Goal: Download file/media

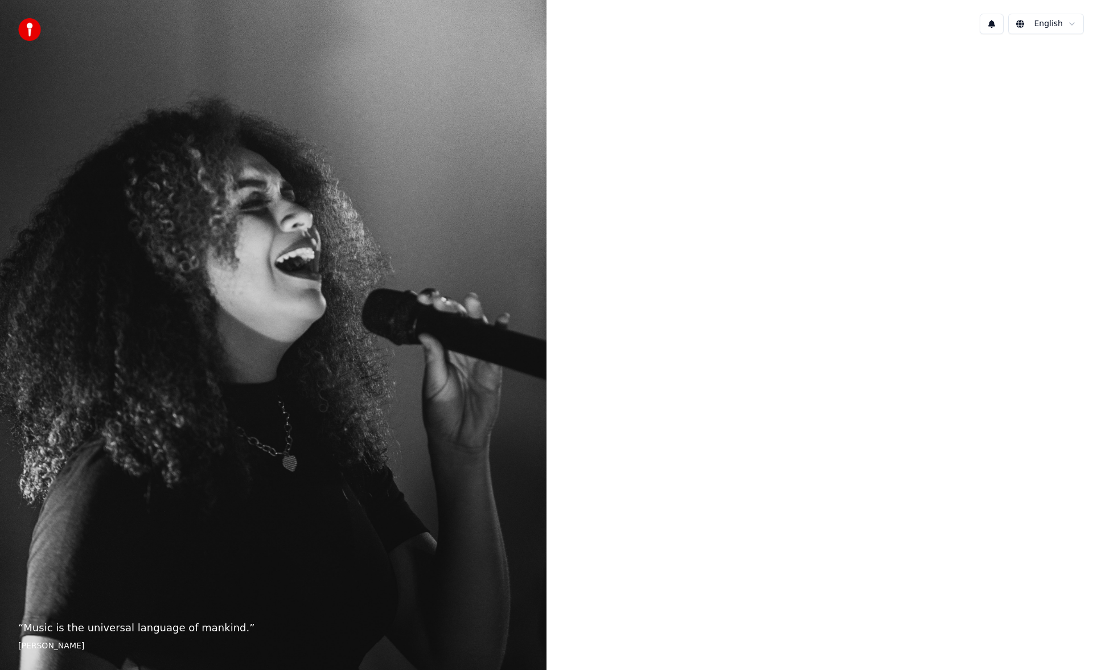
click at [937, 586] on div at bounding box center [820, 333] width 547 height 581
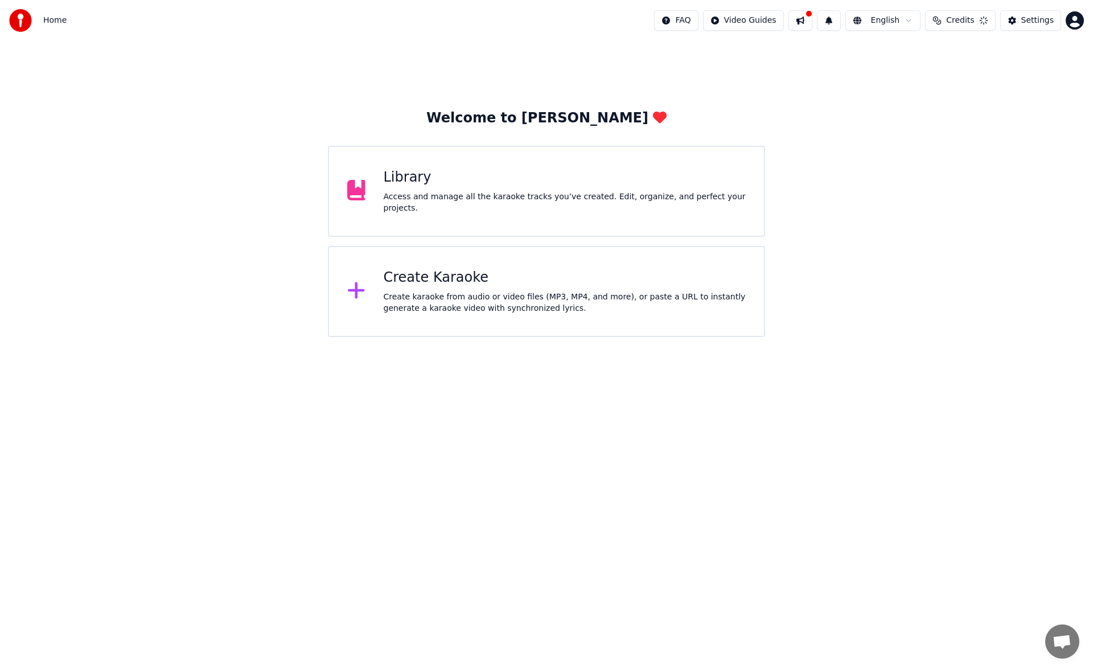
click at [430, 181] on div "Library" at bounding box center [565, 178] width 363 height 18
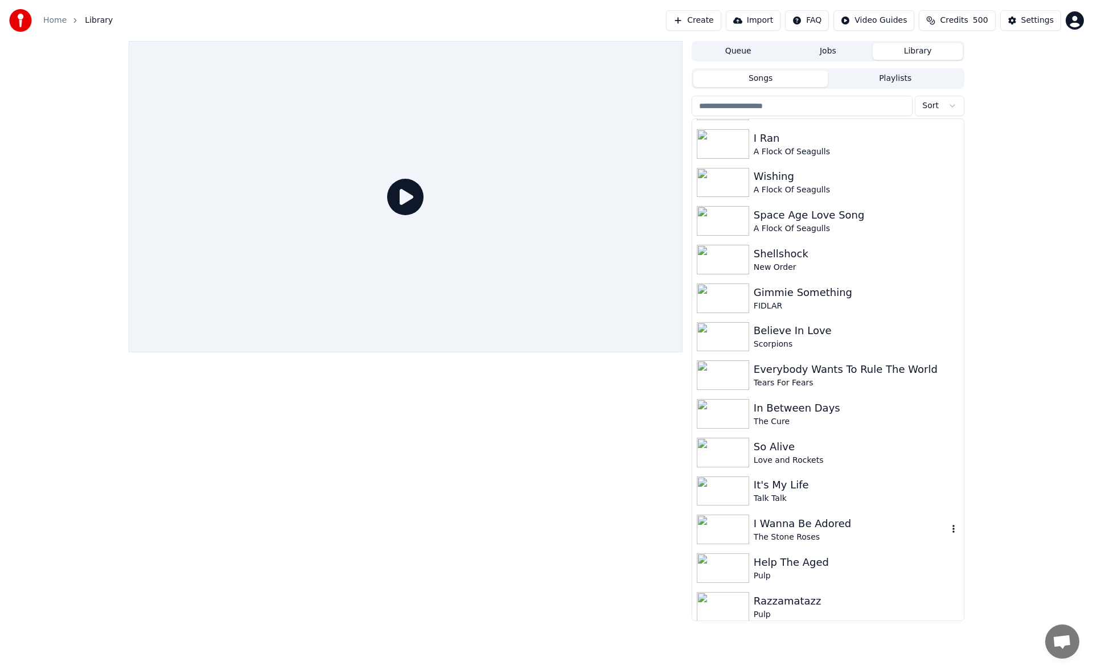
scroll to position [1082, 0]
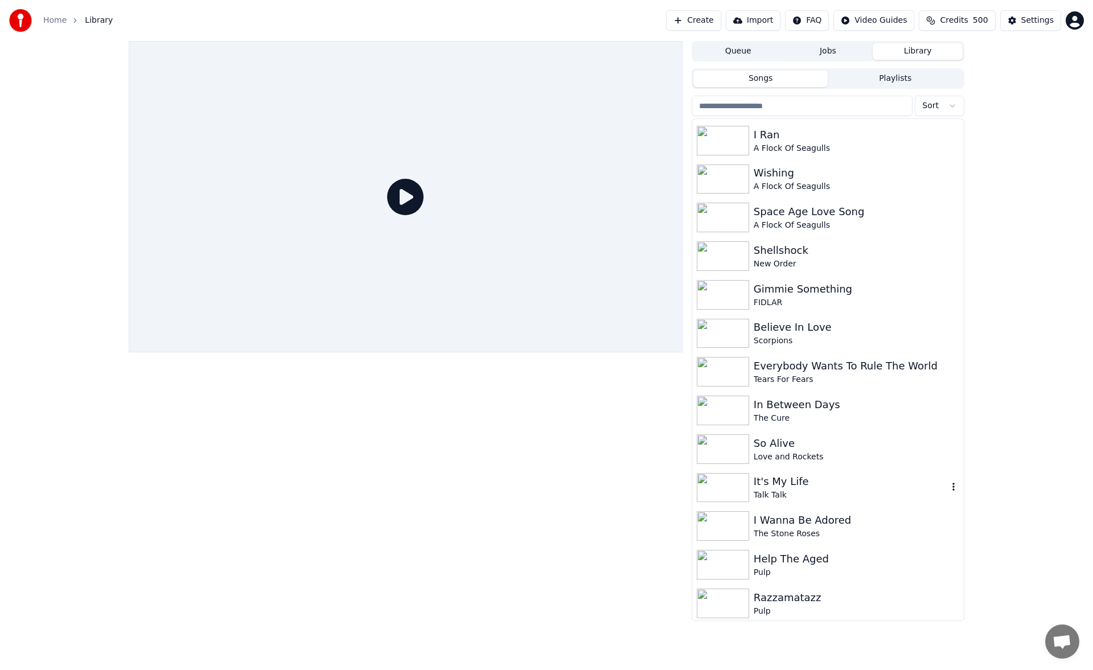
click at [798, 484] on div "It's My Life" at bounding box center [851, 482] width 194 height 16
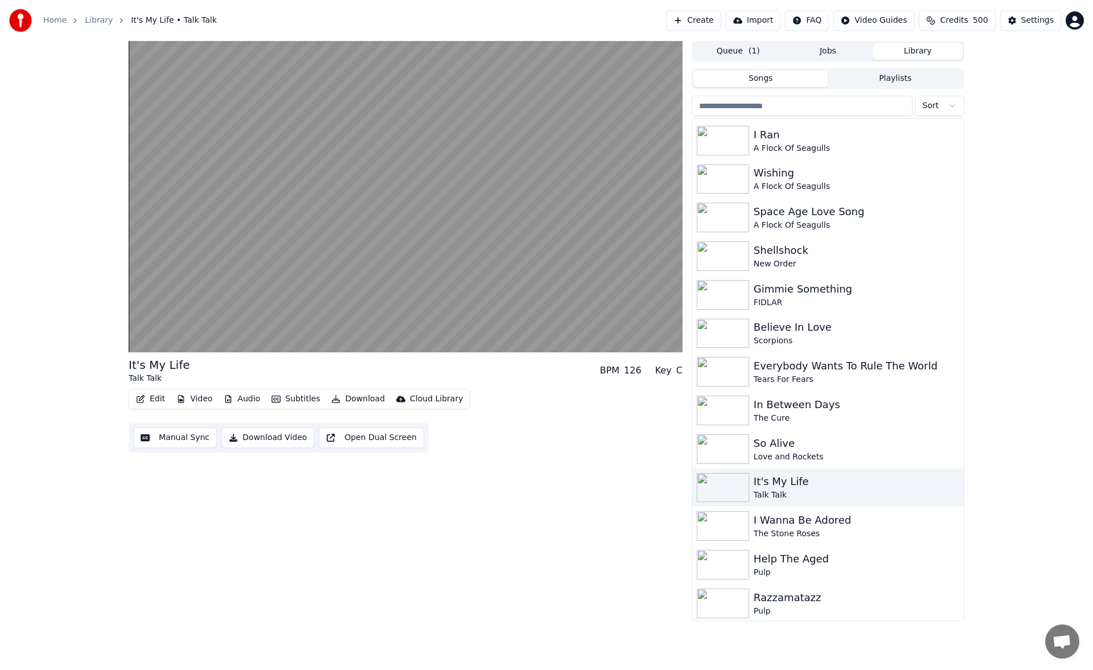
click at [163, 442] on button "Manual Sync" at bounding box center [175, 438] width 84 height 20
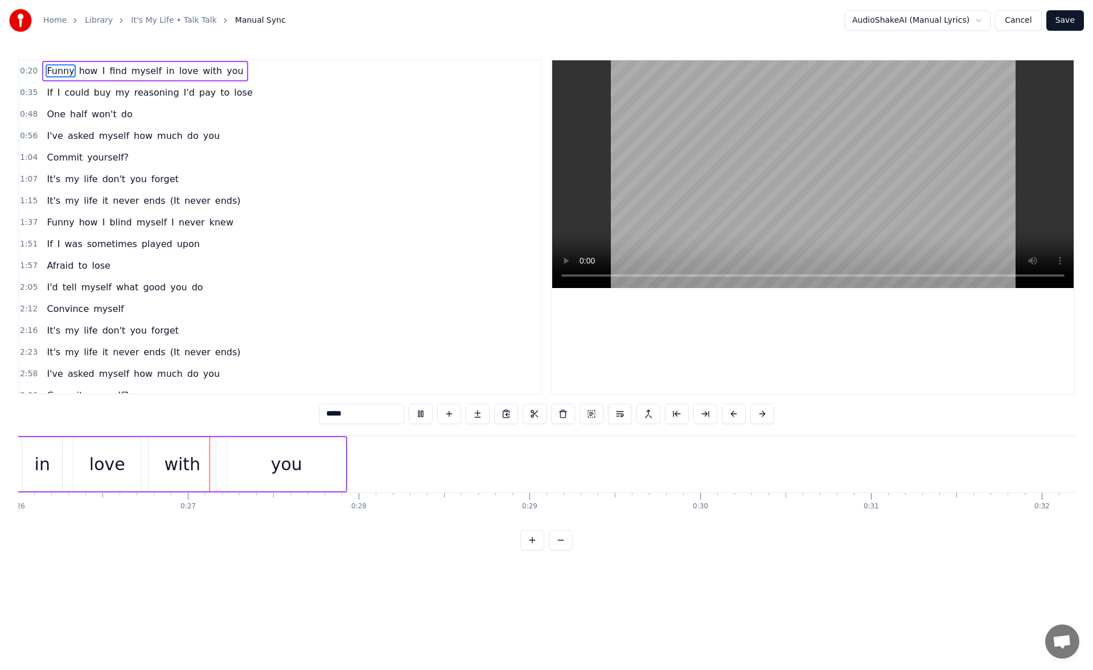
scroll to position [0, 4442]
click at [427, 410] on button at bounding box center [421, 414] width 24 height 20
click at [331, 457] on div "you" at bounding box center [286, 464] width 118 height 54
click at [422, 410] on button at bounding box center [421, 414] width 24 height 20
drag, startPoint x: 341, startPoint y: 466, endPoint x: 407, endPoint y: 462, distance: 66.1
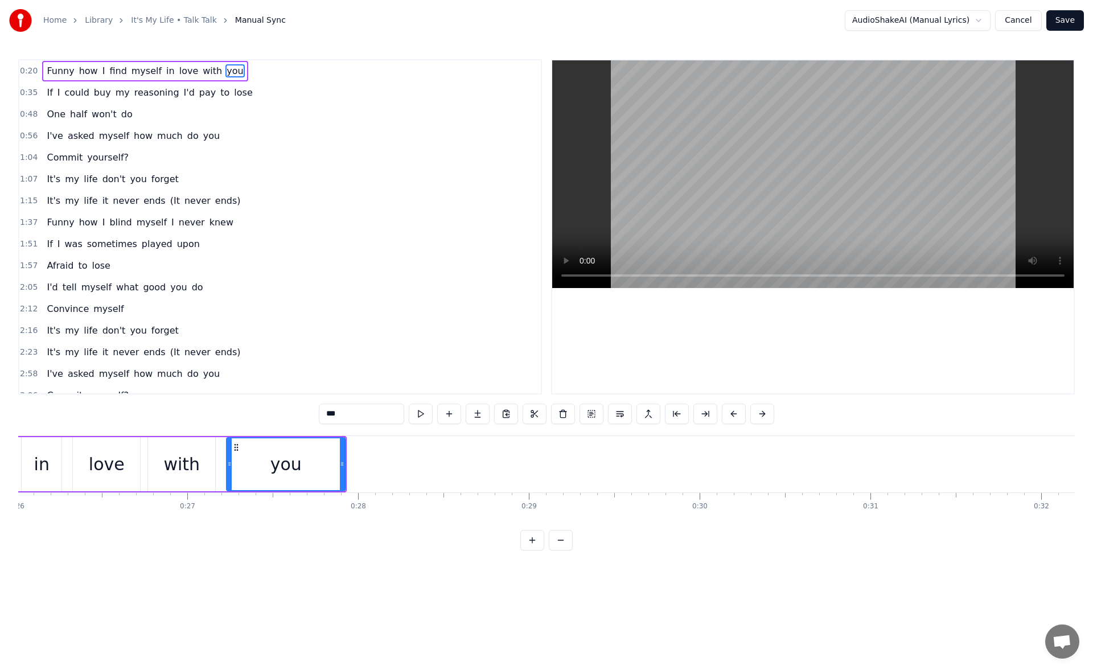
click at [344, 462] on icon at bounding box center [342, 463] width 5 height 9
click at [417, 408] on button at bounding box center [407, 414] width 24 height 20
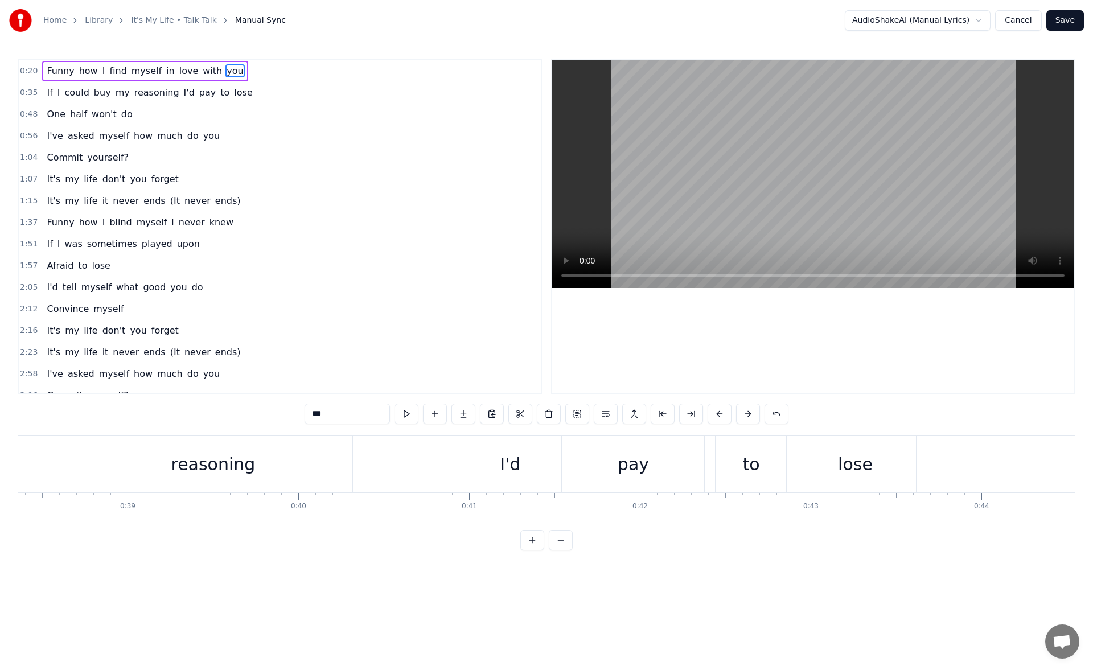
scroll to position [0, 6211]
click at [239, 471] on div "my" at bounding box center [285, 464] width 228 height 56
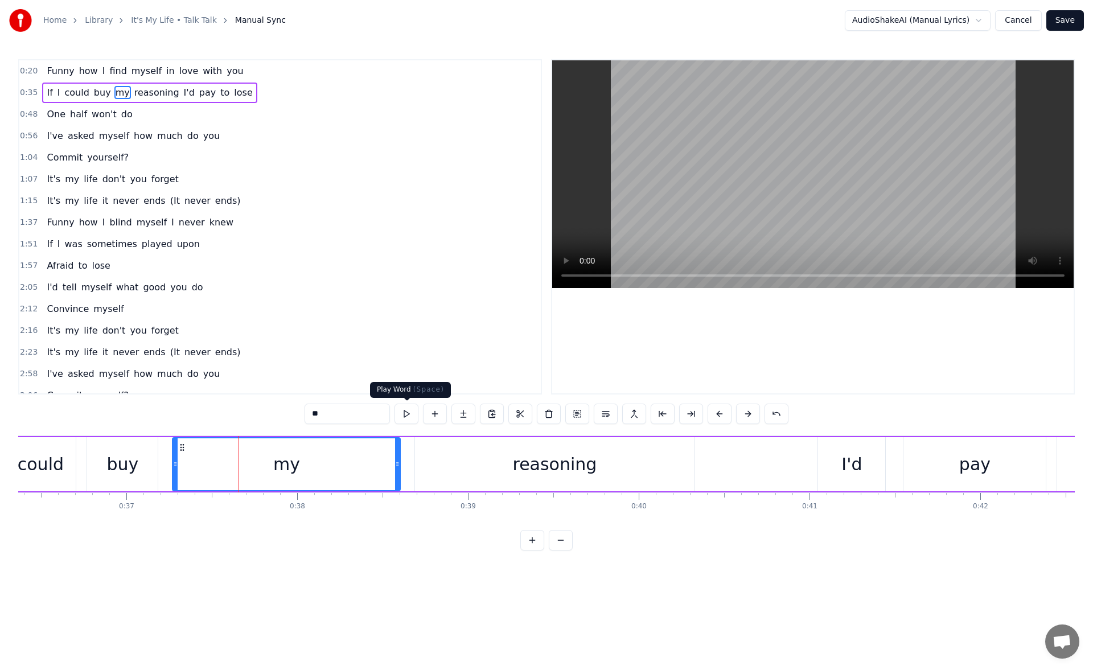
click at [407, 415] on button at bounding box center [407, 414] width 24 height 20
click at [636, 474] on div "reasoning" at bounding box center [554, 464] width 279 height 54
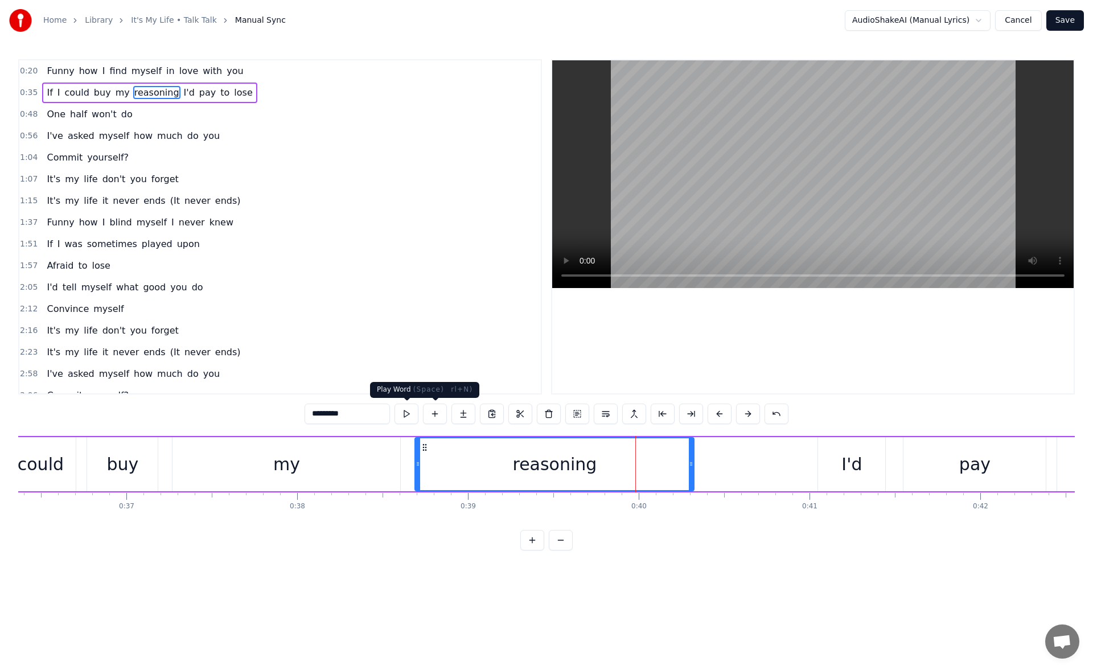
click at [412, 417] on button at bounding box center [407, 414] width 24 height 20
drag, startPoint x: 692, startPoint y: 463, endPoint x: 705, endPoint y: 462, distance: 12.6
click at [705, 462] on icon at bounding box center [702, 463] width 5 height 9
click at [400, 414] on button at bounding box center [407, 414] width 24 height 20
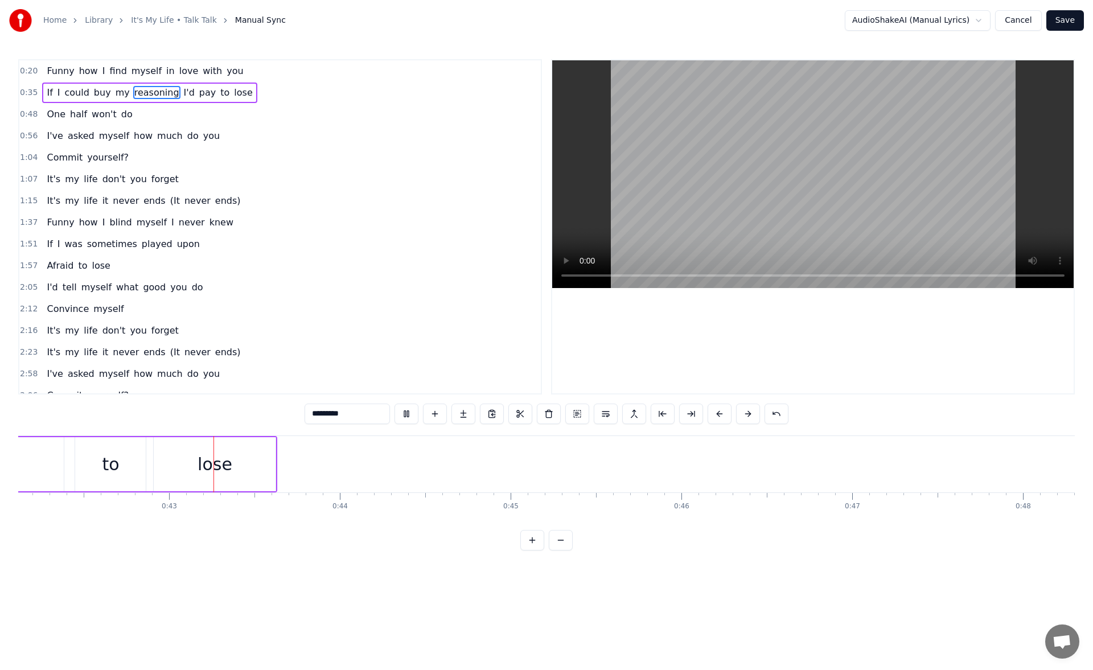
scroll to position [0, 7195]
click at [249, 465] on div "lose" at bounding box center [212, 464] width 122 height 54
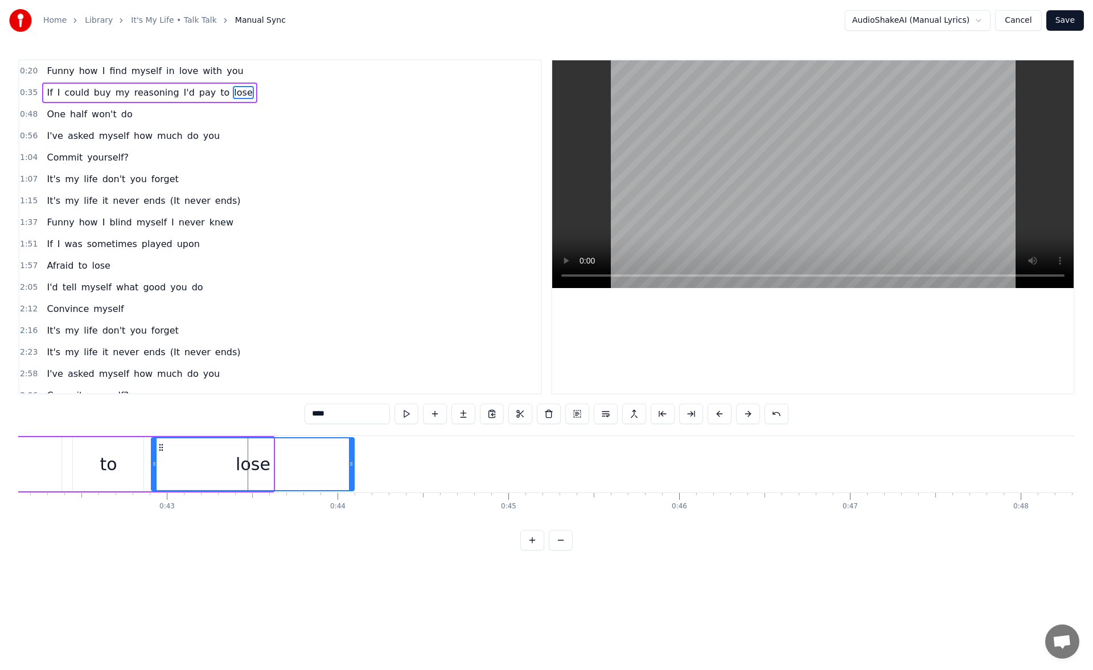
drag, startPoint x: 270, startPoint y: 465, endPoint x: 351, endPoint y: 460, distance: 81.0
click at [351, 460] on icon at bounding box center [351, 463] width 5 height 9
click at [406, 408] on button at bounding box center [407, 414] width 24 height 20
drag, startPoint x: 351, startPoint y: 471, endPoint x: 372, endPoint y: 470, distance: 21.7
click at [367, 470] on div at bounding box center [365, 464] width 5 height 52
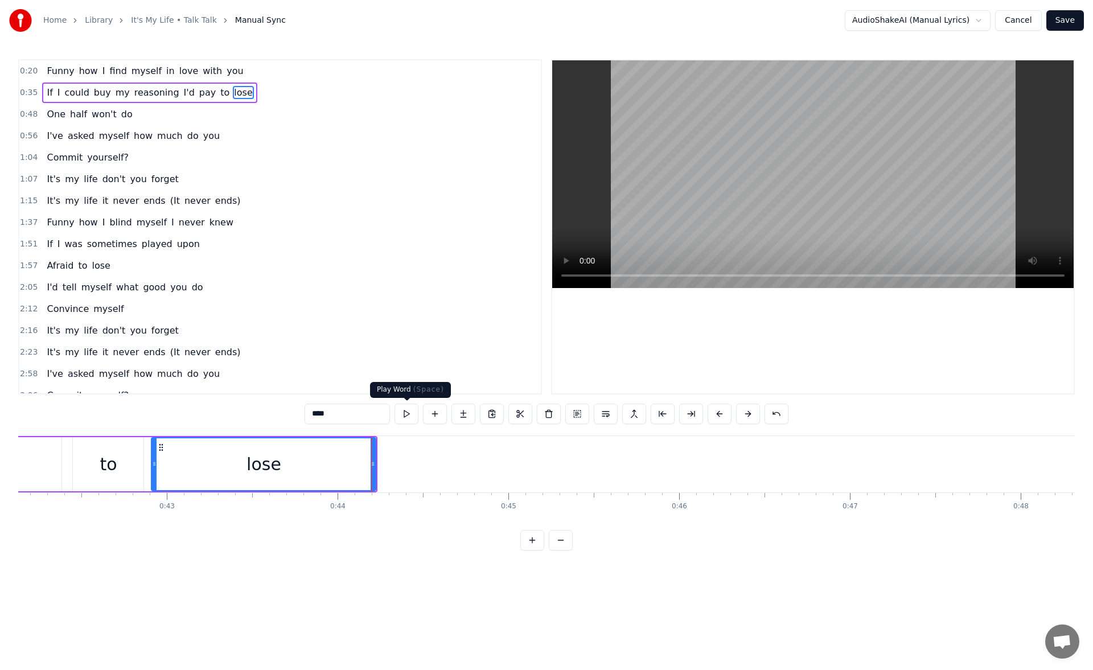
click at [402, 417] on button at bounding box center [407, 414] width 24 height 20
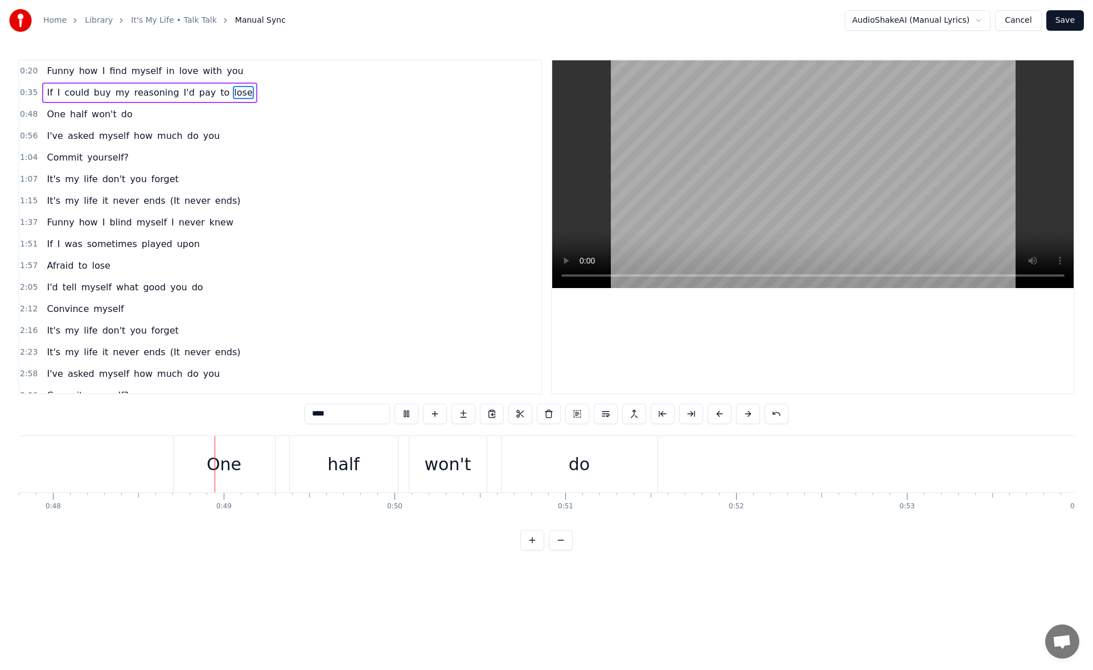
scroll to position [0, 8165]
click at [200, 457] on div "One" at bounding box center [222, 464] width 101 height 56
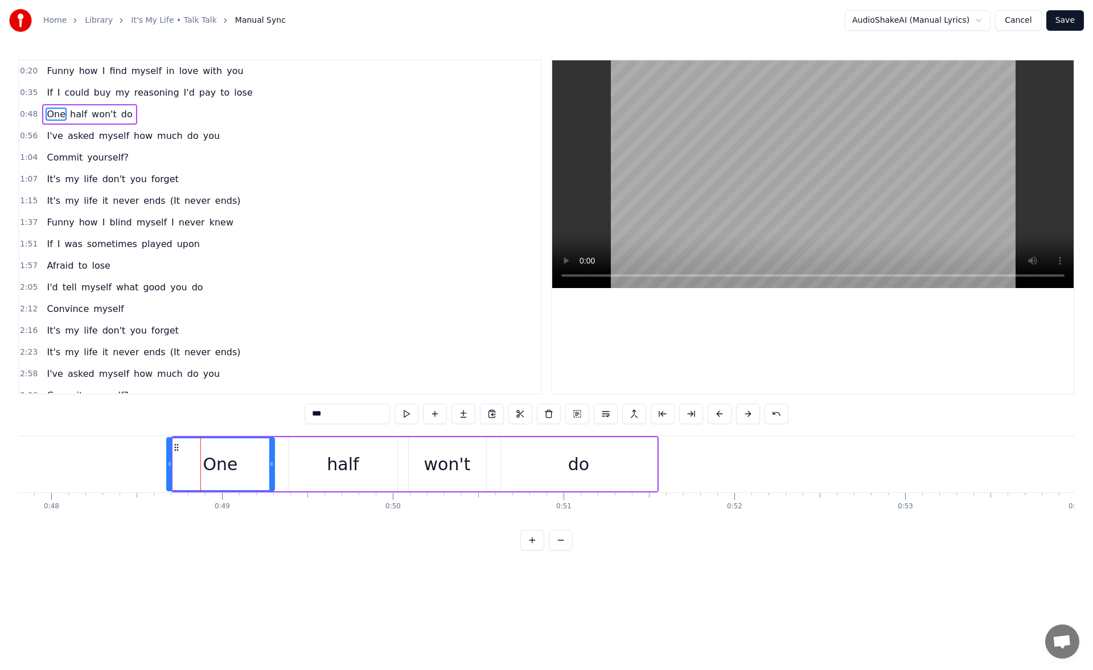
drag, startPoint x: 174, startPoint y: 469, endPoint x: 167, endPoint y: 465, distance: 8.4
click at [167, 465] on div at bounding box center [169, 464] width 5 height 52
click at [409, 408] on button at bounding box center [407, 414] width 24 height 20
click at [622, 439] on div "do" at bounding box center [579, 464] width 156 height 54
type input "**"
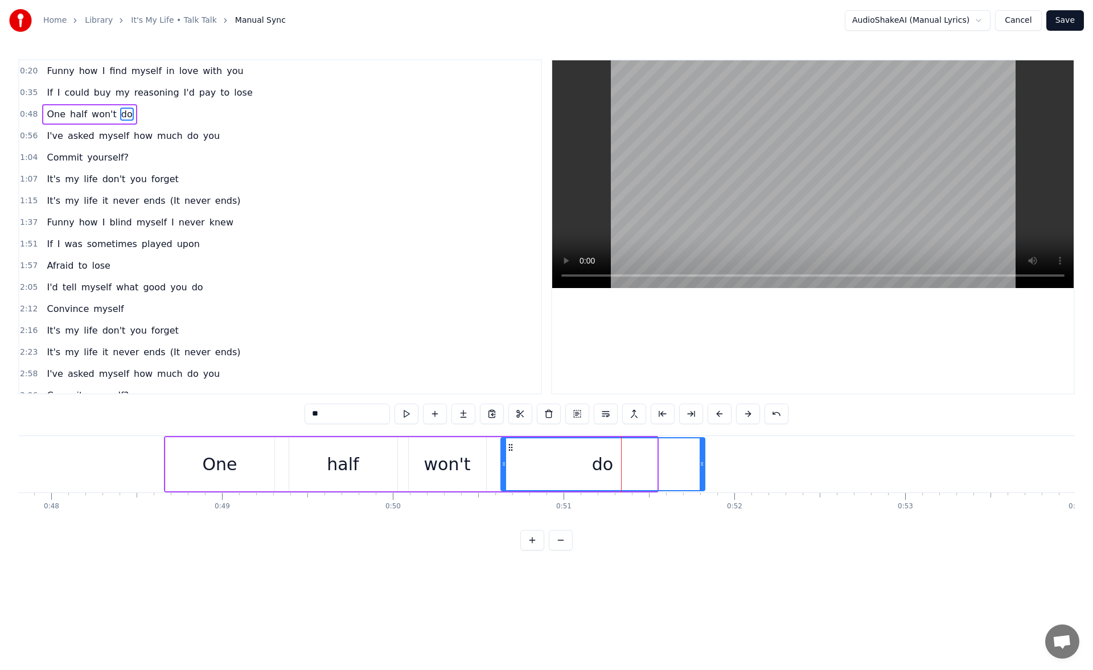
drag, startPoint x: 656, startPoint y: 462, endPoint x: 731, endPoint y: 459, distance: 75.2
click at [704, 459] on icon at bounding box center [702, 463] width 5 height 9
click at [410, 418] on button at bounding box center [407, 414] width 24 height 20
drag, startPoint x: 730, startPoint y: 465, endPoint x: 755, endPoint y: 462, distance: 25.2
click at [758, 462] on icon at bounding box center [757, 463] width 5 height 9
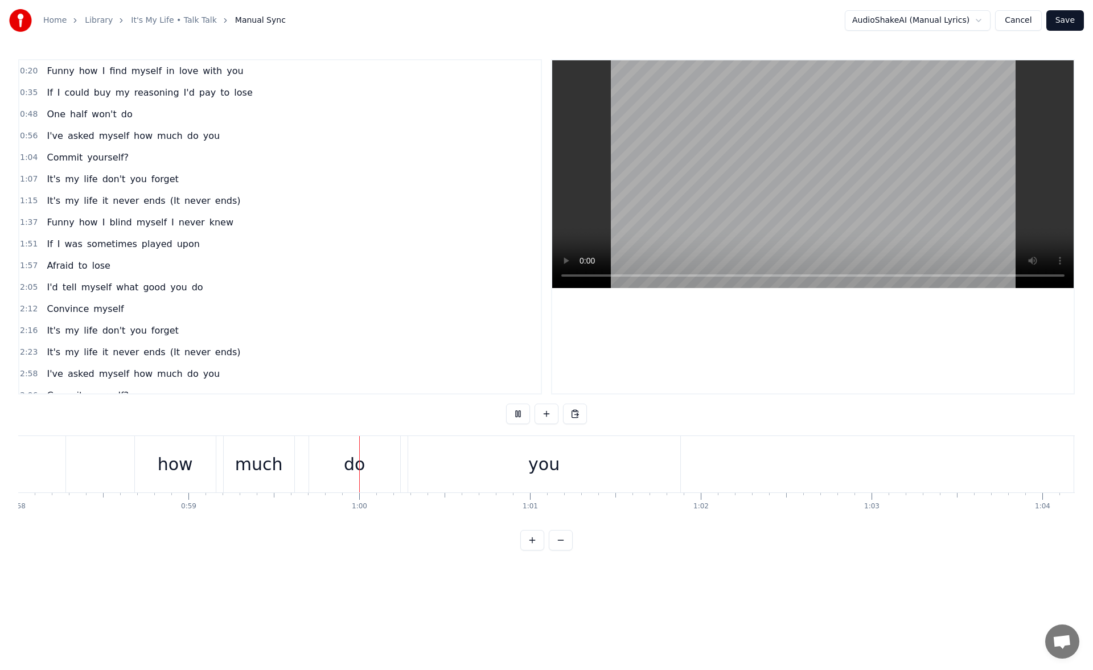
scroll to position [0, 10102]
click at [483, 463] on div "you" at bounding box center [348, 464] width 272 height 56
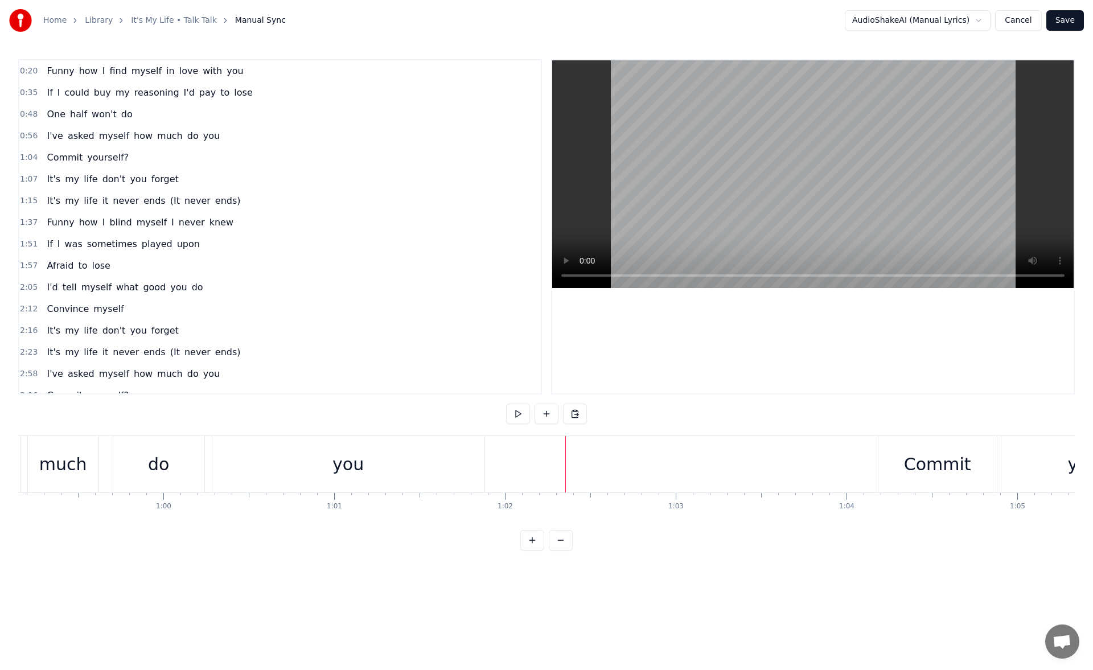
click at [473, 464] on div "you" at bounding box center [348, 464] width 272 height 56
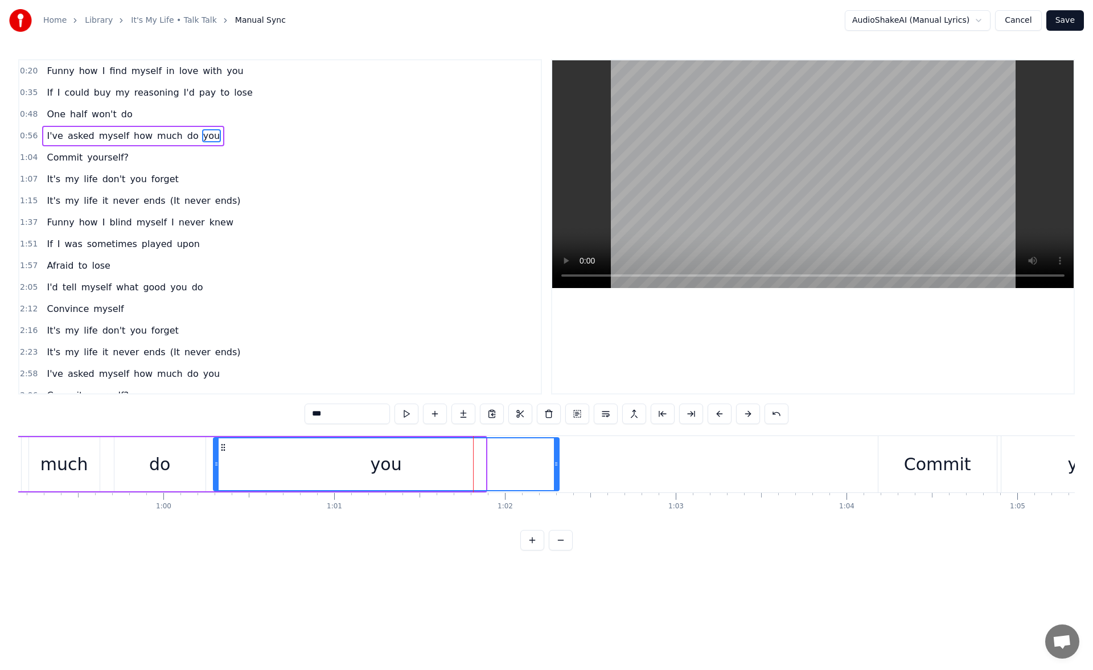
drag, startPoint x: 482, startPoint y: 465, endPoint x: 556, endPoint y: 466, distance: 73.4
click at [556, 466] on icon at bounding box center [556, 463] width 5 height 9
click at [405, 413] on button at bounding box center [407, 414] width 24 height 20
drag, startPoint x: 555, startPoint y: 466, endPoint x: 577, endPoint y: 466, distance: 22.2
click at [558, 466] on icon at bounding box center [556, 463] width 5 height 9
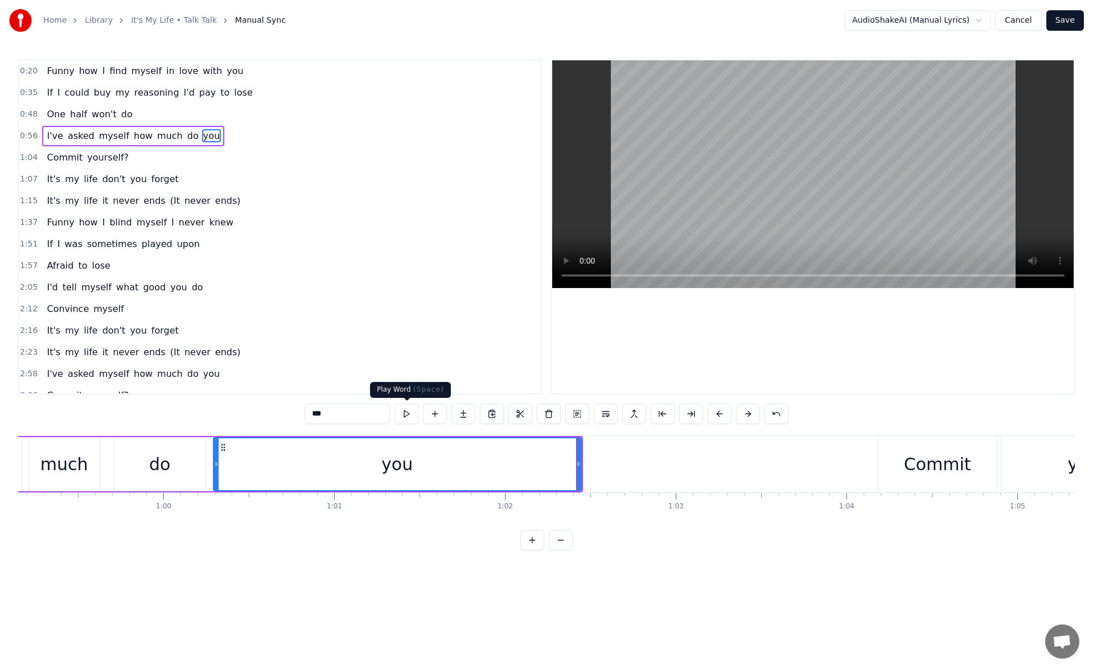
click at [405, 412] on button at bounding box center [407, 414] width 24 height 20
click at [899, 456] on div "Commit" at bounding box center [937, 464] width 118 height 56
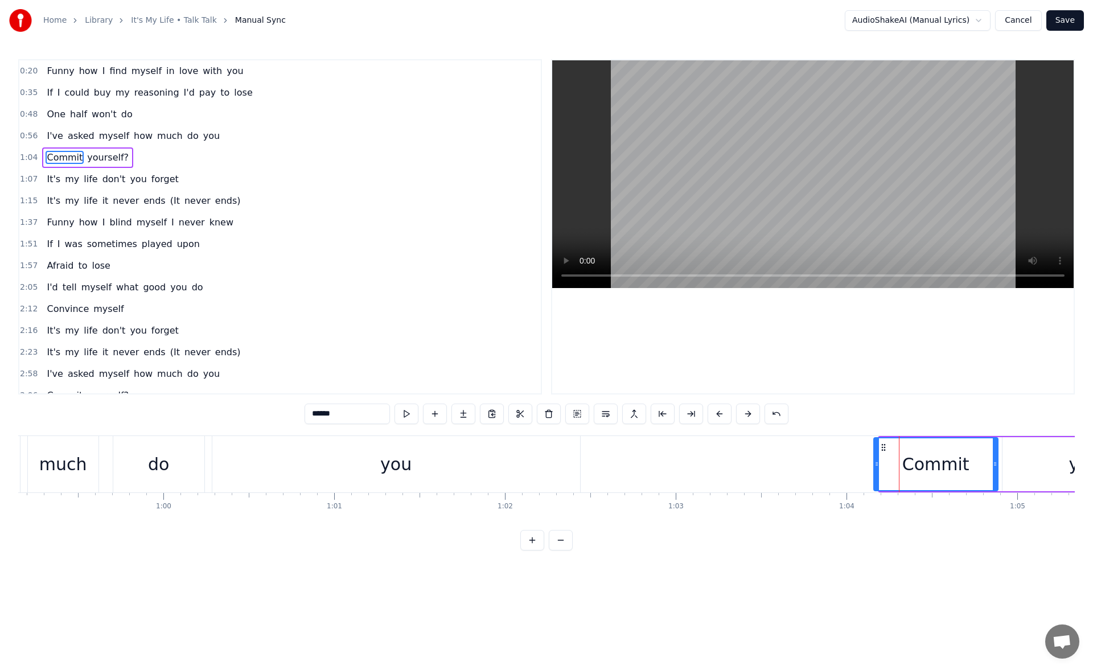
drag, startPoint x: 882, startPoint y: 462, endPoint x: 874, endPoint y: 465, distance: 8.3
click at [874, 465] on icon at bounding box center [876, 463] width 5 height 9
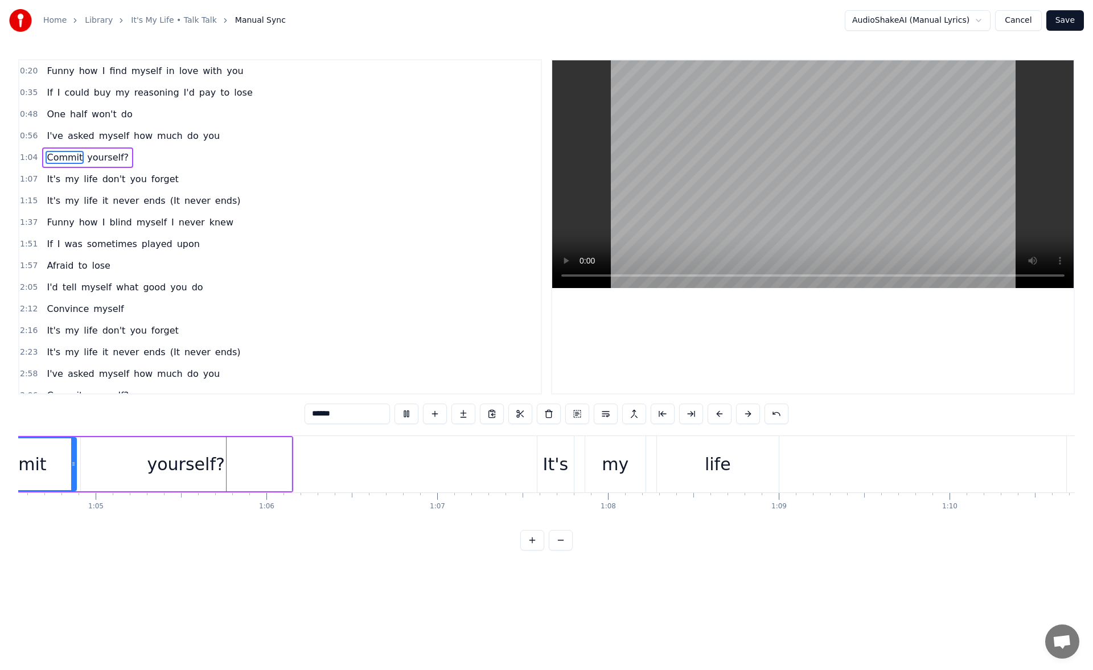
scroll to position [0, 11067]
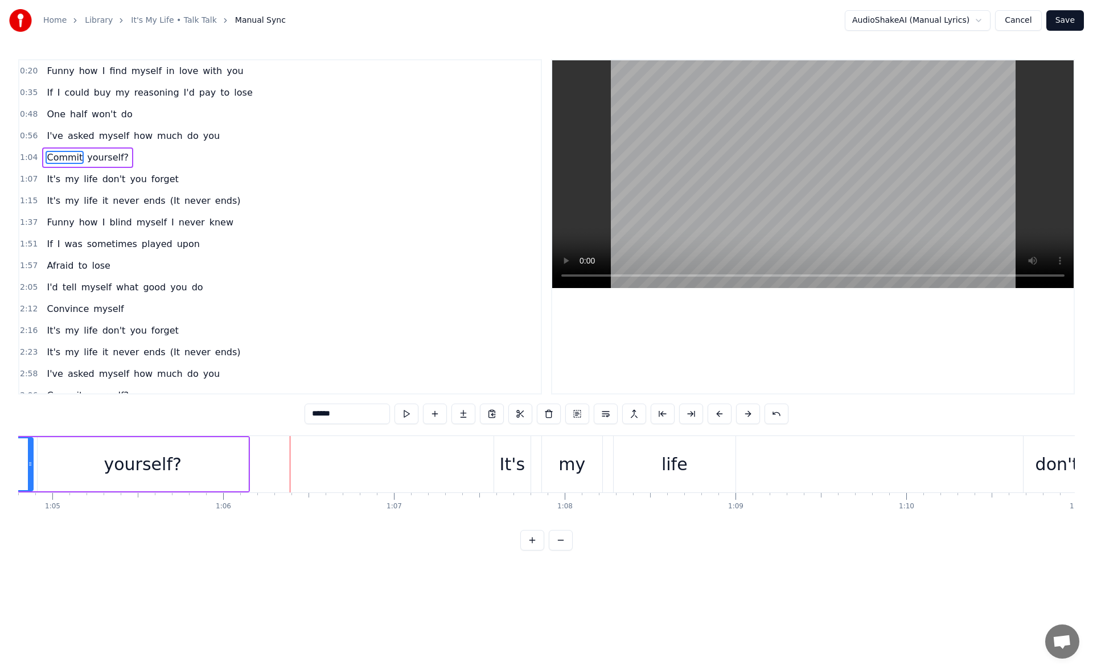
click at [218, 455] on div "yourself?" at bounding box center [143, 464] width 211 height 54
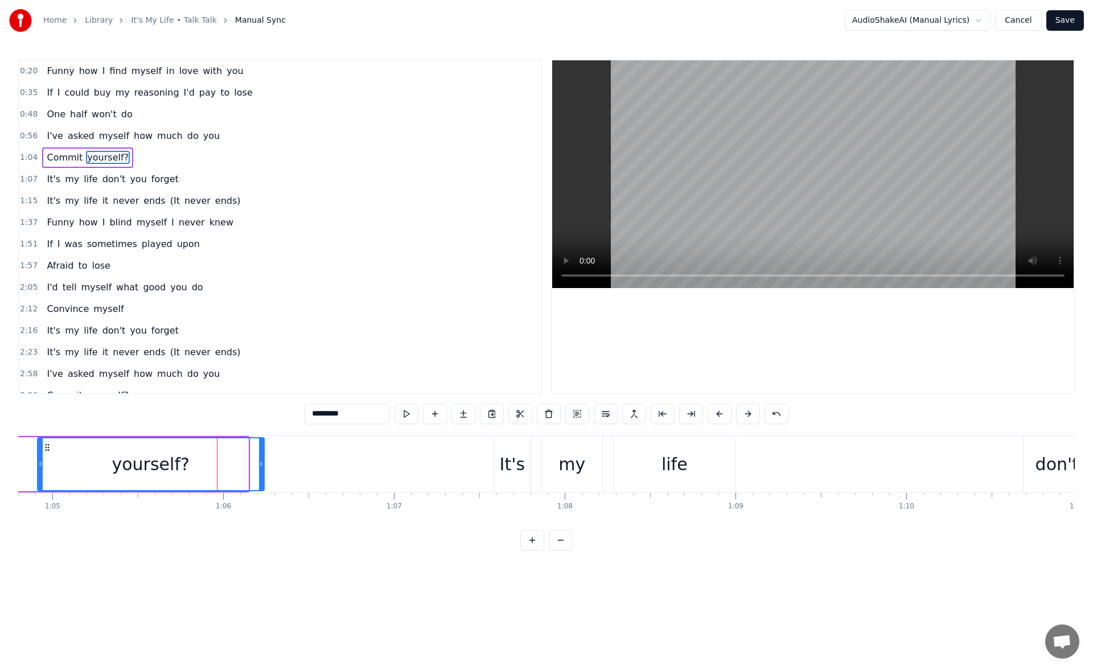
drag, startPoint x: 246, startPoint y: 468, endPoint x: 299, endPoint y: 468, distance: 52.9
click at [264, 468] on icon at bounding box center [261, 463] width 5 height 9
click at [404, 414] on button at bounding box center [407, 414] width 24 height 20
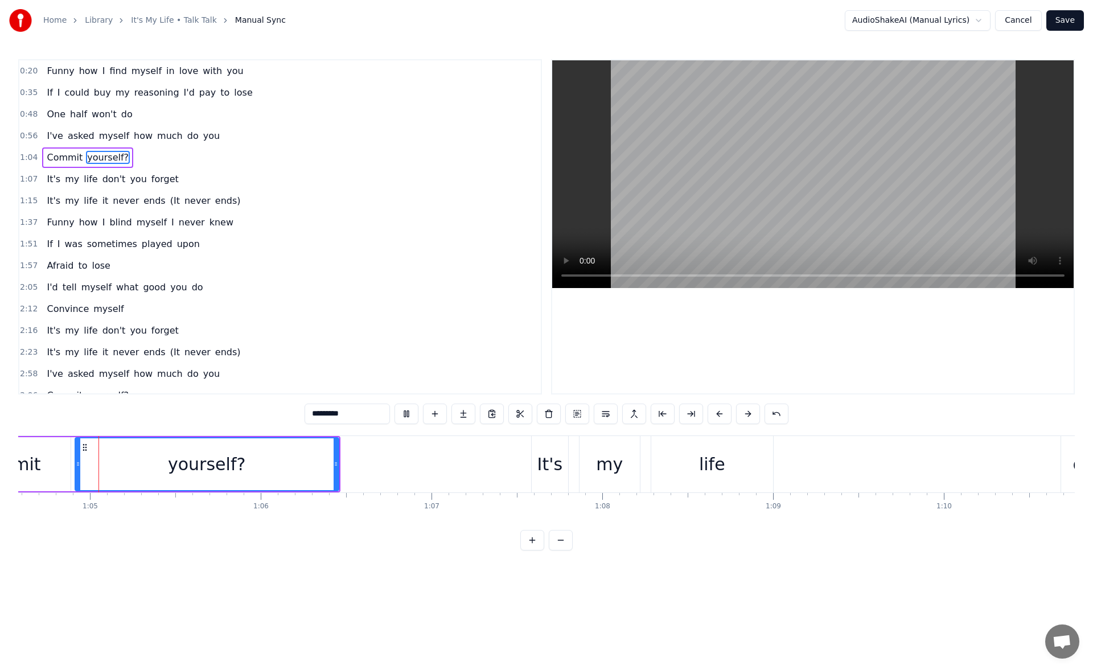
scroll to position [0, 11027]
click at [544, 461] on div "It's" at bounding box center [553, 464] width 26 height 26
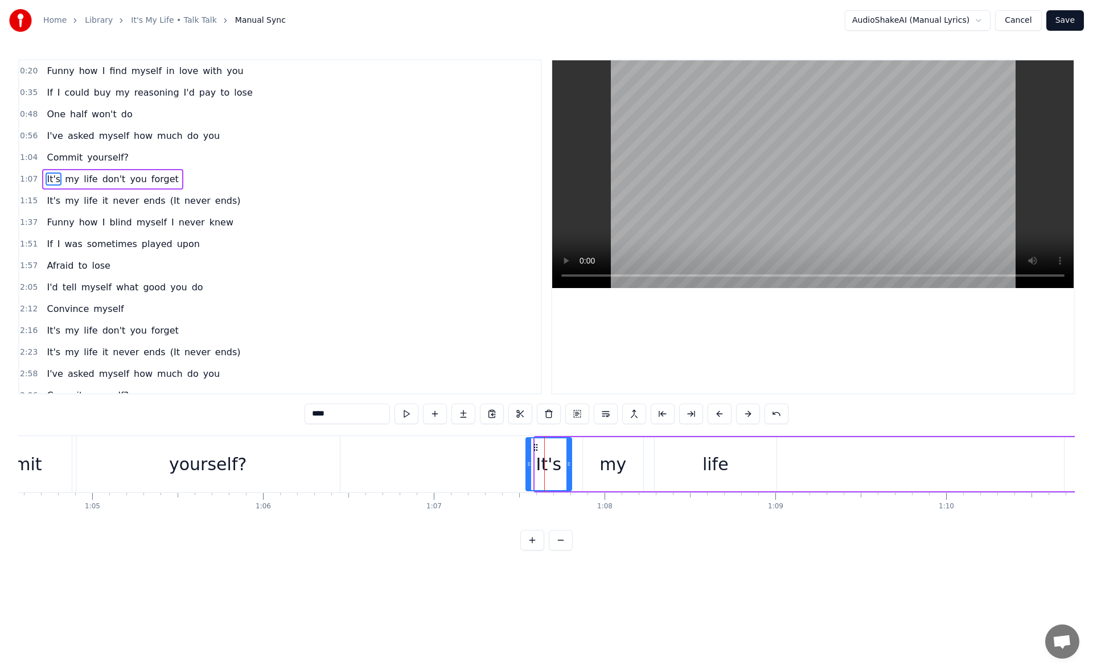
drag, startPoint x: 539, startPoint y: 462, endPoint x: 529, endPoint y: 462, distance: 9.1
click at [529, 462] on icon at bounding box center [529, 463] width 5 height 9
click at [701, 459] on div "life" at bounding box center [716, 464] width 122 height 54
type input "****"
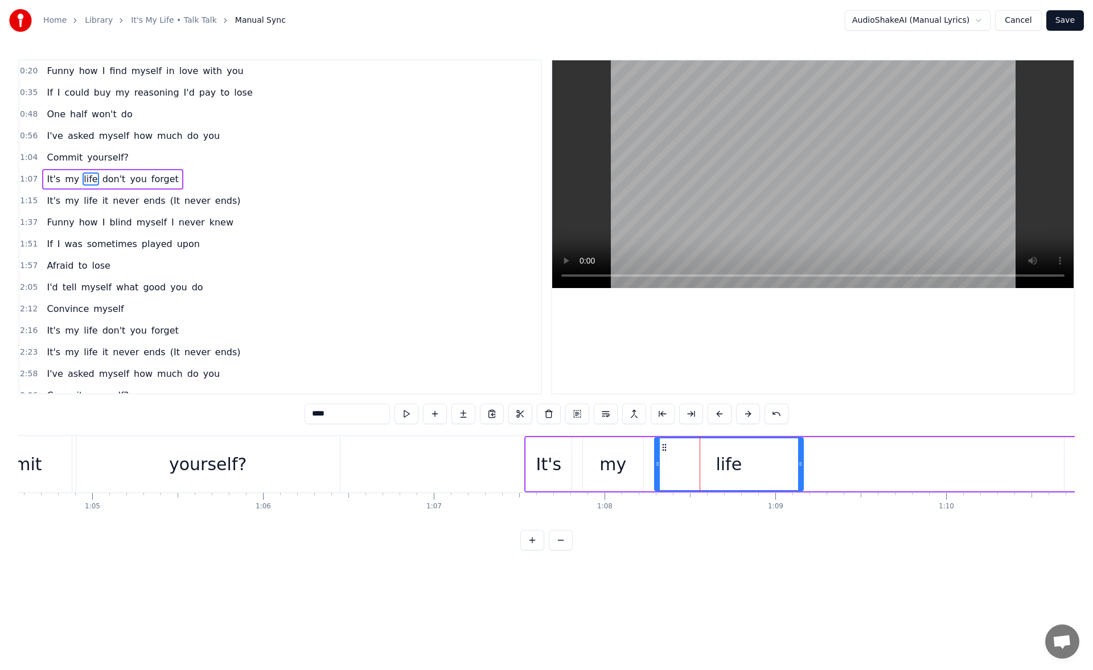
drag, startPoint x: 774, startPoint y: 464, endPoint x: 821, endPoint y: 459, distance: 47.5
click at [803, 459] on icon at bounding box center [800, 463] width 5 height 9
click at [408, 415] on button at bounding box center [407, 414] width 24 height 20
drag, startPoint x: 821, startPoint y: 461, endPoint x: 831, endPoint y: 461, distance: 9.1
click at [831, 461] on icon at bounding box center [830, 463] width 5 height 9
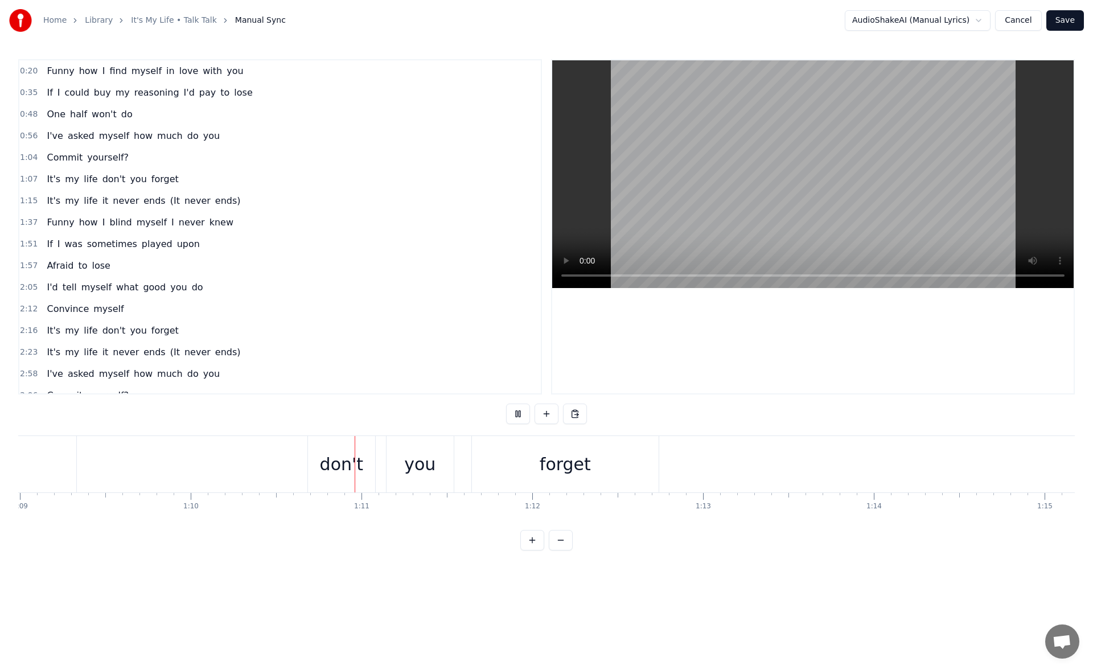
scroll to position [0, 11980]
click at [440, 454] on div "forget" at bounding box center [367, 464] width 187 height 56
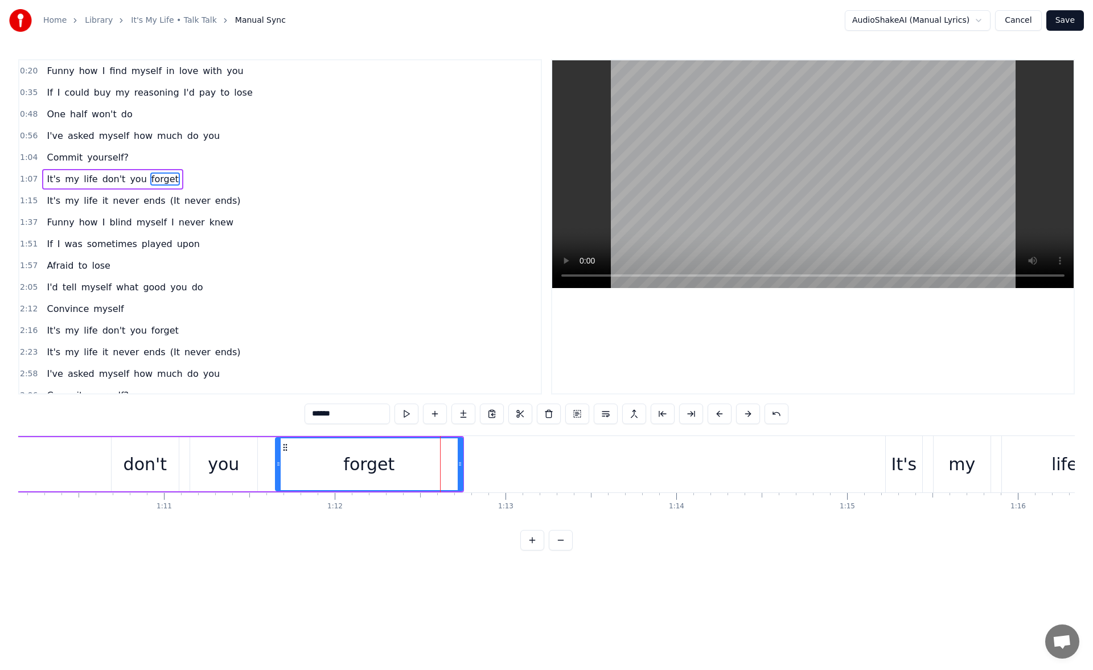
drag, startPoint x: 459, startPoint y: 465, endPoint x: 525, endPoint y: 463, distance: 66.6
click at [462, 463] on icon at bounding box center [460, 463] width 5 height 9
click at [409, 411] on button at bounding box center [407, 414] width 24 height 20
click at [909, 465] on div "It's" at bounding box center [904, 464] width 26 height 26
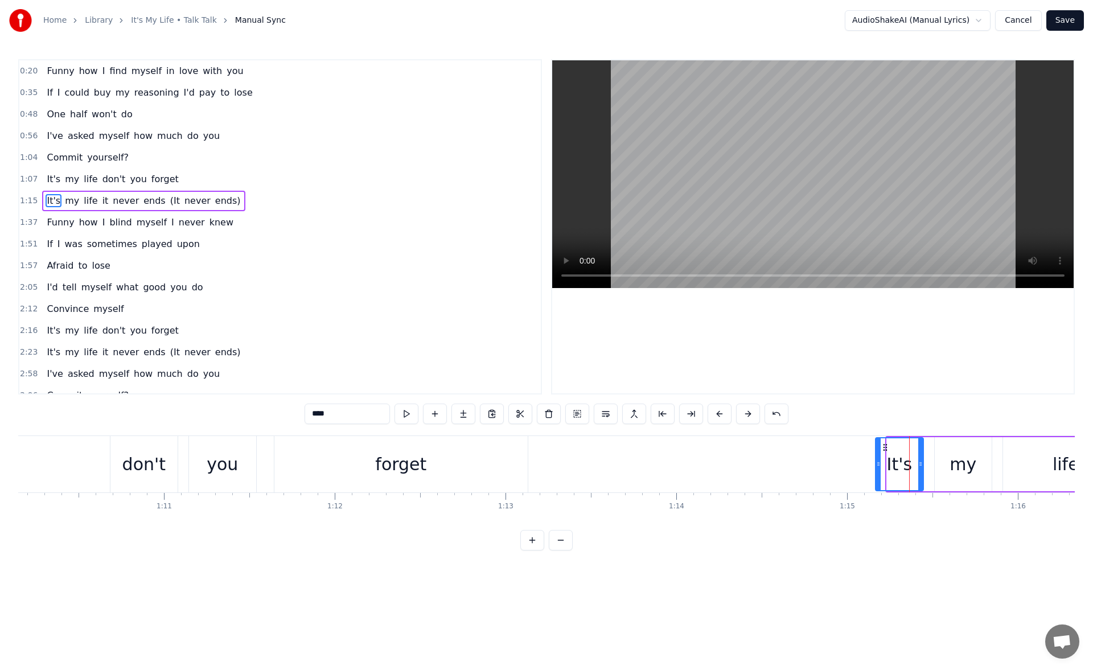
drag, startPoint x: 889, startPoint y: 464, endPoint x: 877, endPoint y: 465, distance: 12.0
click at [877, 465] on icon at bounding box center [878, 463] width 5 height 9
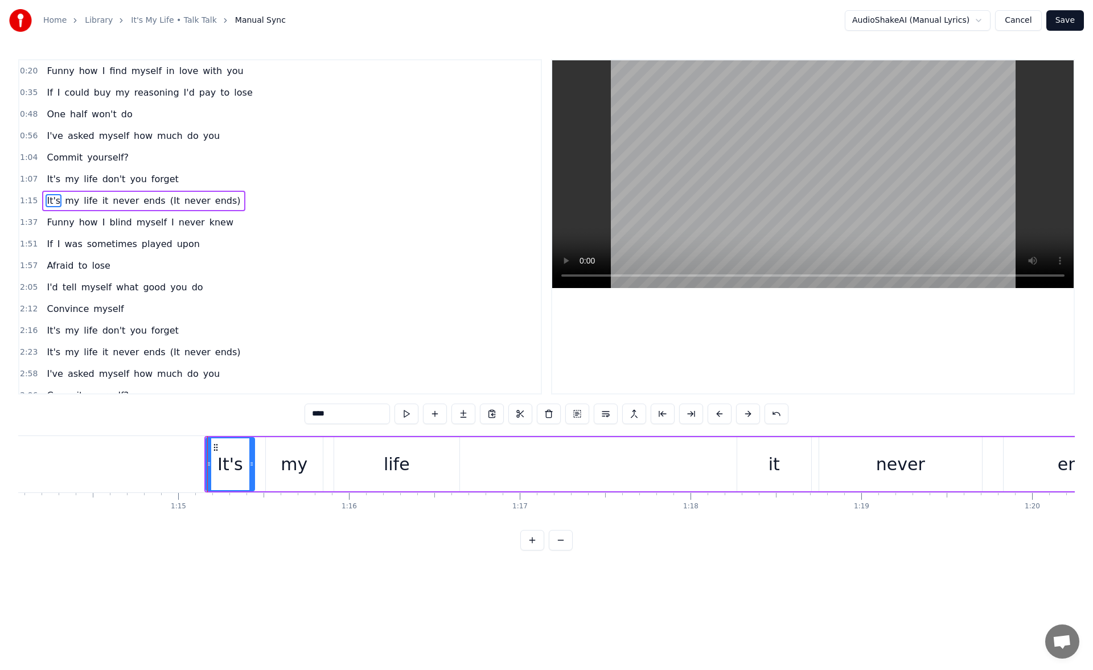
scroll to position [0, 12717]
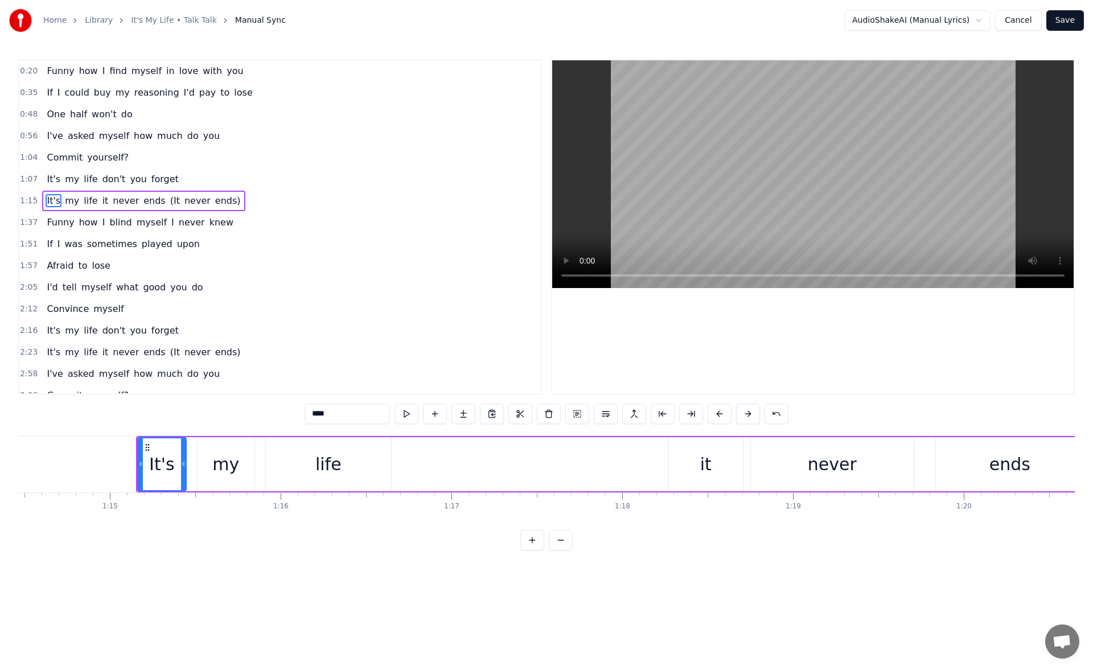
click at [347, 469] on div "life" at bounding box center [328, 464] width 125 height 54
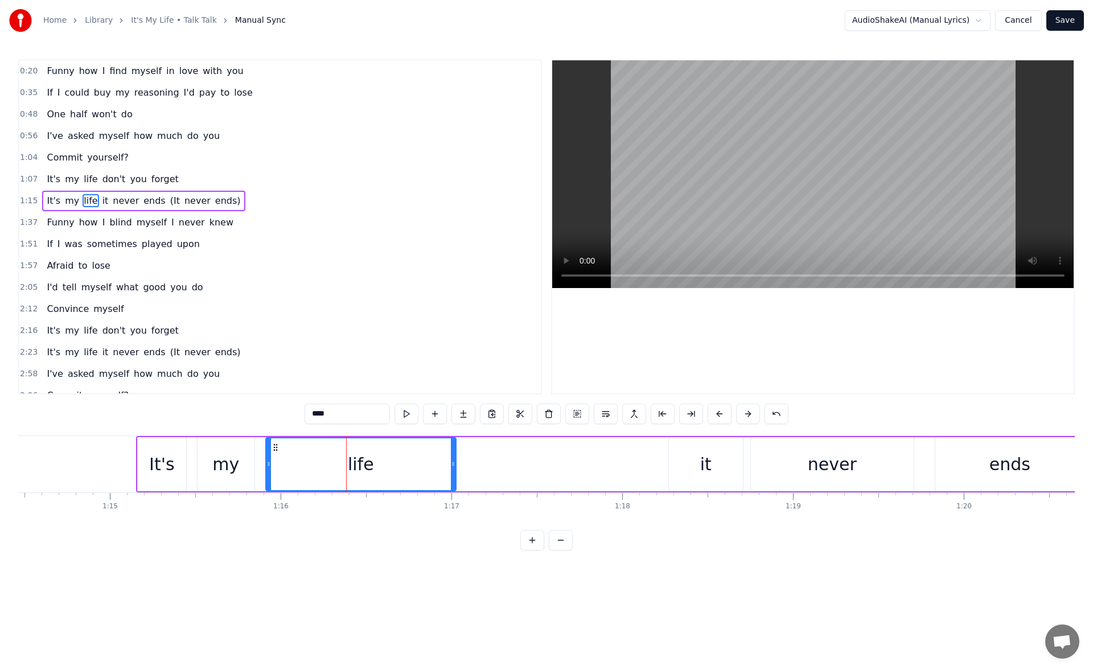
drag, startPoint x: 389, startPoint y: 465, endPoint x: 471, endPoint y: 462, distance: 82.0
click at [455, 462] on icon at bounding box center [453, 463] width 5 height 9
click at [404, 413] on button at bounding box center [407, 414] width 24 height 20
drag, startPoint x: 471, startPoint y: 466, endPoint x: 483, endPoint y: 466, distance: 12.0
click at [472, 466] on icon at bounding box center [470, 463] width 5 height 9
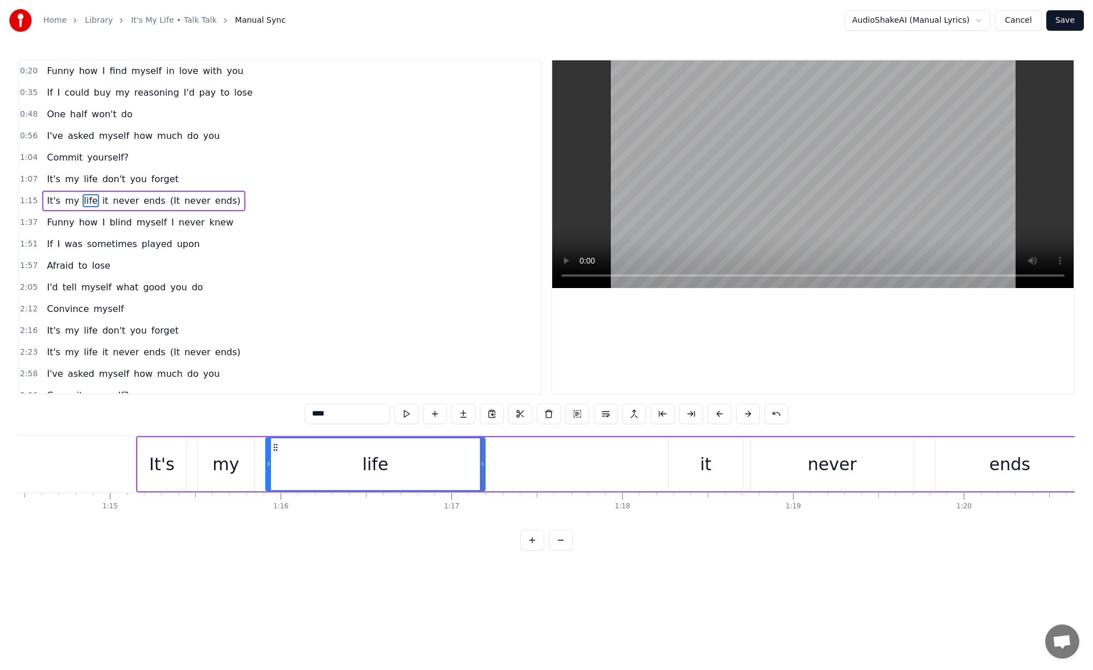
click at [409, 416] on button at bounding box center [407, 414] width 24 height 20
click at [690, 455] on div "it" at bounding box center [706, 464] width 74 height 54
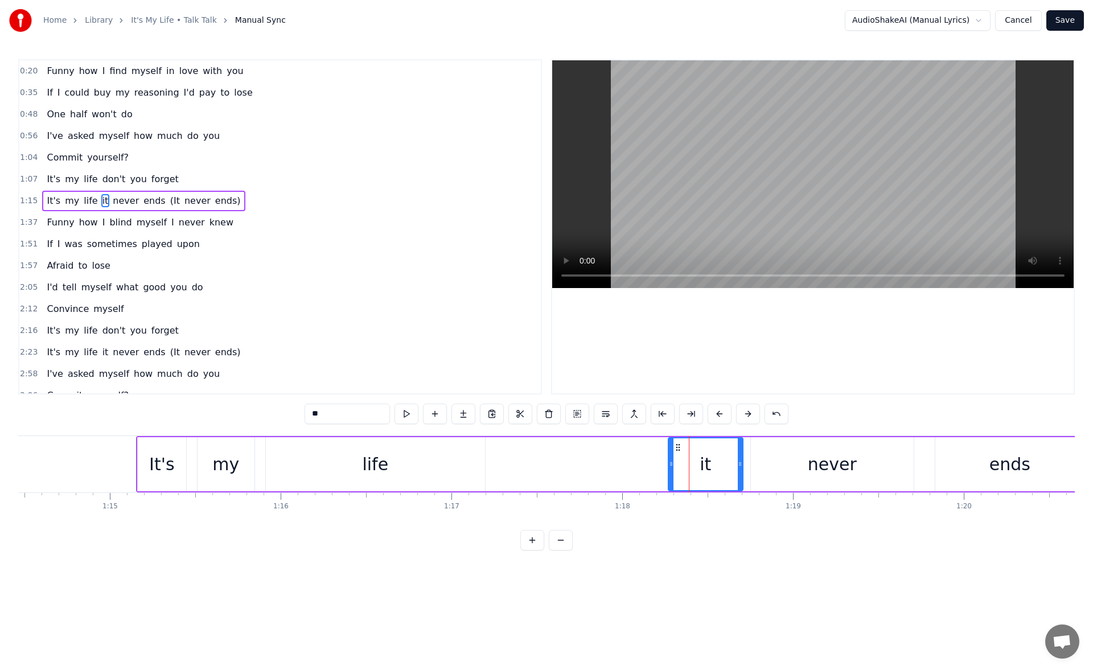
click at [672, 465] on icon at bounding box center [671, 463] width 5 height 9
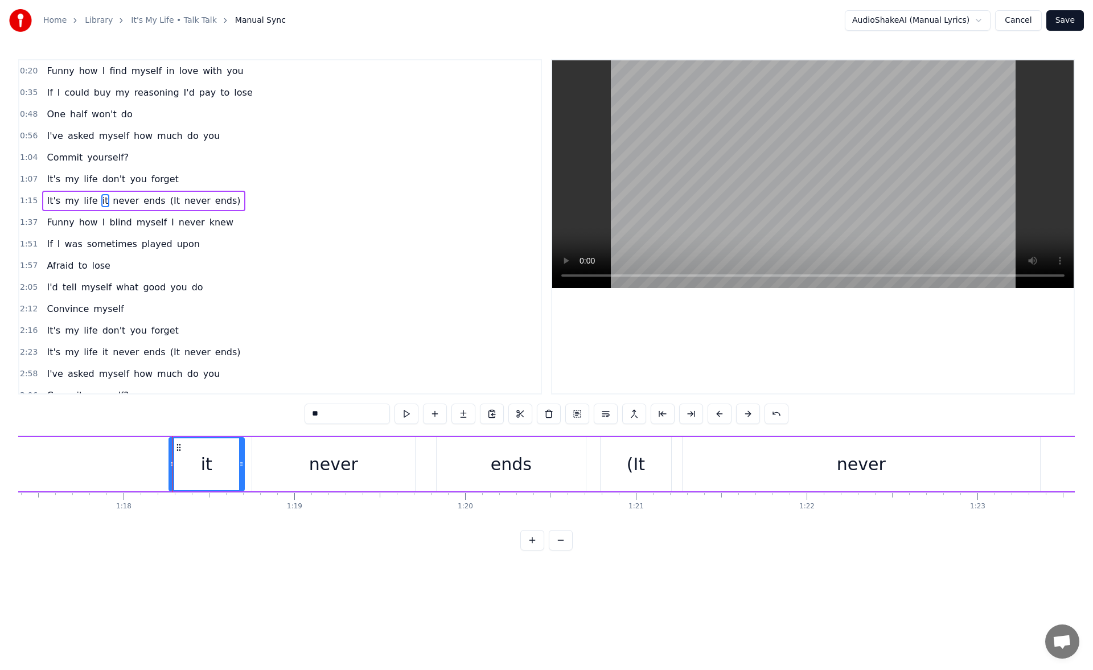
scroll to position [0, 13283]
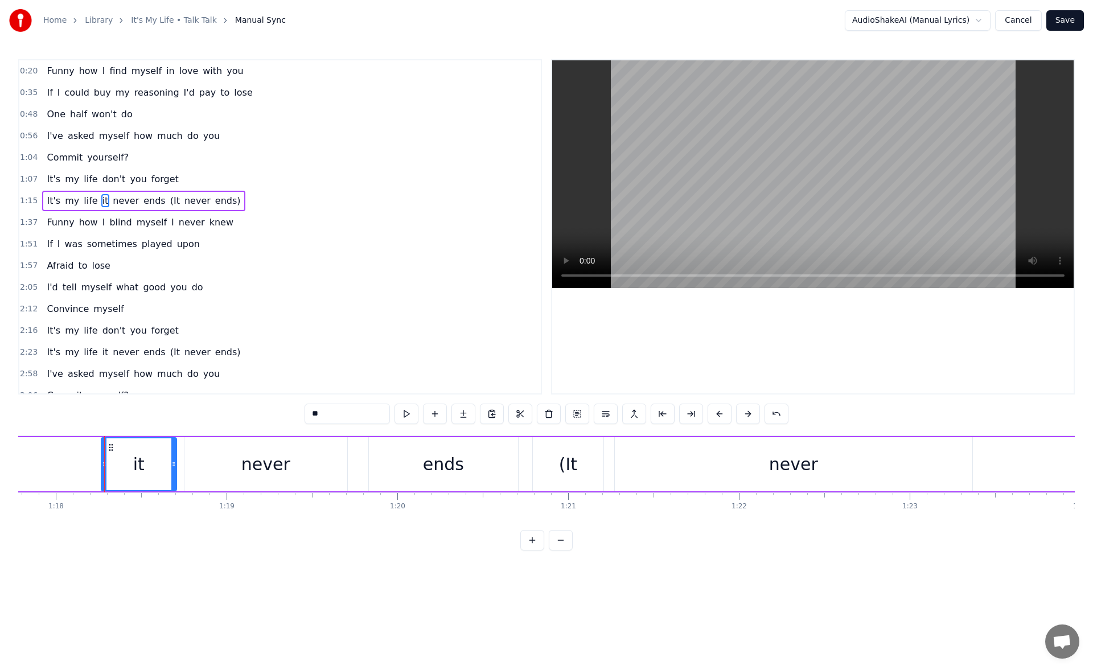
click at [446, 469] on div "ends" at bounding box center [443, 464] width 41 height 26
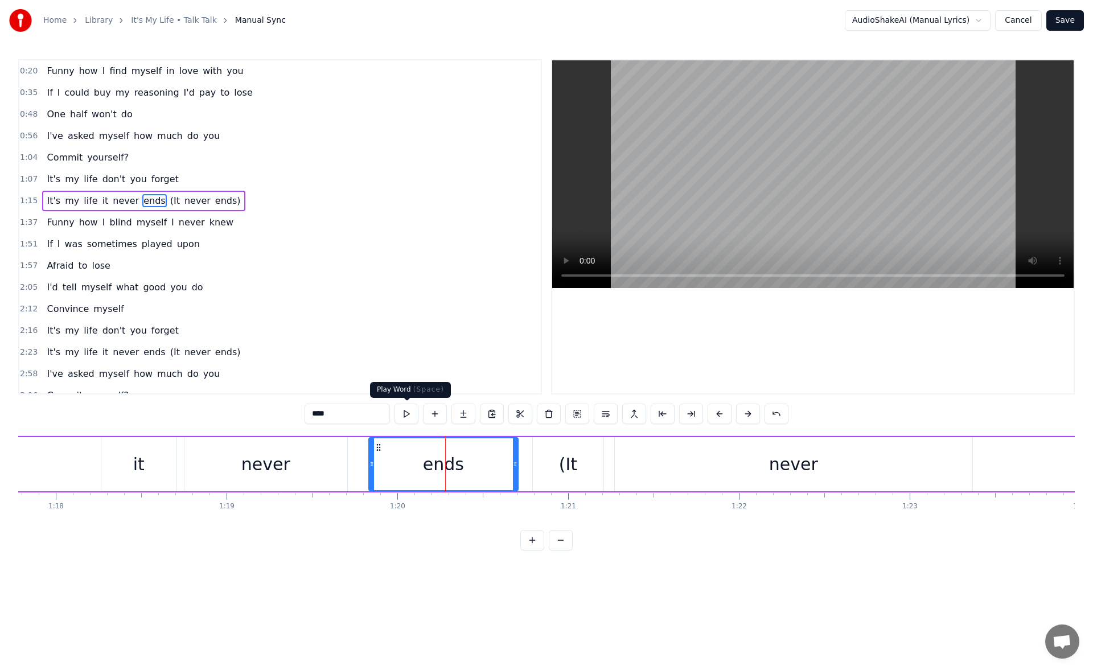
click at [413, 414] on button at bounding box center [407, 414] width 24 height 20
click at [411, 417] on button at bounding box center [407, 414] width 24 height 20
click at [546, 457] on div "(It" at bounding box center [568, 464] width 71 height 54
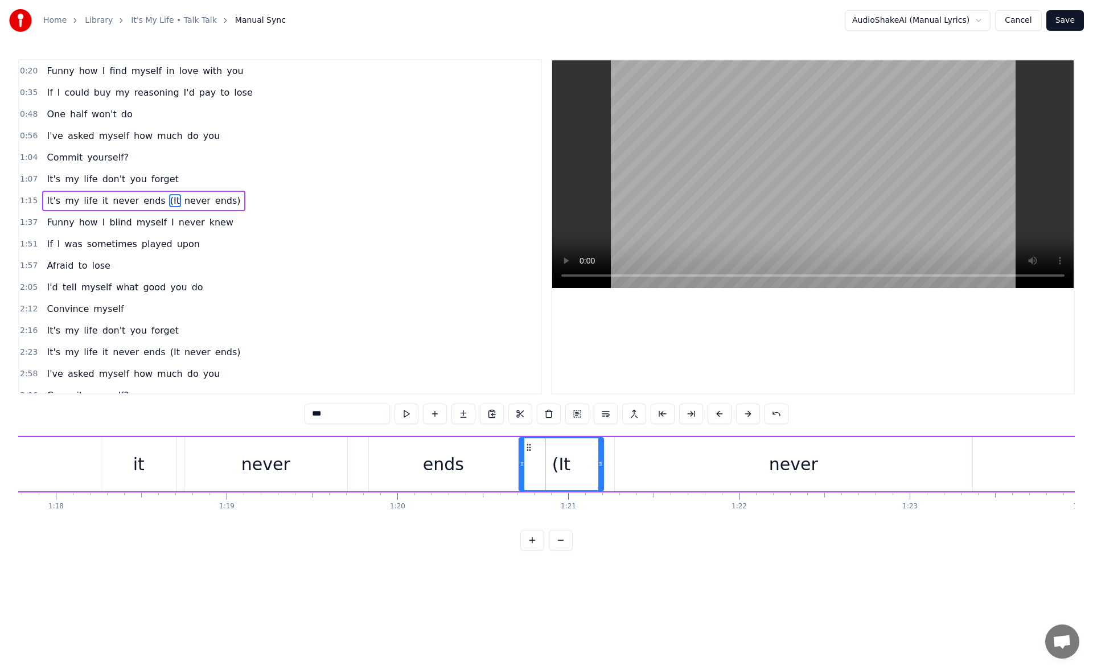
drag, startPoint x: 536, startPoint y: 467, endPoint x: 522, endPoint y: 467, distance: 13.7
click at [522, 467] on icon at bounding box center [522, 463] width 5 height 9
click at [407, 412] on button at bounding box center [407, 414] width 24 height 20
click at [683, 467] on div "never" at bounding box center [794, 464] width 358 height 54
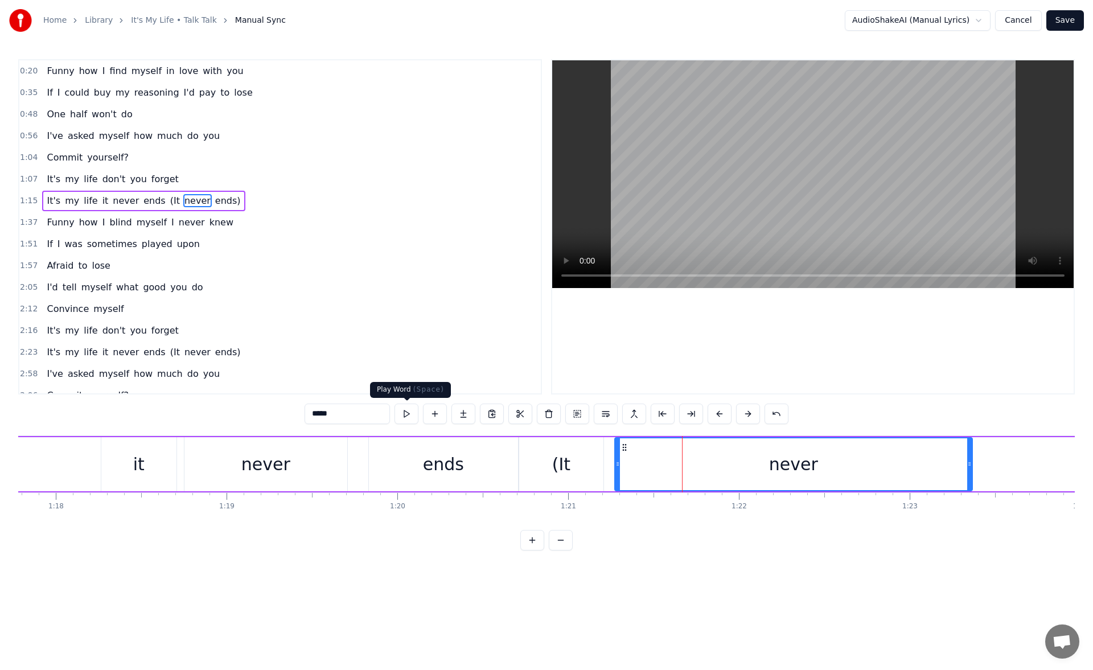
click at [405, 417] on button at bounding box center [407, 414] width 24 height 20
drag, startPoint x: 969, startPoint y: 466, endPoint x: 995, endPoint y: 465, distance: 25.6
click at [995, 465] on icon at bounding box center [995, 463] width 5 height 9
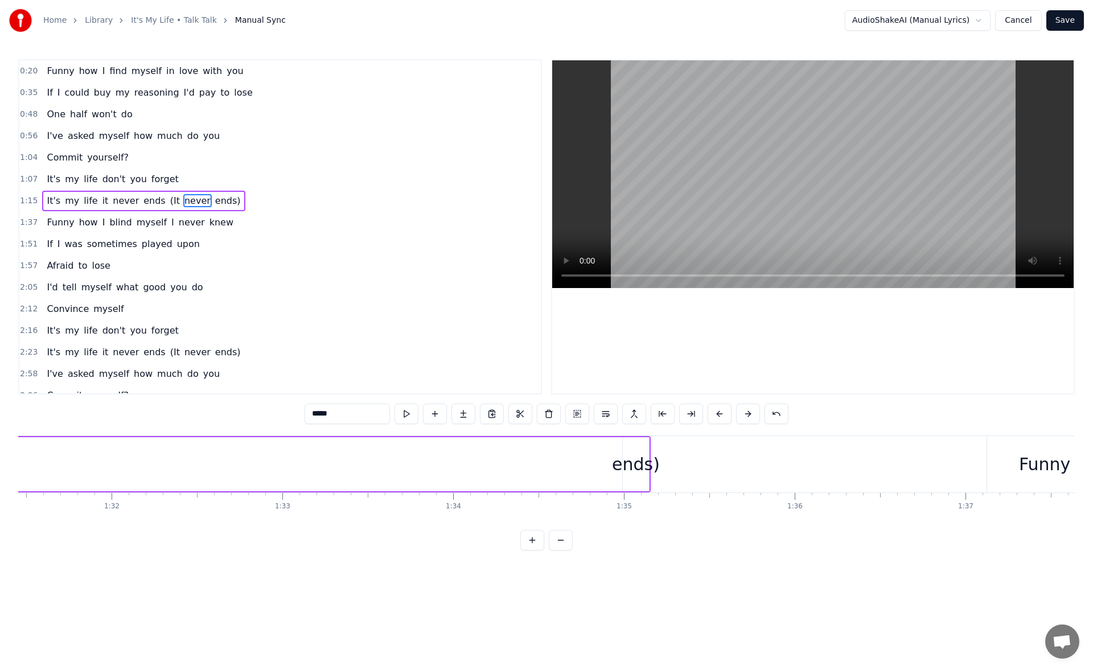
scroll to position [0, 15641]
click at [601, 459] on div "ends)" at bounding box center [613, 464] width 48 height 26
type input "*****"
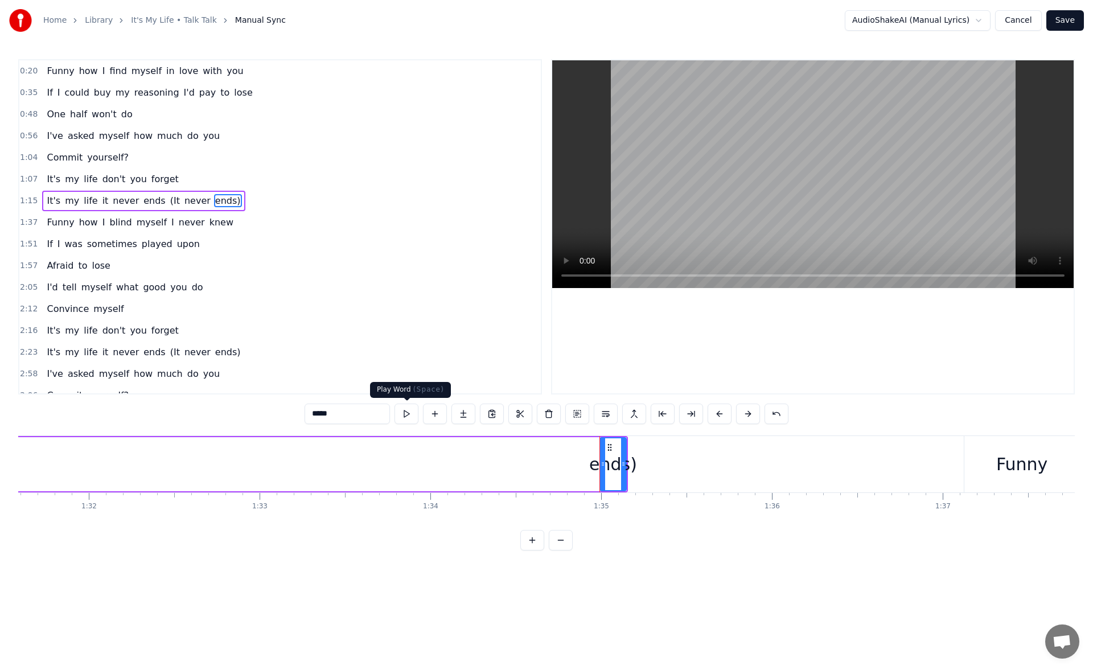
click at [406, 414] on button at bounding box center [407, 414] width 24 height 20
drag, startPoint x: 602, startPoint y: 465, endPoint x: 594, endPoint y: 466, distance: 8.7
click at [594, 466] on icon at bounding box center [594, 463] width 5 height 9
click at [408, 414] on button at bounding box center [407, 414] width 24 height 20
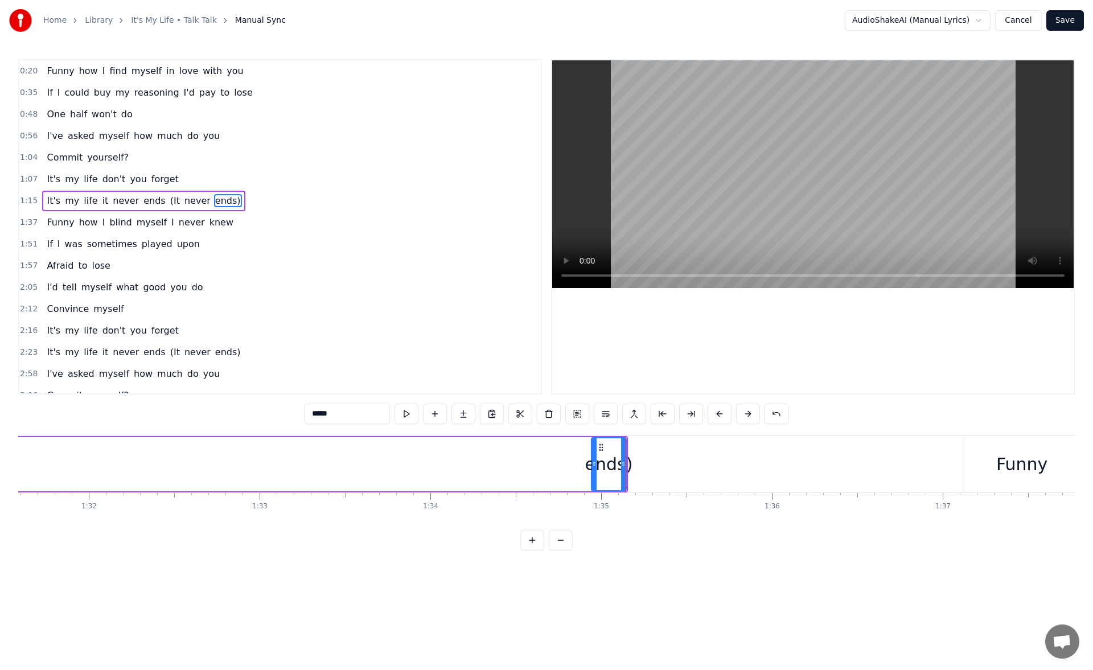
drag, startPoint x: 436, startPoint y: 530, endPoint x: 406, endPoint y: 529, distance: 29.6
click at [406, 529] on div "0:20 Funny how I find myself in love with you 0:35 If I could buy my reasoning …" at bounding box center [546, 304] width 1057 height 491
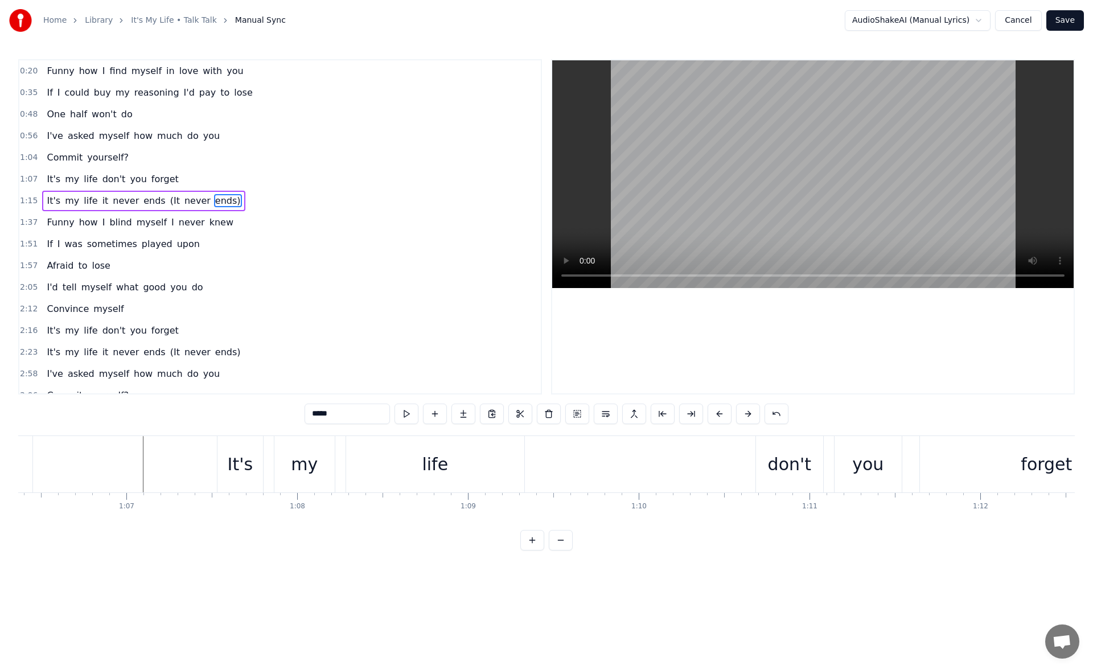
scroll to position [0, 11221]
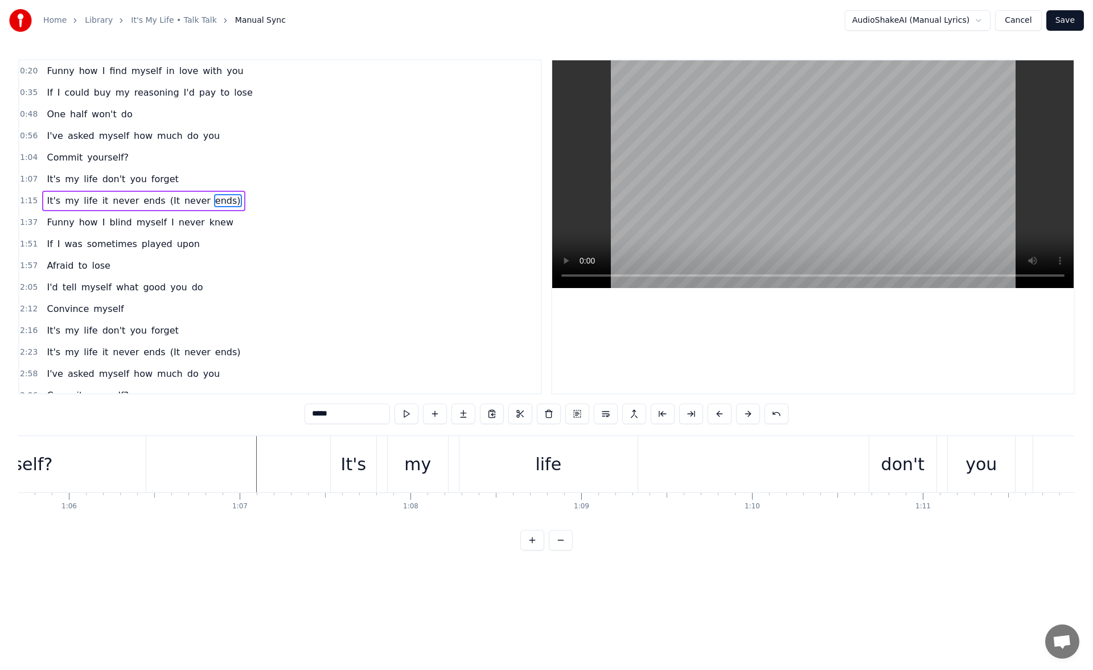
click at [593, 432] on div "0:20 Funny how I find myself in love with you 0:35 If I could buy my reasoning …" at bounding box center [546, 304] width 1057 height 491
click at [593, 453] on div "life" at bounding box center [548, 464] width 178 height 56
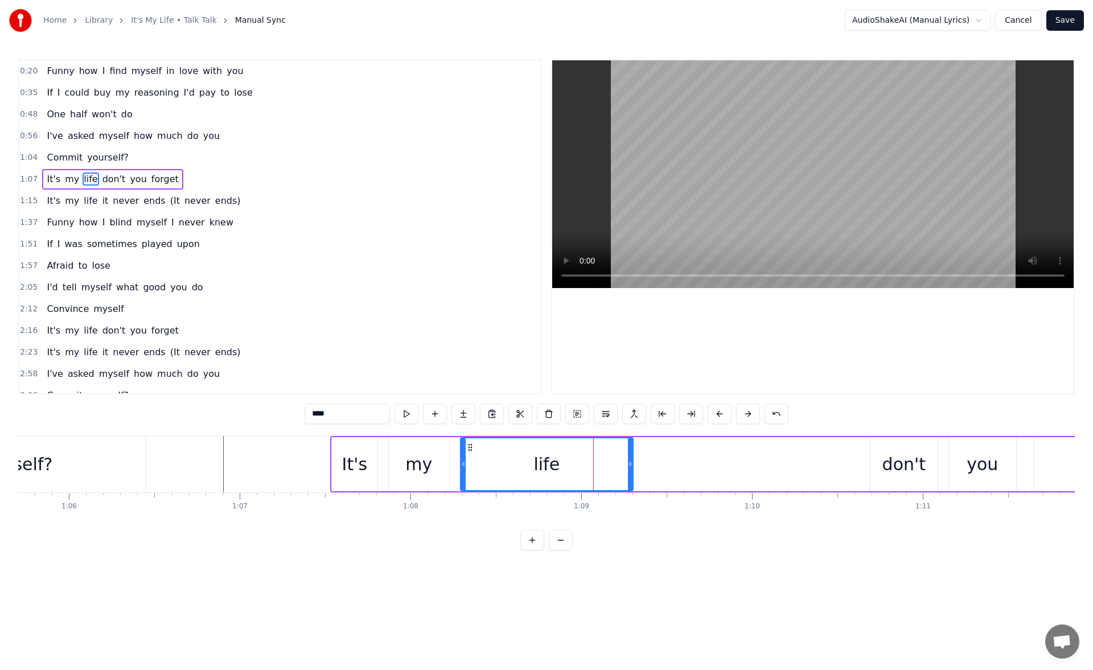
click at [631, 464] on icon at bounding box center [630, 463] width 5 height 9
click at [407, 416] on button at bounding box center [407, 414] width 24 height 20
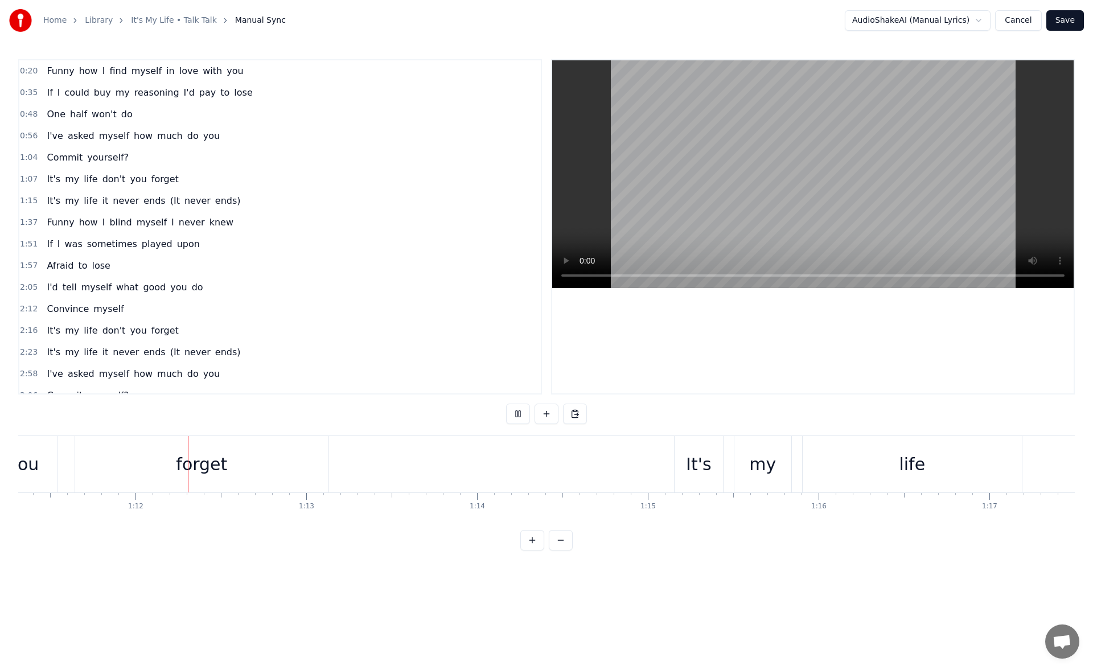
scroll to position [0, 12180]
click at [276, 462] on div "forget" at bounding box center [200, 464] width 253 height 56
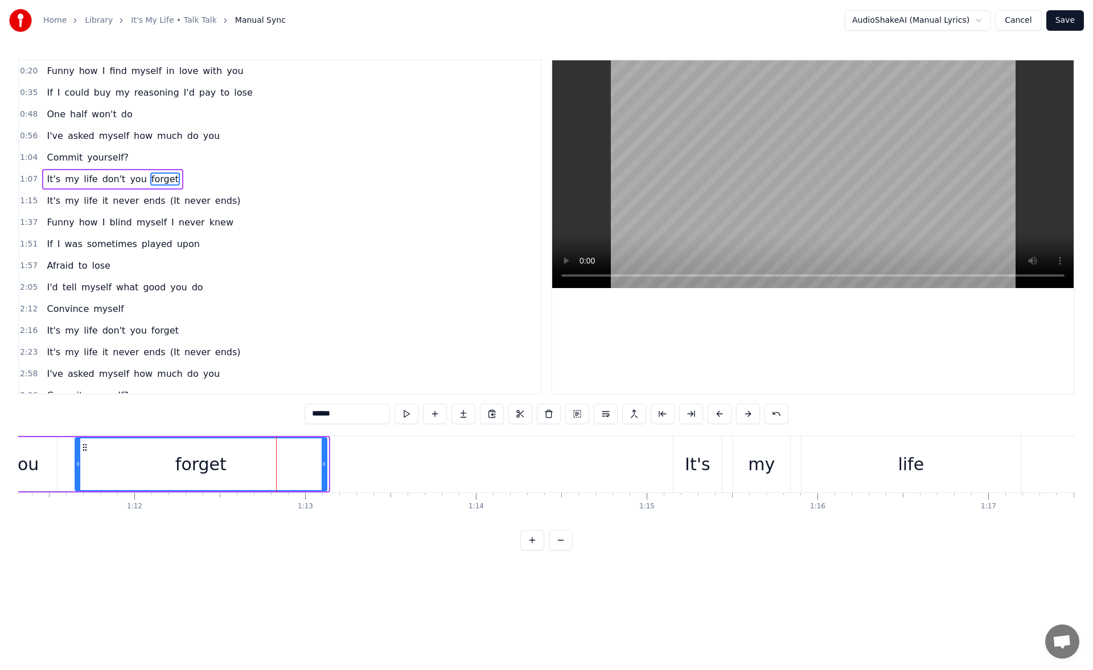
drag, startPoint x: 324, startPoint y: 463, endPoint x: 295, endPoint y: 458, distance: 29.5
click at [322, 458] on div at bounding box center [324, 464] width 5 height 52
click at [401, 413] on button at bounding box center [407, 414] width 24 height 20
drag, startPoint x: 299, startPoint y: 466, endPoint x: 291, endPoint y: 466, distance: 8.0
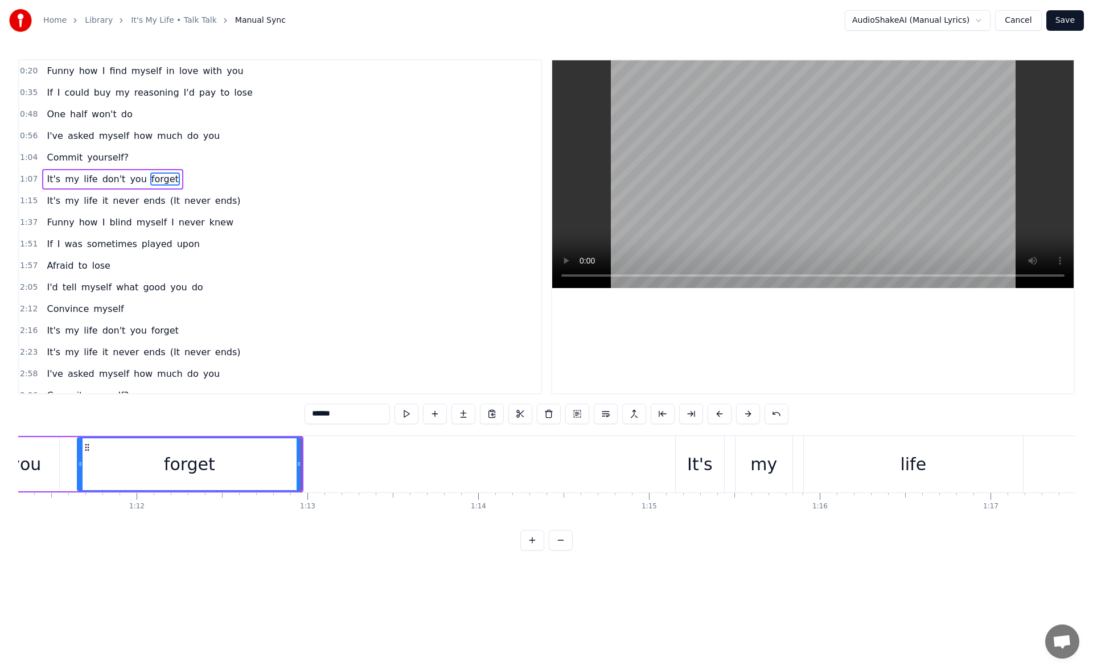
click at [297, 466] on icon at bounding box center [299, 463] width 5 height 9
click at [30, 459] on div "you" at bounding box center [25, 464] width 31 height 26
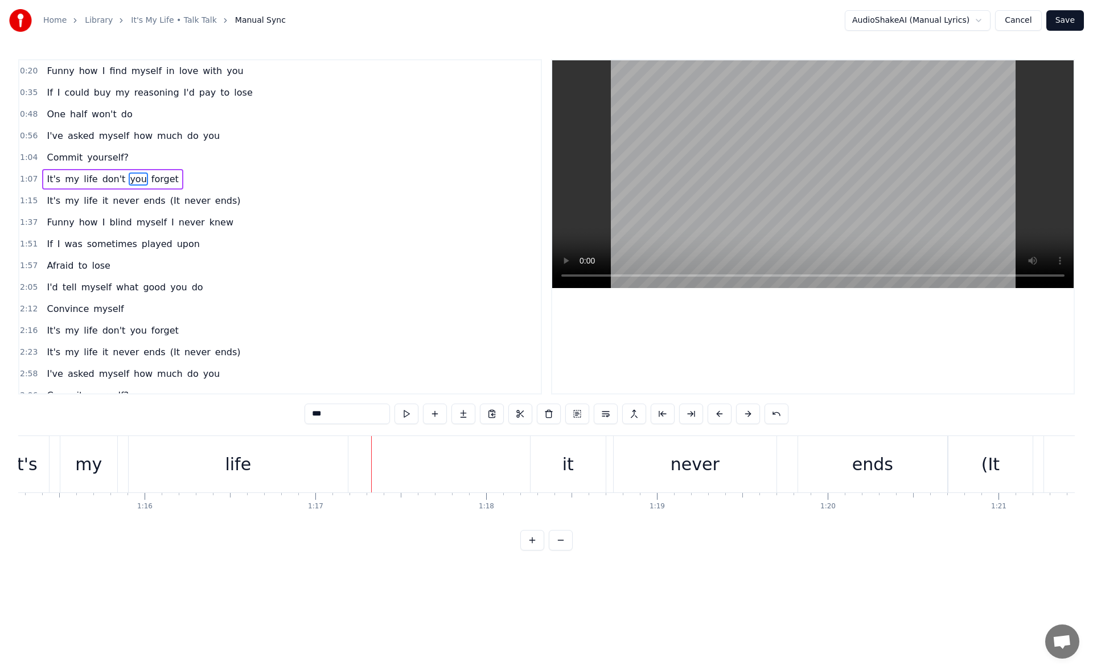
scroll to position [0, 12785]
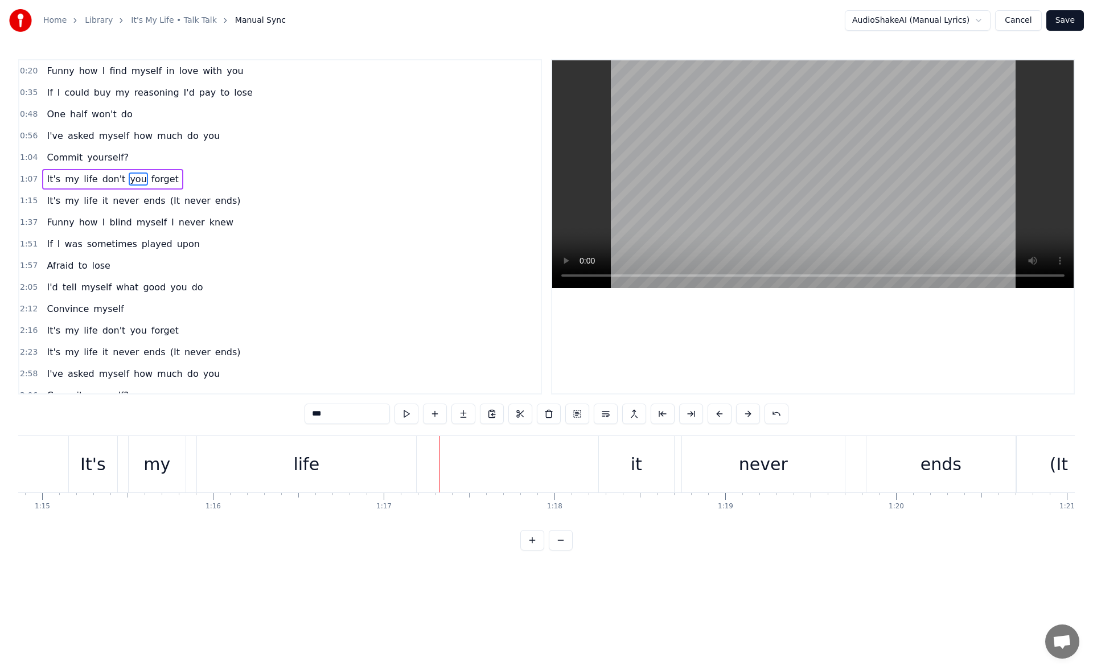
click at [346, 477] on div "life" at bounding box center [306, 464] width 219 height 56
type input "****"
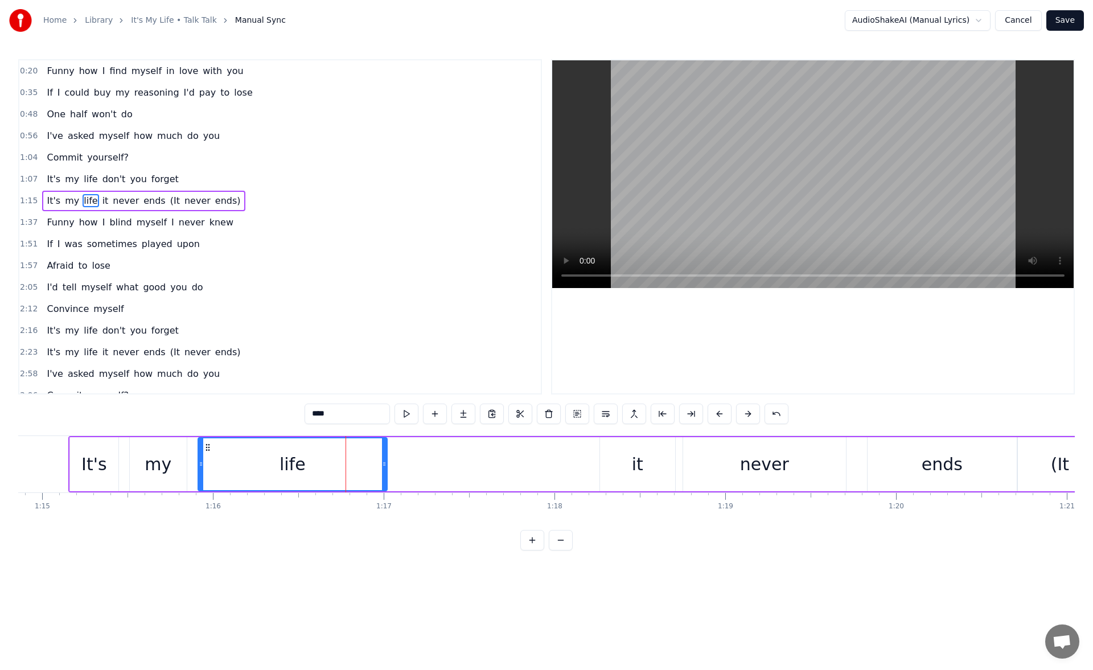
drag, startPoint x: 414, startPoint y: 466, endPoint x: 381, endPoint y: 467, distance: 33.0
click at [382, 467] on icon at bounding box center [384, 463] width 5 height 9
click at [409, 410] on button at bounding box center [407, 414] width 24 height 20
drag, startPoint x: 379, startPoint y: 469, endPoint x: 367, endPoint y: 471, distance: 12.1
click at [367, 471] on div at bounding box center [369, 464] width 5 height 52
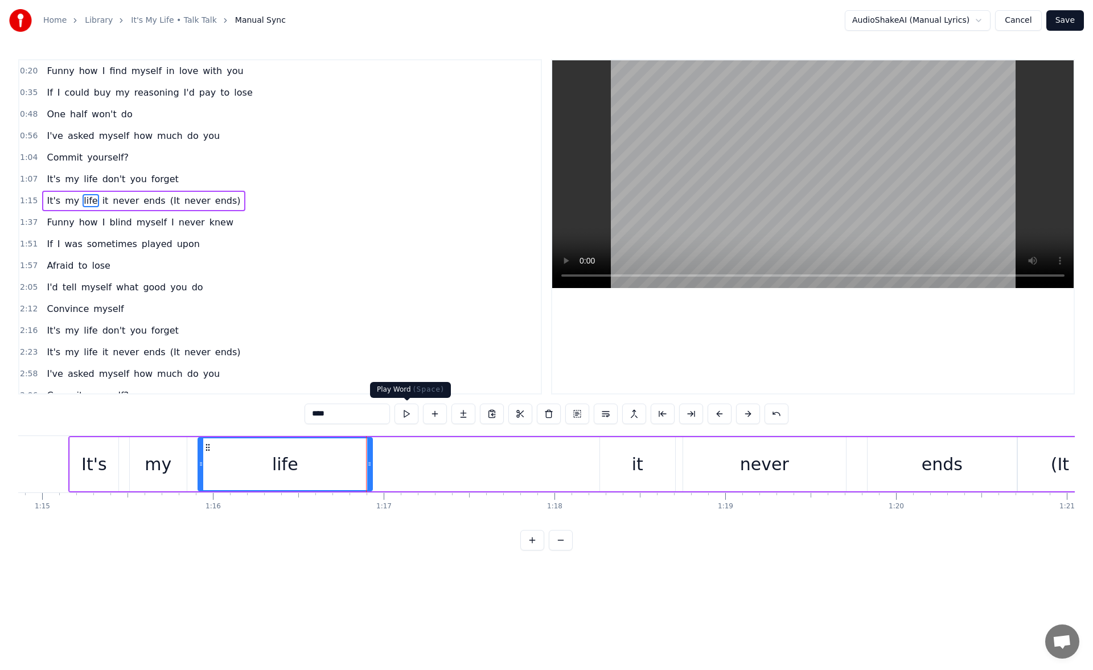
click at [411, 416] on button at bounding box center [407, 414] width 24 height 20
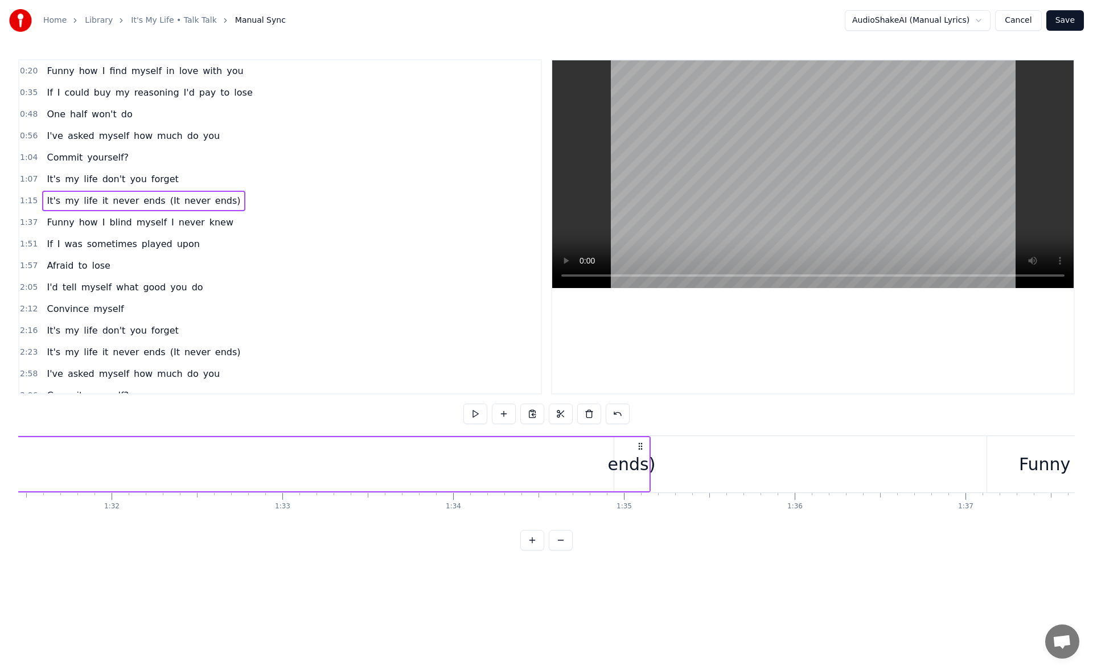
scroll to position [0, 15732]
click at [522, 454] on div "ends)" at bounding box center [519, 464] width 48 height 26
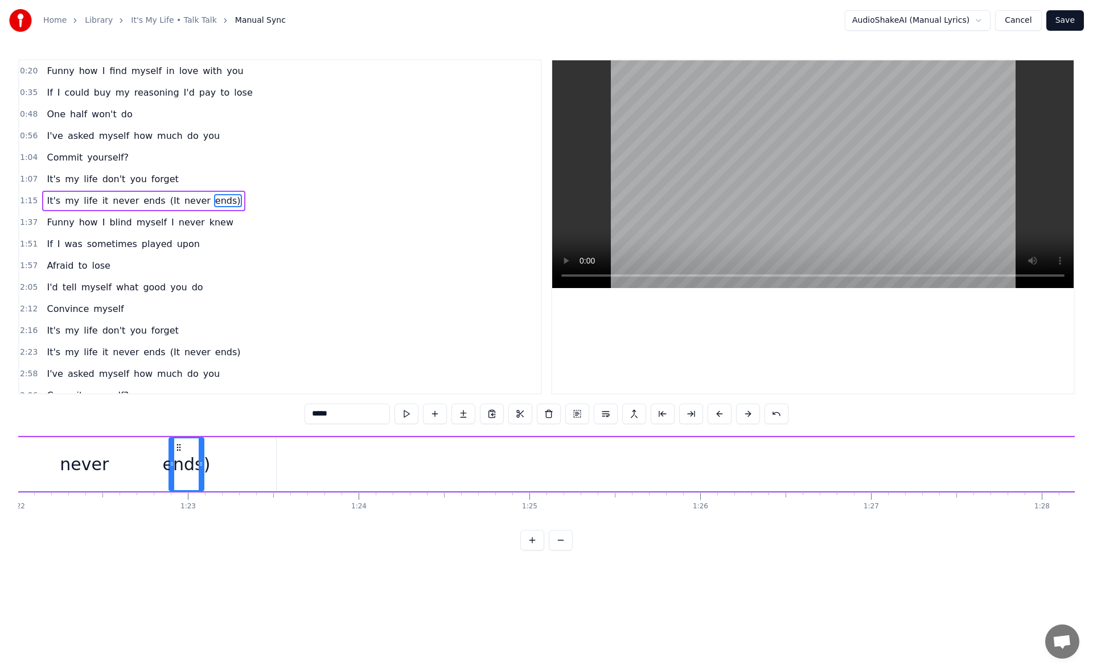
scroll to position [0, 13997]
drag, startPoint x: 511, startPoint y: 446, endPoint x: 405, endPoint y: 471, distance: 109.4
click at [405, 471] on div "ends)" at bounding box center [401, 464] width 34 height 52
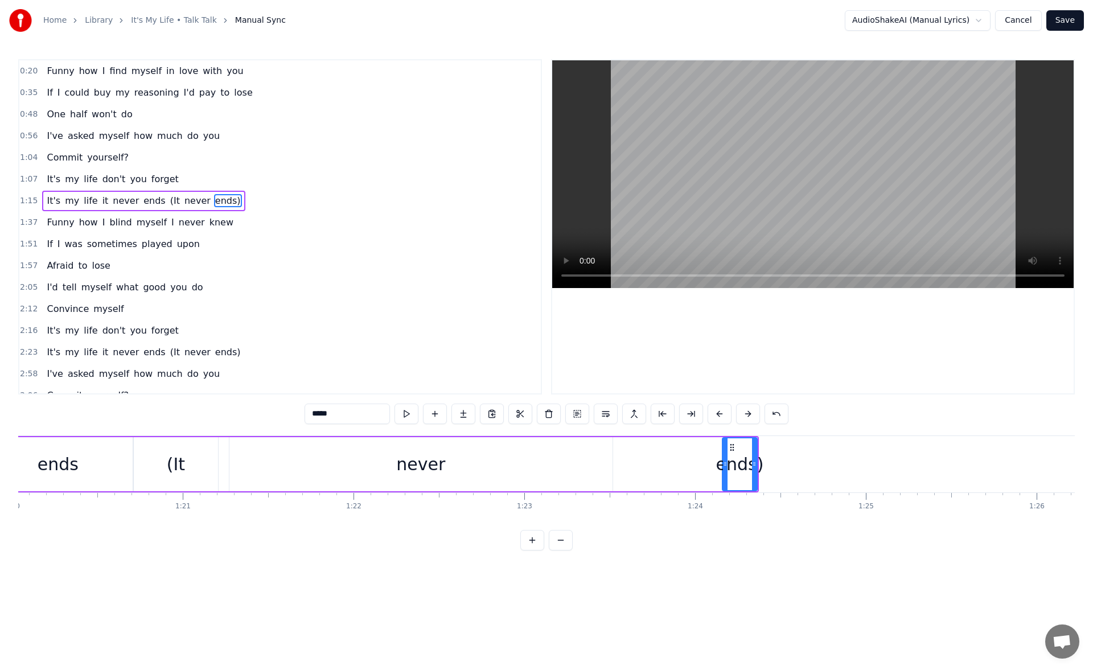
scroll to position [0, 13578]
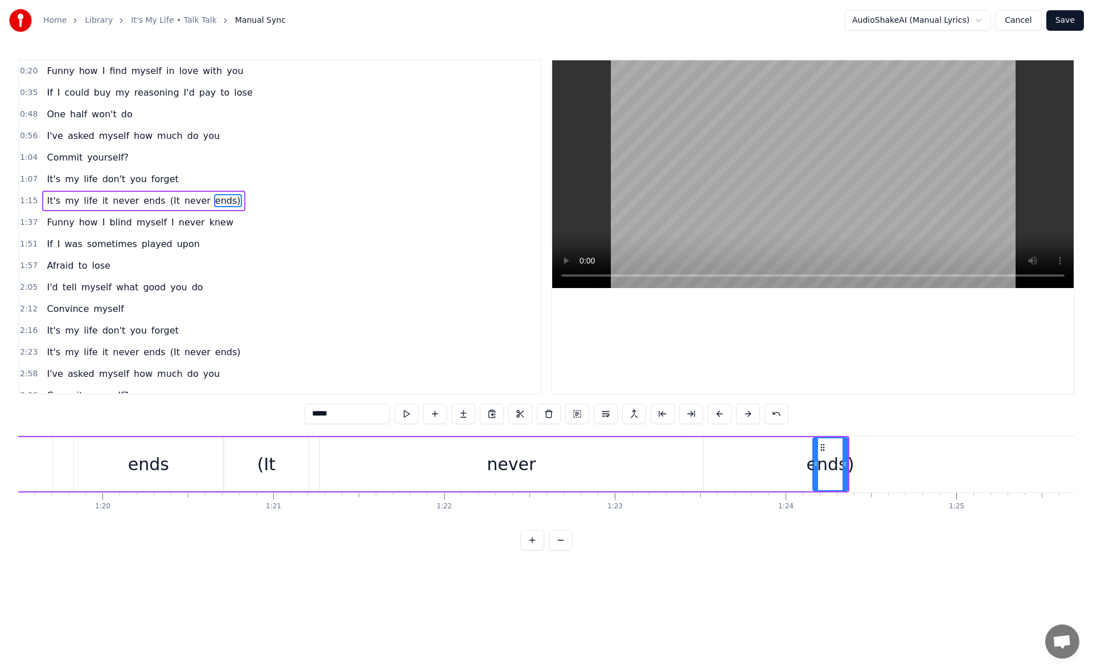
click at [281, 471] on div "(It" at bounding box center [266, 464] width 84 height 54
click at [400, 409] on button at bounding box center [407, 414] width 24 height 20
click at [203, 457] on div "ends" at bounding box center [148, 464] width 149 height 54
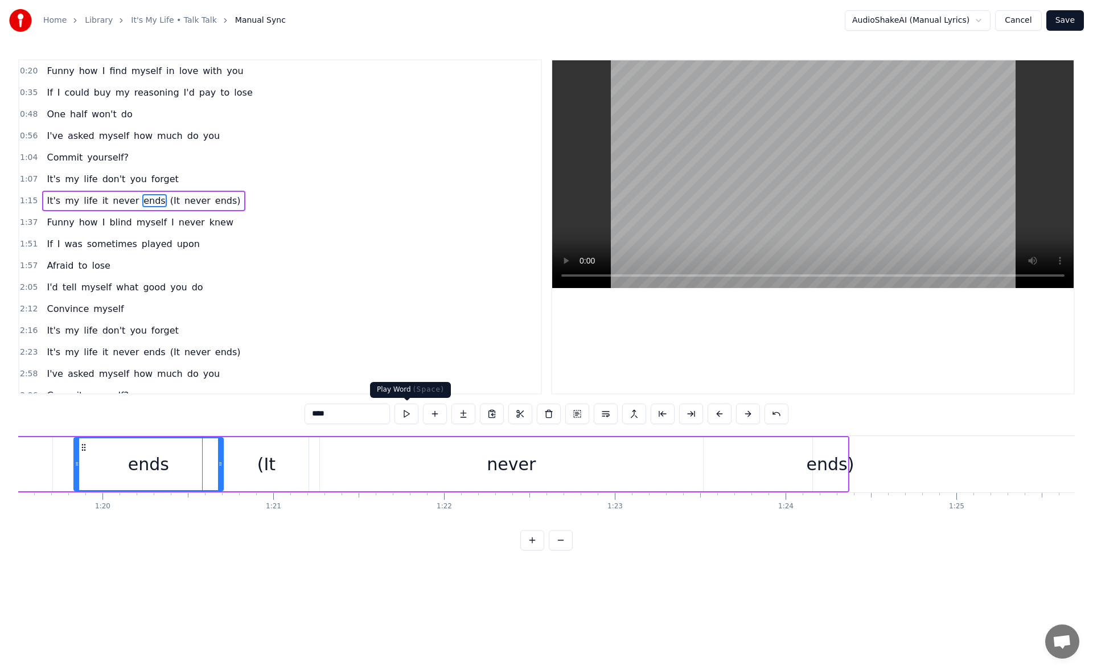
click at [409, 413] on button at bounding box center [407, 414] width 24 height 20
click at [277, 466] on div "(It" at bounding box center [270, 464] width 18 height 26
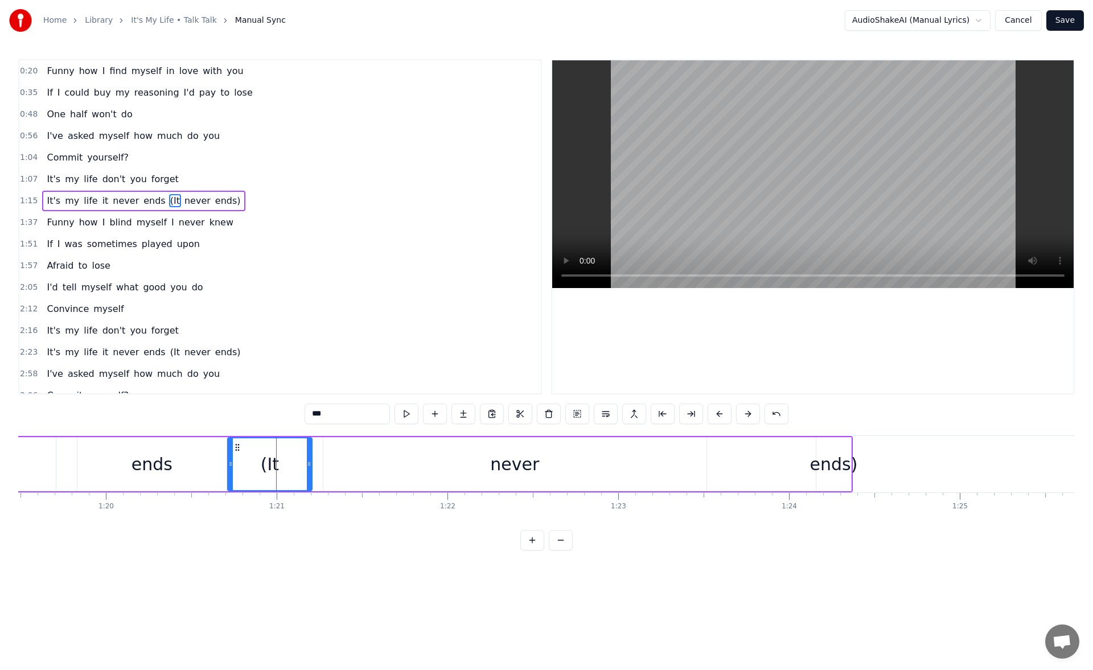
click at [437, 465] on div "never" at bounding box center [514, 464] width 383 height 54
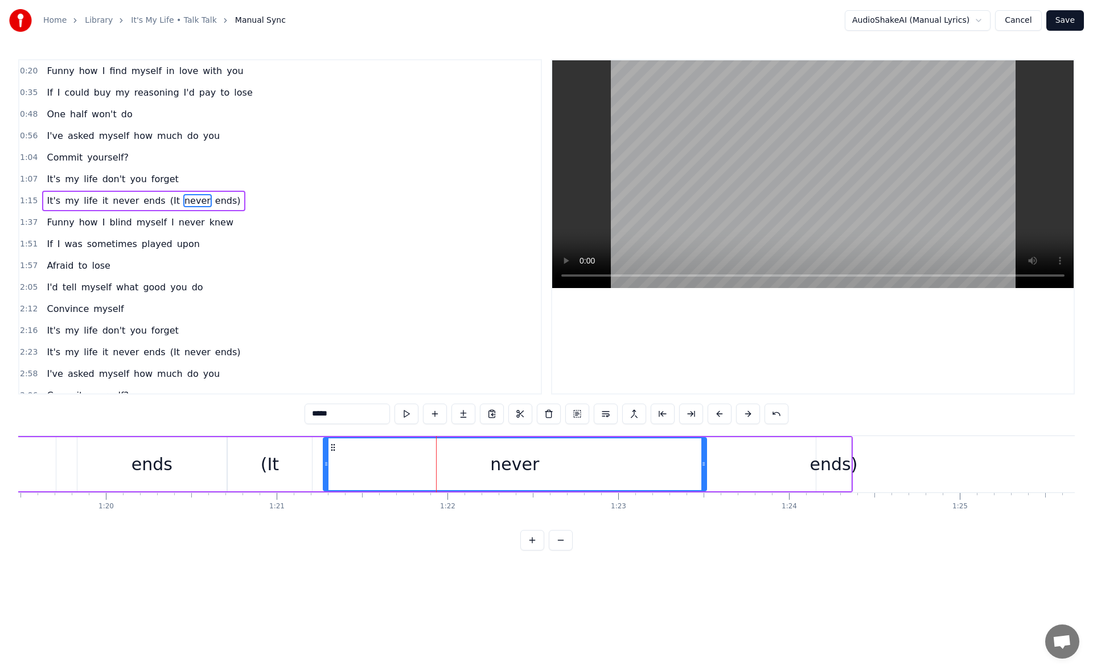
click at [269, 455] on div "(It" at bounding box center [270, 464] width 18 height 26
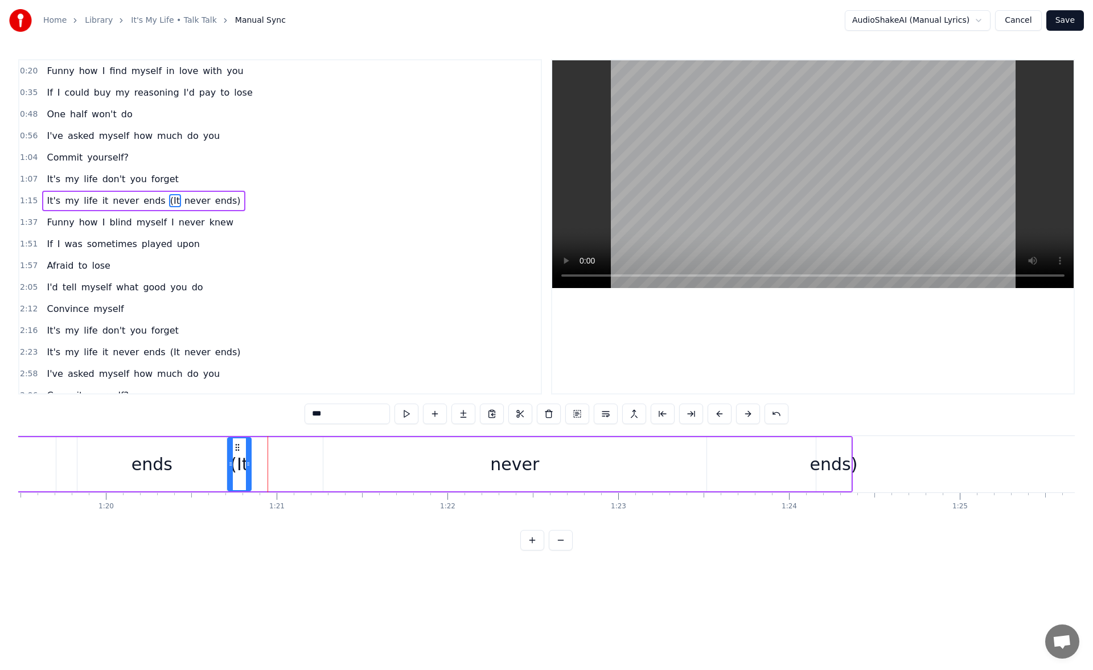
drag, startPoint x: 308, startPoint y: 463, endPoint x: 247, endPoint y: 466, distance: 61.0
click at [247, 466] on icon at bounding box center [248, 463] width 5 height 9
click at [360, 468] on div "never" at bounding box center [514, 464] width 383 height 54
type input "*****"
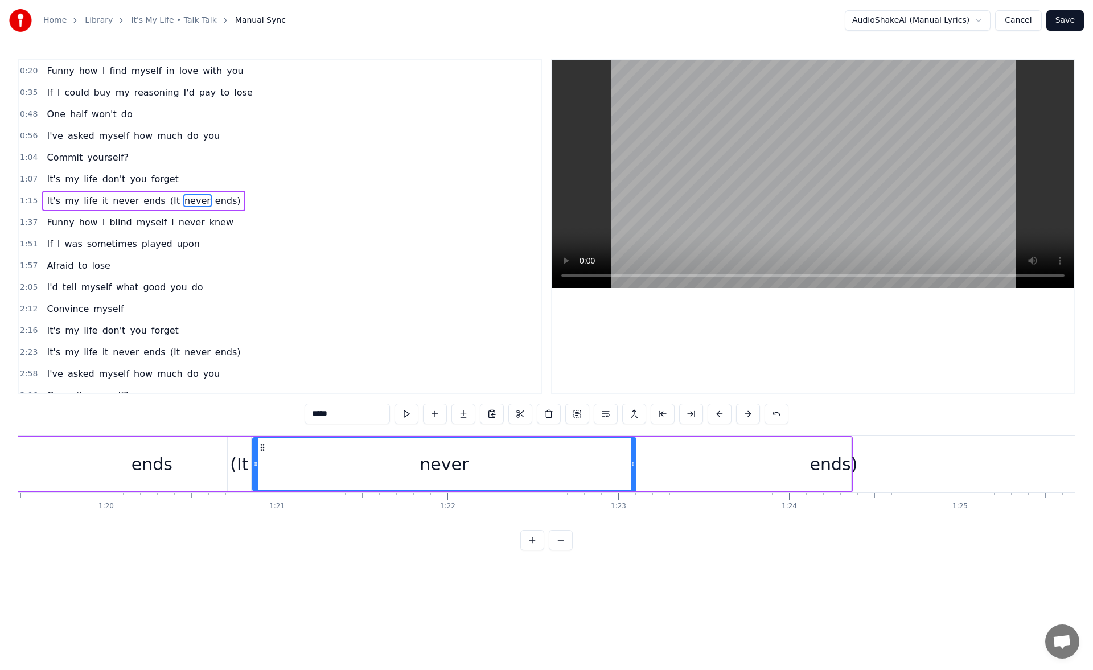
drag, startPoint x: 330, startPoint y: 446, endPoint x: 259, endPoint y: 457, distance: 71.3
click at [259, 457] on div "never" at bounding box center [444, 464] width 382 height 52
click at [408, 410] on button at bounding box center [407, 414] width 24 height 20
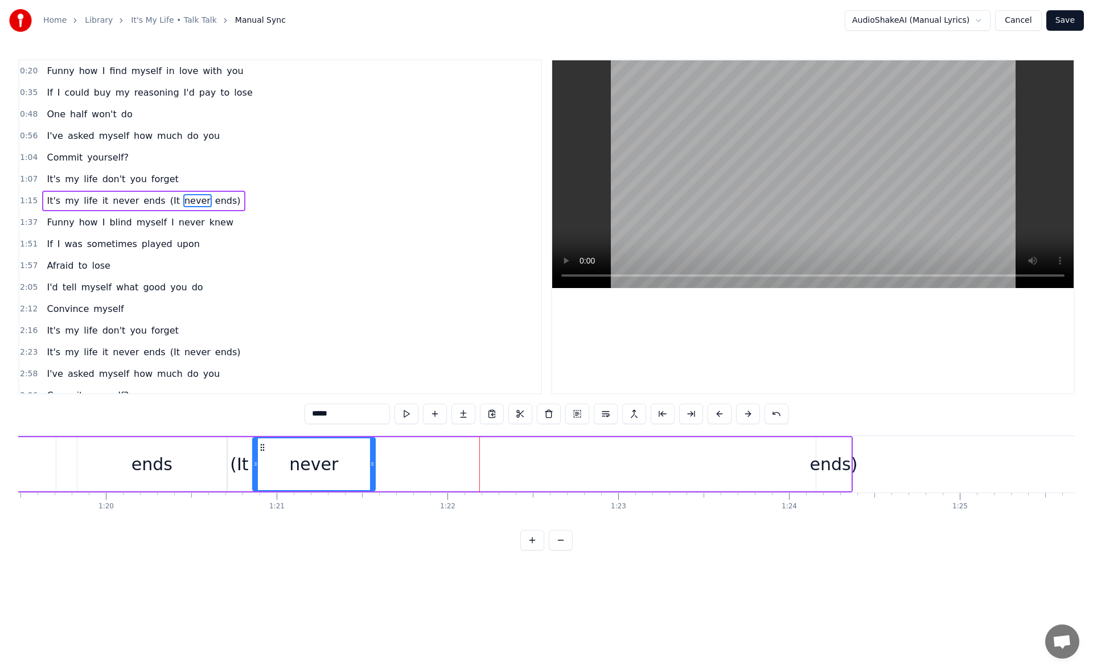
drag, startPoint x: 632, startPoint y: 466, endPoint x: 371, endPoint y: 482, distance: 261.2
click at [371, 482] on div at bounding box center [372, 464] width 5 height 52
click at [401, 413] on button at bounding box center [407, 414] width 24 height 20
drag, startPoint x: 372, startPoint y: 465, endPoint x: 384, endPoint y: 465, distance: 12.5
click at [375, 465] on icon at bounding box center [372, 463] width 5 height 9
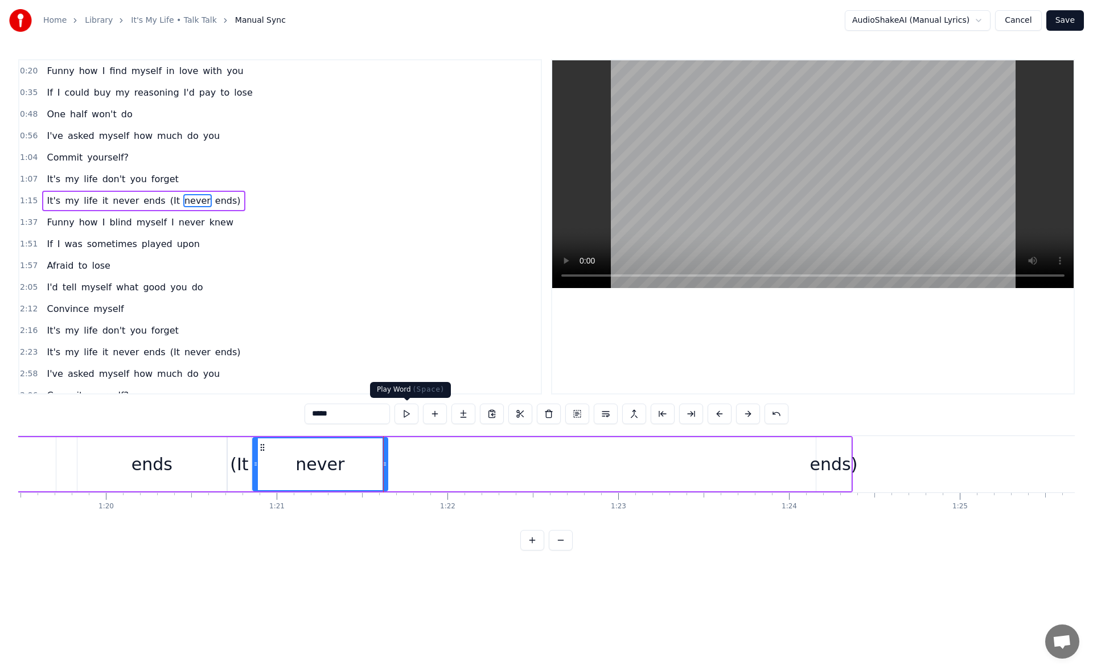
click at [408, 414] on button at bounding box center [407, 414] width 24 height 20
click at [422, 455] on div "It's my life it never ends (It never ends)" at bounding box center [65, 464] width 1575 height 56
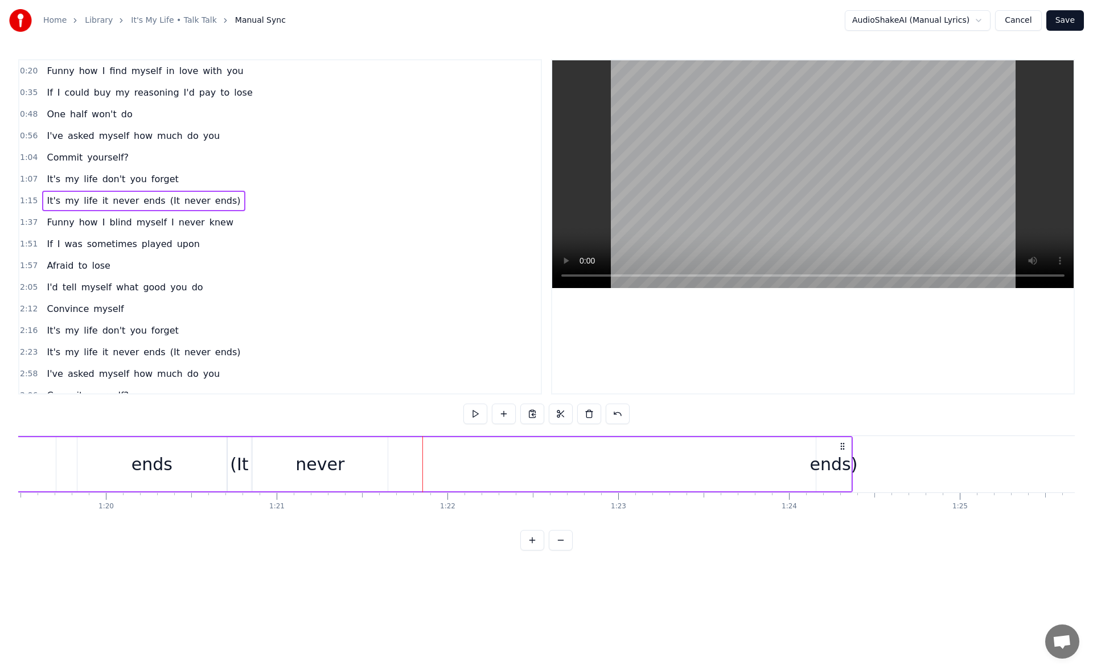
click at [819, 452] on div "ends)" at bounding box center [834, 464] width 48 height 26
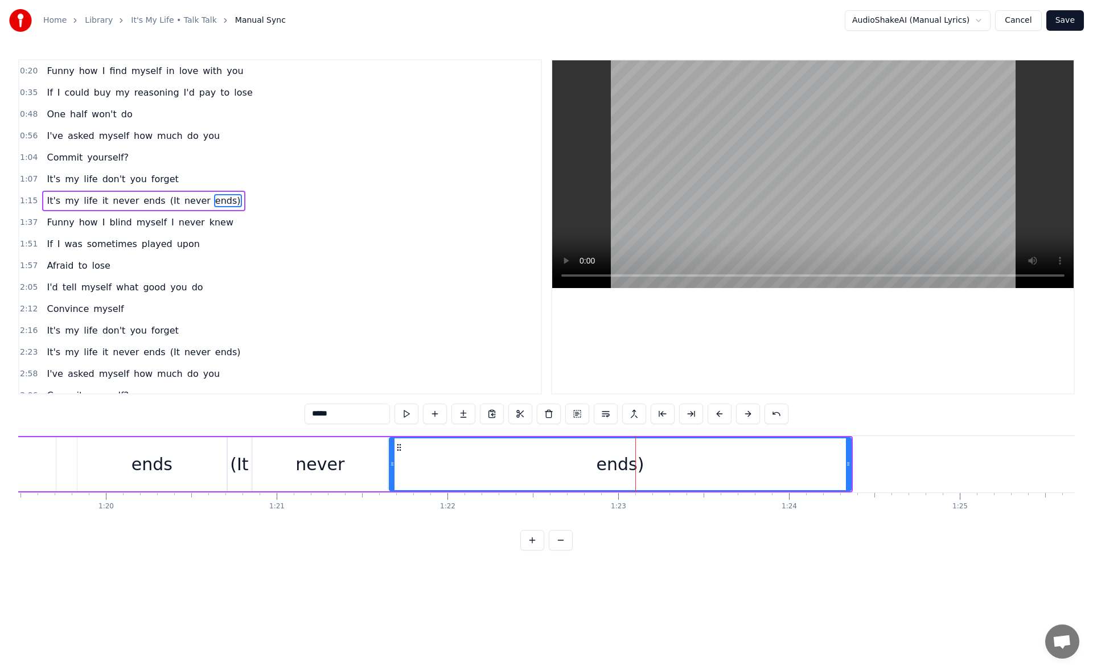
drag, startPoint x: 819, startPoint y: 467, endPoint x: 392, endPoint y: 490, distance: 427.6
click at [392, 490] on div "ends)" at bounding box center [620, 464] width 463 height 54
click at [406, 414] on button at bounding box center [407, 414] width 24 height 20
drag, startPoint x: 848, startPoint y: 463, endPoint x: 736, endPoint y: 470, distance: 112.9
click at [736, 470] on div at bounding box center [737, 464] width 5 height 52
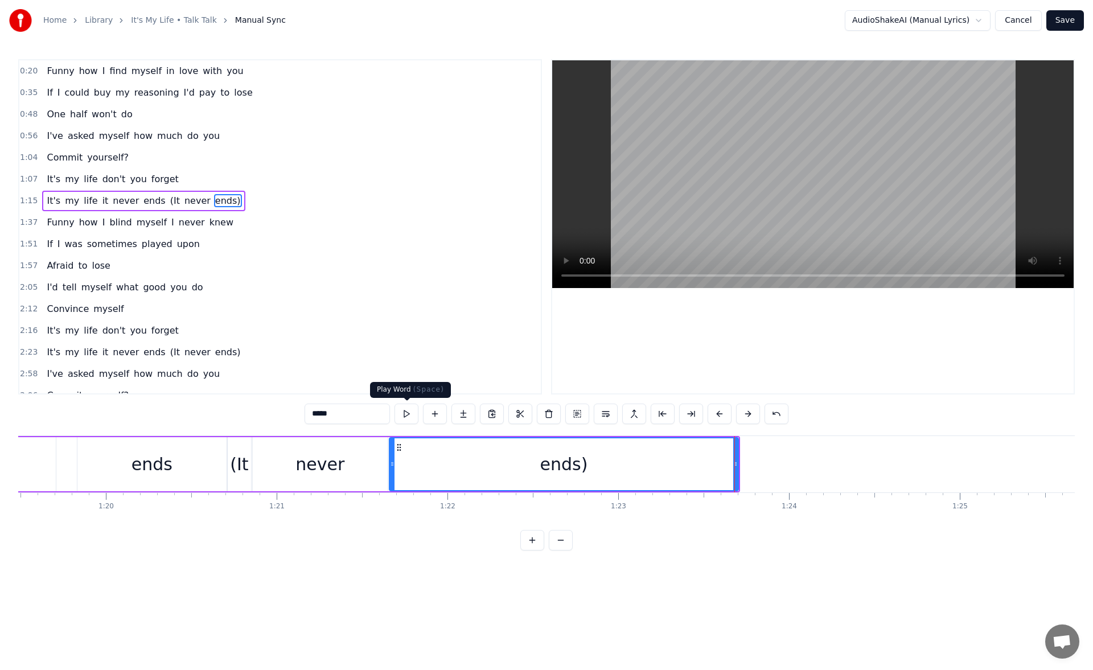
click at [417, 413] on button at bounding box center [407, 414] width 24 height 20
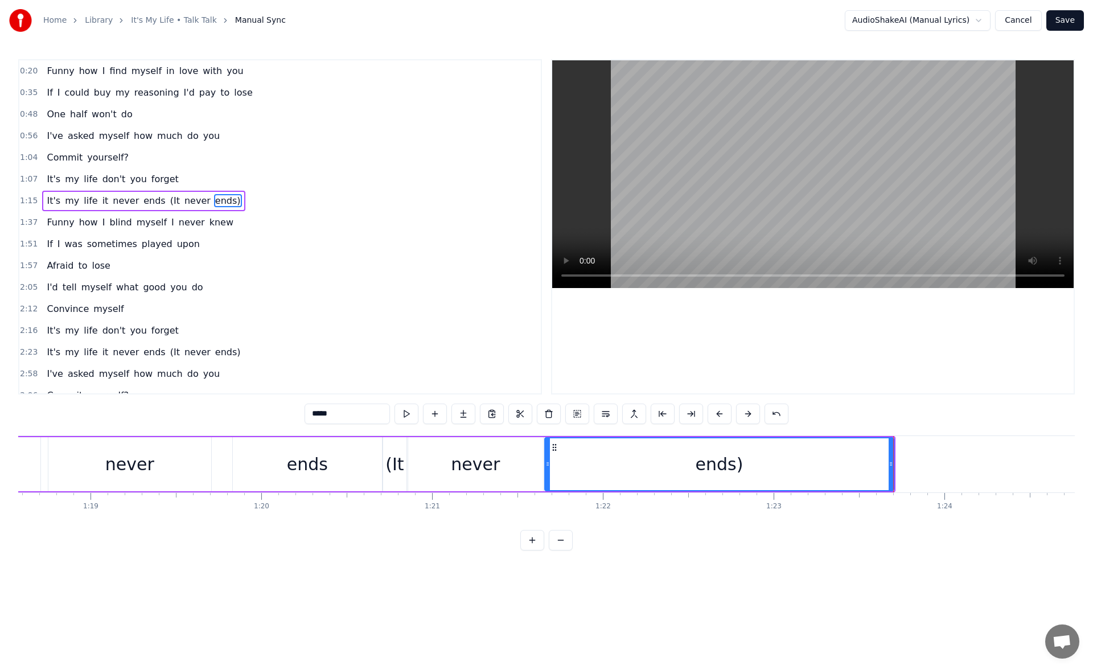
scroll to position [0, 13306]
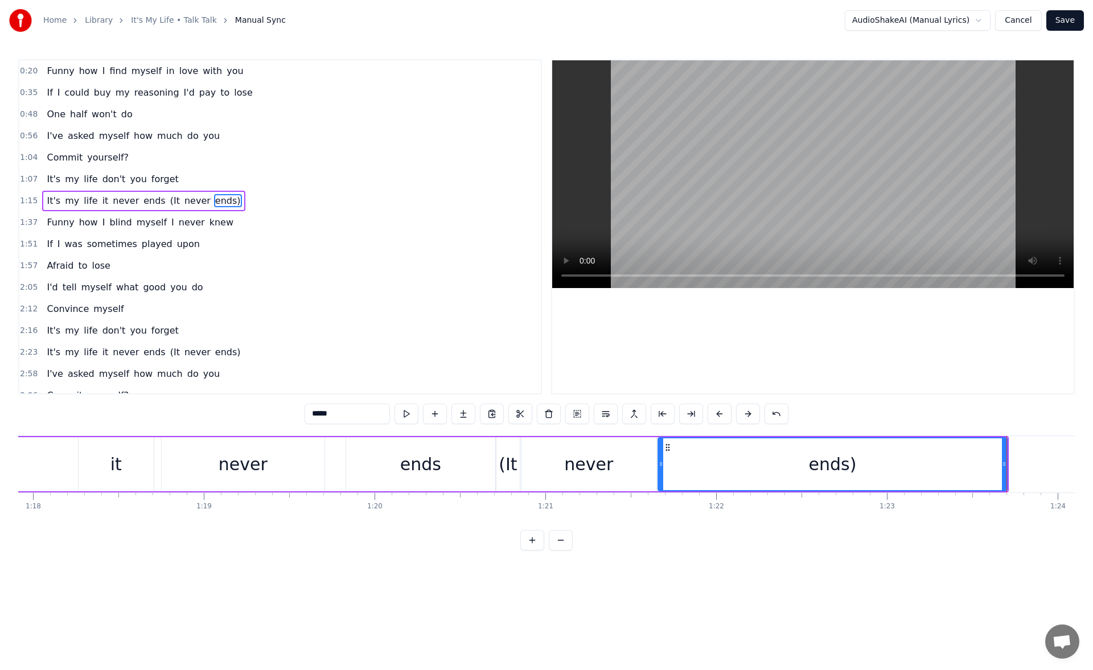
click at [298, 476] on div "never" at bounding box center [243, 464] width 163 height 54
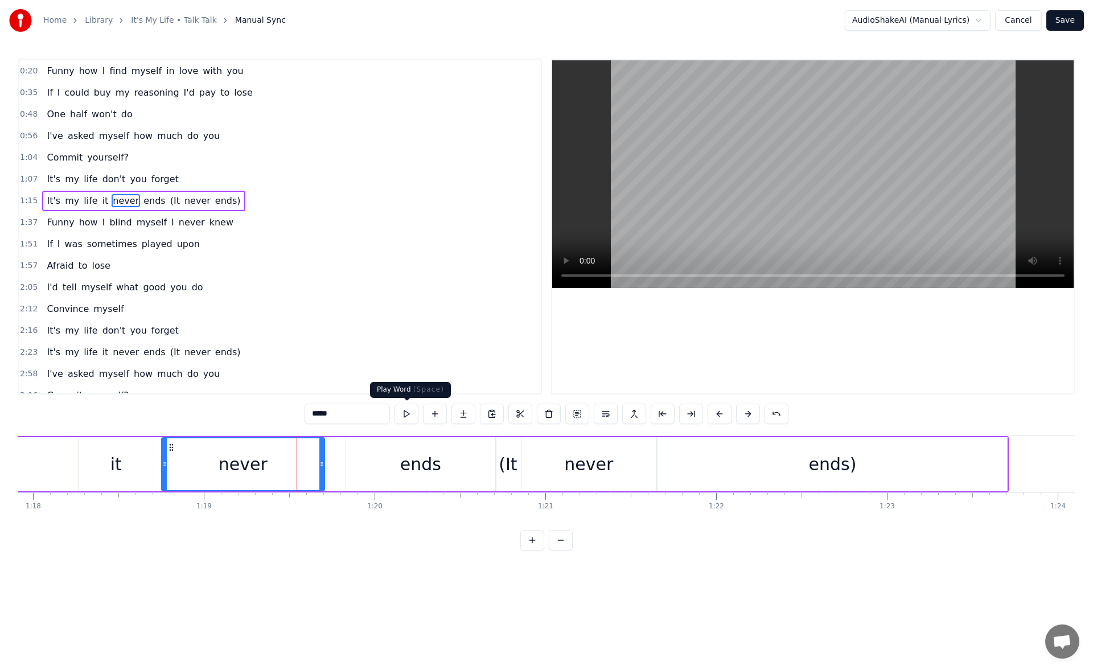
click at [400, 414] on button at bounding box center [407, 414] width 24 height 20
click at [362, 459] on div "ends" at bounding box center [420, 464] width 149 height 54
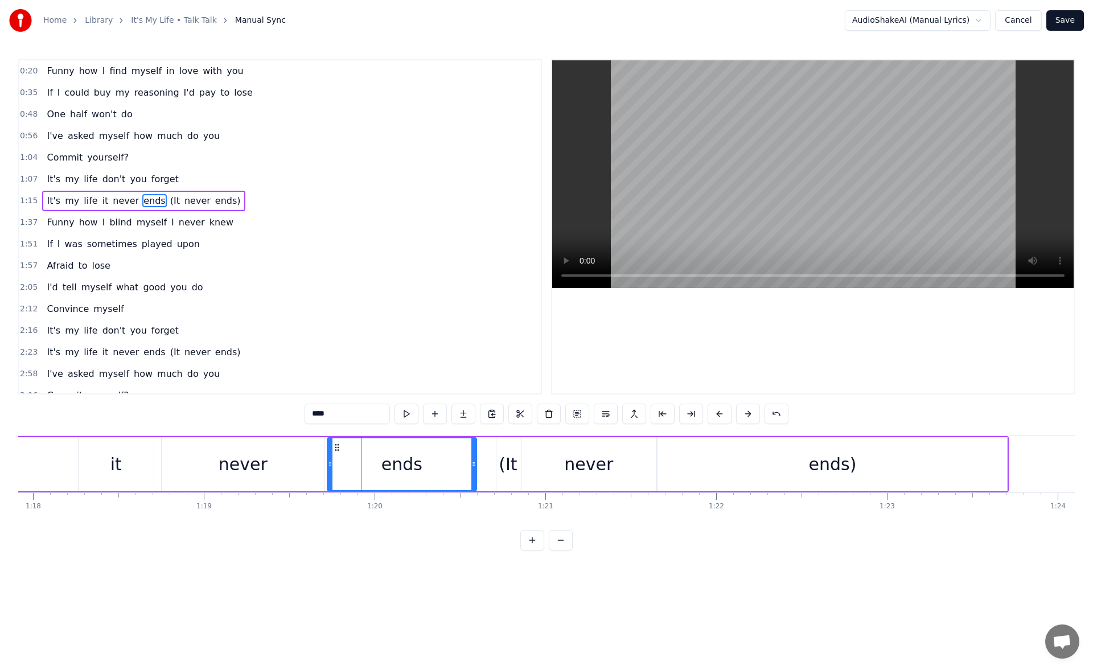
drag, startPoint x: 357, startPoint y: 447, endPoint x: 338, endPoint y: 449, distance: 18.8
click at [338, 449] on icon at bounding box center [336, 447] width 9 height 9
click at [404, 413] on button at bounding box center [407, 414] width 24 height 20
click at [440, 463] on div "ends" at bounding box center [402, 464] width 148 height 52
click at [512, 465] on div "(It" at bounding box center [508, 464] width 18 height 26
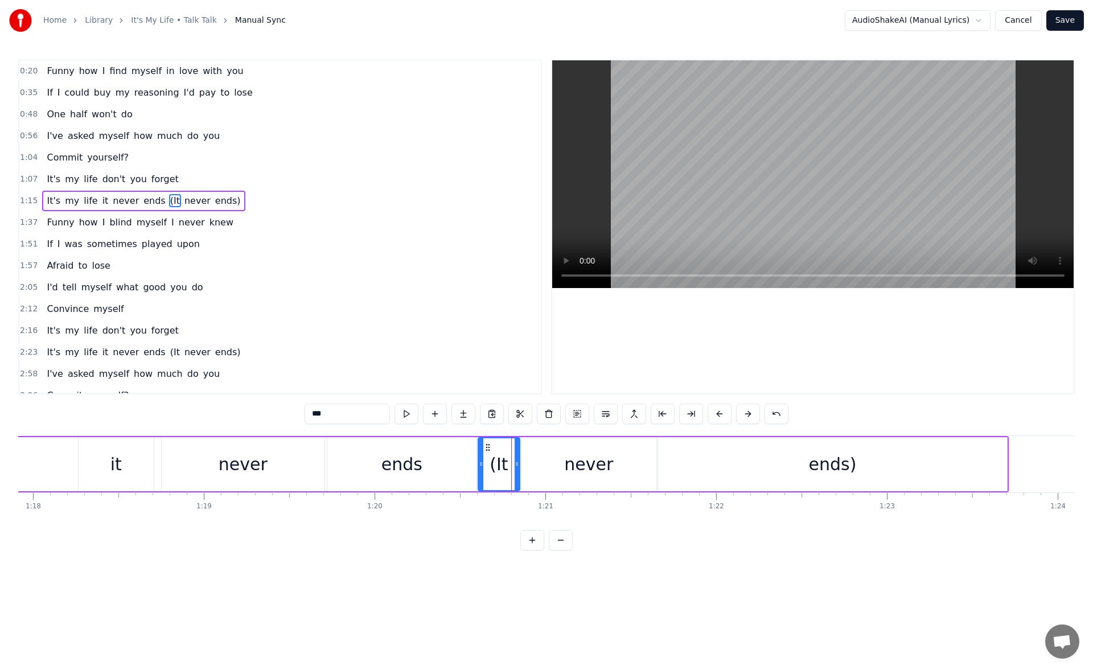
drag, startPoint x: 499, startPoint y: 467, endPoint x: 480, endPoint y: 470, distance: 18.4
click at [480, 470] on div at bounding box center [481, 464] width 5 height 52
click at [405, 417] on button at bounding box center [407, 414] width 24 height 20
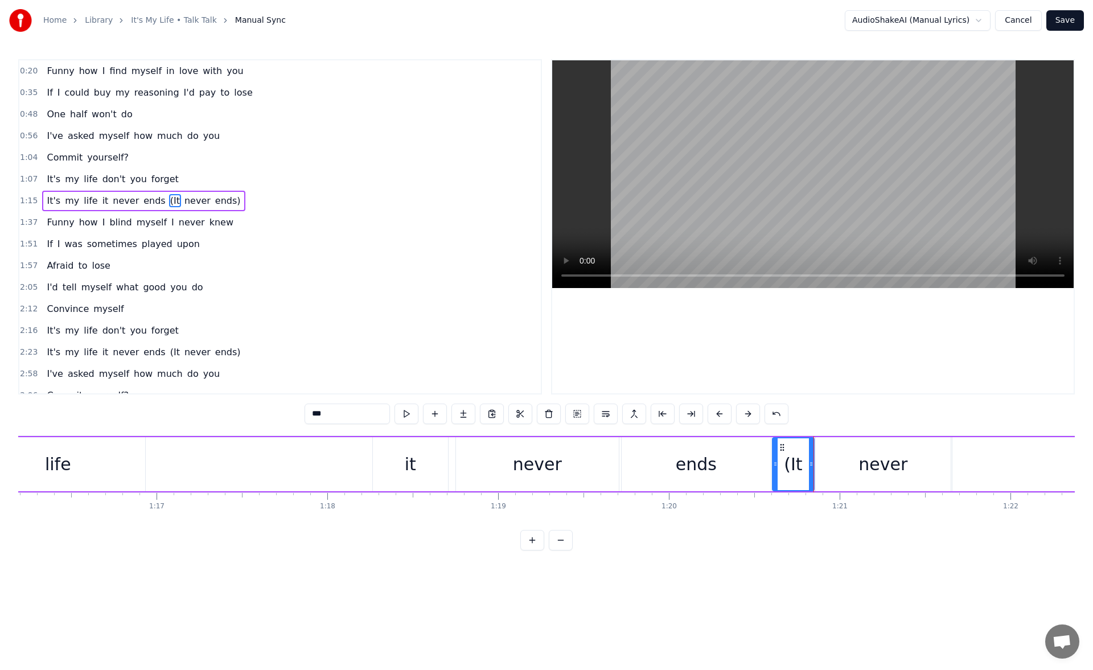
scroll to position [0, 12853]
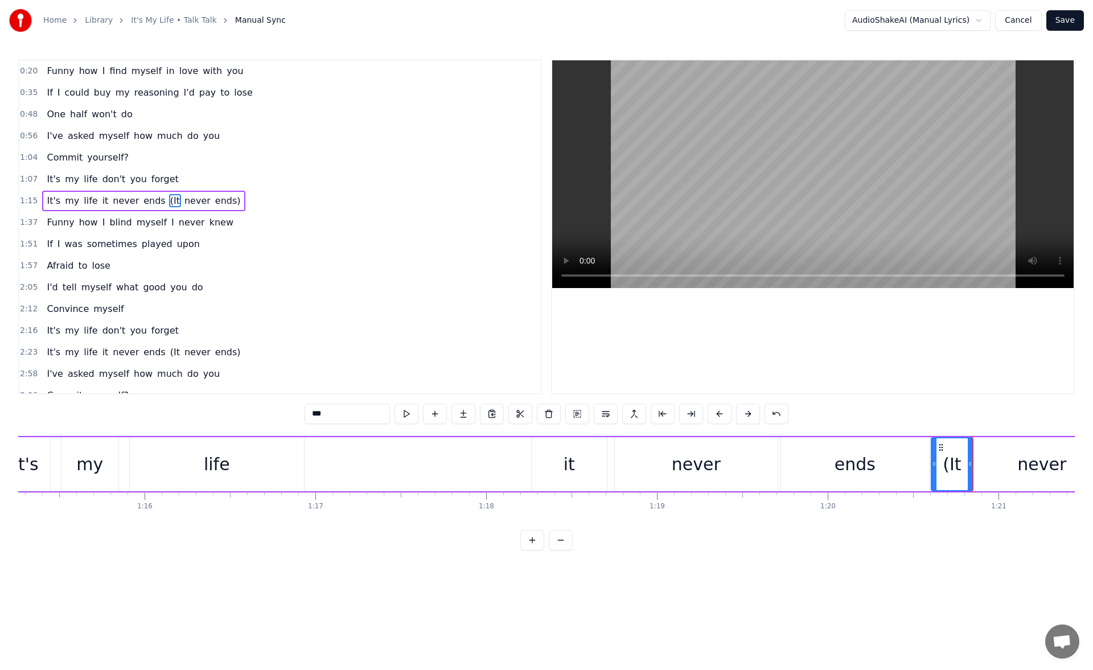
click at [211, 456] on div "life" at bounding box center [217, 464] width 26 height 26
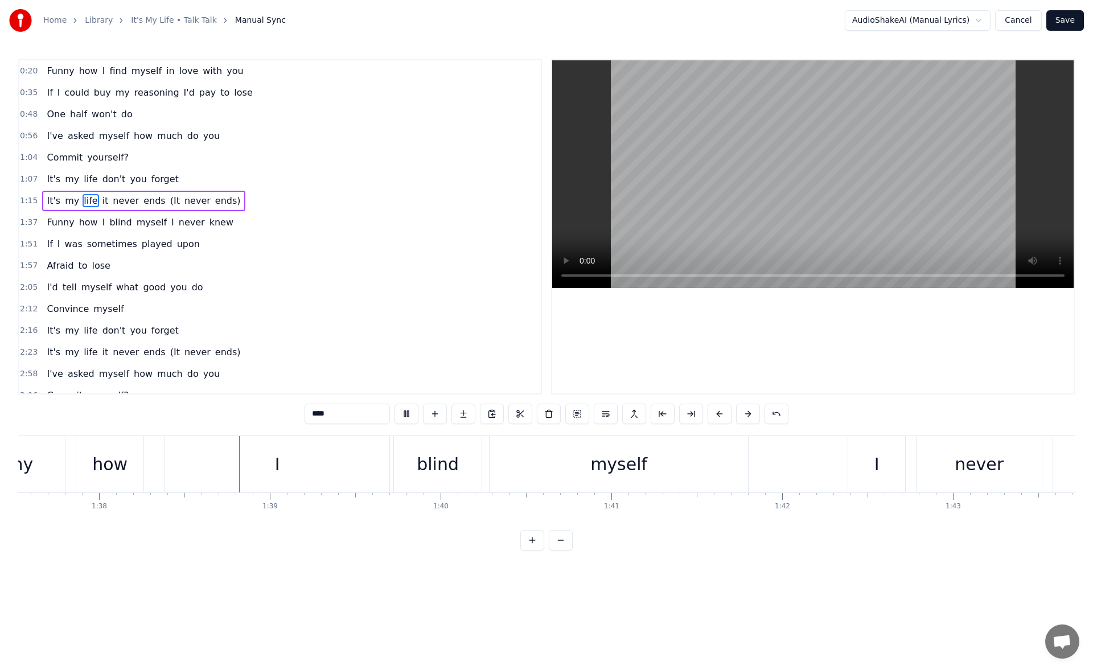
scroll to position [0, 16695]
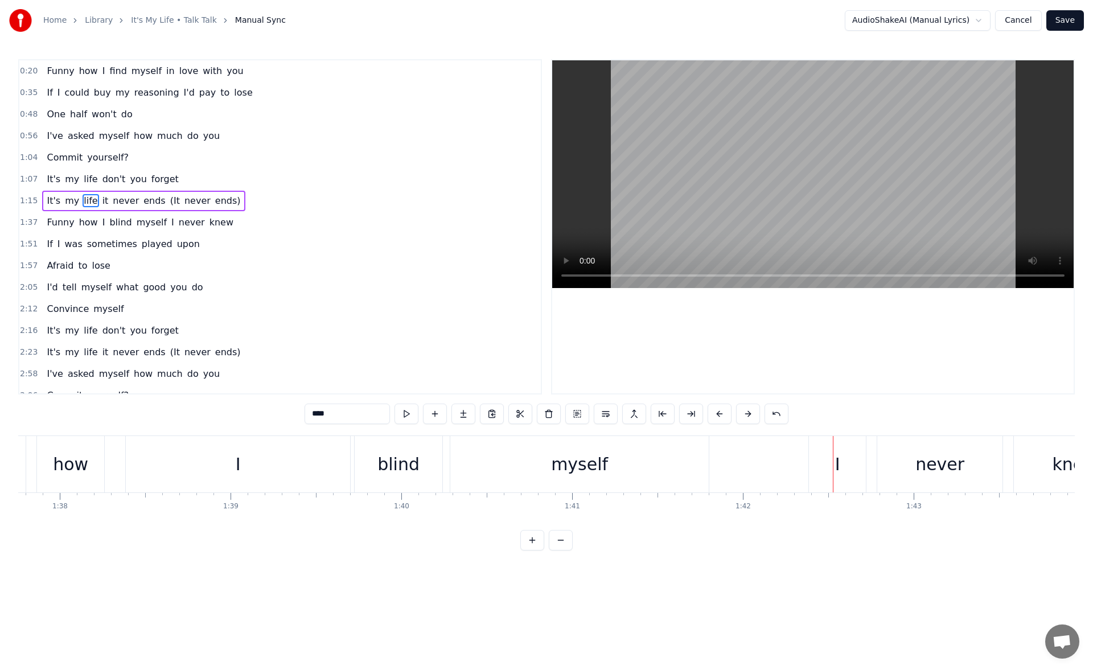
click at [608, 469] on div "myself" at bounding box center [579, 464] width 258 height 56
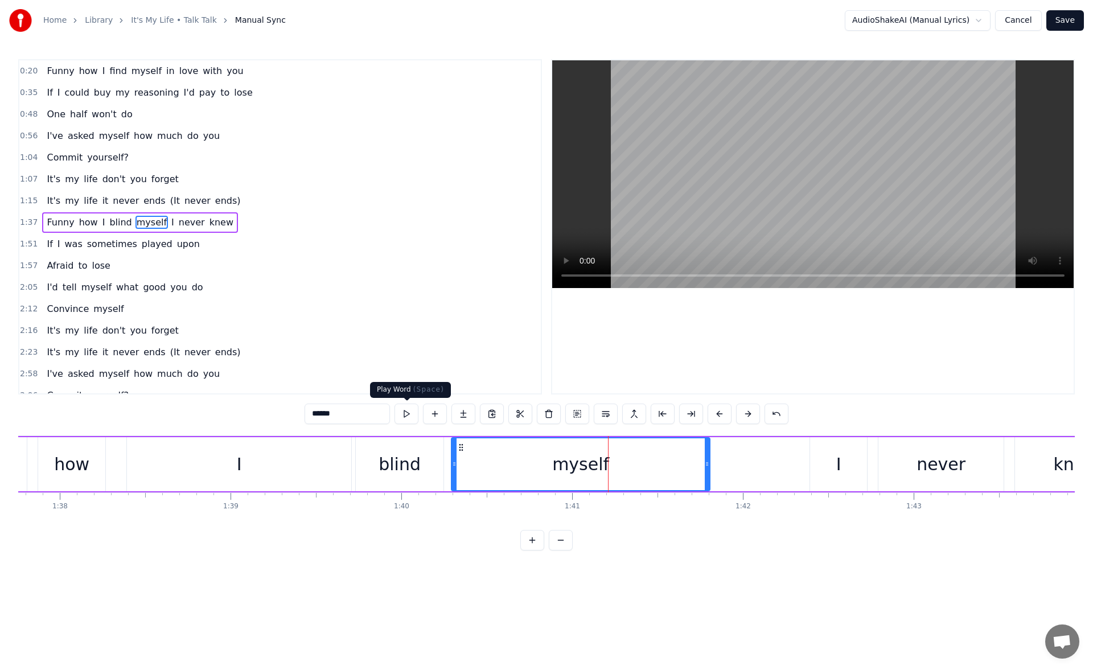
click at [413, 412] on button at bounding box center [407, 414] width 24 height 20
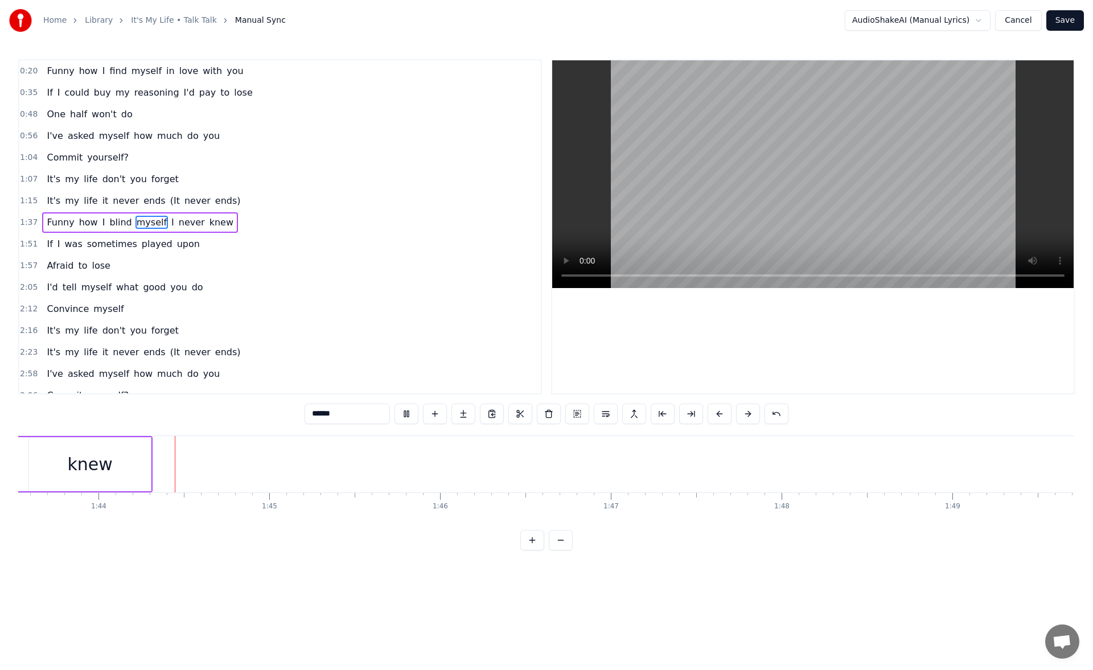
scroll to position [0, 17682]
click at [138, 459] on div "knew" at bounding box center [89, 464] width 122 height 54
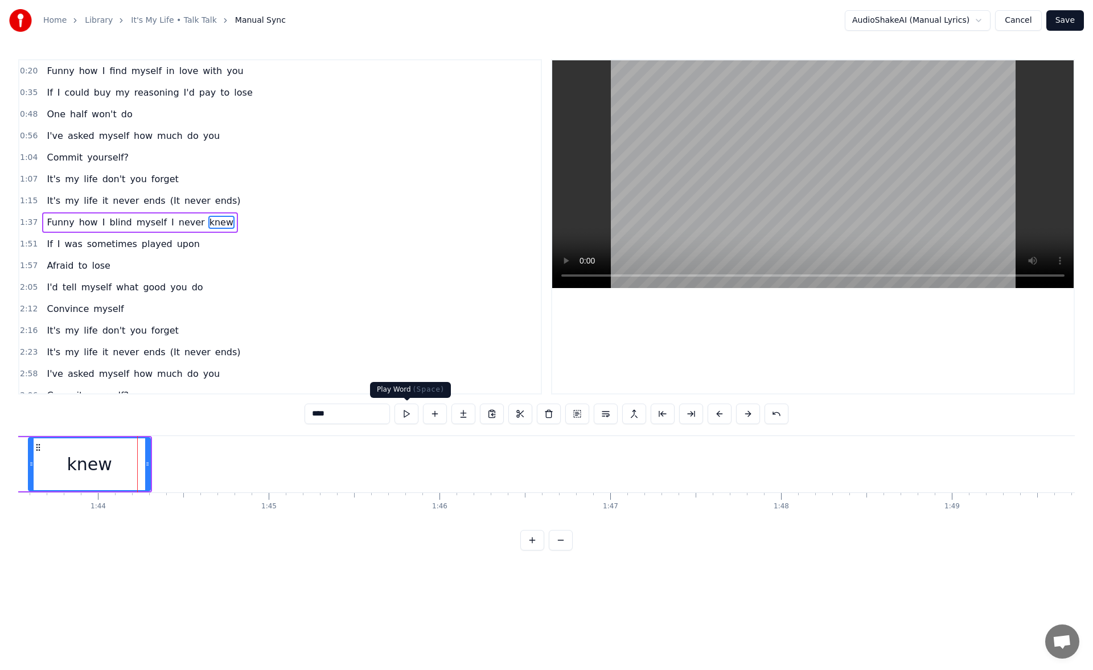
click at [404, 414] on button at bounding box center [407, 414] width 24 height 20
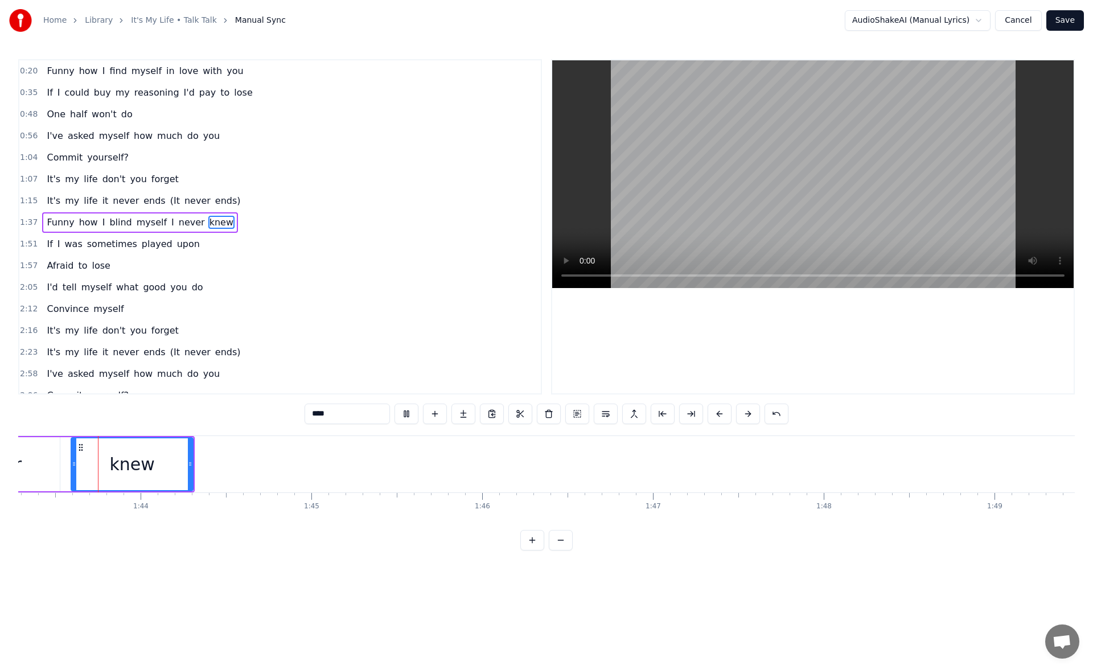
scroll to position [0, 17633]
click at [228, 471] on div at bounding box center [225, 464] width 5 height 52
click at [408, 413] on button at bounding box center [407, 414] width 24 height 20
click at [231, 467] on icon at bounding box center [228, 463] width 5 height 9
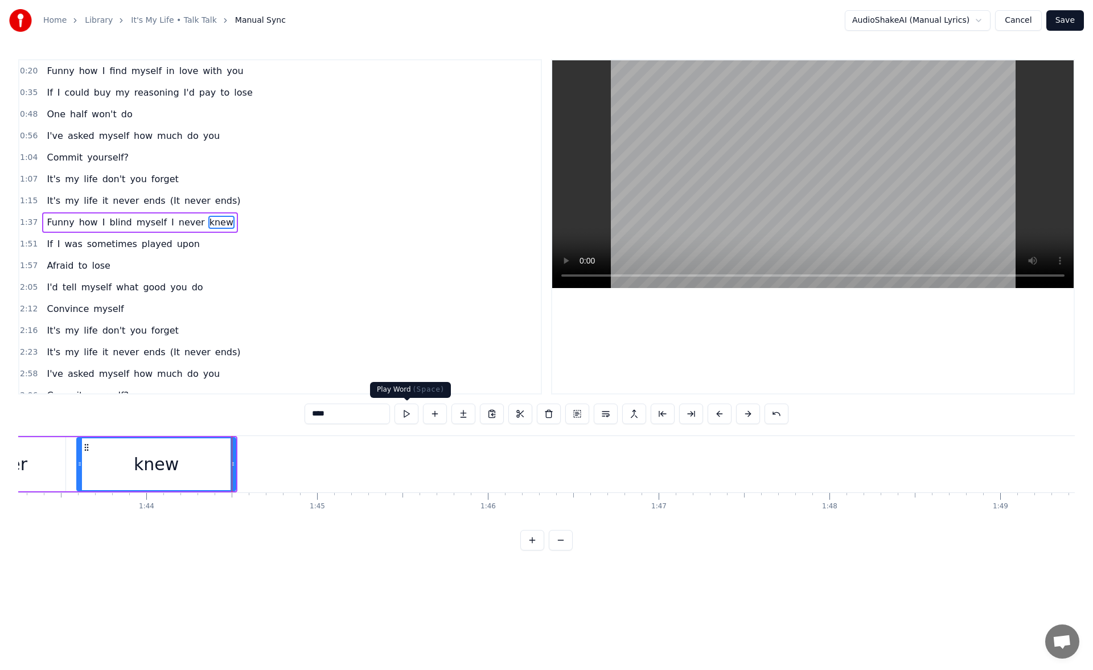
click at [405, 414] on button at bounding box center [407, 414] width 24 height 20
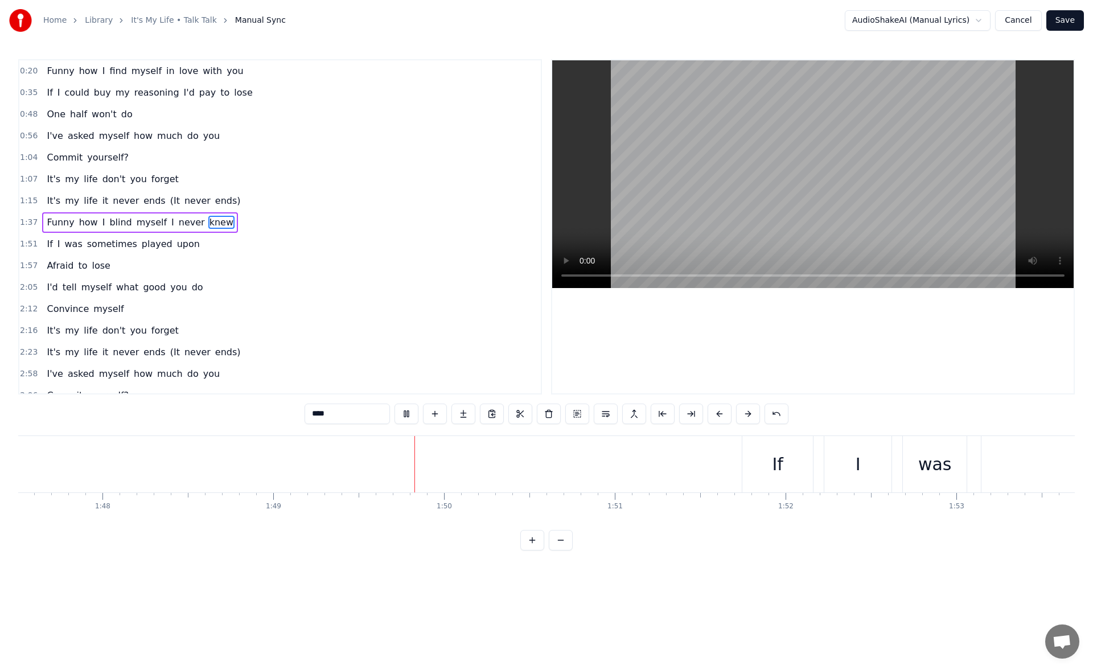
scroll to position [0, 18598]
click at [522, 451] on div "If" at bounding box center [540, 464] width 71 height 56
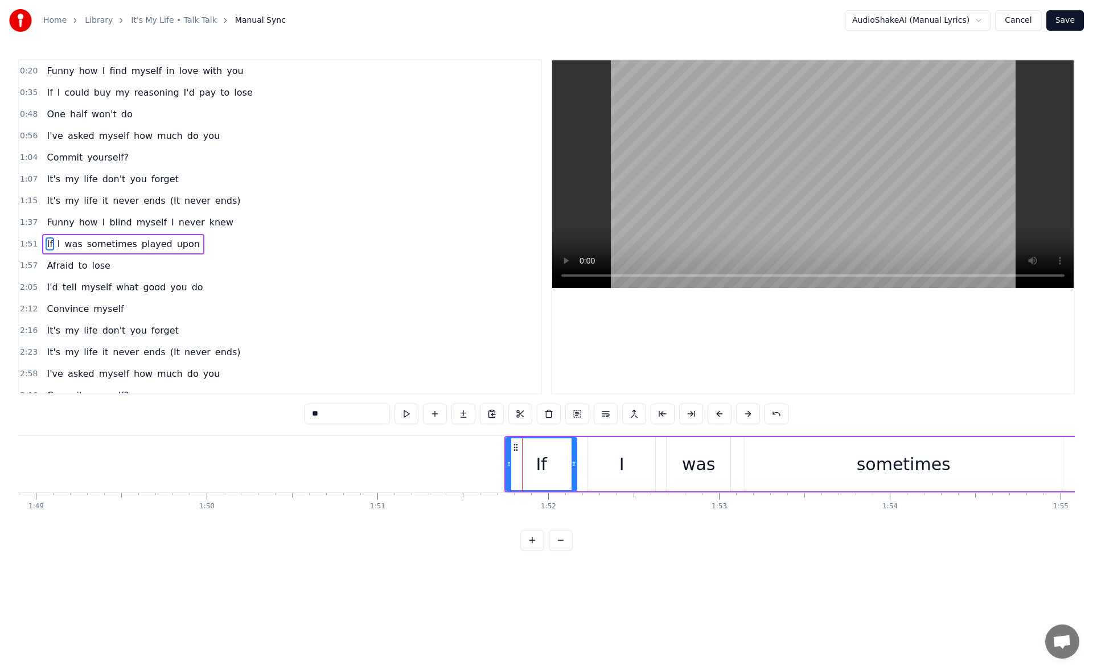
scroll to position [17, 0]
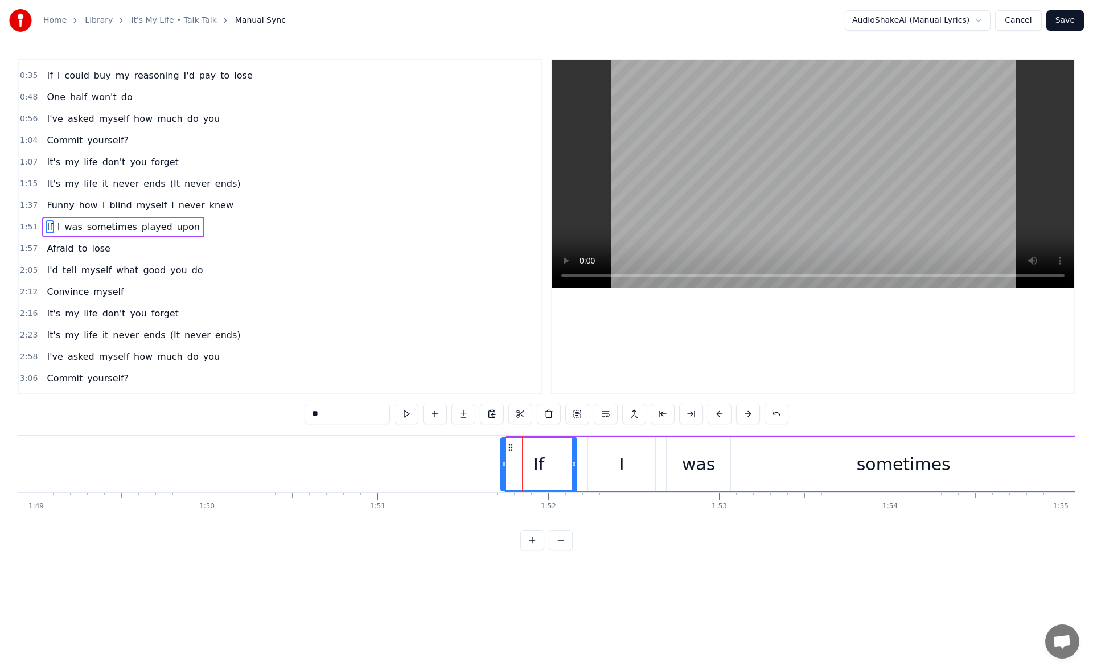
drag, startPoint x: 508, startPoint y: 466, endPoint x: 502, endPoint y: 467, distance: 6.4
click at [502, 467] on icon at bounding box center [504, 463] width 5 height 9
click at [407, 414] on button at bounding box center [407, 414] width 24 height 20
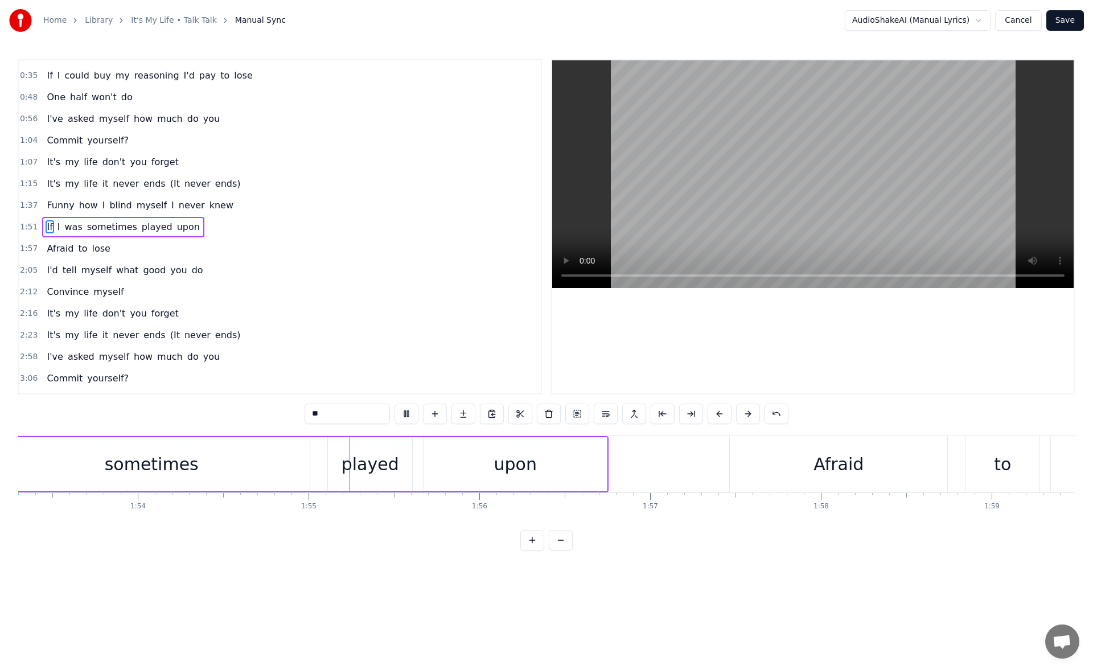
scroll to position [0, 19540]
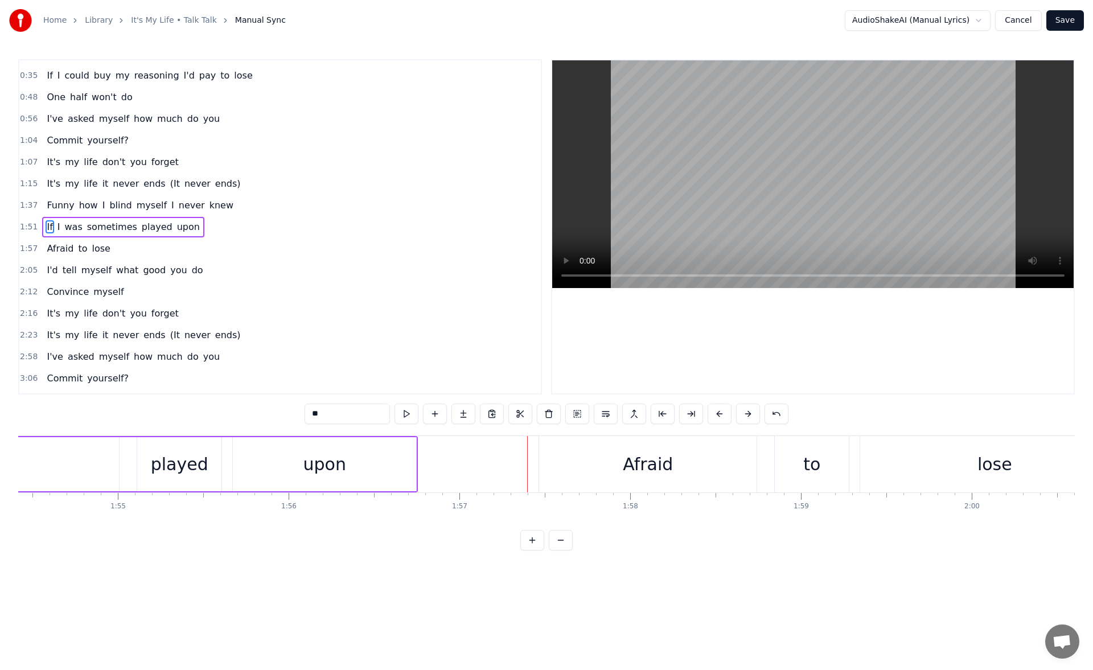
click at [372, 466] on div "upon" at bounding box center [324, 464] width 183 height 54
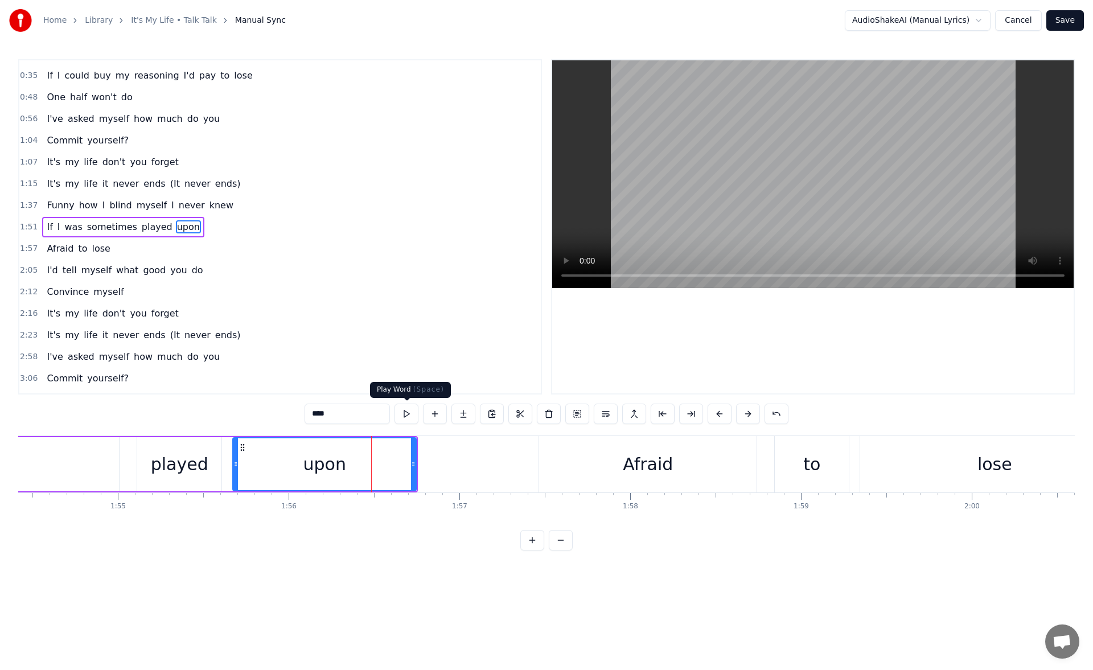
click at [415, 410] on button at bounding box center [407, 414] width 24 height 20
drag, startPoint x: 412, startPoint y: 466, endPoint x: 424, endPoint y: 463, distance: 12.7
click at [420, 463] on icon at bounding box center [417, 463] width 5 height 9
click at [406, 415] on button at bounding box center [407, 414] width 24 height 20
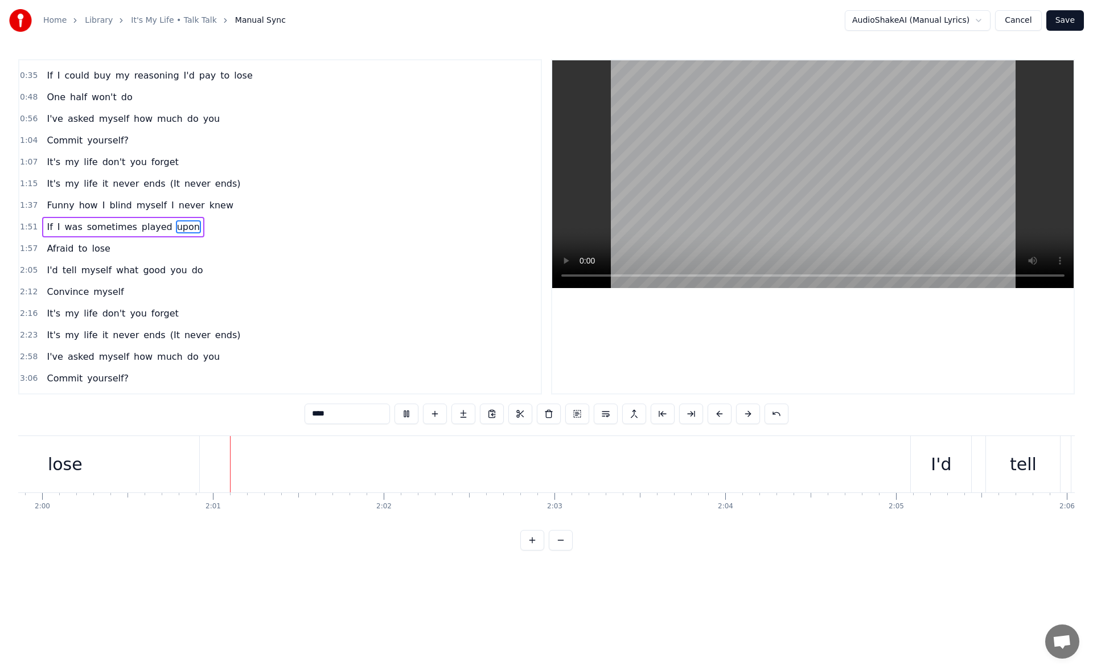
scroll to position [0, 20517]
click at [108, 467] on div "lose" at bounding box center [17, 464] width 269 height 56
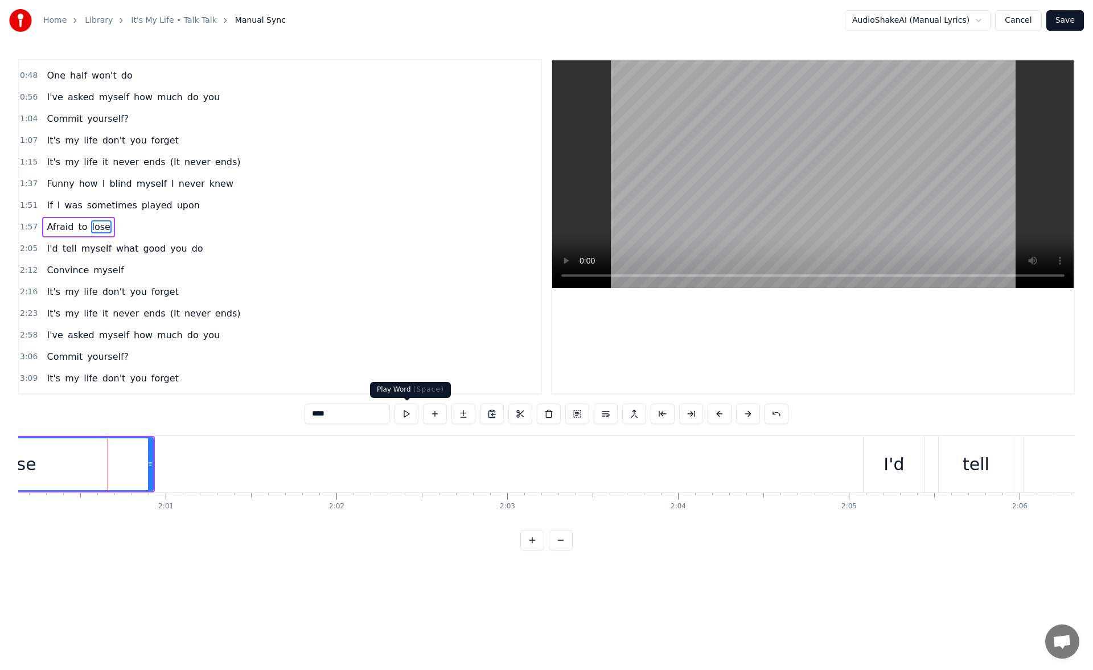
click at [403, 413] on button at bounding box center [407, 414] width 24 height 20
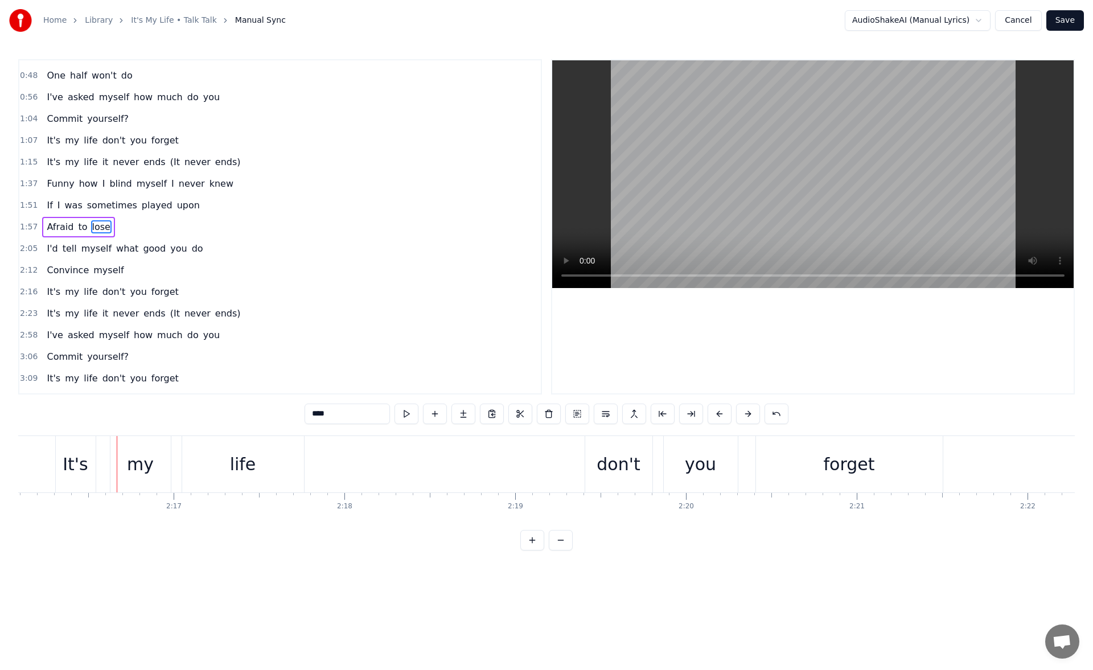
scroll to position [0, 23249]
click at [59, 454] on div "It's" at bounding box center [68, 464] width 26 height 26
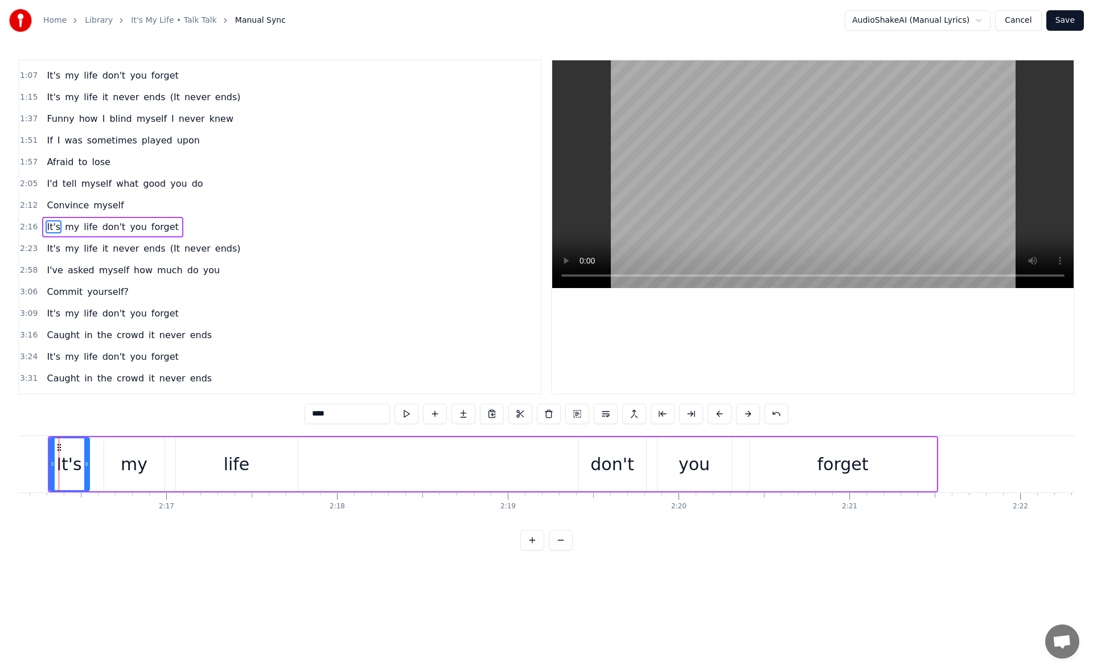
scroll to position [0, 23233]
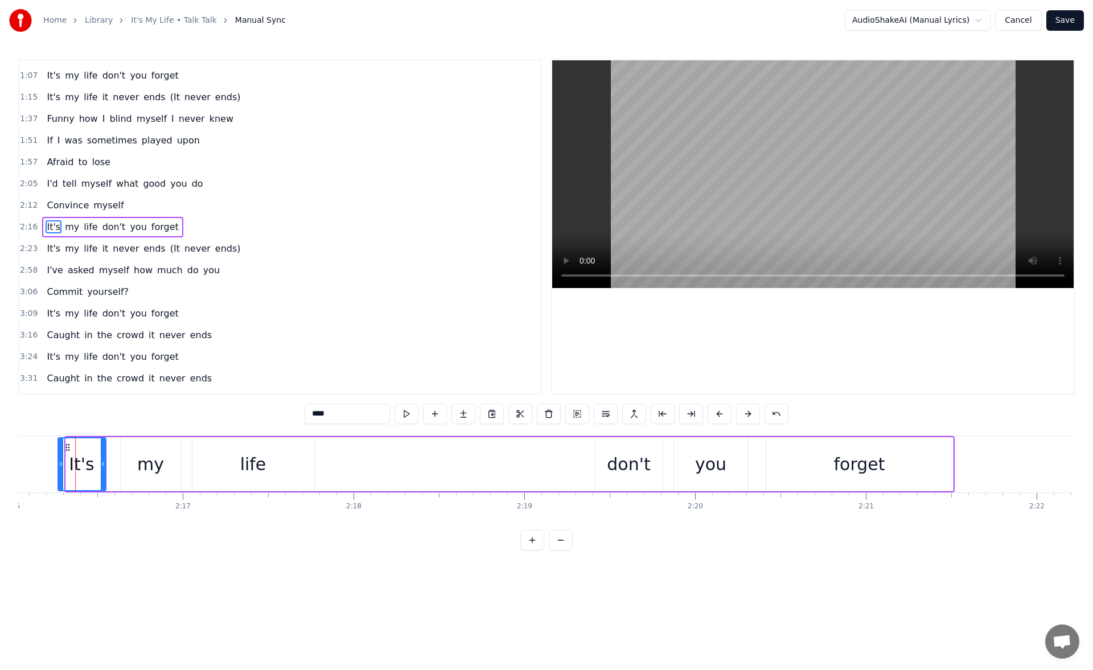
drag, startPoint x: 69, startPoint y: 465, endPoint x: 61, endPoint y: 465, distance: 8.0
click at [61, 465] on circle at bounding box center [61, 465] width 1 height 1
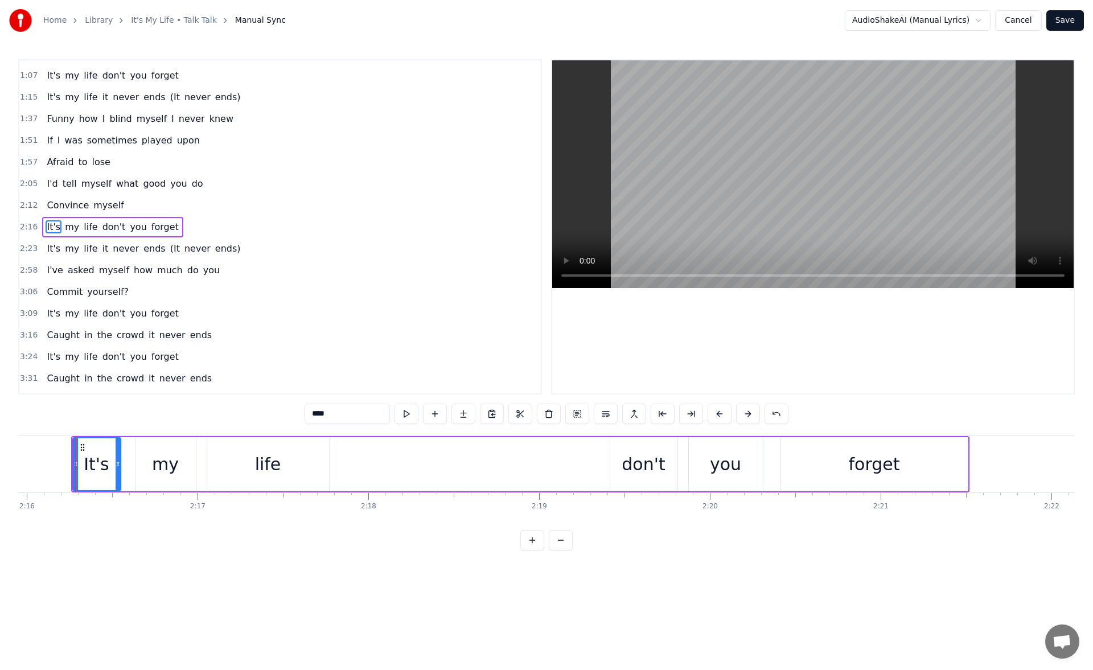
click at [292, 458] on div "life" at bounding box center [268, 464] width 122 height 54
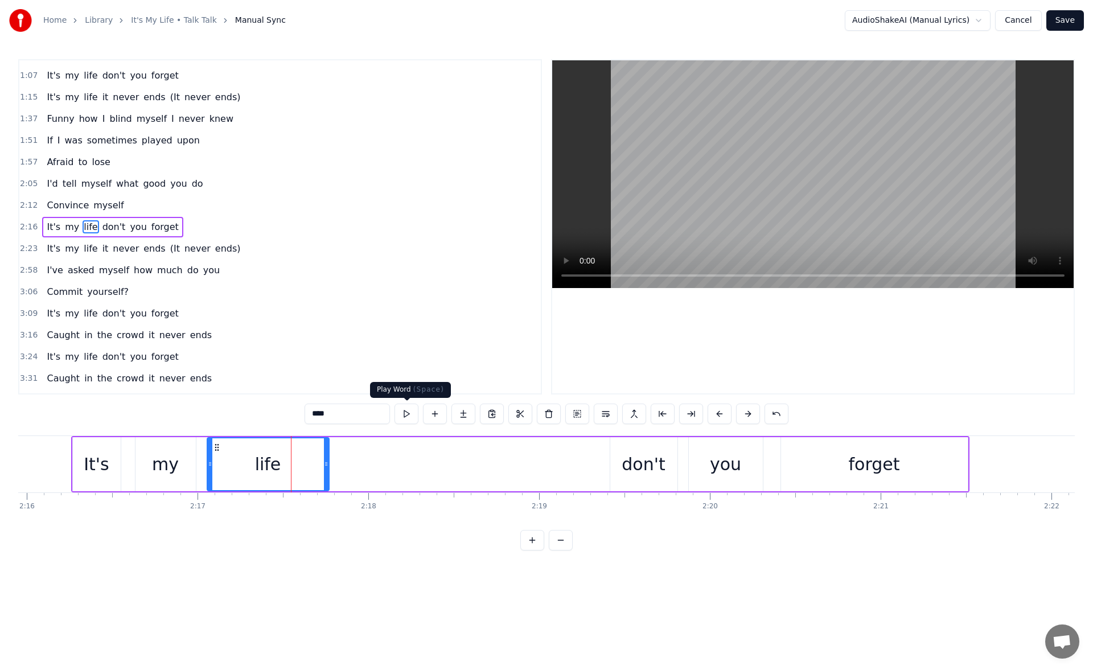
click at [405, 412] on button at bounding box center [407, 414] width 24 height 20
drag, startPoint x: 326, startPoint y: 464, endPoint x: 375, endPoint y: 462, distance: 48.4
click at [367, 462] on icon at bounding box center [364, 463] width 5 height 9
click at [406, 406] on button at bounding box center [407, 414] width 24 height 20
drag, startPoint x: 376, startPoint y: 467, endPoint x: 389, endPoint y: 467, distance: 13.1
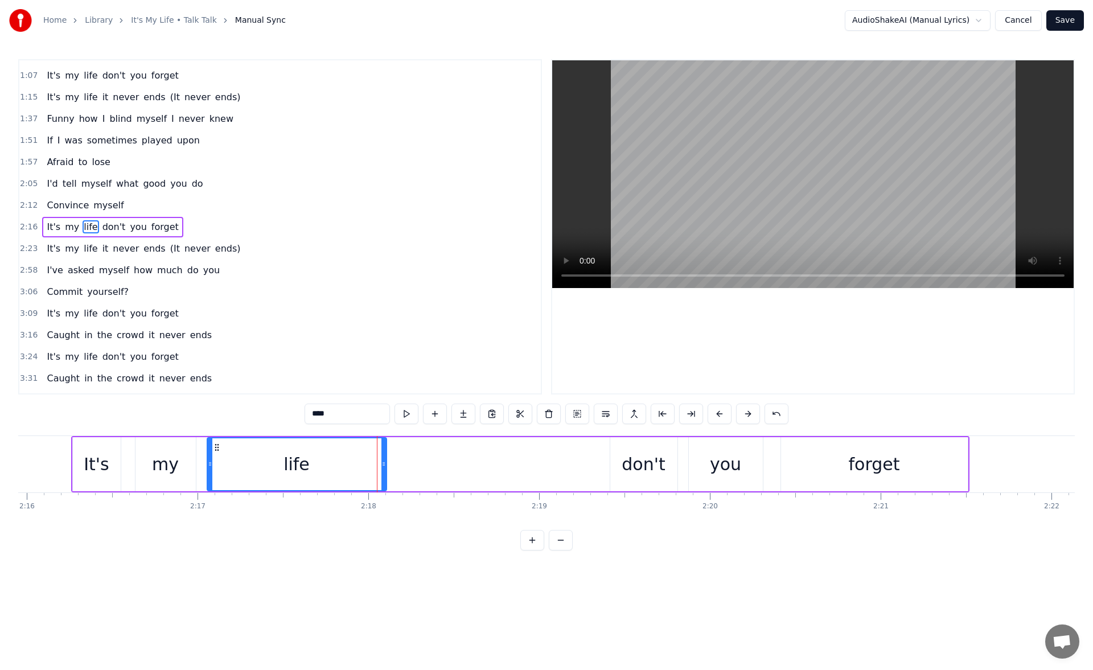
click at [386, 467] on icon at bounding box center [383, 463] width 5 height 9
click at [404, 413] on button at bounding box center [407, 414] width 24 height 20
click at [648, 457] on div "don't" at bounding box center [643, 464] width 43 height 26
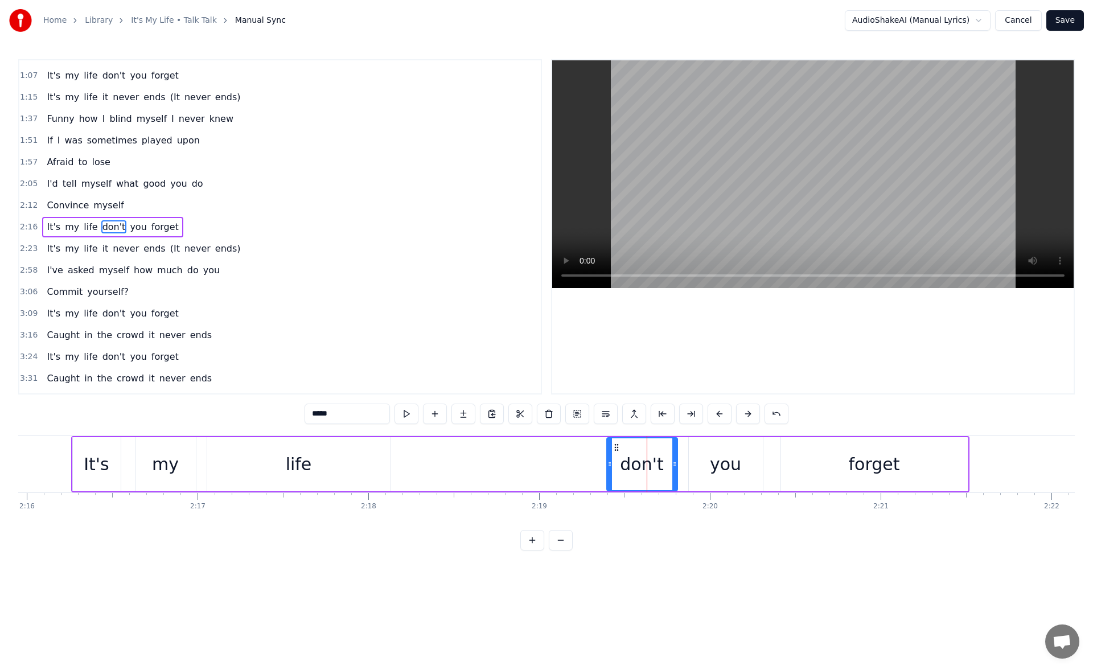
click at [611, 466] on icon at bounding box center [609, 463] width 5 height 9
click at [926, 455] on div "forget" at bounding box center [874, 464] width 187 height 54
type input "******"
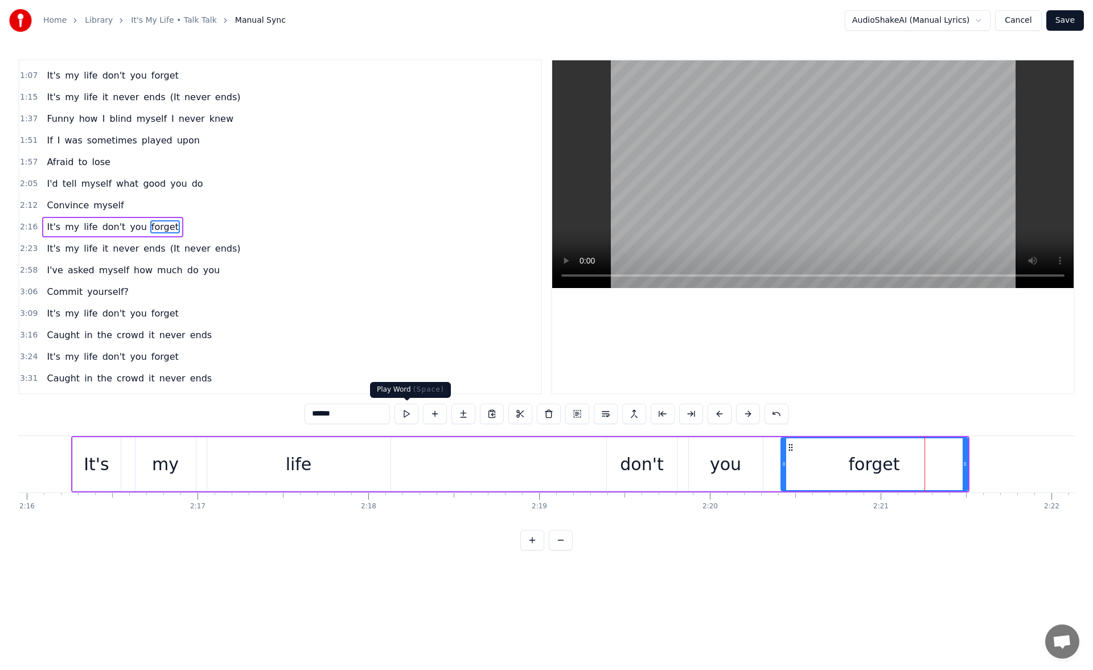
click at [405, 417] on button at bounding box center [407, 414] width 24 height 20
drag, startPoint x: 965, startPoint y: 466, endPoint x: 972, endPoint y: 467, distance: 6.9
click at [972, 467] on icon at bounding box center [971, 463] width 5 height 9
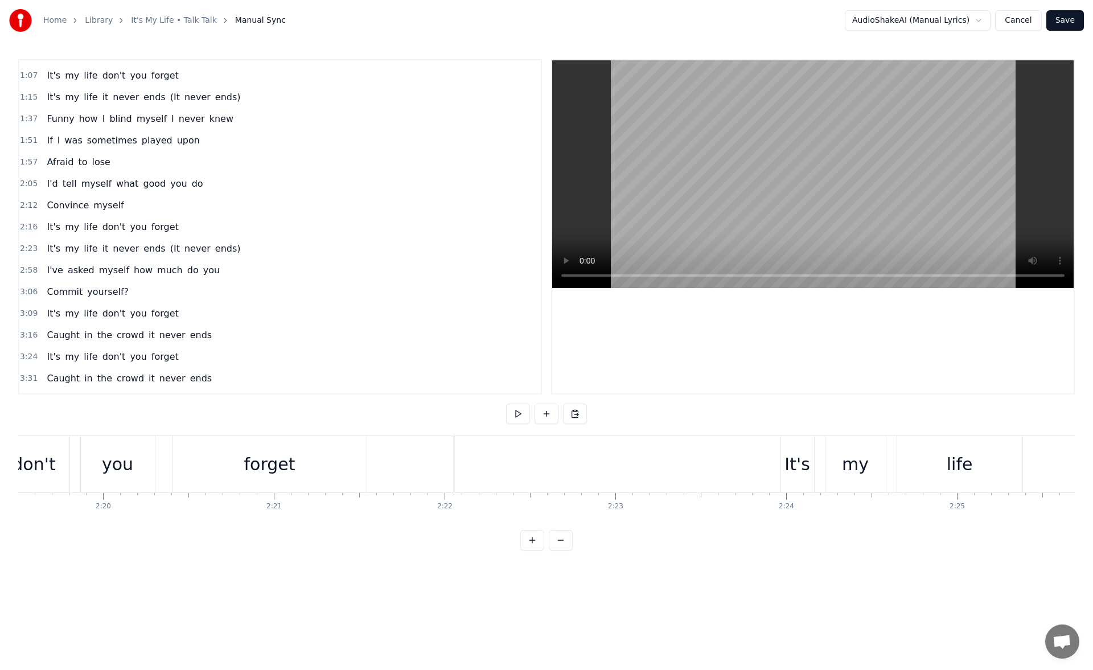
scroll to position [0, 23780]
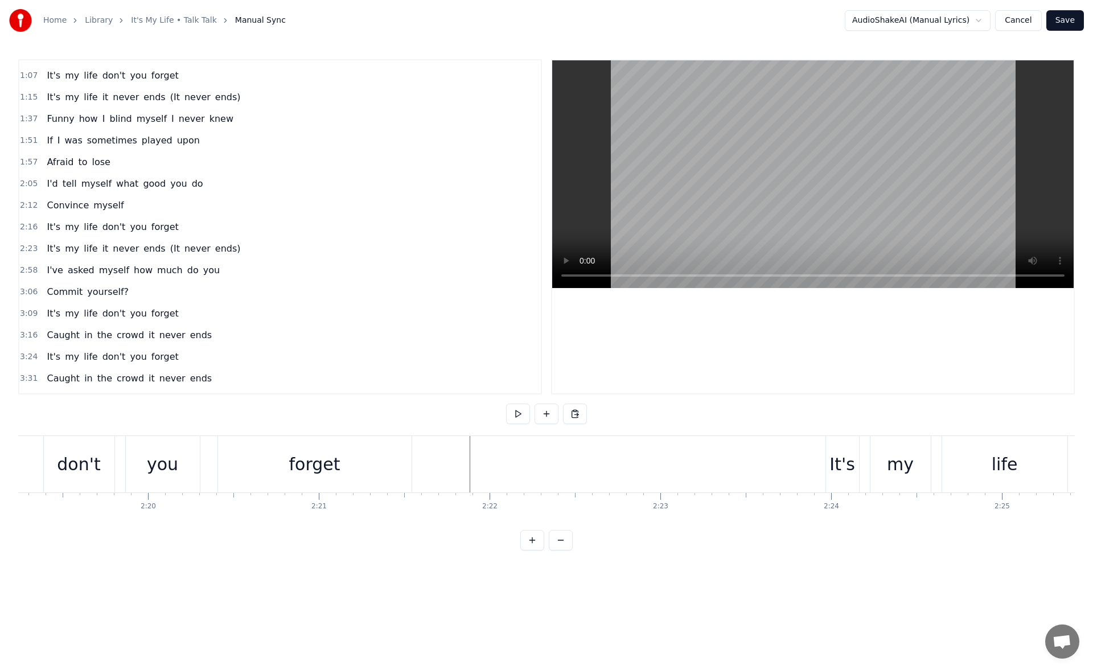
click at [410, 463] on div "forget" at bounding box center [315, 464] width 194 height 56
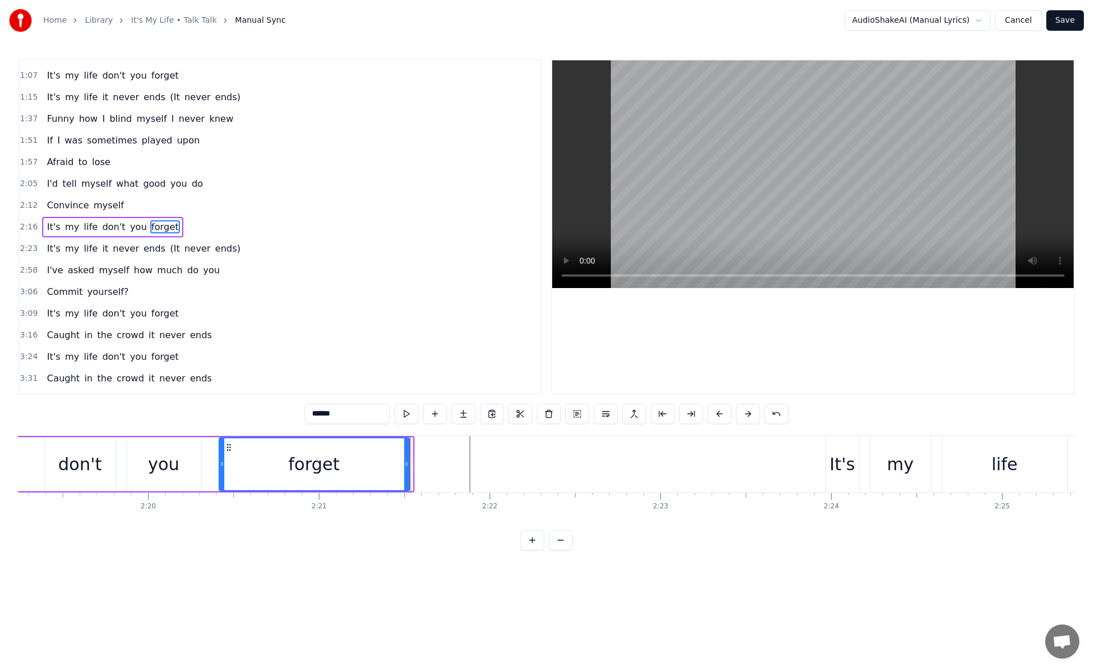
drag, startPoint x: 409, startPoint y: 465, endPoint x: 402, endPoint y: 464, distance: 7.4
click at [404, 464] on icon at bounding box center [406, 463] width 5 height 9
click at [182, 460] on div "you" at bounding box center [164, 464] width 74 height 54
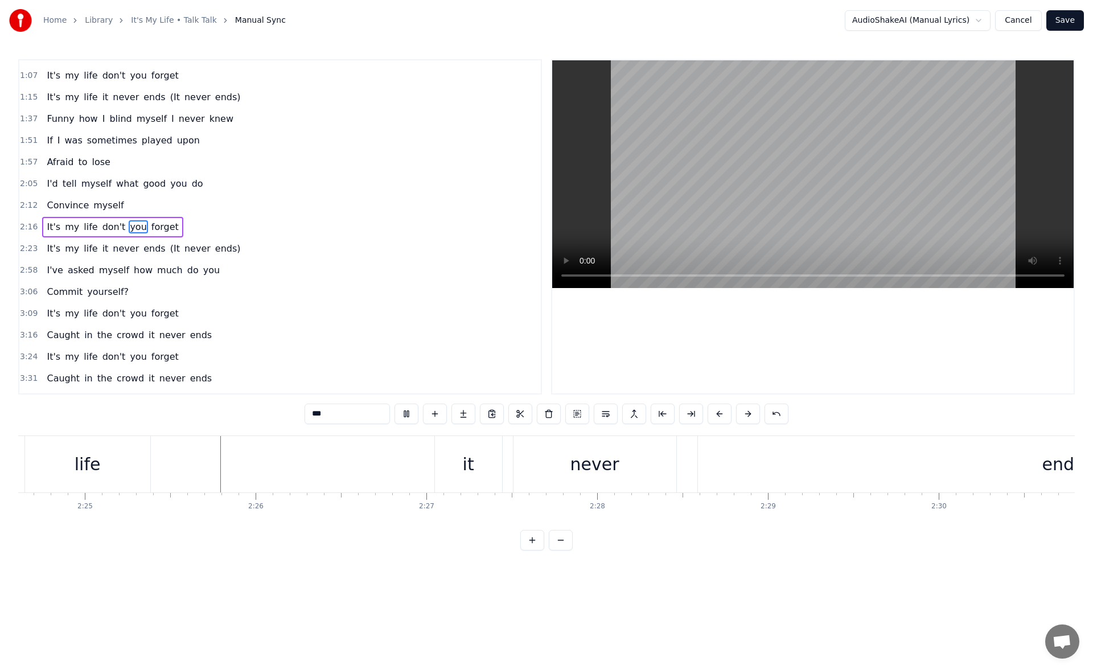
scroll to position [0, 24738]
click at [555, 456] on div "never" at bounding box center [553, 464] width 49 height 26
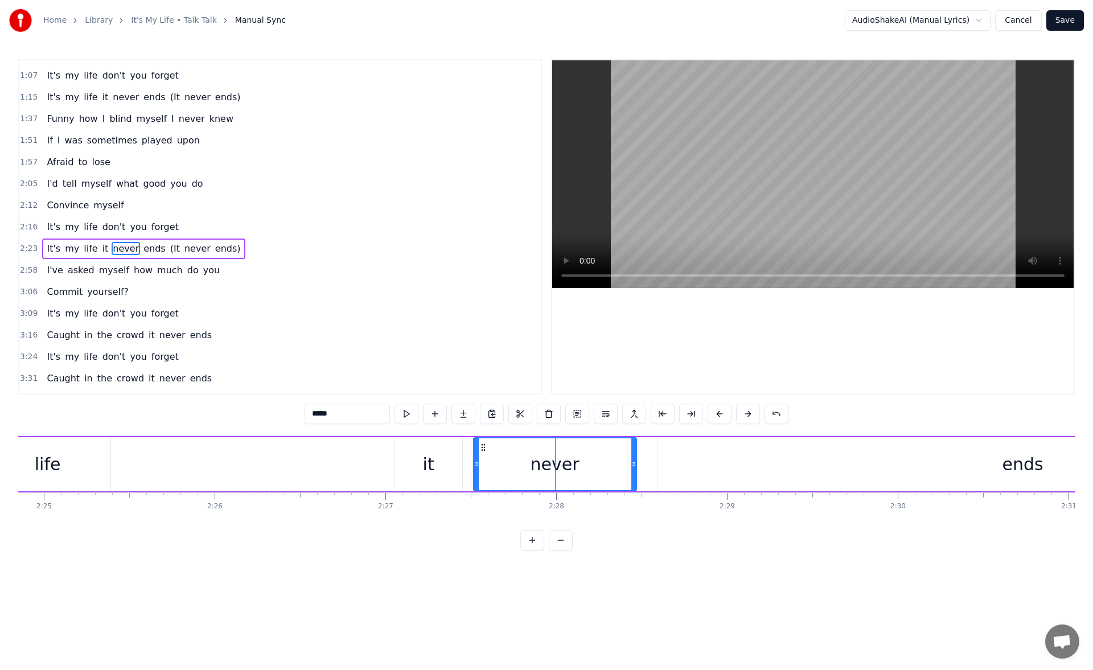
scroll to position [125, 0]
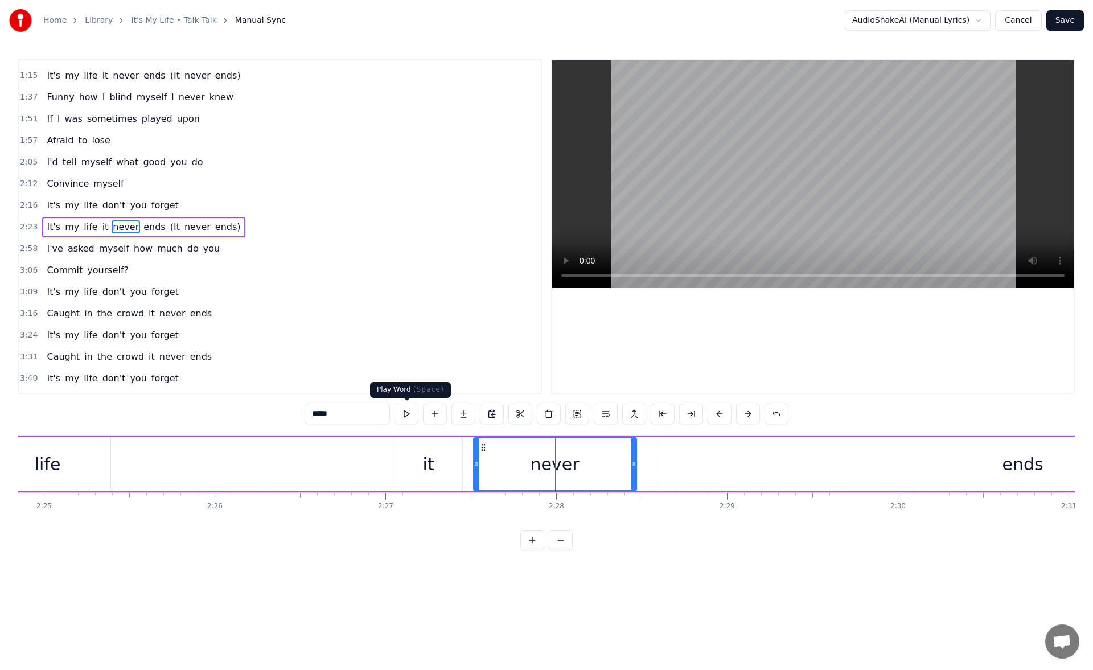
click at [407, 413] on button at bounding box center [407, 414] width 24 height 20
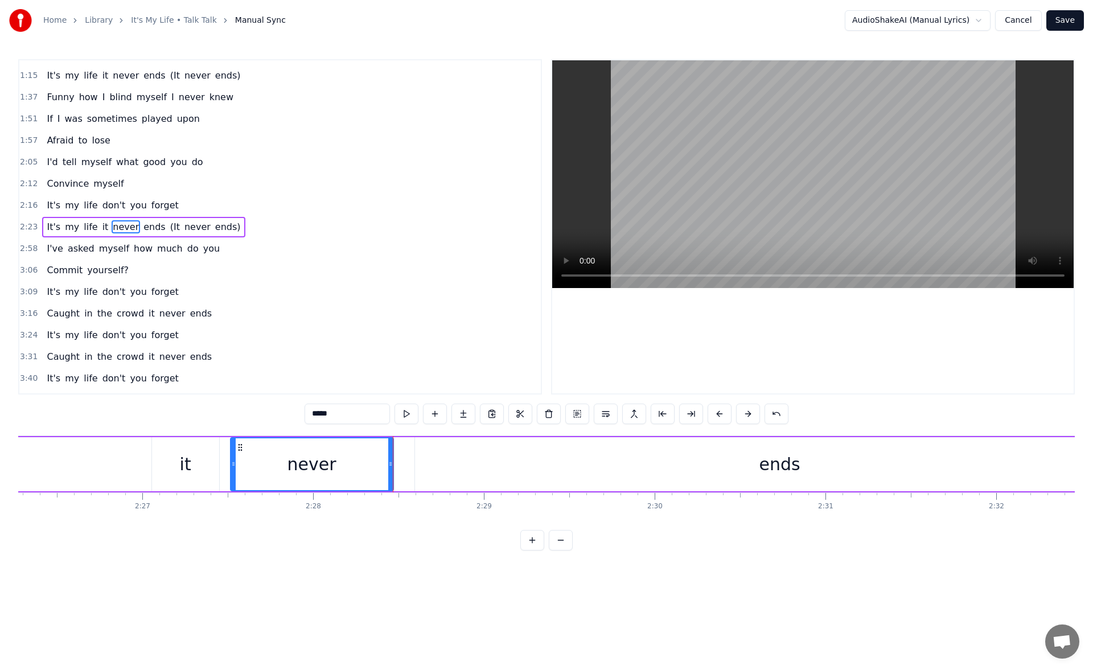
scroll to position [0, 25003]
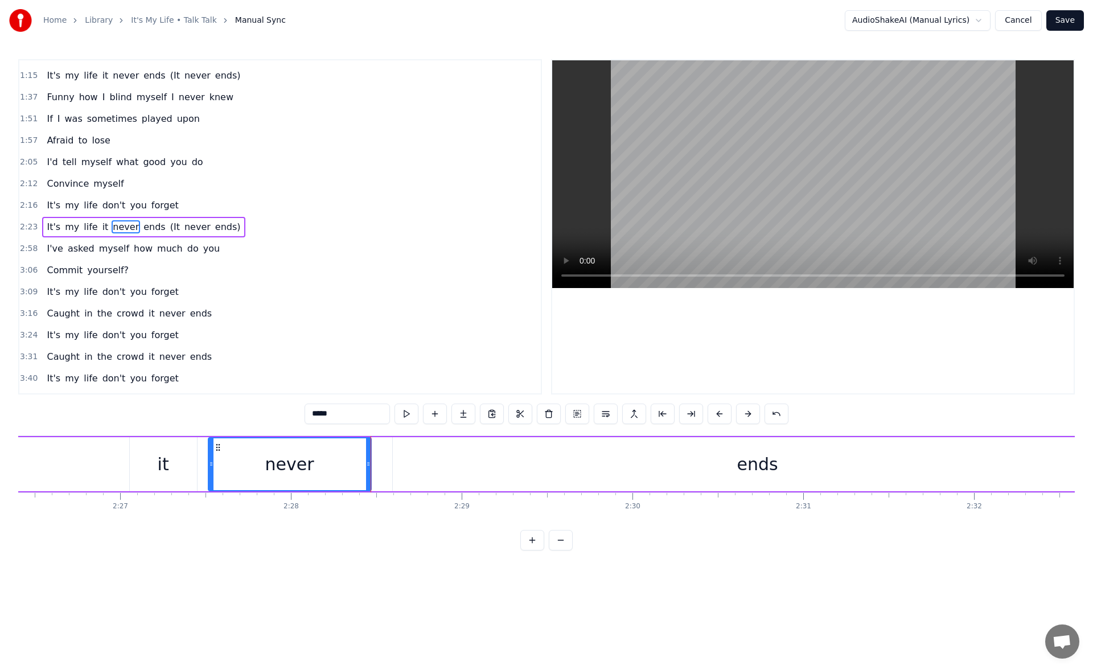
click at [581, 472] on div "ends" at bounding box center [758, 464] width 730 height 54
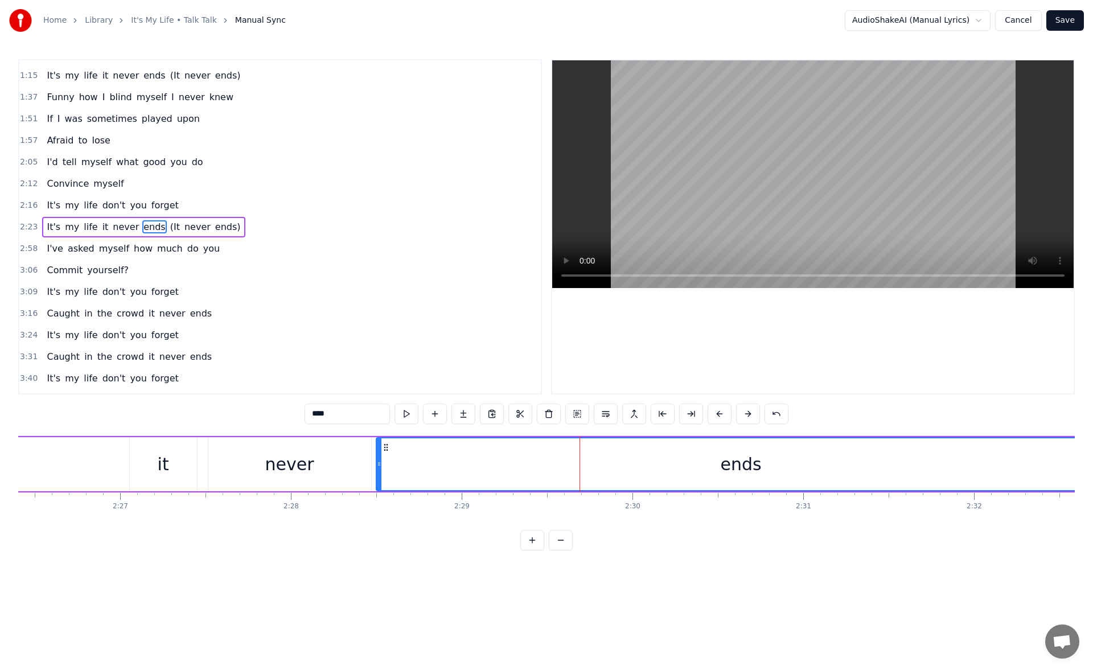
drag, startPoint x: 401, startPoint y: 446, endPoint x: 385, endPoint y: 447, distance: 16.0
click at [385, 447] on icon at bounding box center [385, 447] width 9 height 9
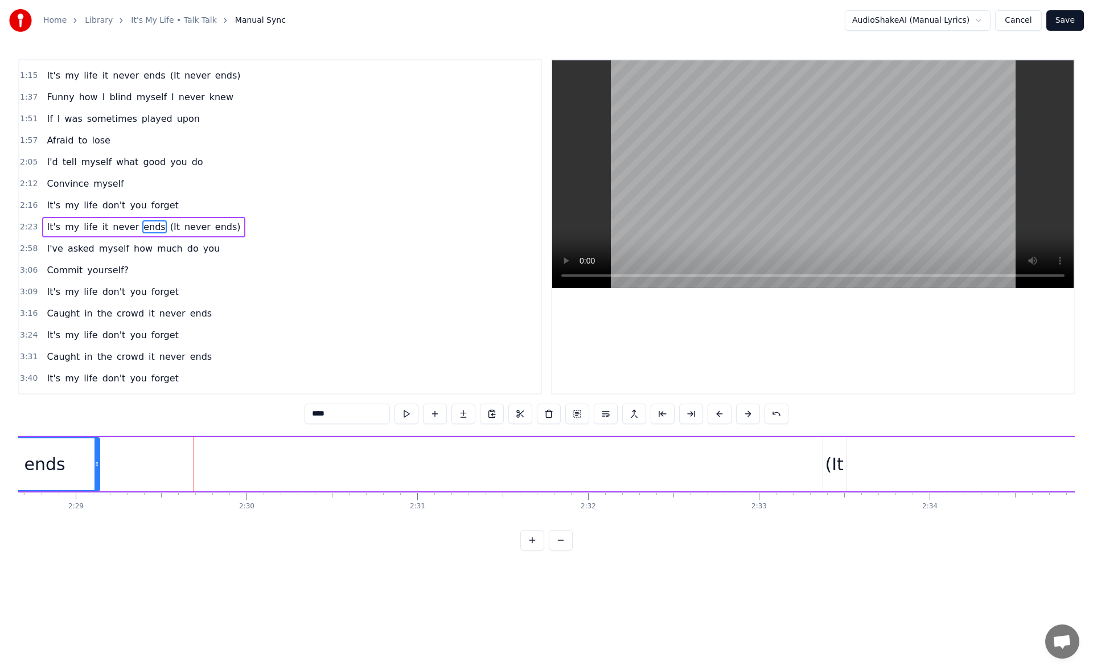
drag, startPoint x: 715, startPoint y: 464, endPoint x: 93, endPoint y: 484, distance: 622.5
click at [94, 484] on div at bounding box center [96, 464] width 5 height 52
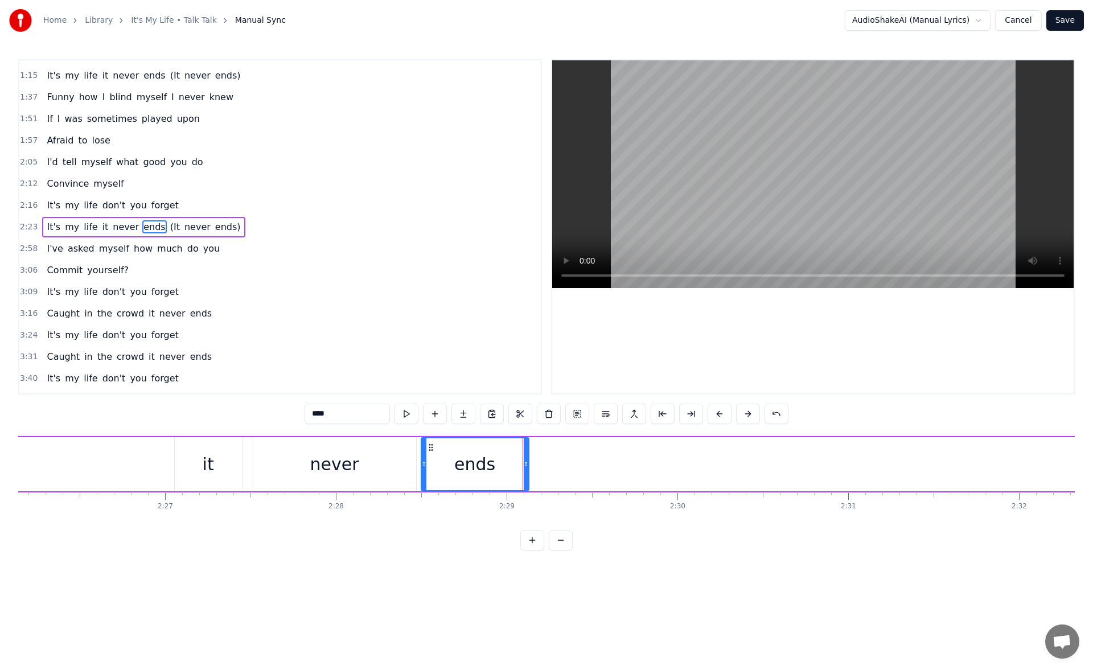
scroll to position [0, 24777]
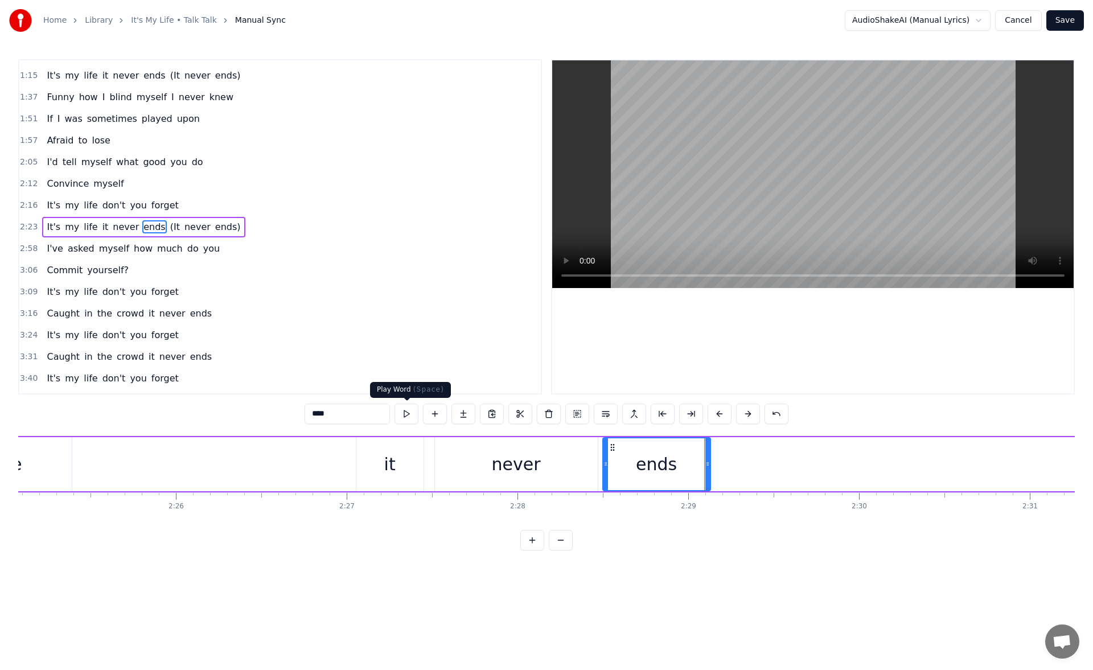
click at [405, 417] on button at bounding box center [407, 414] width 24 height 20
click at [410, 411] on button at bounding box center [407, 414] width 24 height 20
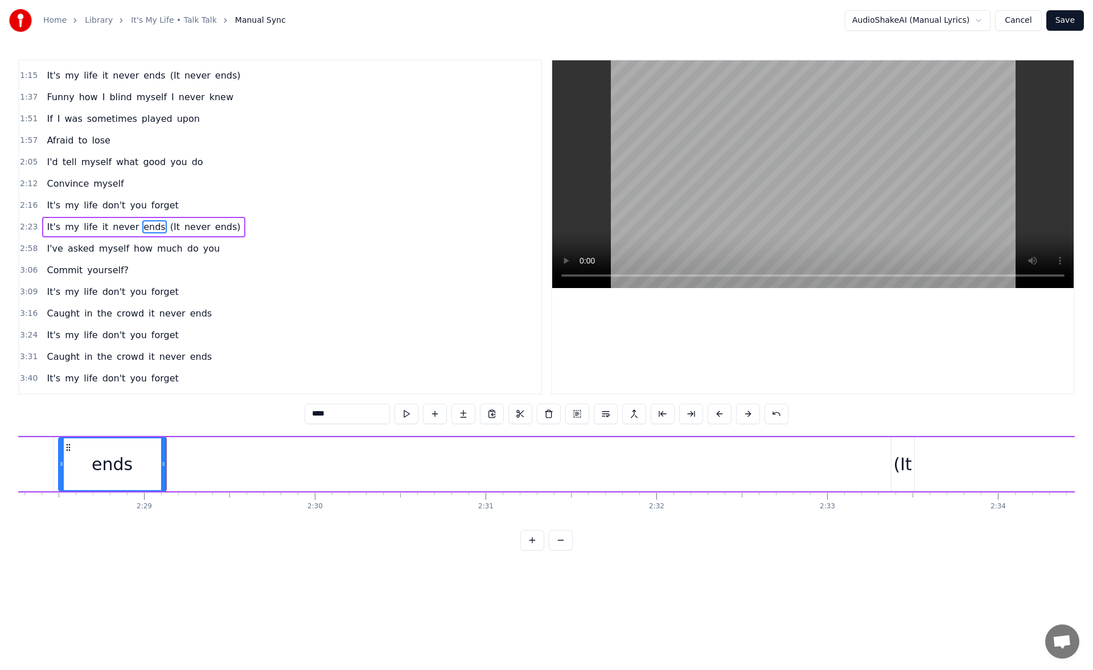
scroll to position [0, 25343]
click at [875, 452] on div "(It" at bounding box center [880, 464] width 18 height 26
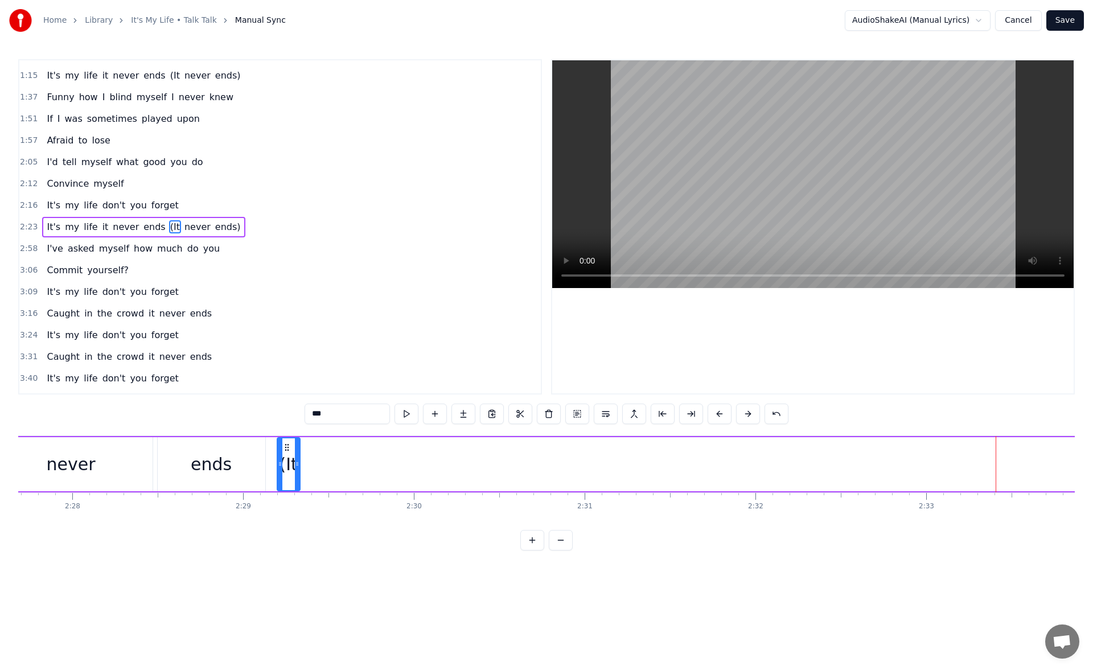
scroll to position [0, 25207]
drag, startPoint x: 878, startPoint y: 448, endPoint x: 291, endPoint y: 526, distance: 592.1
click at [291, 521] on div "Funny how I find myself in love with you If I could buy my reasoning I'd pay to…" at bounding box center [546, 477] width 1057 height 85
click at [244, 474] on div "ends" at bounding box center [226, 464] width 108 height 54
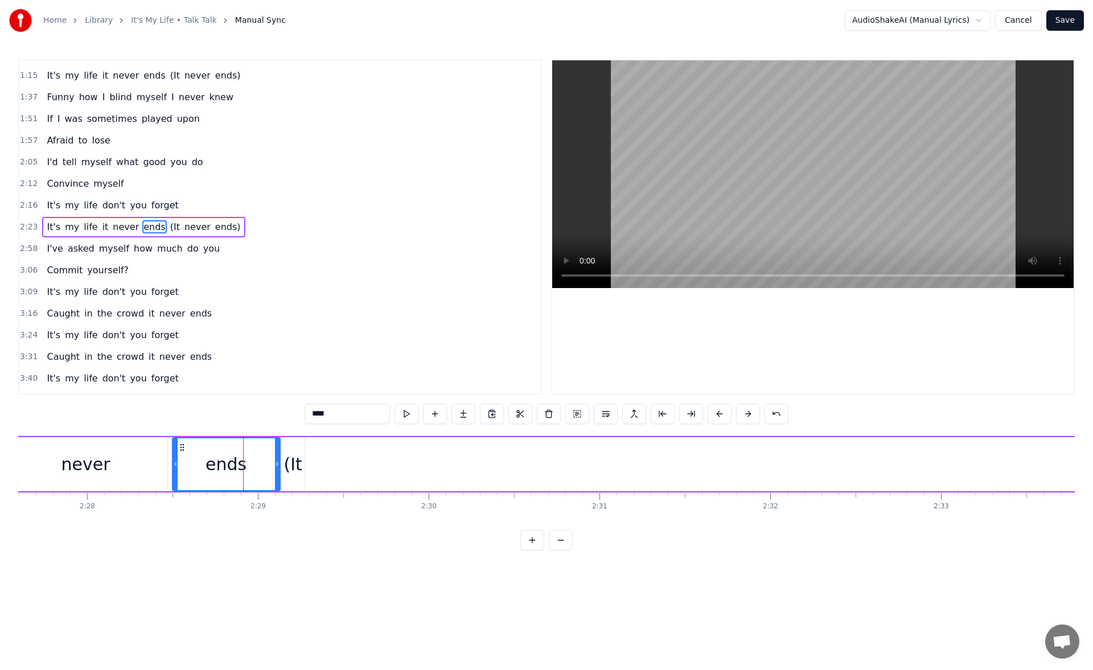
click at [294, 457] on div "(It" at bounding box center [293, 464] width 18 height 26
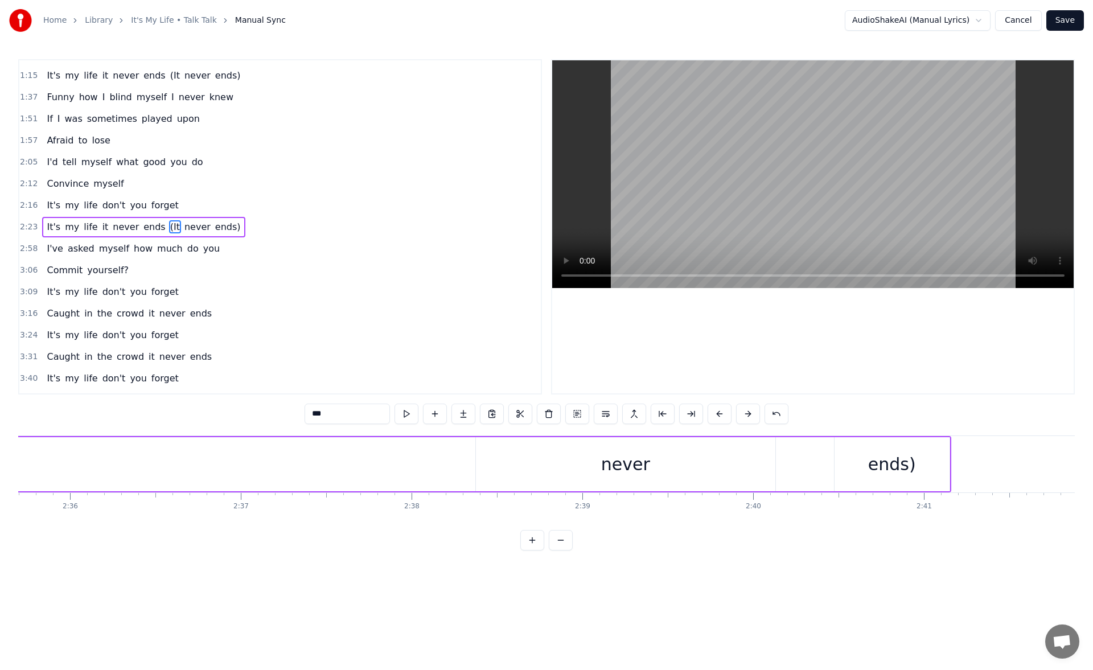
scroll to position [0, 26704]
click at [575, 471] on div "never" at bounding box center [511, 464] width 299 height 54
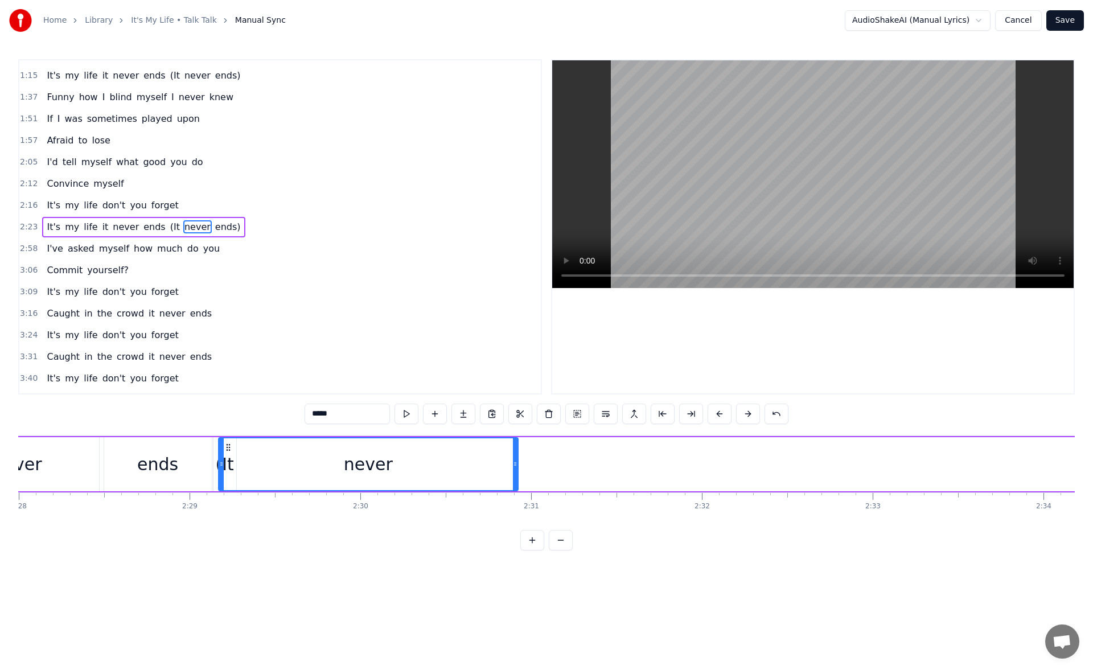
scroll to position [0, 25272]
drag, startPoint x: 371, startPoint y: 446, endPoint x: 249, endPoint y: 491, distance: 129.3
click at [249, 491] on div "It's my life it never ends (It never ends)" at bounding box center [801, 464] width 2936 height 56
click at [404, 411] on button at bounding box center [407, 414] width 24 height 20
drag, startPoint x: 537, startPoint y: 466, endPoint x: 497, endPoint y: 466, distance: 39.8
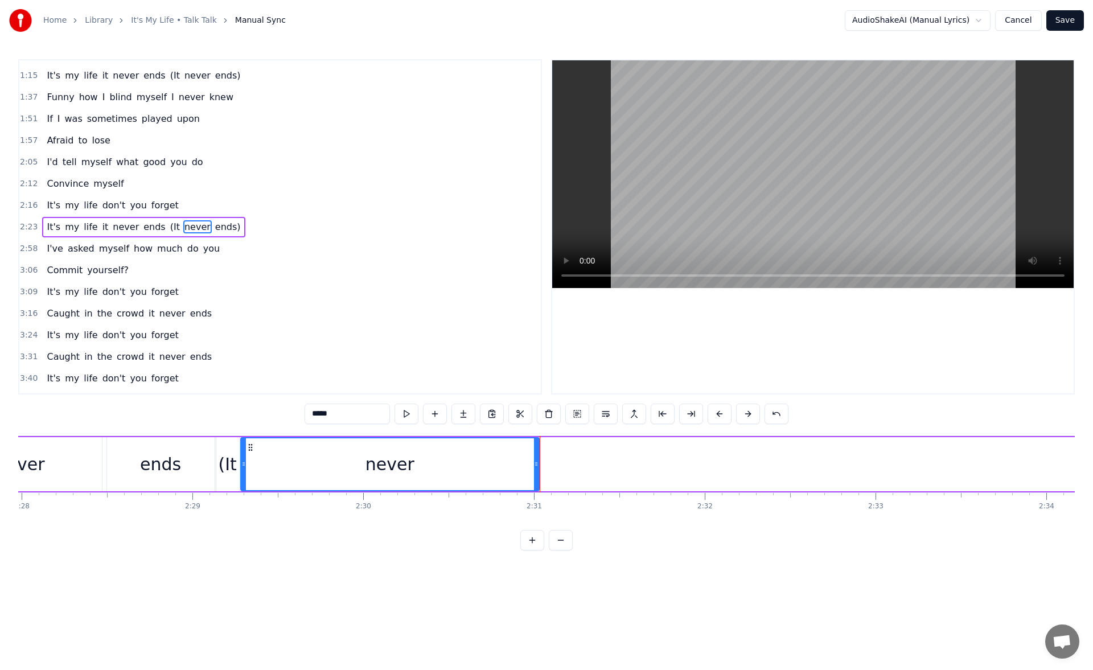
click at [534, 466] on icon at bounding box center [536, 463] width 5 height 9
click at [405, 415] on button at bounding box center [407, 414] width 24 height 20
drag, startPoint x: 496, startPoint y: 466, endPoint x: 452, endPoint y: 465, distance: 43.8
click at [452, 465] on icon at bounding box center [453, 463] width 5 height 9
click at [408, 414] on button at bounding box center [407, 414] width 24 height 20
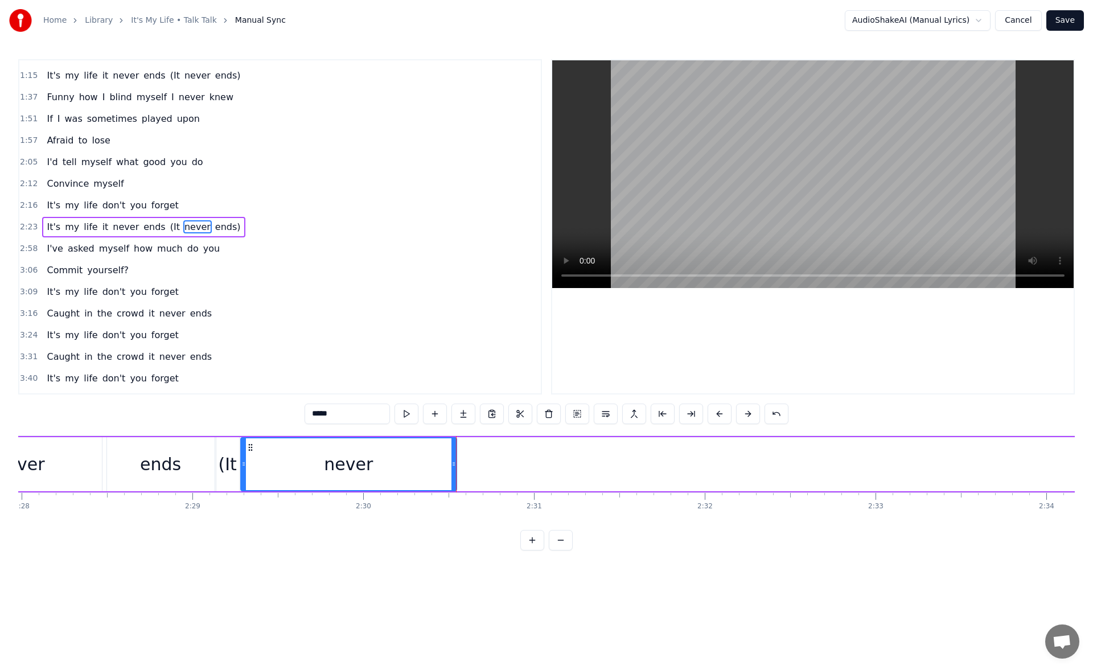
drag, startPoint x: 451, startPoint y: 464, endPoint x: 421, endPoint y: 464, distance: 29.6
click at [451, 464] on icon at bounding box center [453, 463] width 5 height 9
click at [408, 416] on button at bounding box center [407, 414] width 24 height 20
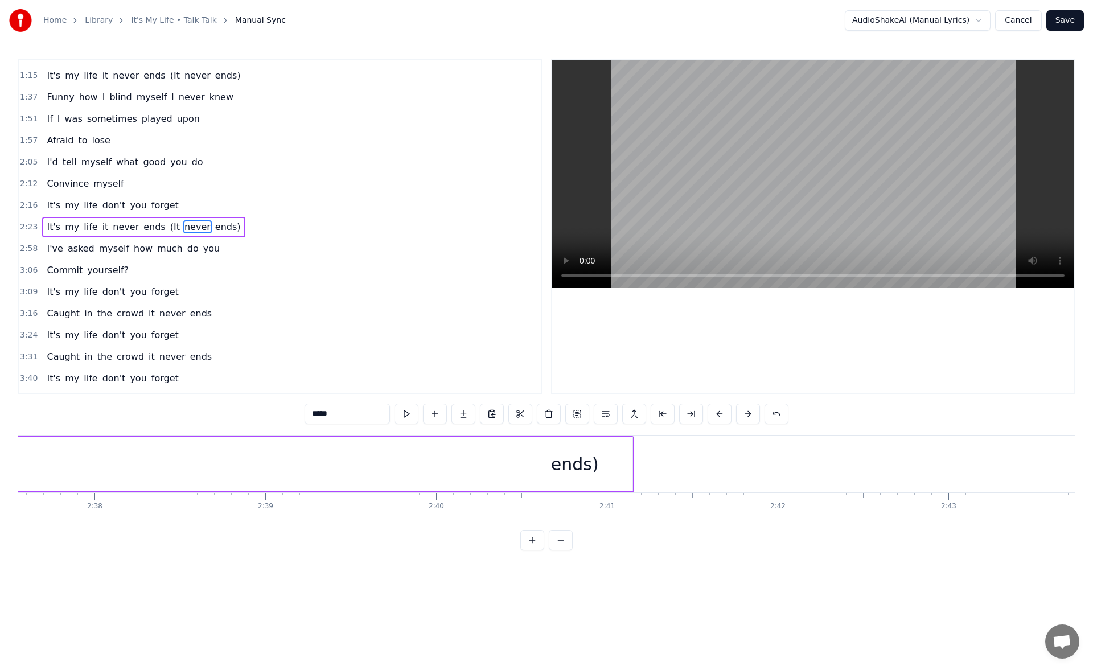
scroll to position [0, 27043]
click at [458, 473] on div "ends)" at bounding box center [439, 464] width 48 height 26
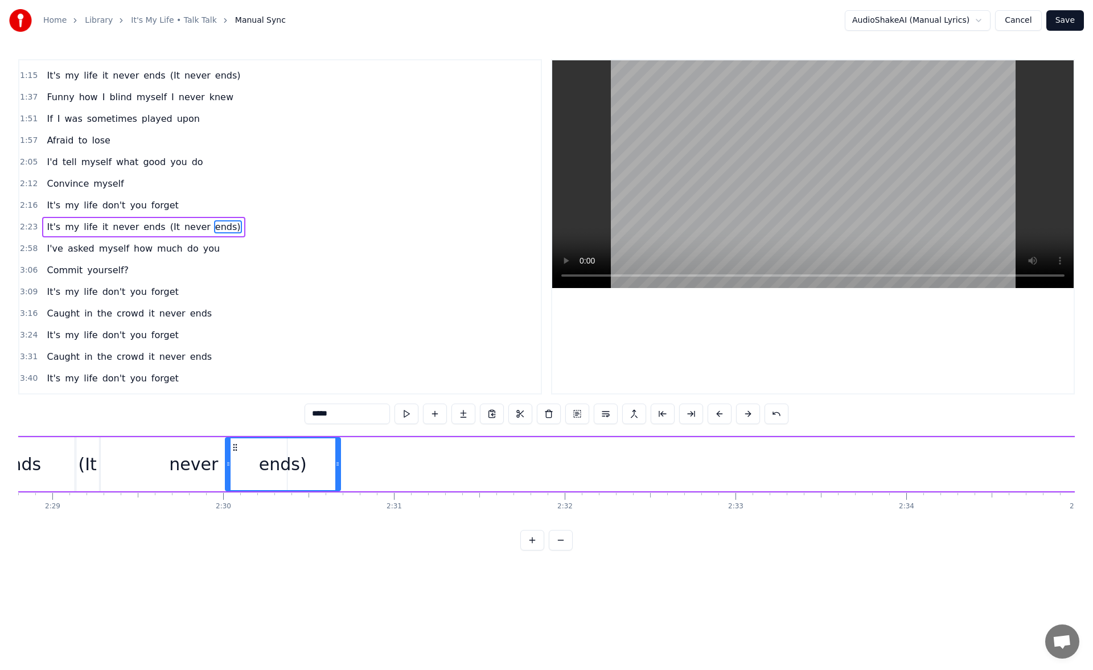
scroll to position [0, 25412]
drag, startPoint x: 391, startPoint y: 447, endPoint x: 298, endPoint y: 488, distance: 101.2
click at [298, 488] on div "ends)" at bounding box center [347, 464] width 114 height 52
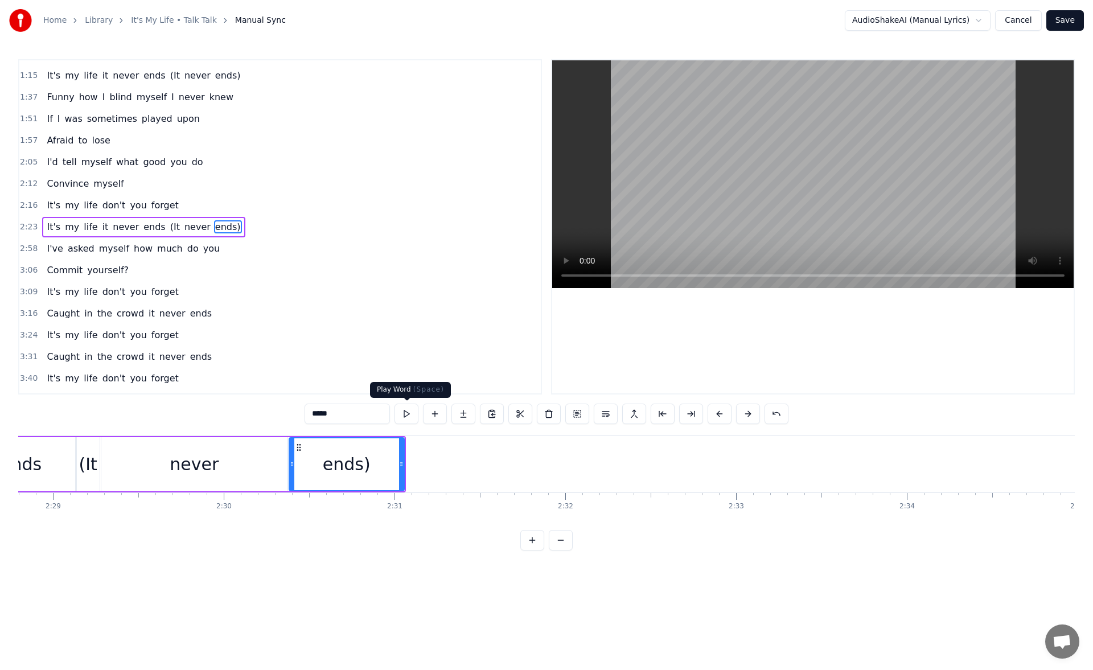
click at [410, 412] on button at bounding box center [407, 414] width 24 height 20
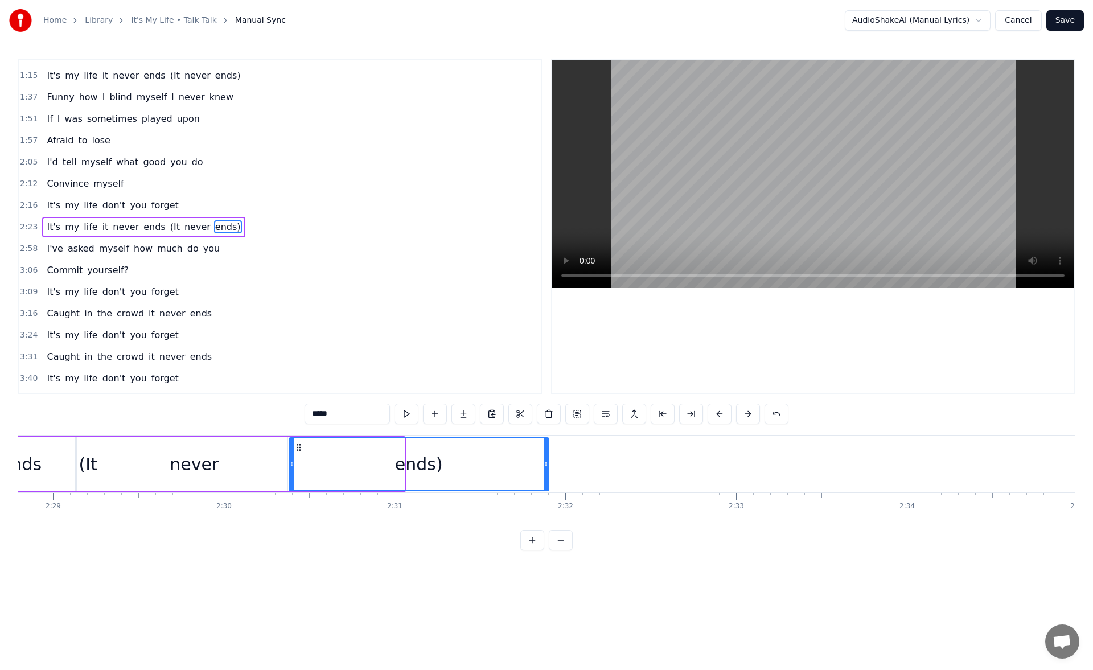
drag, startPoint x: 400, startPoint y: 465, endPoint x: 546, endPoint y: 461, distance: 146.4
click at [546, 461] on icon at bounding box center [546, 463] width 5 height 9
click at [405, 409] on button at bounding box center [407, 414] width 24 height 20
drag, startPoint x: 545, startPoint y: 462, endPoint x: 592, endPoint y: 462, distance: 46.7
click at [573, 462] on icon at bounding box center [570, 463] width 5 height 9
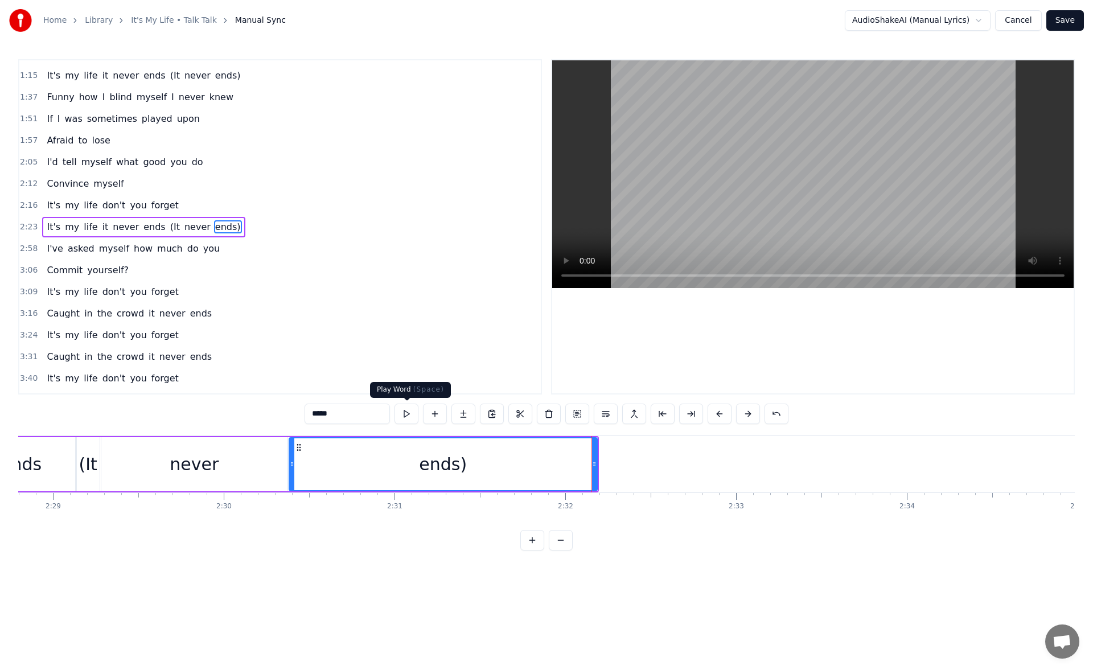
click at [408, 412] on button at bounding box center [407, 414] width 24 height 20
drag, startPoint x: 594, startPoint y: 463, endPoint x: 660, endPoint y: 466, distance: 66.1
click at [597, 466] on icon at bounding box center [594, 463] width 5 height 9
click at [404, 413] on button at bounding box center [407, 414] width 24 height 20
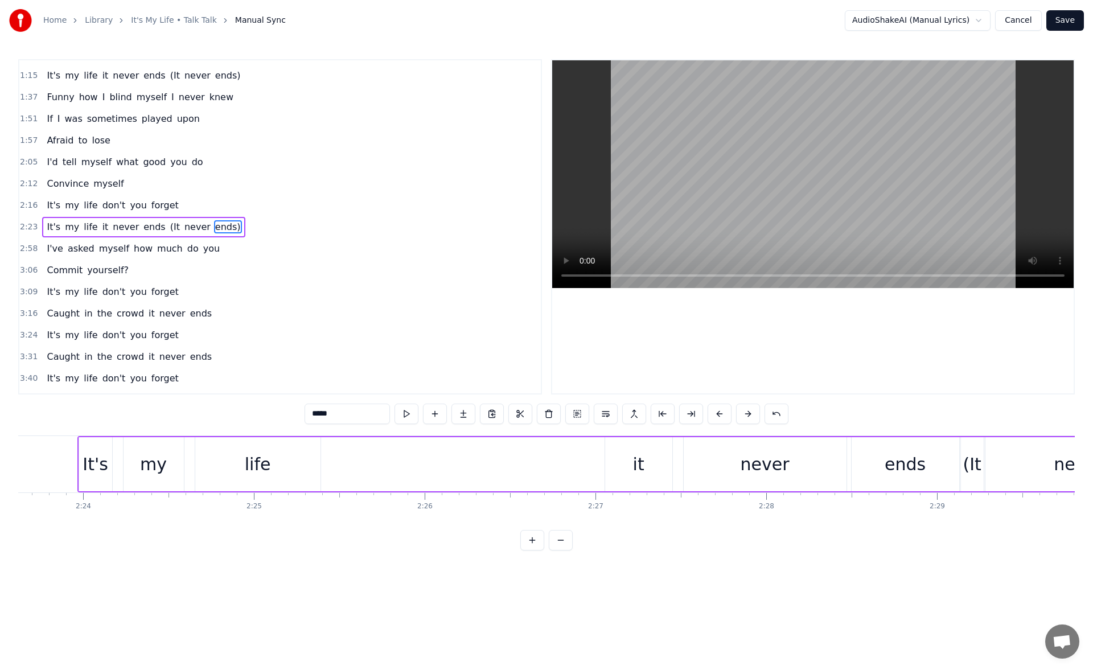
scroll to position [0, 24504]
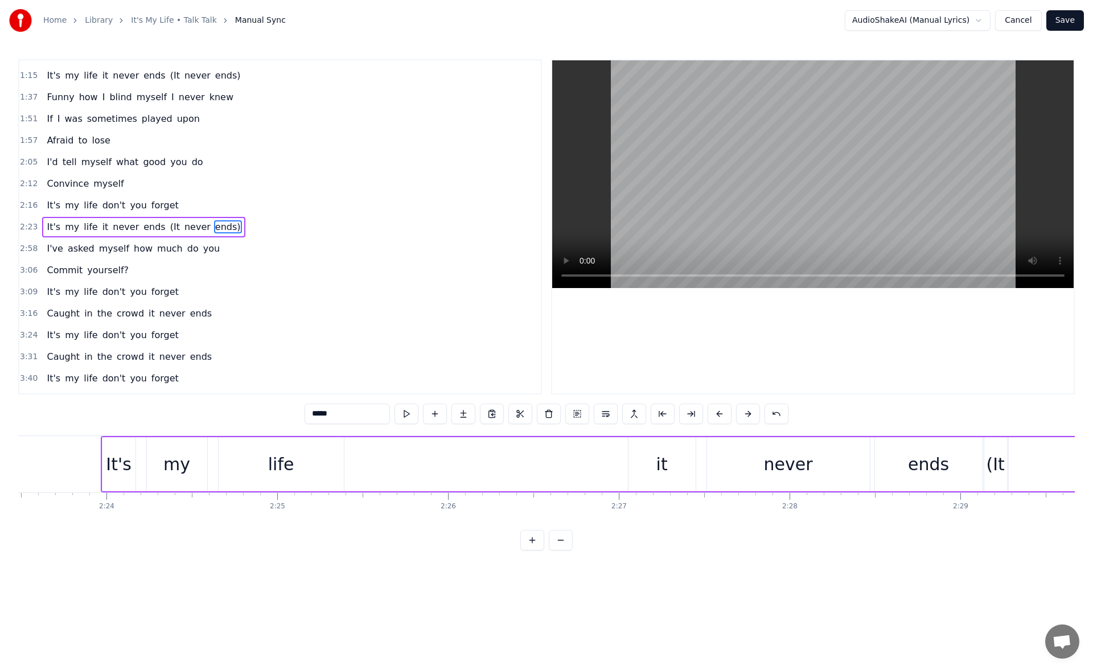
click at [110, 458] on div "It's" at bounding box center [119, 464] width 26 height 26
type input "****"
drag, startPoint x: 107, startPoint y: 465, endPoint x: 95, endPoint y: 465, distance: 12.0
click at [95, 465] on icon at bounding box center [93, 463] width 5 height 9
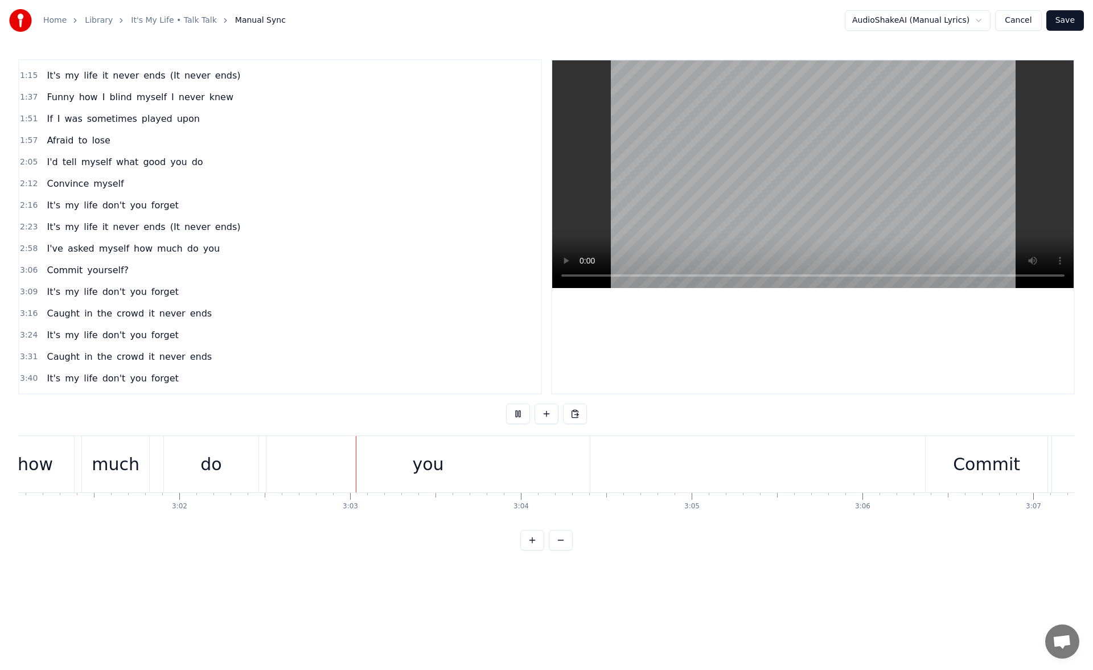
scroll to position [0, 31119]
click at [375, 457] on div "you" at bounding box center [229, 464] width 323 height 56
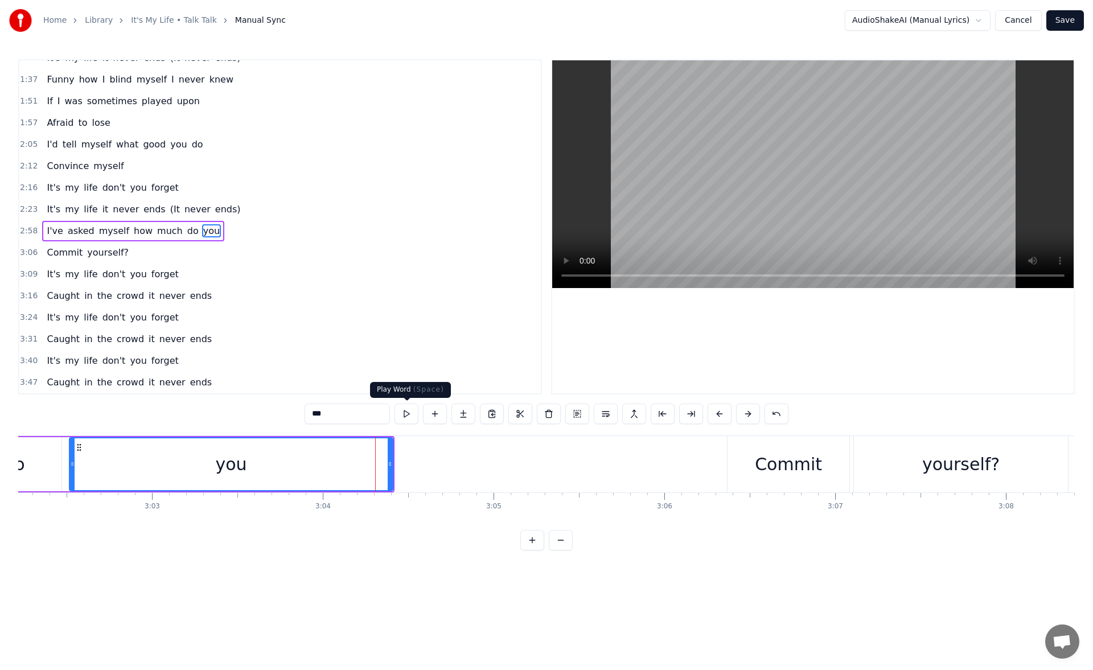
click at [405, 408] on button at bounding box center [407, 414] width 24 height 20
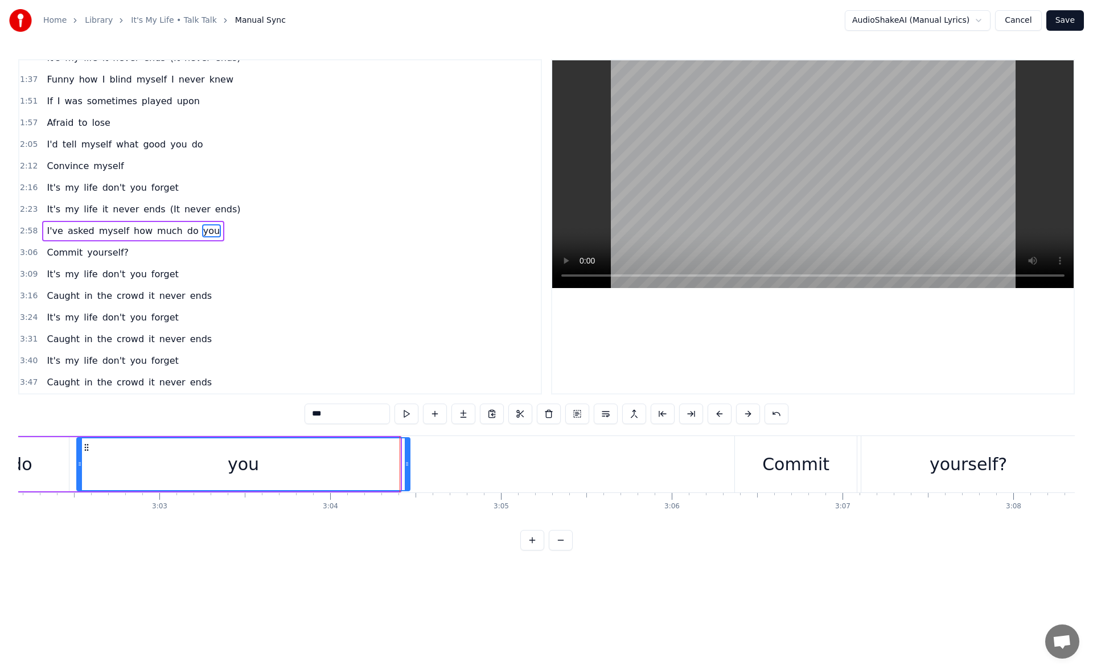
drag, startPoint x: 399, startPoint y: 469, endPoint x: 413, endPoint y: 469, distance: 14.2
click at [409, 469] on div at bounding box center [407, 464] width 5 height 52
click at [403, 411] on button at bounding box center [407, 414] width 24 height 20
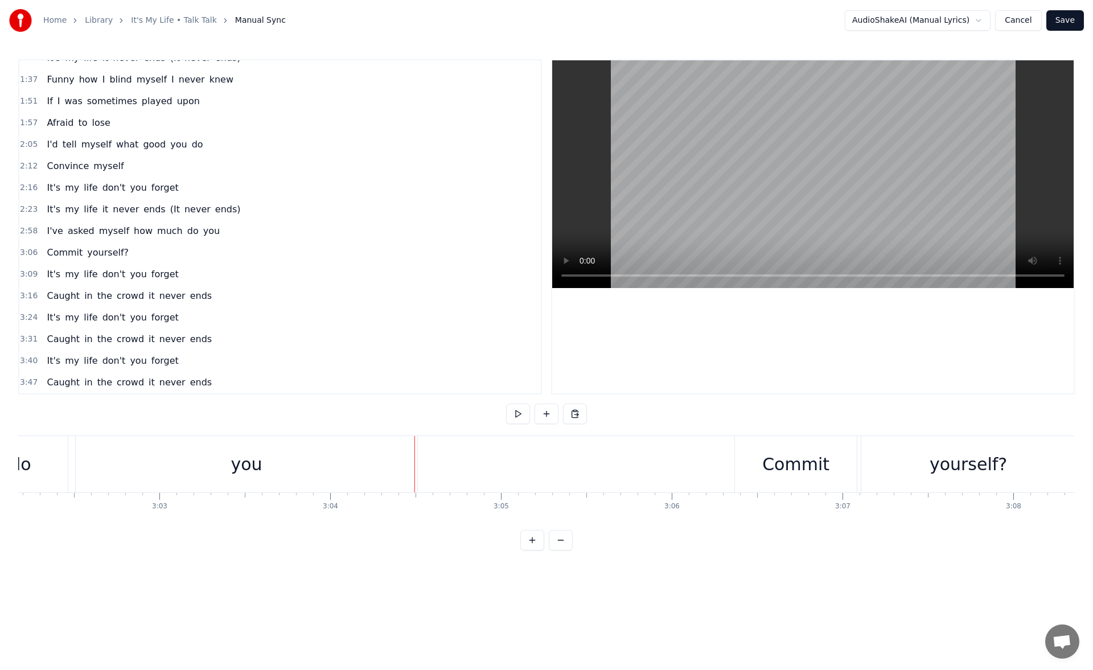
click at [749, 453] on div "Commit" at bounding box center [796, 464] width 122 height 56
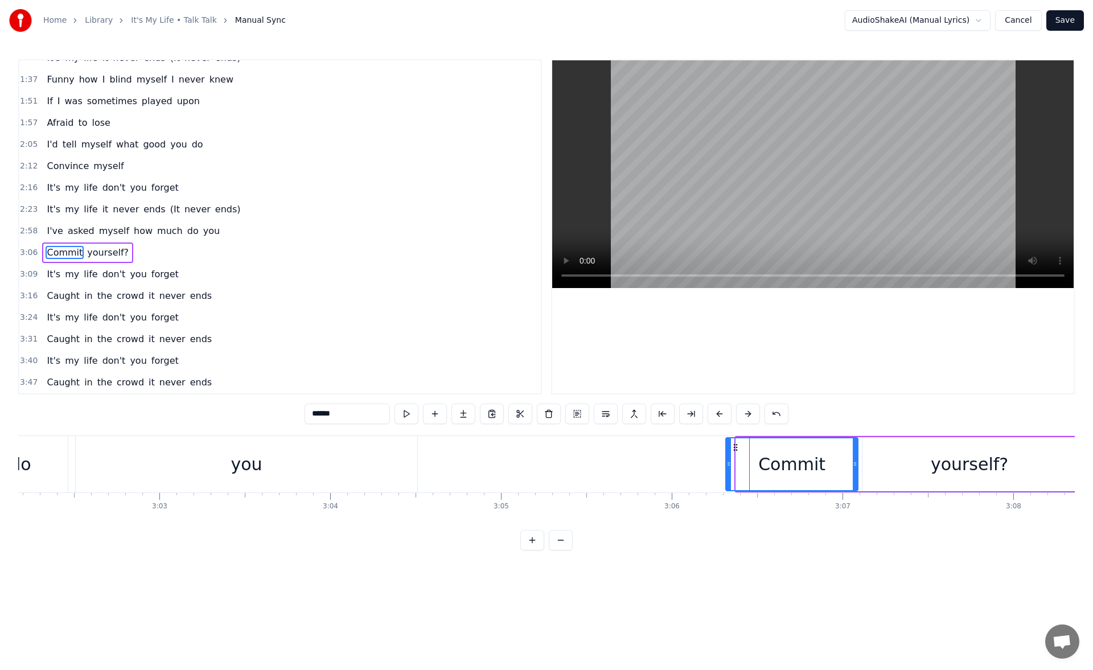
drag, startPoint x: 741, startPoint y: 465, endPoint x: 730, endPoint y: 465, distance: 10.2
click at [730, 465] on icon at bounding box center [728, 463] width 5 height 9
click at [886, 454] on div "yourself?" at bounding box center [969, 464] width 214 height 54
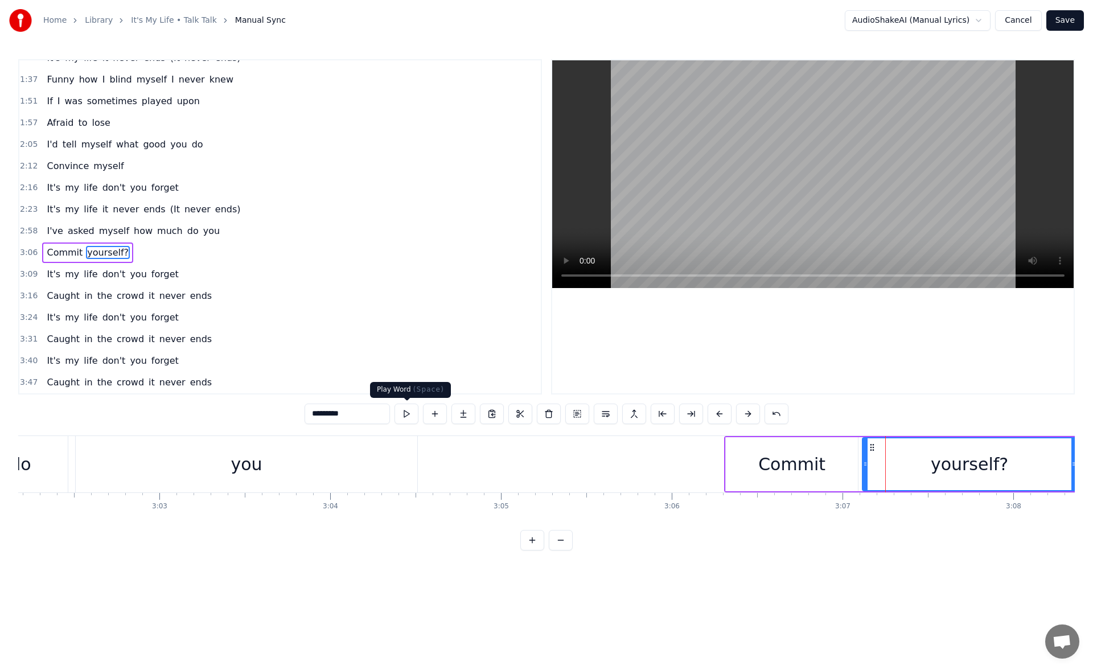
click at [413, 412] on button at bounding box center [407, 414] width 24 height 20
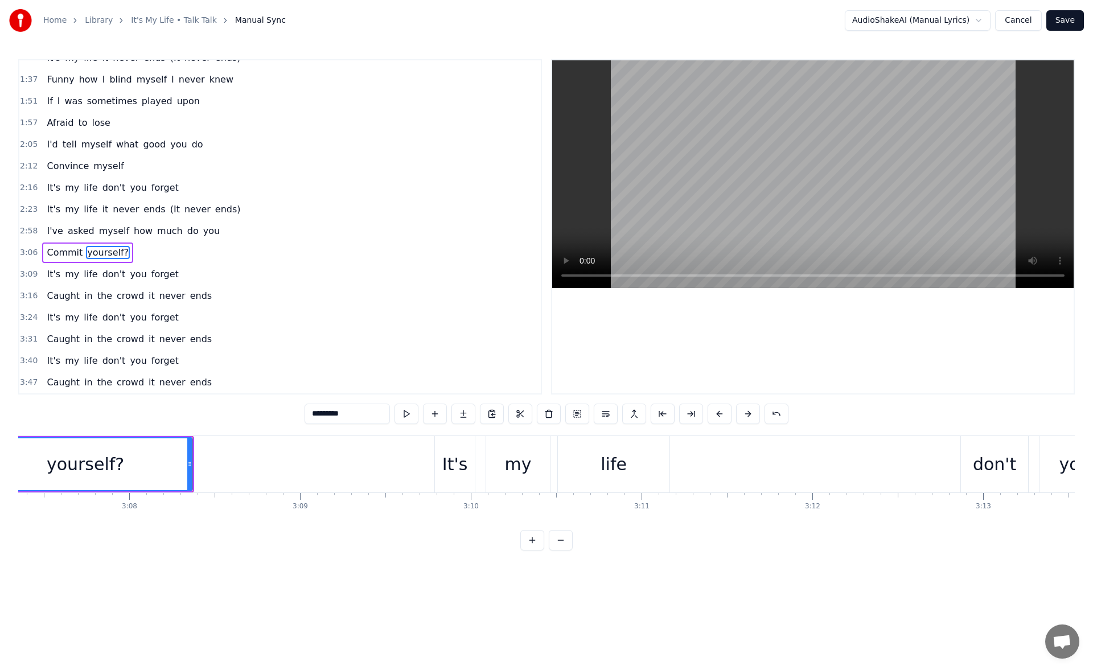
scroll to position [0, 32071]
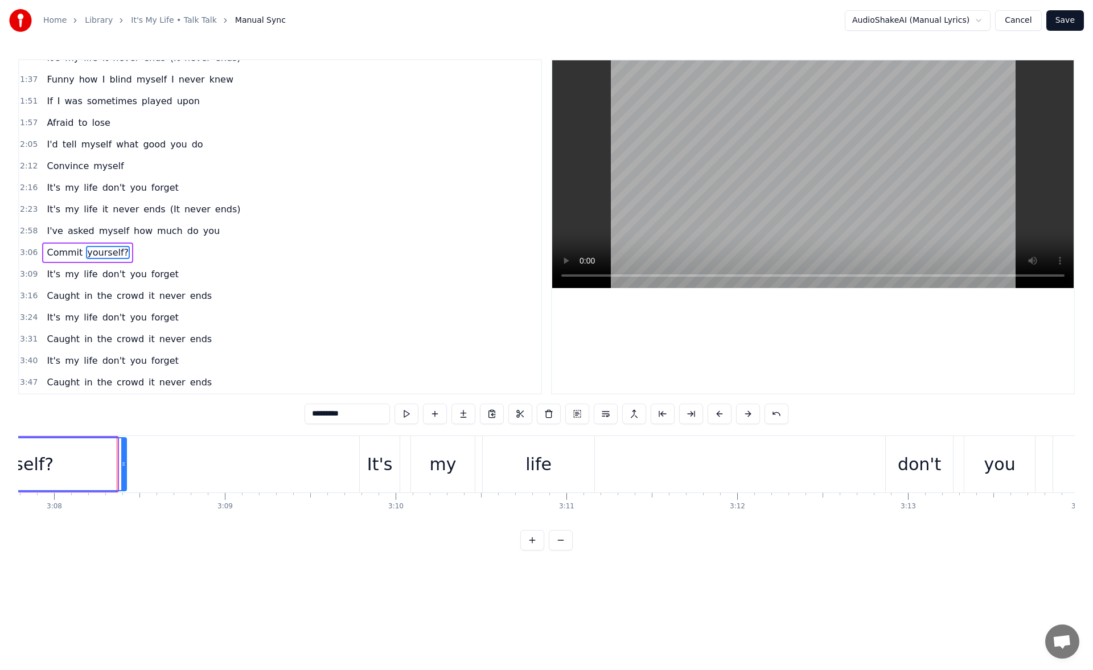
drag, startPoint x: 116, startPoint y: 464, endPoint x: 129, endPoint y: 465, distance: 13.1
click at [126, 465] on icon at bounding box center [123, 463] width 5 height 9
click at [412, 411] on button at bounding box center [407, 414] width 24 height 20
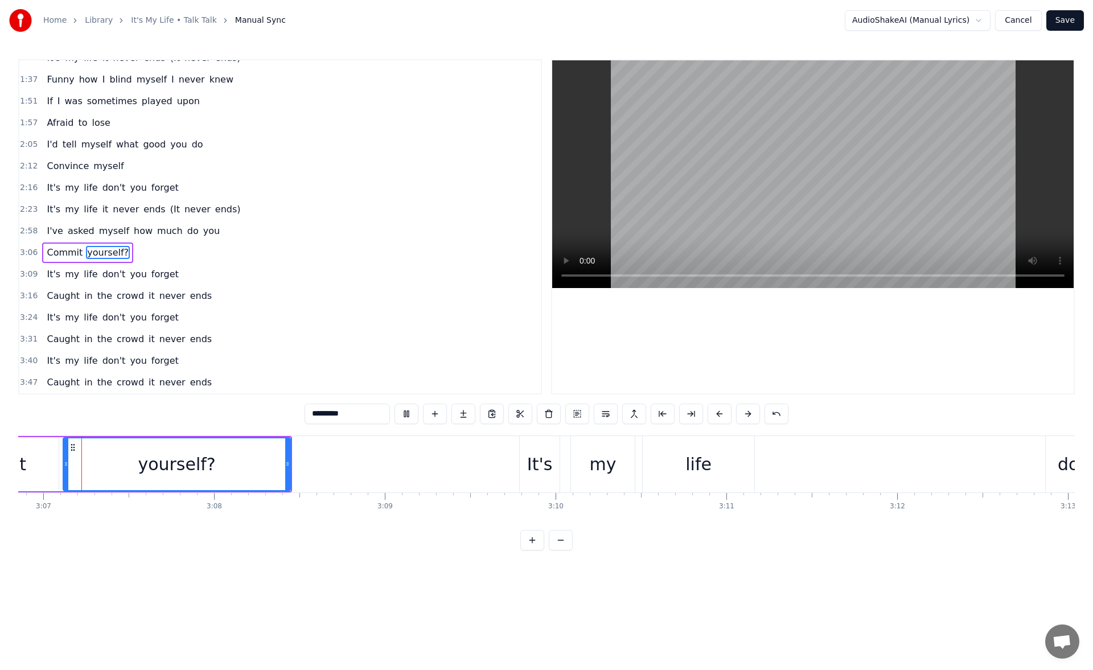
scroll to position [0, 31898]
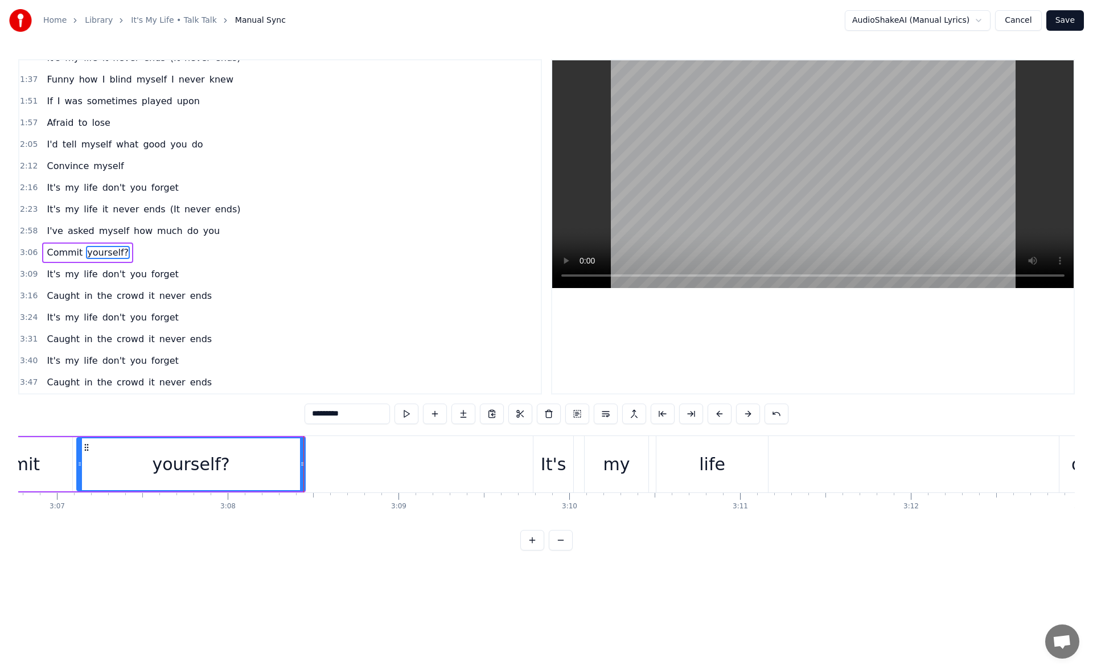
click at [305, 463] on icon at bounding box center [302, 463] width 5 height 9
click at [409, 412] on button at bounding box center [407, 414] width 24 height 20
click at [549, 462] on div "It's" at bounding box center [554, 464] width 26 height 26
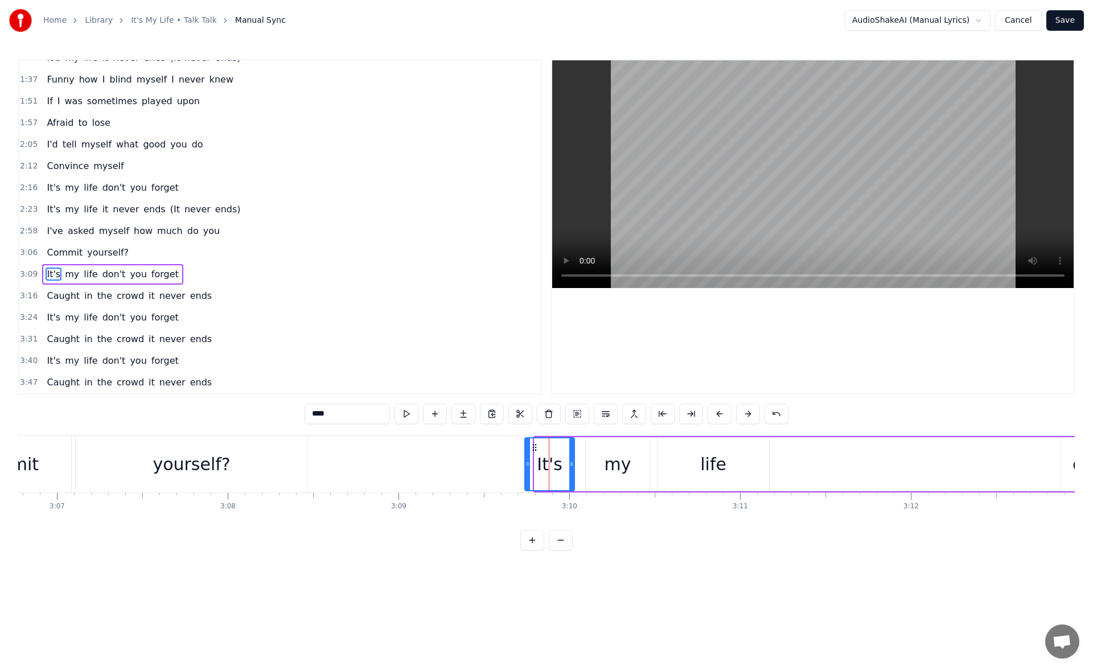
drag, startPoint x: 537, startPoint y: 466, endPoint x: 528, endPoint y: 466, distance: 9.7
click at [528, 466] on icon at bounding box center [527, 463] width 5 height 9
click at [725, 459] on div "life" at bounding box center [714, 464] width 112 height 54
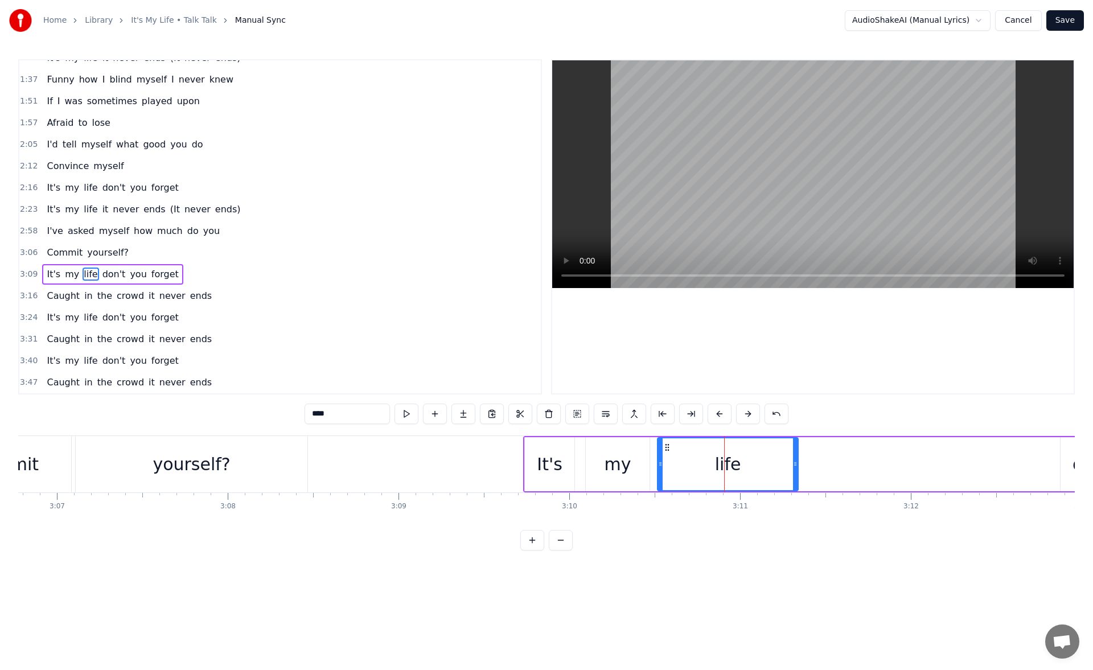
drag, startPoint x: 767, startPoint y: 466, endPoint x: 796, endPoint y: 465, distance: 29.1
click at [796, 465] on icon at bounding box center [795, 463] width 5 height 9
click at [406, 419] on button at bounding box center [407, 414] width 24 height 20
click at [799, 466] on icon at bounding box center [800, 463] width 5 height 9
click at [410, 418] on button at bounding box center [407, 414] width 24 height 20
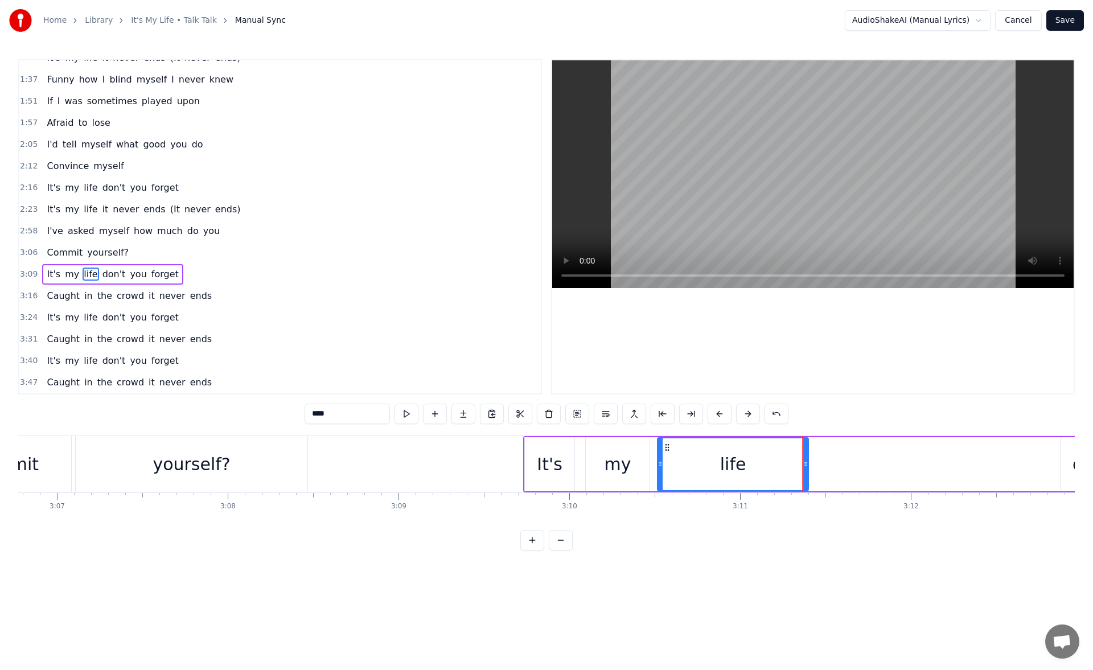
click at [805, 461] on icon at bounding box center [805, 463] width 5 height 9
click at [413, 415] on button at bounding box center [407, 414] width 24 height 20
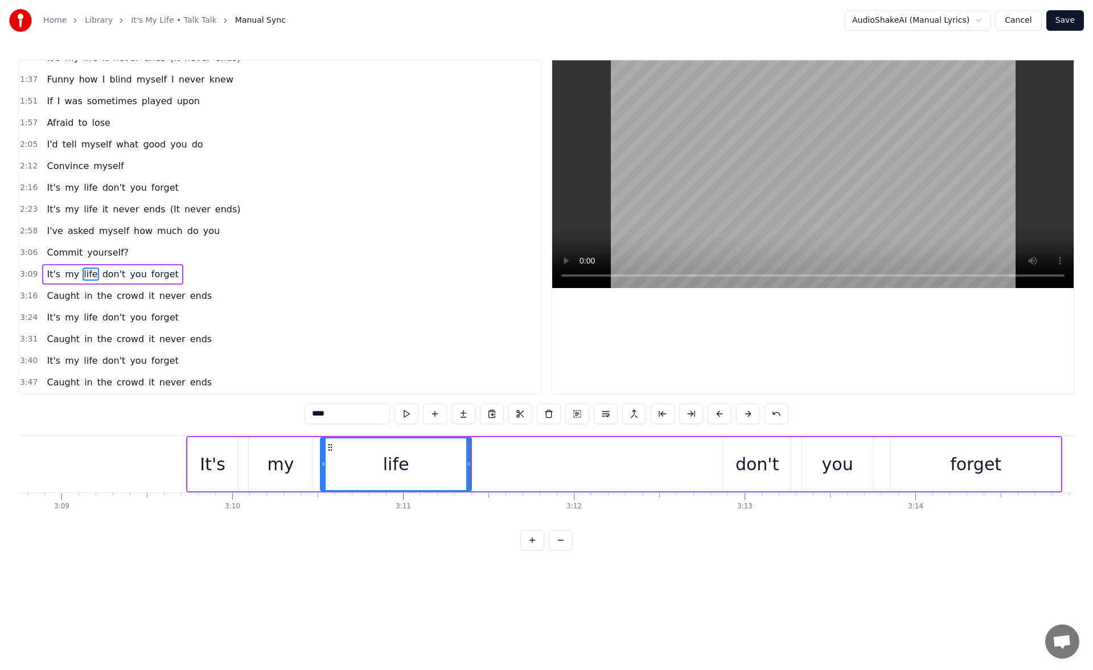
scroll to position [0, 32303]
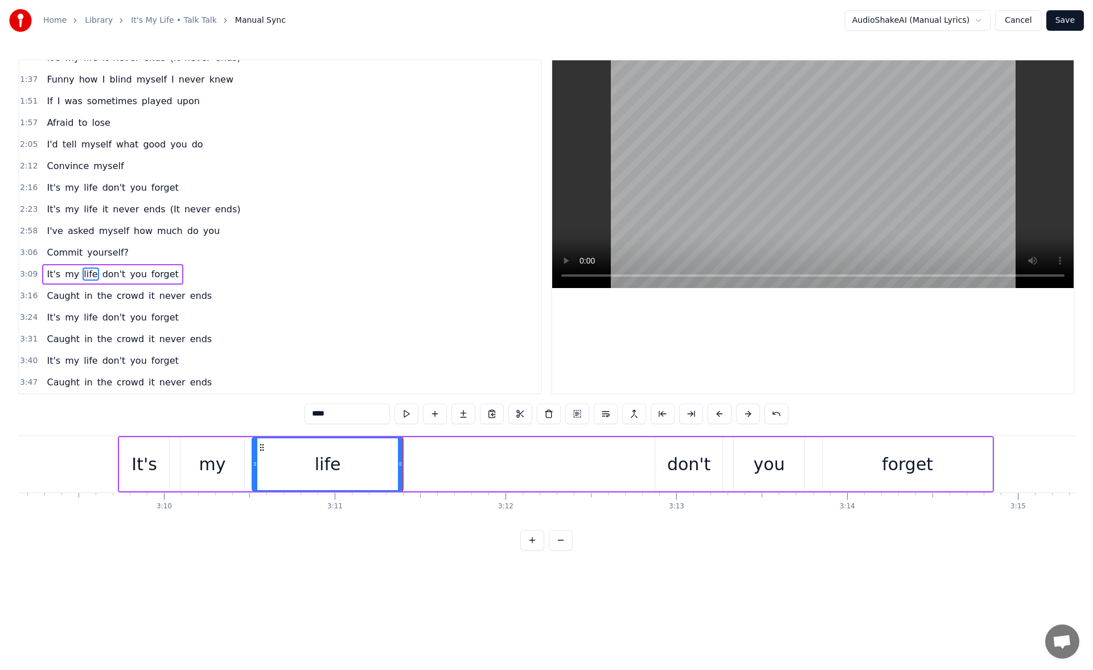
click at [689, 471] on div "don't" at bounding box center [688, 464] width 43 height 26
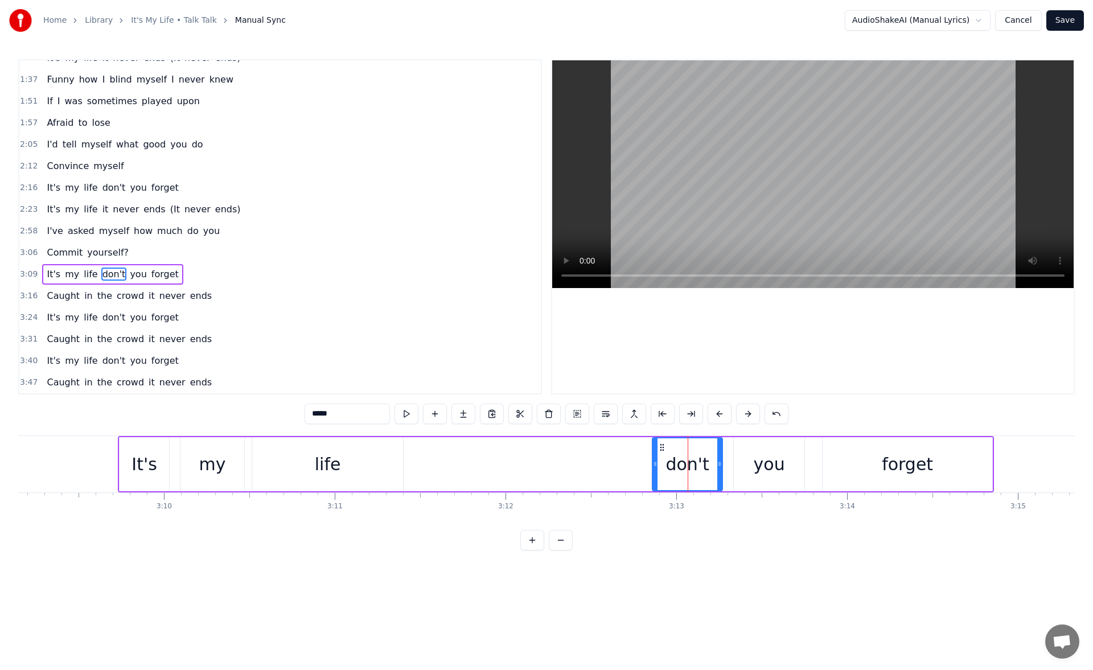
click at [656, 465] on icon at bounding box center [655, 463] width 5 height 9
click at [897, 458] on div "forget" at bounding box center [907, 464] width 51 height 26
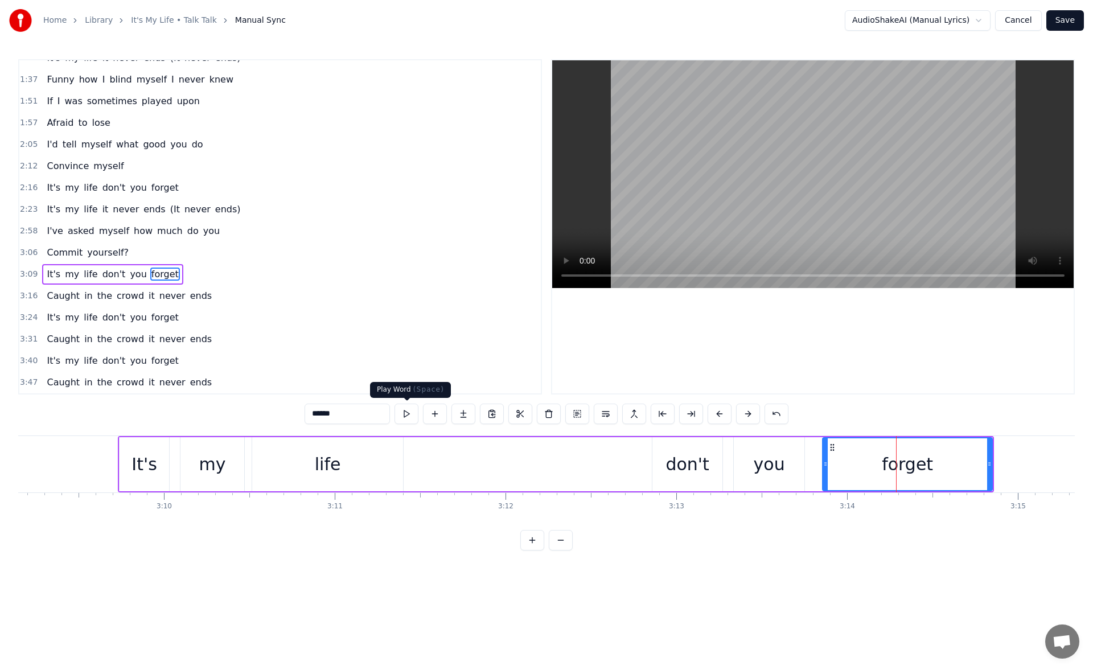
click at [410, 410] on button at bounding box center [407, 414] width 24 height 20
drag, startPoint x: 991, startPoint y: 466, endPoint x: 1000, endPoint y: 465, distance: 9.1
click at [997, 465] on icon at bounding box center [994, 463] width 5 height 9
click at [408, 416] on button at bounding box center [407, 414] width 24 height 20
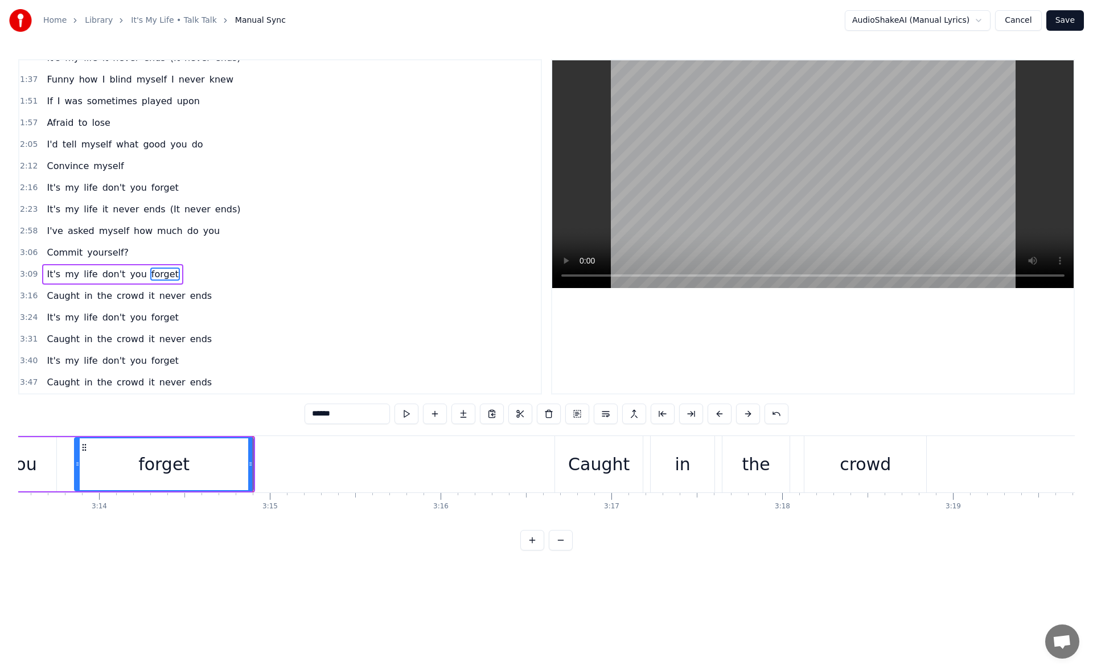
scroll to position [0, 33119]
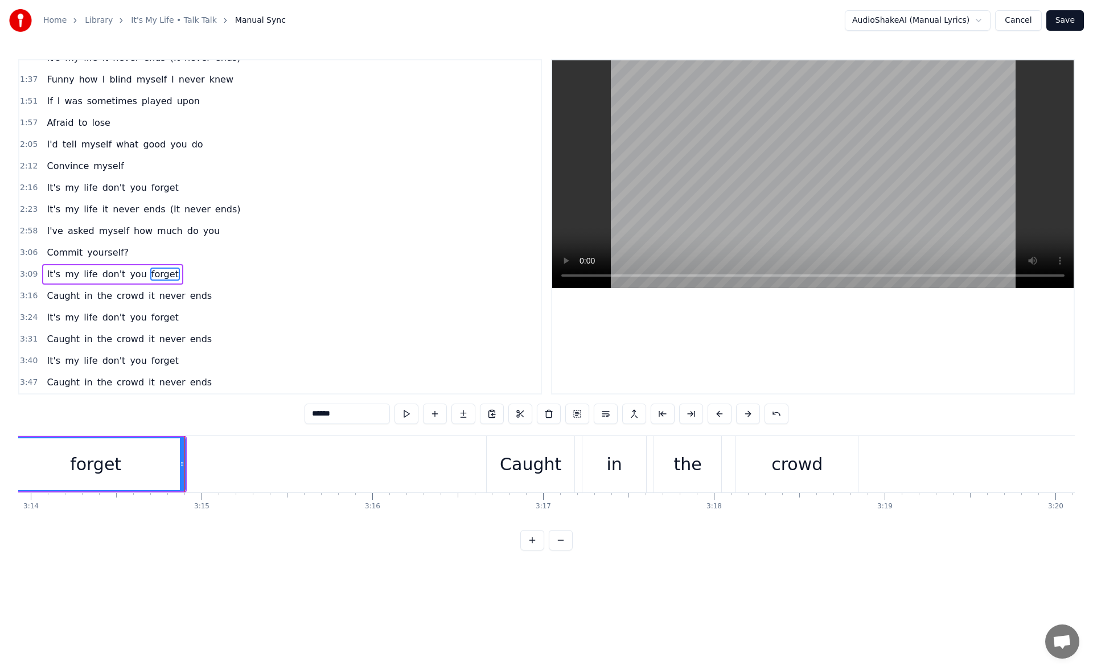
click at [499, 454] on div "Caught" at bounding box center [531, 464] width 88 height 56
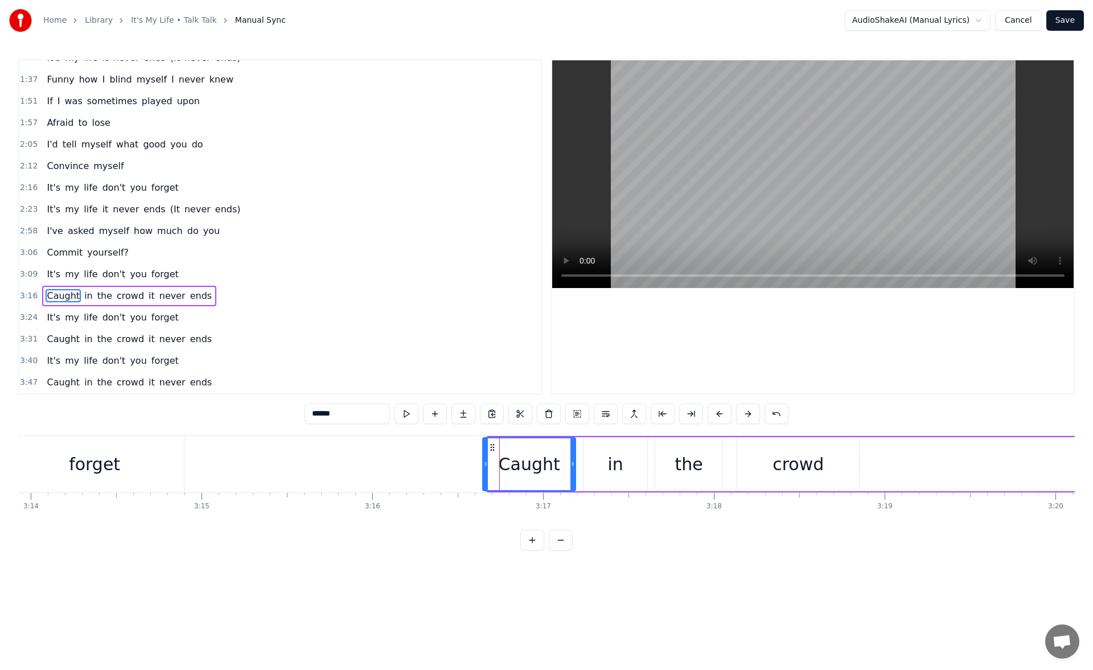
click at [486, 464] on icon at bounding box center [485, 463] width 5 height 9
click at [789, 448] on div "crowd" at bounding box center [798, 464] width 122 height 54
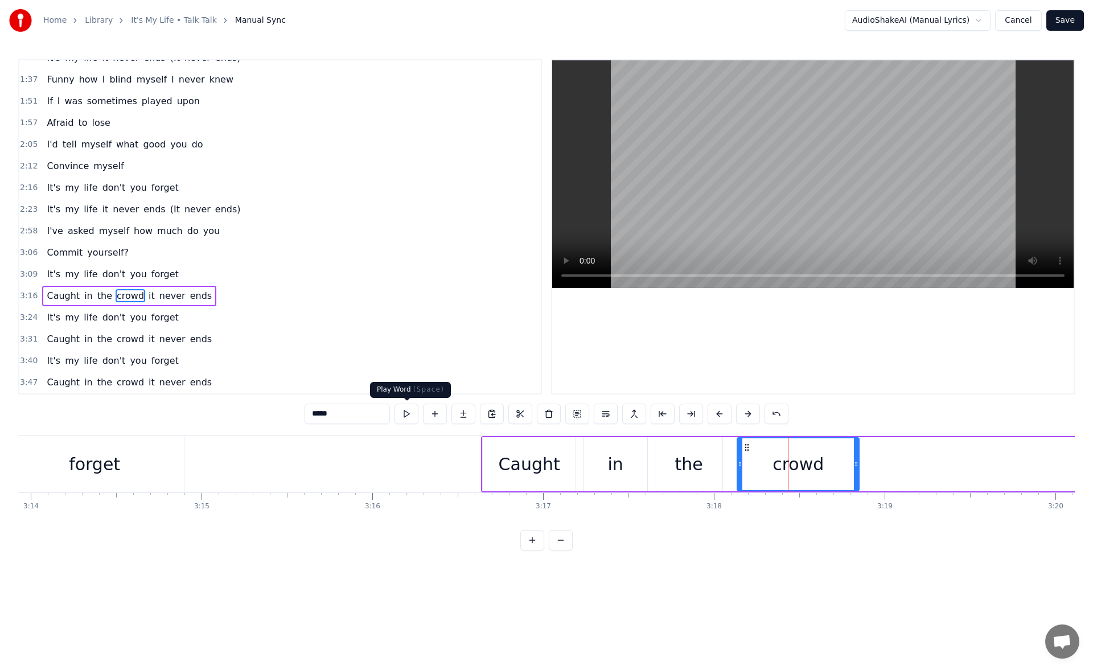
click at [409, 410] on button at bounding box center [407, 414] width 24 height 20
drag, startPoint x: 856, startPoint y: 464, endPoint x: 868, endPoint y: 464, distance: 12.0
click at [864, 464] on circle at bounding box center [864, 464] width 1 height 1
click at [411, 417] on button at bounding box center [407, 414] width 24 height 20
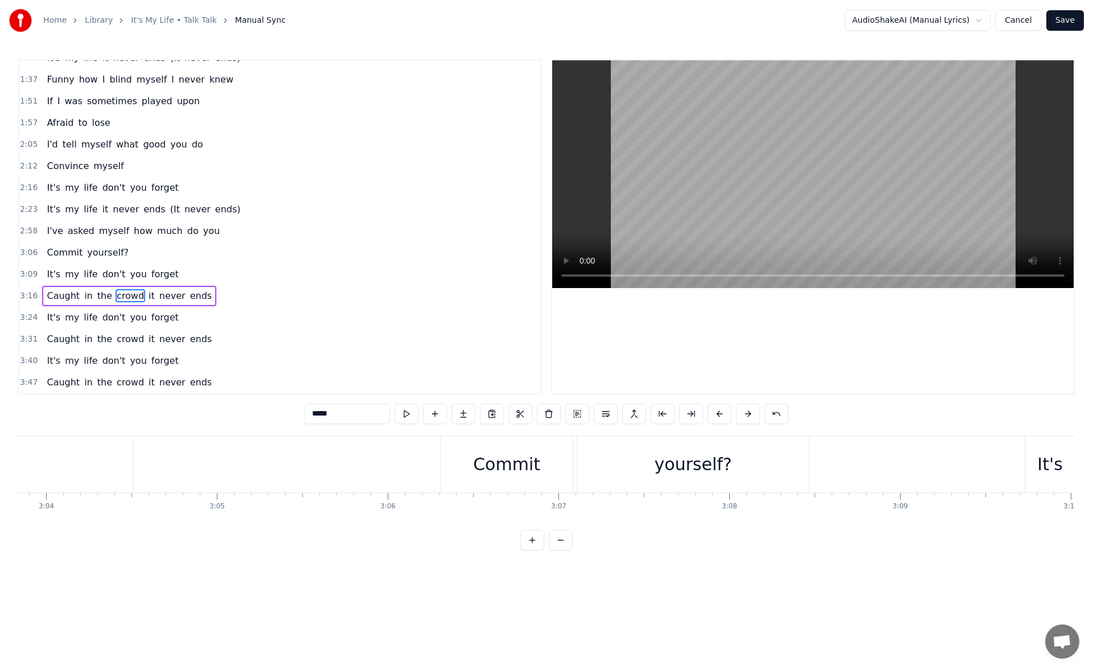
scroll to position [0, 31147]
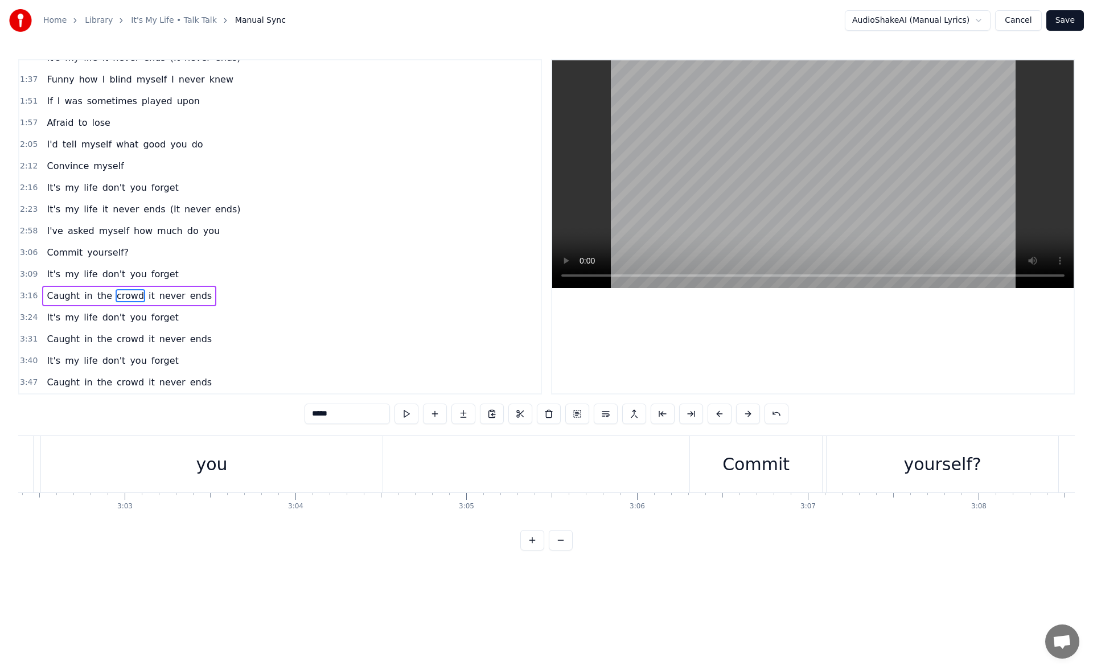
click at [135, 468] on div "you" at bounding box center [212, 464] width 342 height 56
type input "***"
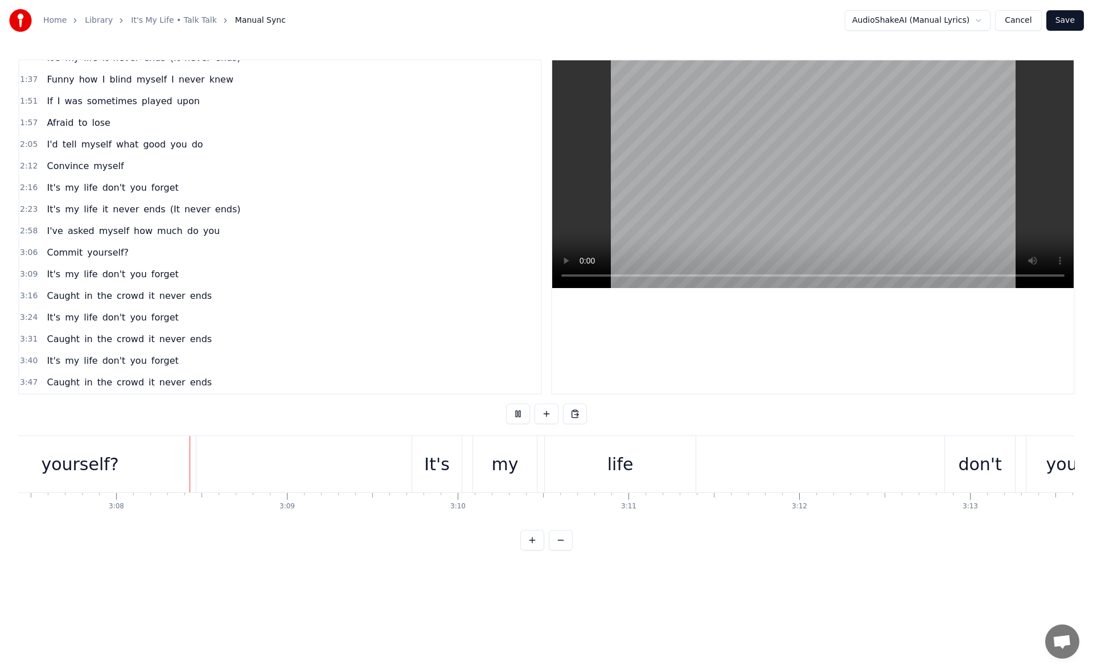
scroll to position [0, 32010]
click at [618, 471] on div "life" at bounding box center [619, 464] width 26 height 26
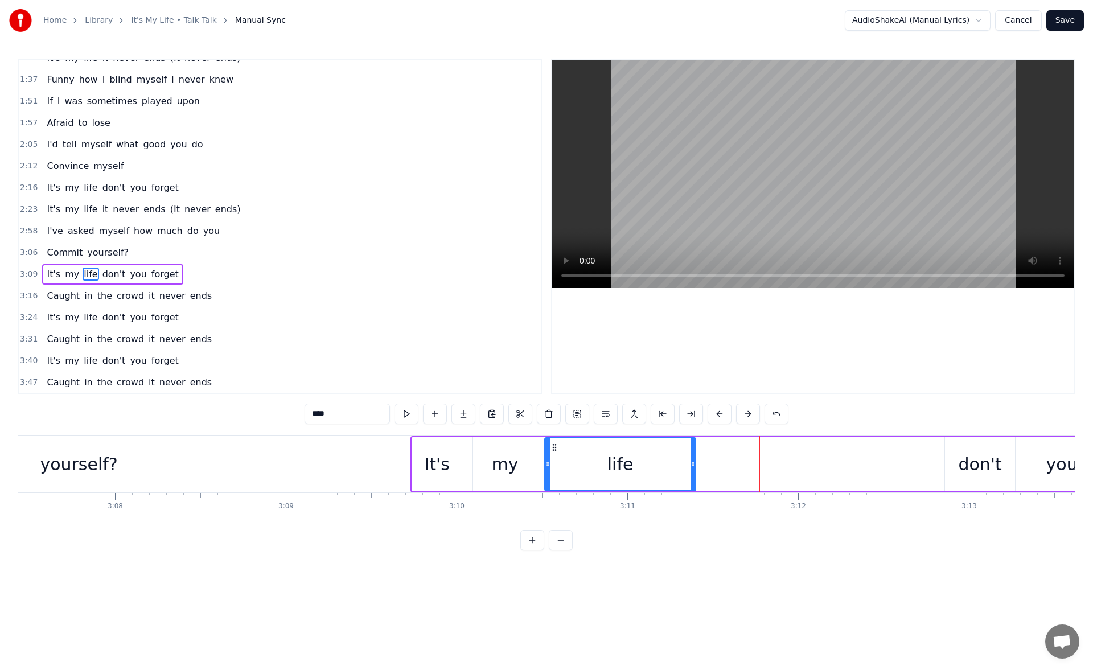
click at [571, 467] on div "life" at bounding box center [620, 464] width 150 height 52
click at [409, 418] on button at bounding box center [407, 414] width 24 height 20
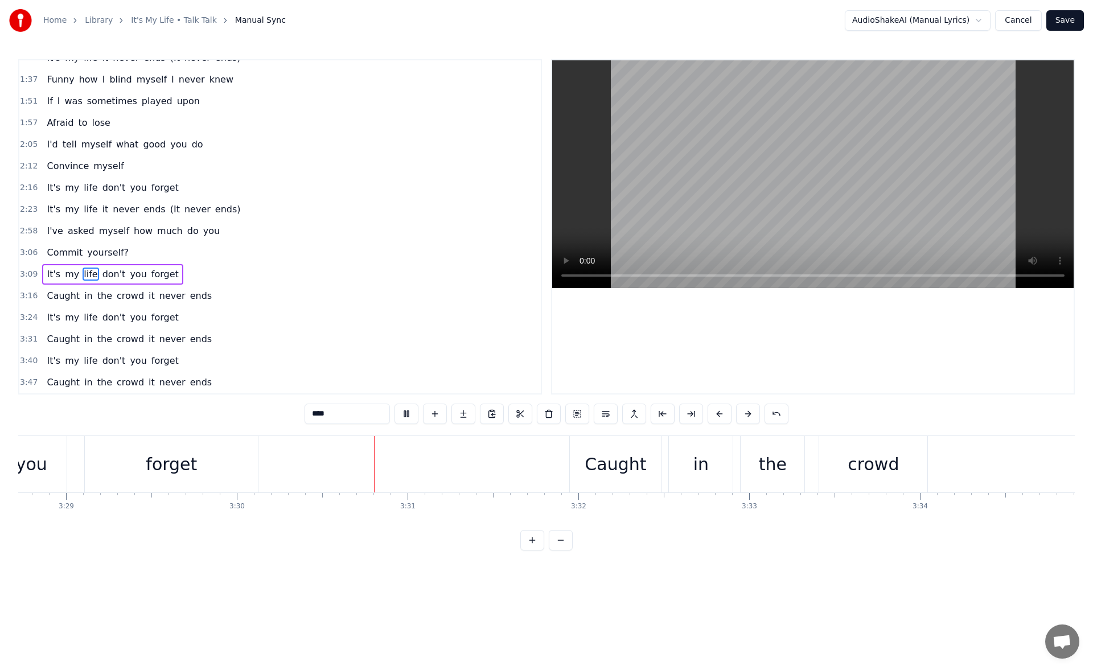
scroll to position [0, 35842]
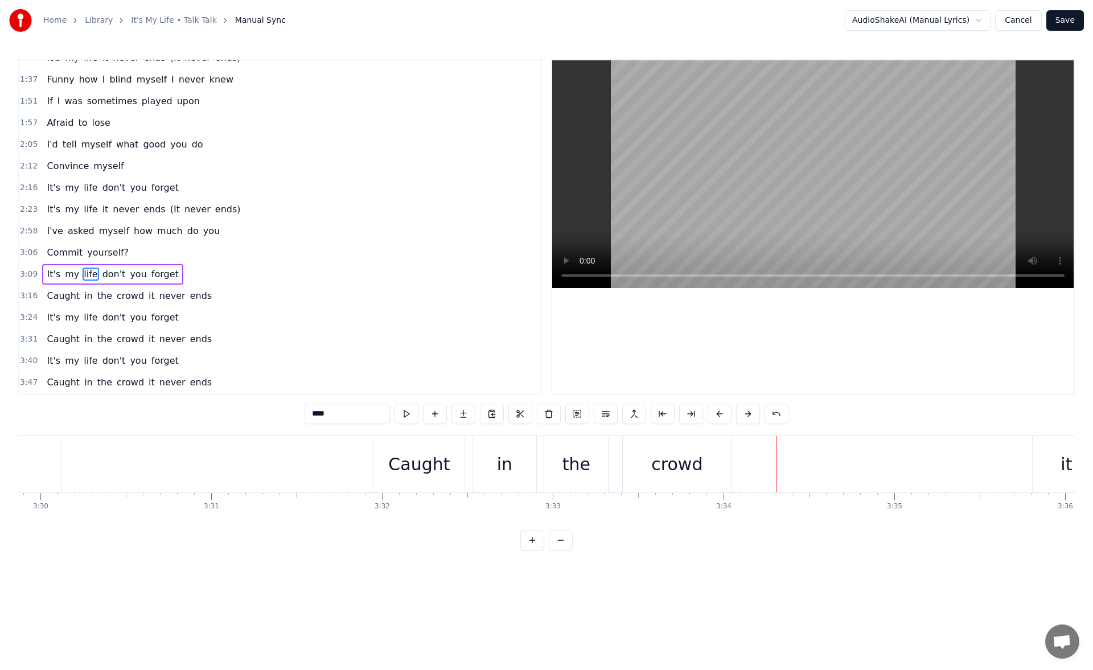
click at [660, 457] on div "crowd" at bounding box center [676, 464] width 51 height 26
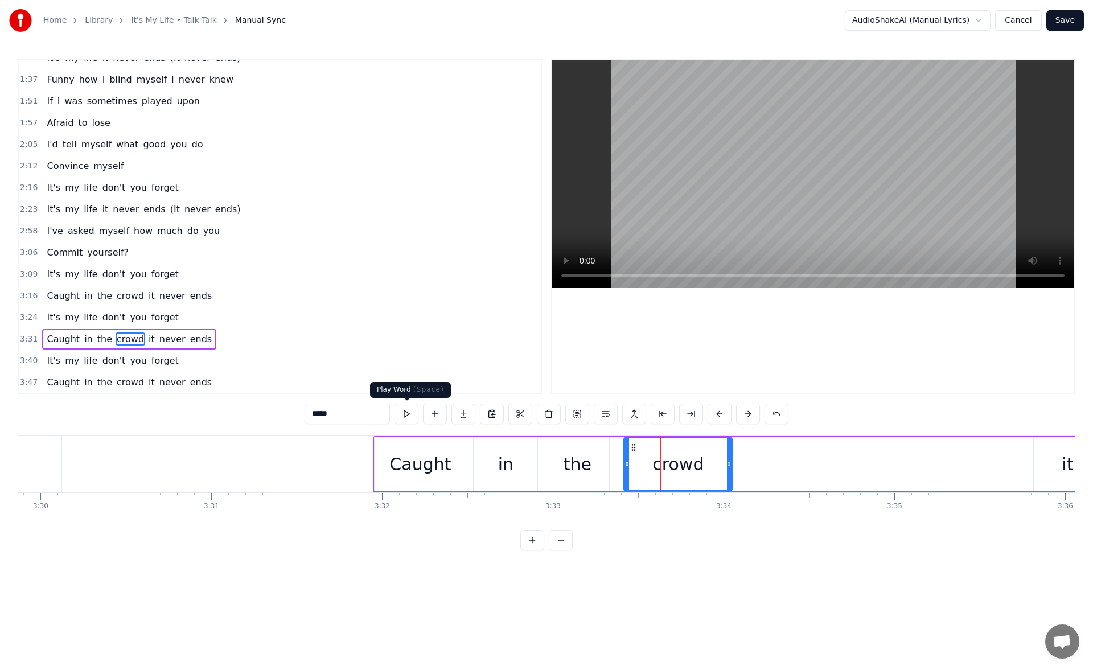
click at [413, 413] on button at bounding box center [407, 414] width 24 height 20
drag, startPoint x: 728, startPoint y: 468, endPoint x: 737, endPoint y: 467, distance: 9.1
click at [735, 467] on icon at bounding box center [732, 463] width 5 height 9
click at [402, 408] on button at bounding box center [407, 414] width 24 height 20
drag, startPoint x: 737, startPoint y: 462, endPoint x: 744, endPoint y: 463, distance: 6.9
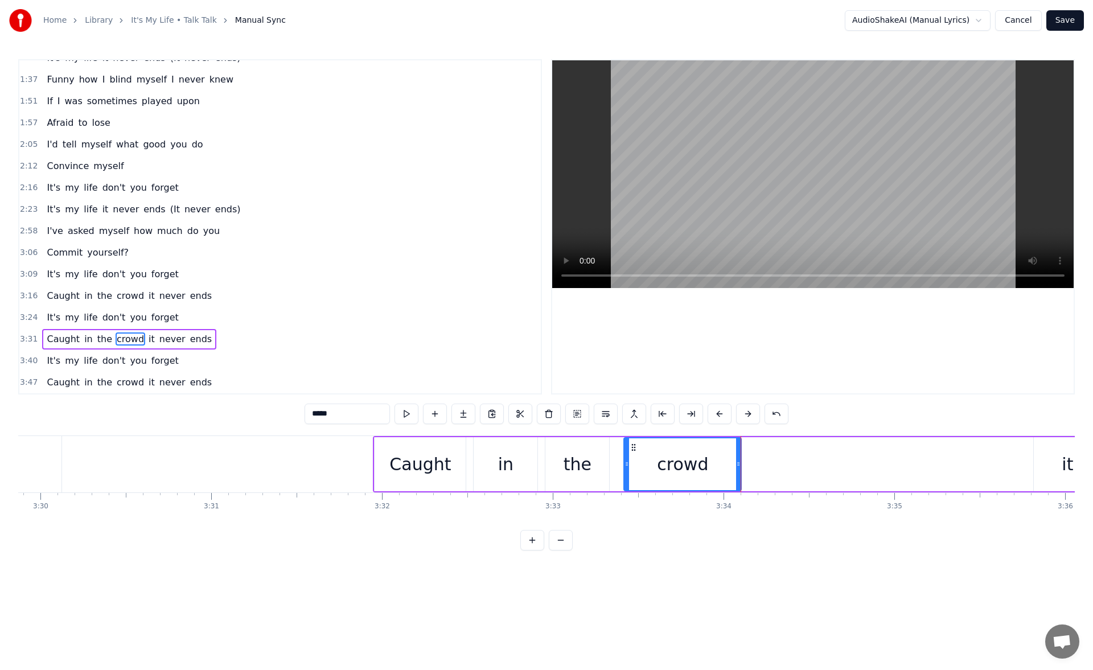
click at [741, 463] on icon at bounding box center [738, 463] width 5 height 9
click at [389, 451] on div "Caught" at bounding box center [420, 464] width 91 height 54
type input "******"
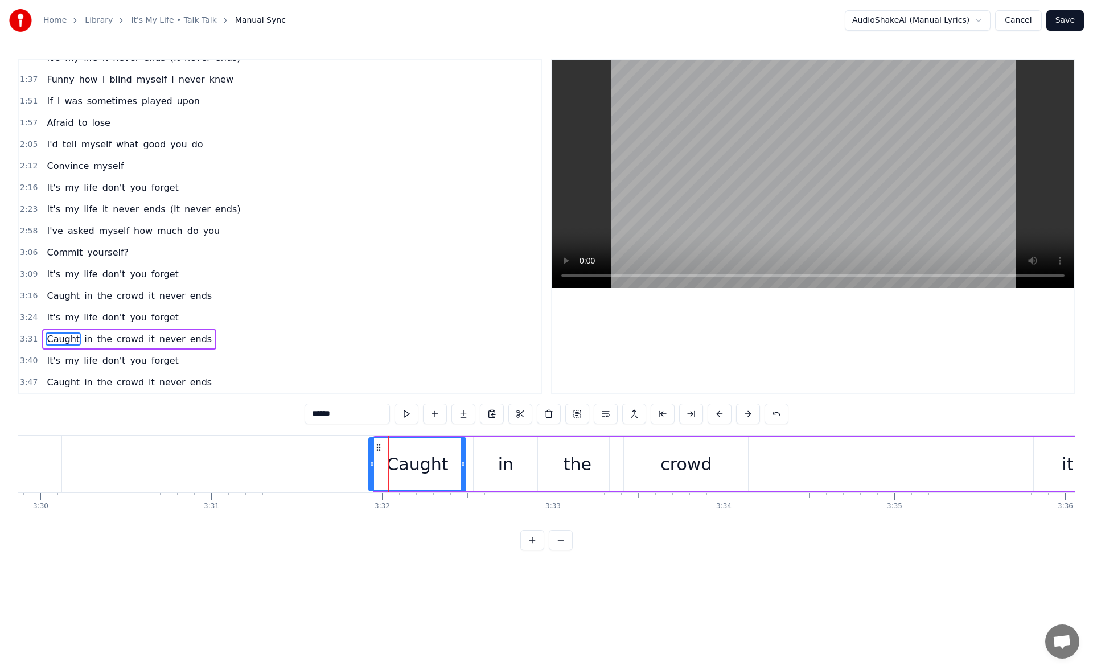
click at [371, 463] on circle at bounding box center [371, 462] width 1 height 1
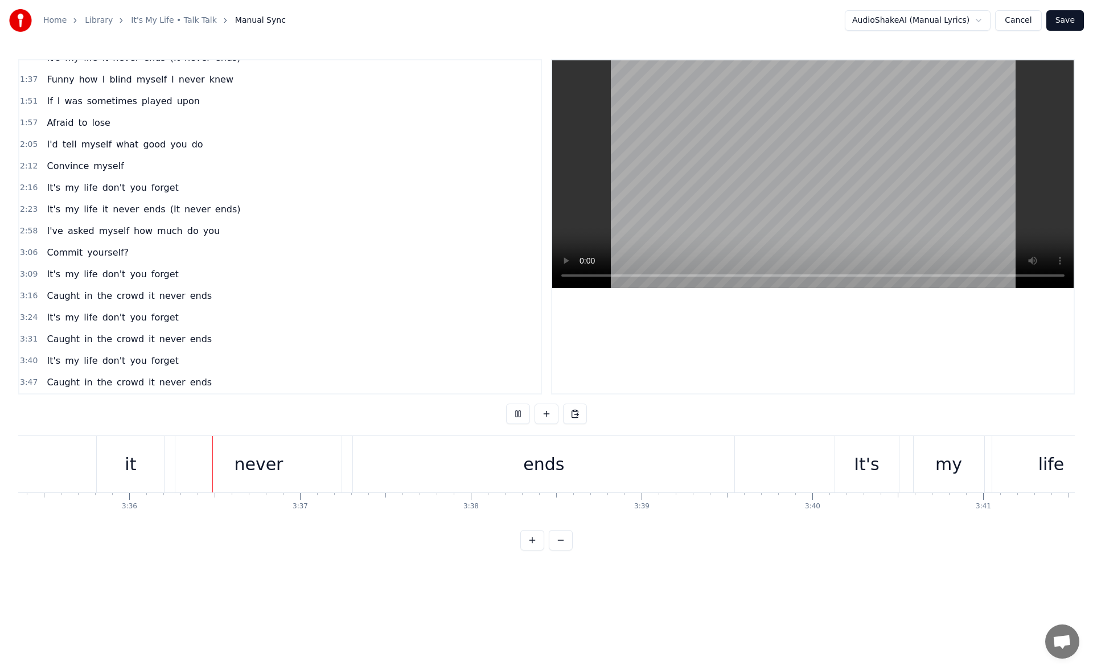
scroll to position [0, 36808]
click at [97, 458] on div "it" at bounding box center [99, 464] width 11 height 26
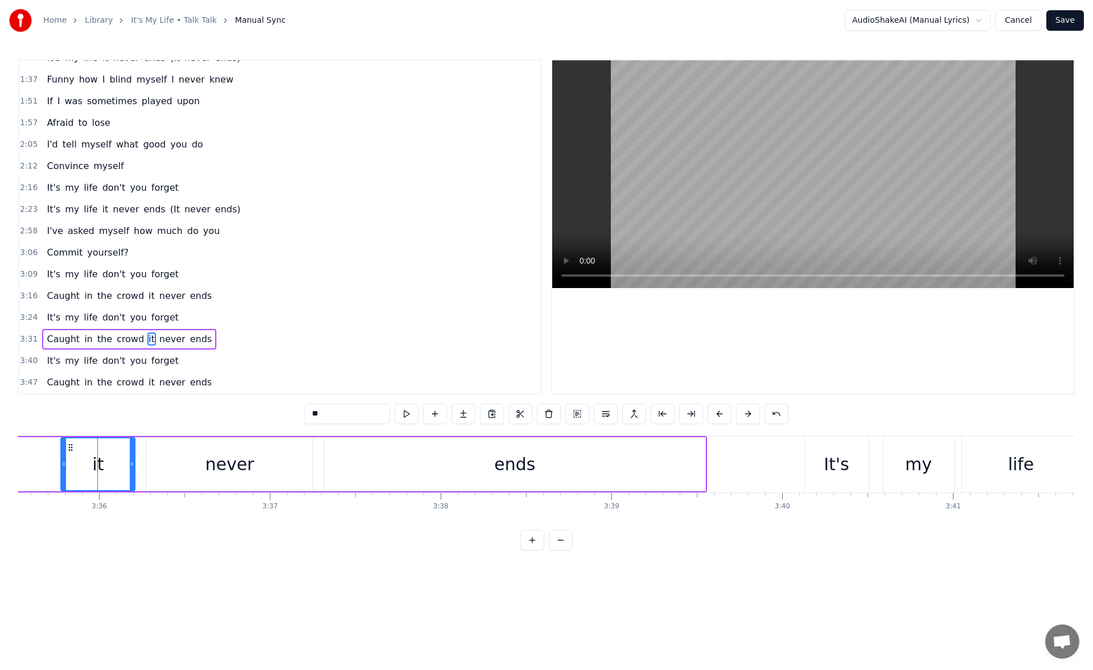
drag, startPoint x: 71, startPoint y: 466, endPoint x: 64, endPoint y: 467, distance: 6.9
click at [64, 467] on icon at bounding box center [63, 463] width 5 height 9
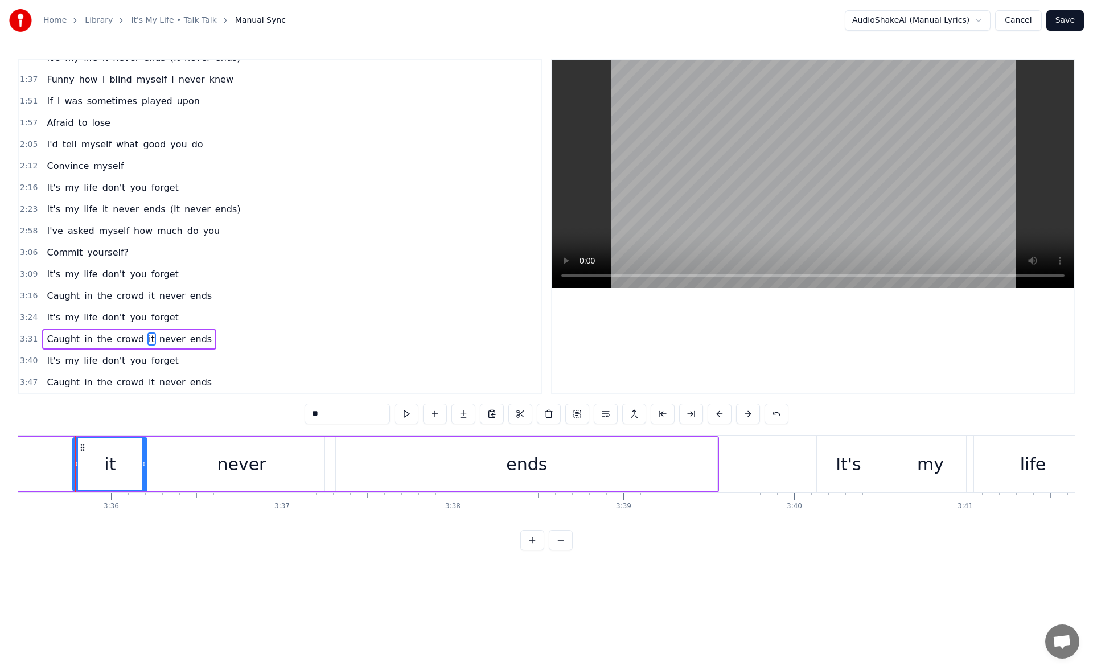
click at [384, 471] on div "ends" at bounding box center [526, 464] width 381 height 54
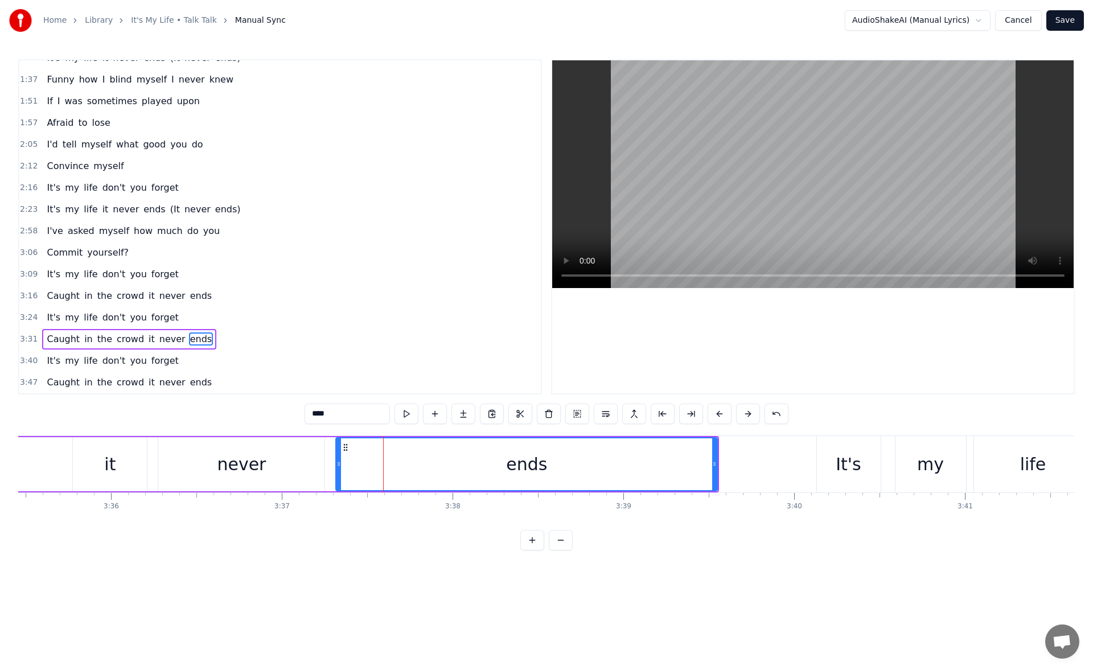
click at [406, 412] on button at bounding box center [407, 414] width 24 height 20
drag, startPoint x: 715, startPoint y: 465, endPoint x: 727, endPoint y: 463, distance: 12.1
click at [726, 463] on icon at bounding box center [723, 463] width 5 height 9
click at [404, 409] on button at bounding box center [407, 414] width 24 height 20
click at [830, 457] on div "It's" at bounding box center [849, 464] width 64 height 56
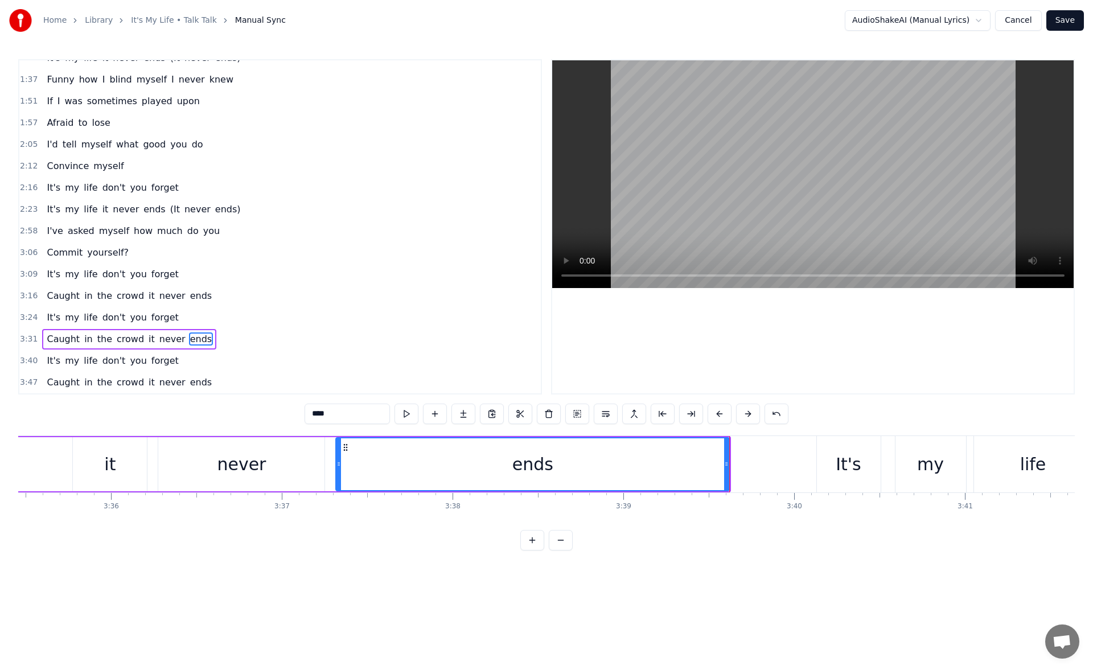
type input "****"
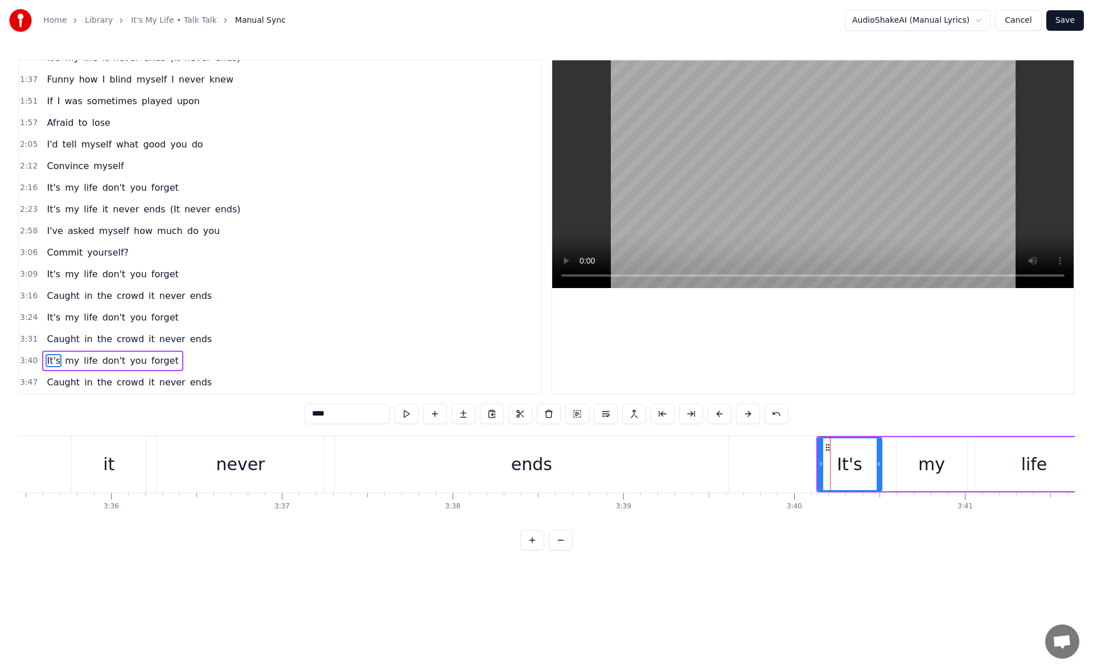
click at [827, 462] on div "It's" at bounding box center [850, 464] width 64 height 54
drag, startPoint x: 819, startPoint y: 468, endPoint x: 812, endPoint y: 470, distance: 7.0
click at [812, 470] on div at bounding box center [814, 464] width 5 height 52
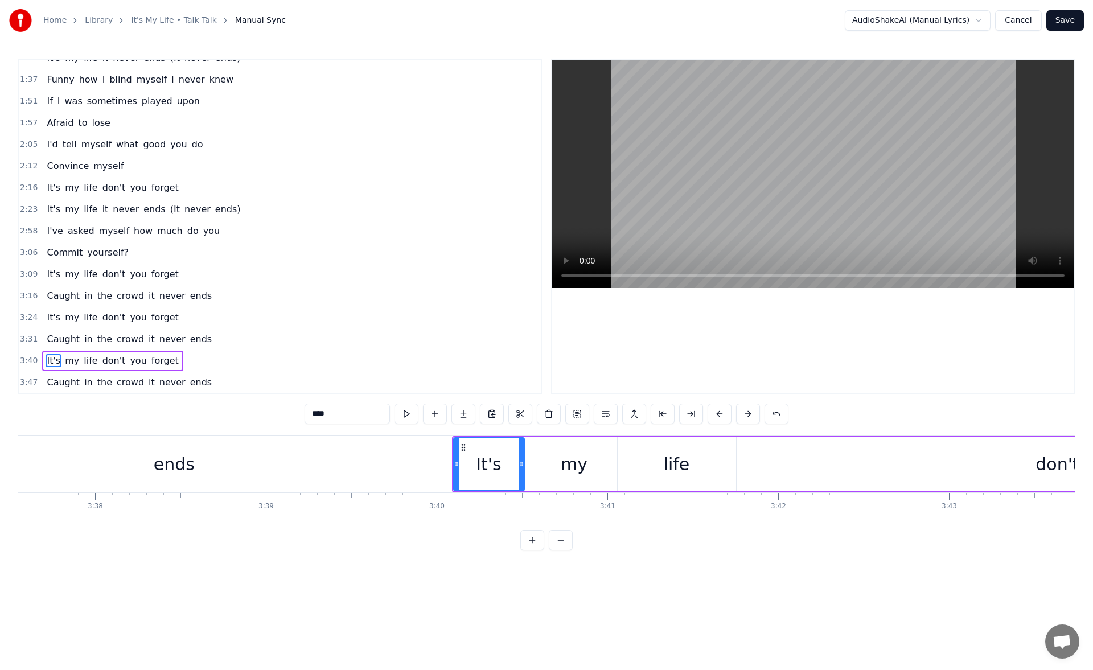
scroll to position [0, 37290]
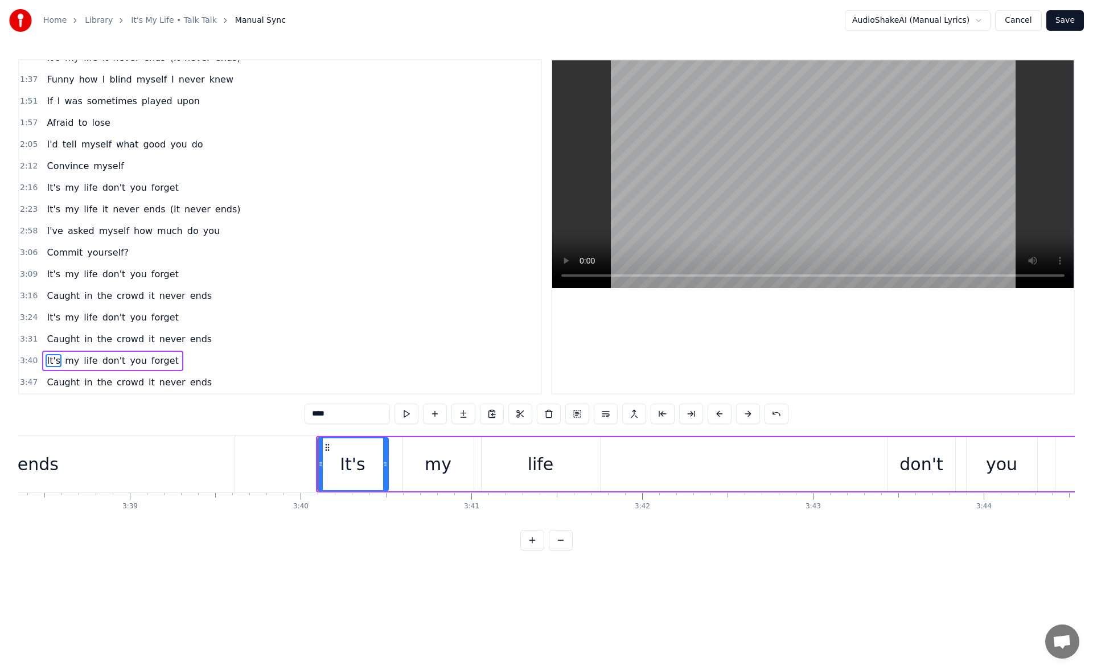
click at [562, 482] on div "life" at bounding box center [541, 464] width 118 height 54
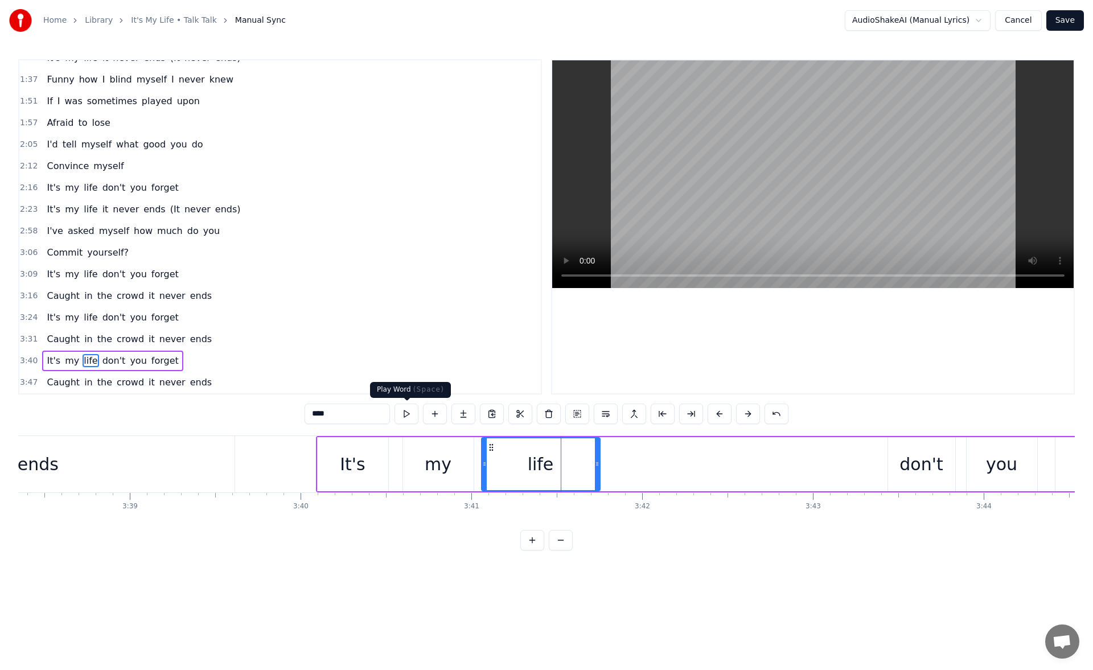
click at [409, 420] on button at bounding box center [407, 414] width 24 height 20
drag, startPoint x: 595, startPoint y: 465, endPoint x: 603, endPoint y: 465, distance: 7.4
click at [599, 465] on icon at bounding box center [597, 463] width 5 height 9
click at [408, 417] on button at bounding box center [407, 414] width 24 height 20
click at [905, 469] on div "don't" at bounding box center [920, 464] width 43 height 26
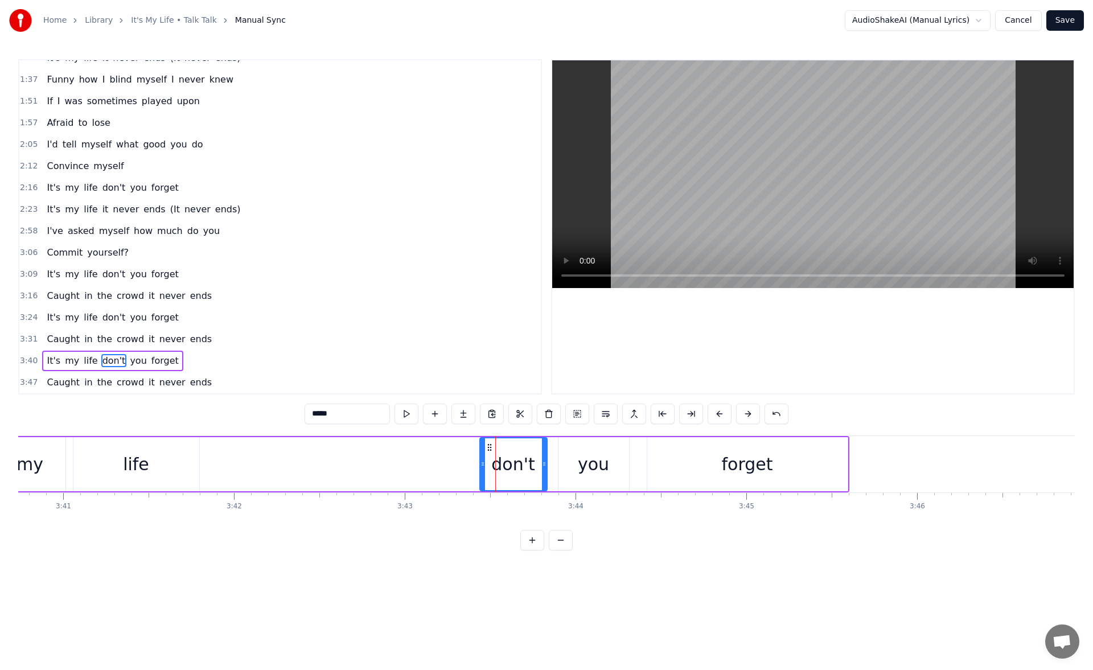
scroll to position [0, 37834]
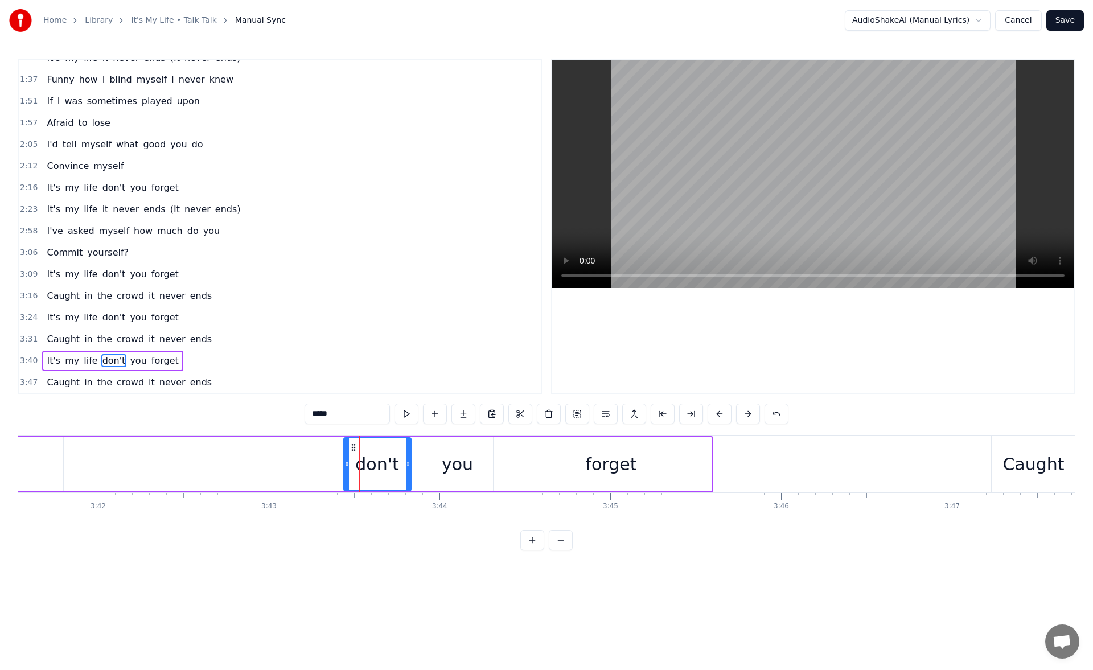
click at [646, 475] on div "forget" at bounding box center [611, 464] width 200 height 54
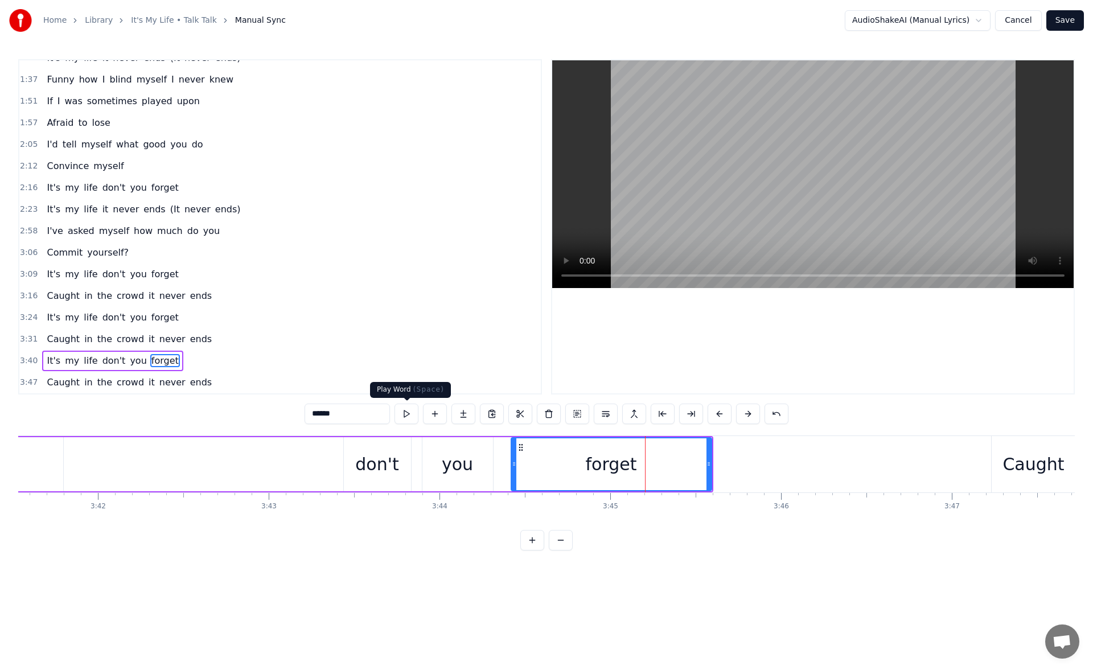
click at [405, 415] on button at bounding box center [407, 414] width 24 height 20
click at [710, 463] on icon at bounding box center [708, 463] width 5 height 9
click at [1024, 452] on div "Caught" at bounding box center [1032, 464] width 61 height 26
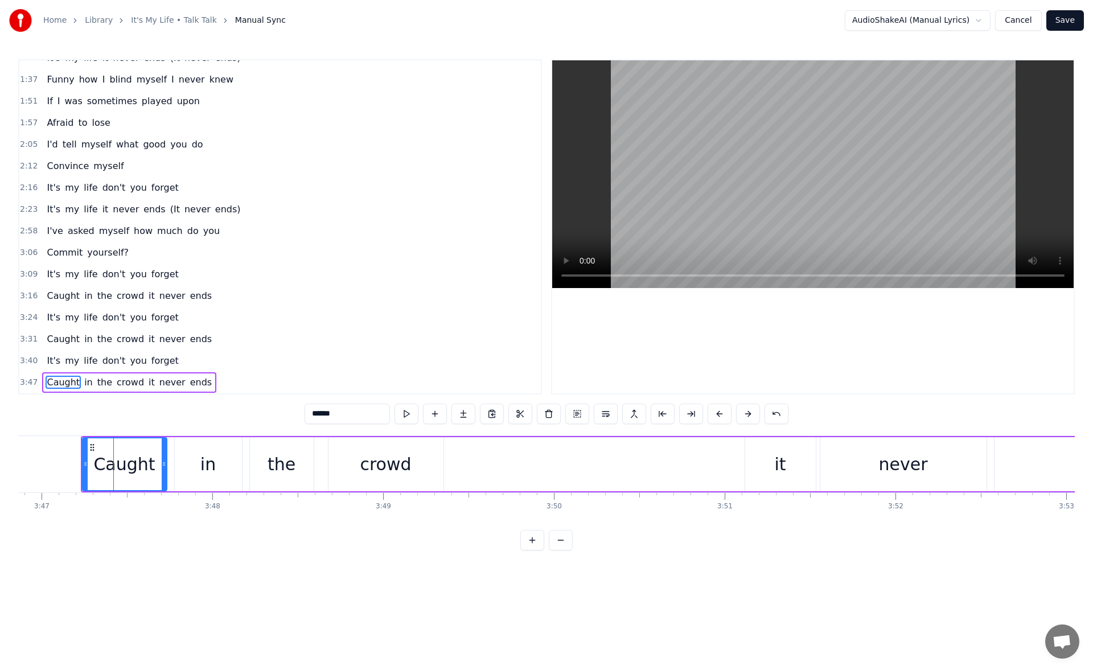
scroll to position [0, 38782]
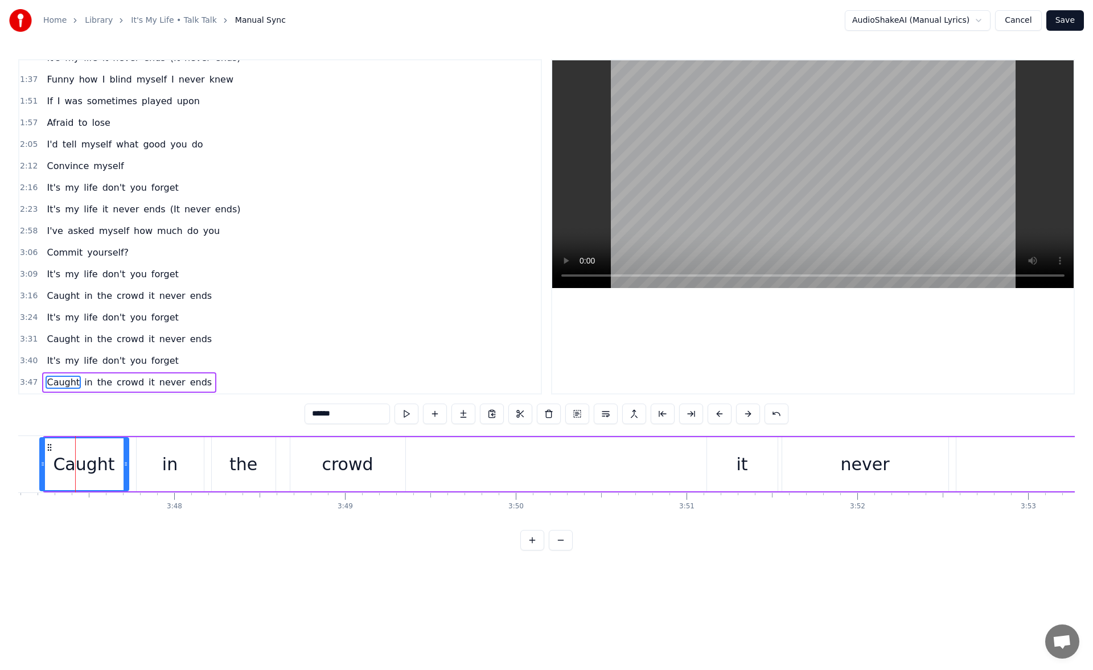
click at [42, 466] on icon at bounding box center [42, 463] width 5 height 9
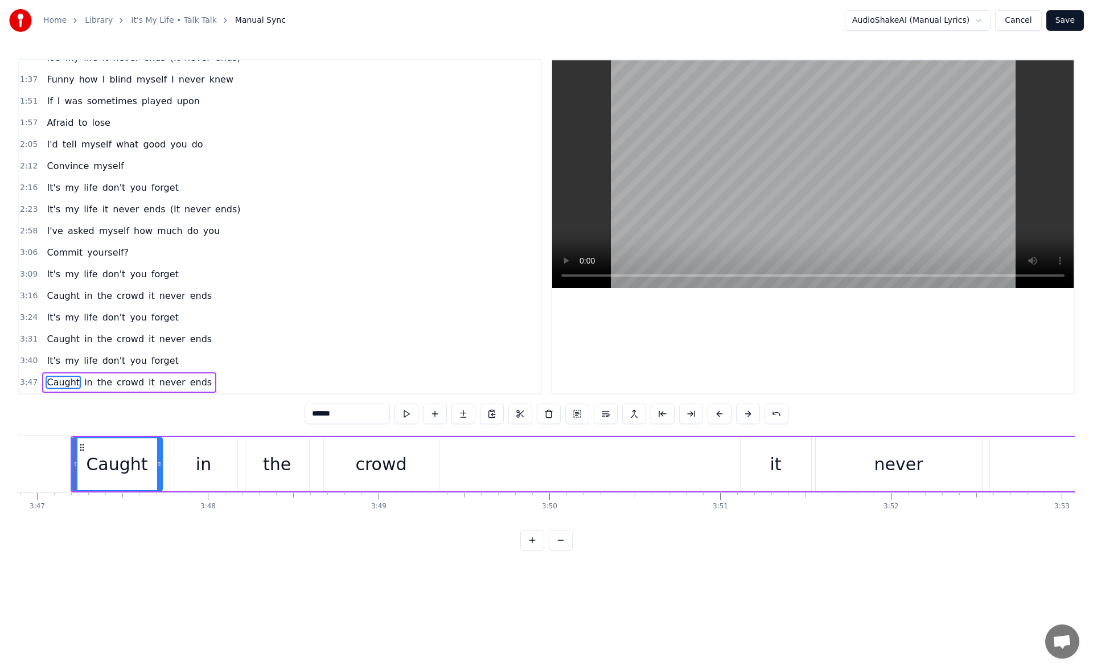
scroll to position [0, 38748]
click at [382, 464] on div "crowd" at bounding box center [381, 464] width 51 height 26
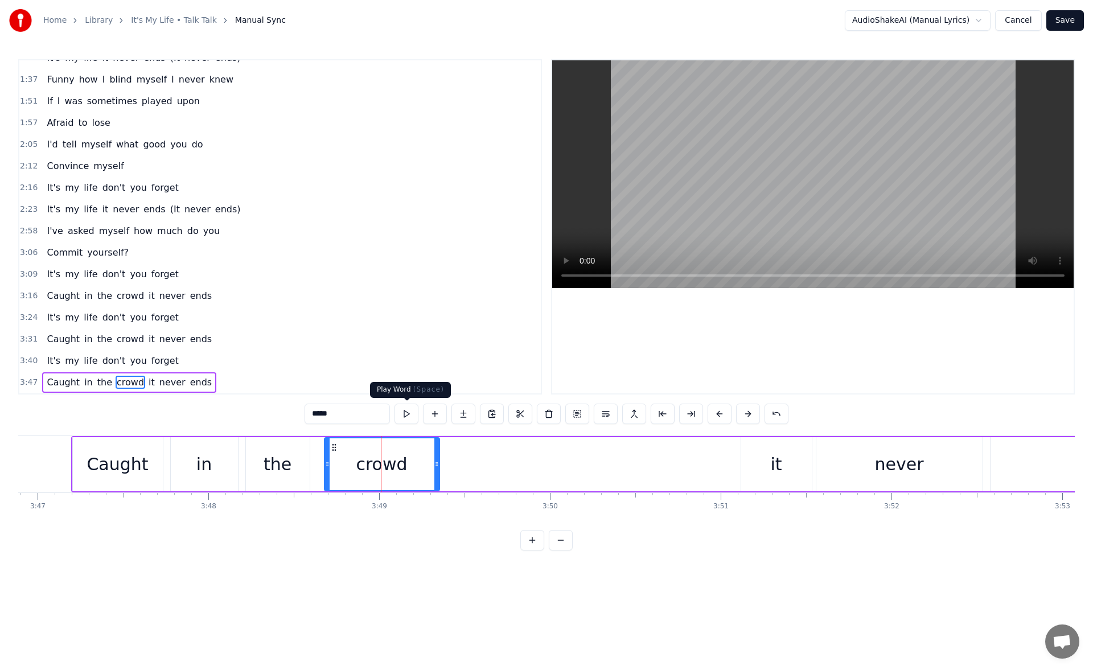
click at [412, 412] on button at bounding box center [407, 414] width 24 height 20
drag, startPoint x: 435, startPoint y: 463, endPoint x: 446, endPoint y: 463, distance: 10.8
click at [439, 463] on icon at bounding box center [437, 463] width 5 height 9
click at [748, 465] on div "it" at bounding box center [776, 464] width 71 height 54
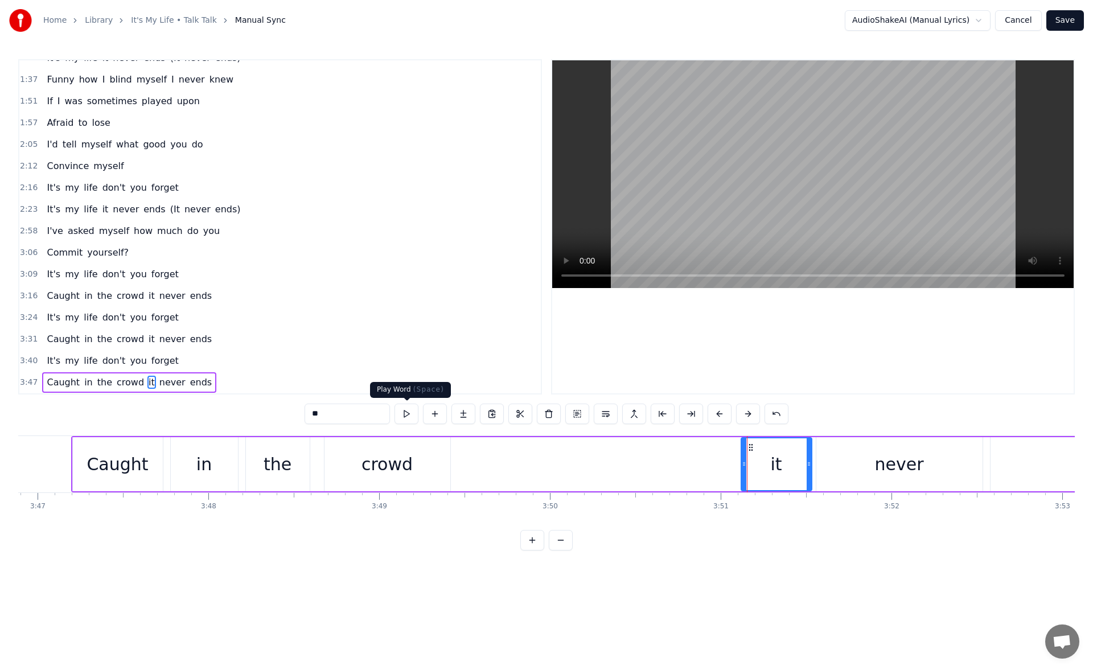
click at [401, 414] on button at bounding box center [407, 414] width 24 height 20
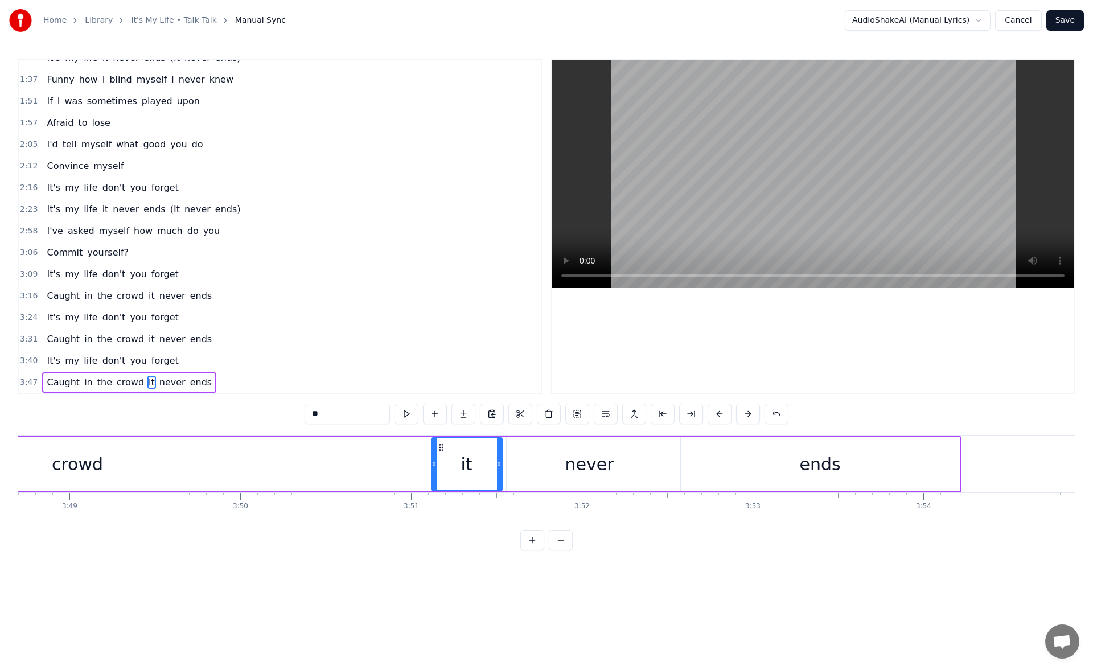
scroll to position [0, 39126]
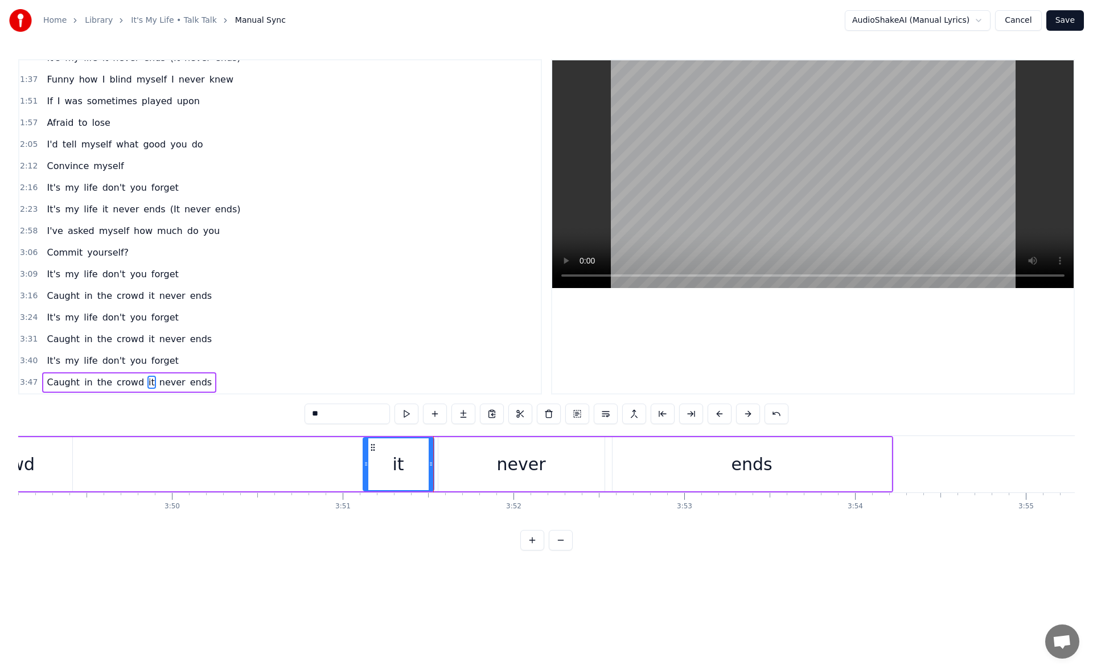
click at [754, 483] on div "ends" at bounding box center [752, 464] width 279 height 54
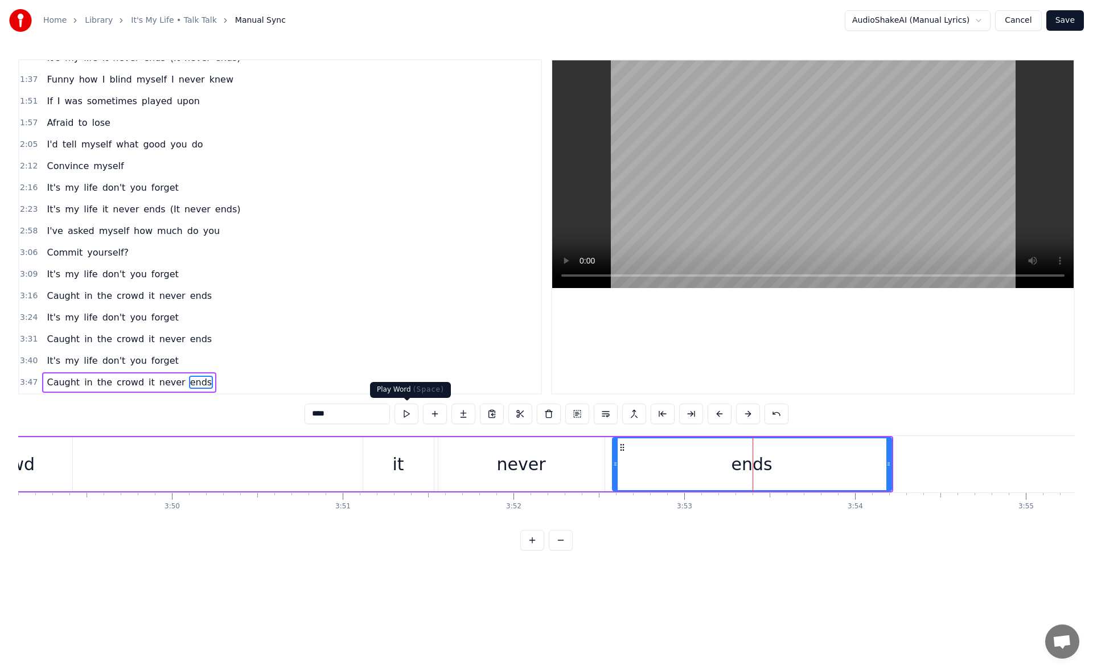
click at [406, 417] on button at bounding box center [407, 414] width 24 height 20
drag, startPoint x: 889, startPoint y: 465, endPoint x: 928, endPoint y: 466, distance: 39.3
click at [912, 466] on icon at bounding box center [909, 463] width 5 height 9
click at [403, 413] on button at bounding box center [407, 414] width 24 height 20
drag, startPoint x: 926, startPoint y: 469, endPoint x: 968, endPoint y: 466, distance: 42.2
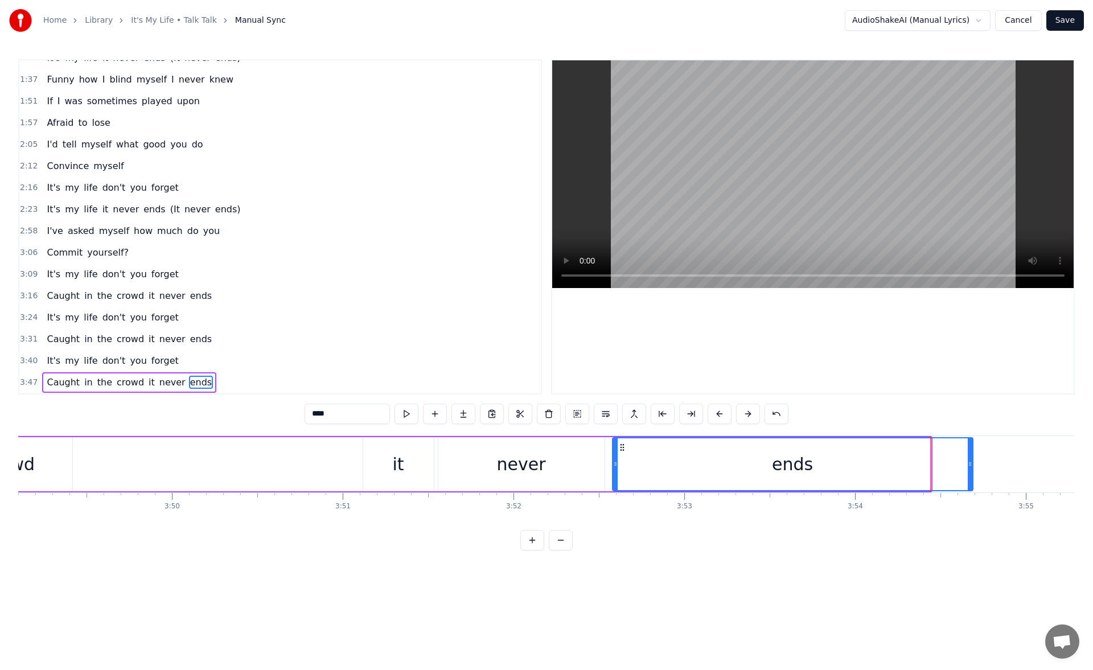
click at [968, 466] on div at bounding box center [970, 464] width 5 height 52
click at [412, 416] on button at bounding box center [407, 414] width 24 height 20
drag, startPoint x: 970, startPoint y: 463, endPoint x: 1018, endPoint y: 461, distance: 48.4
click at [1004, 461] on icon at bounding box center [1002, 463] width 5 height 9
click at [406, 413] on button at bounding box center [407, 414] width 24 height 20
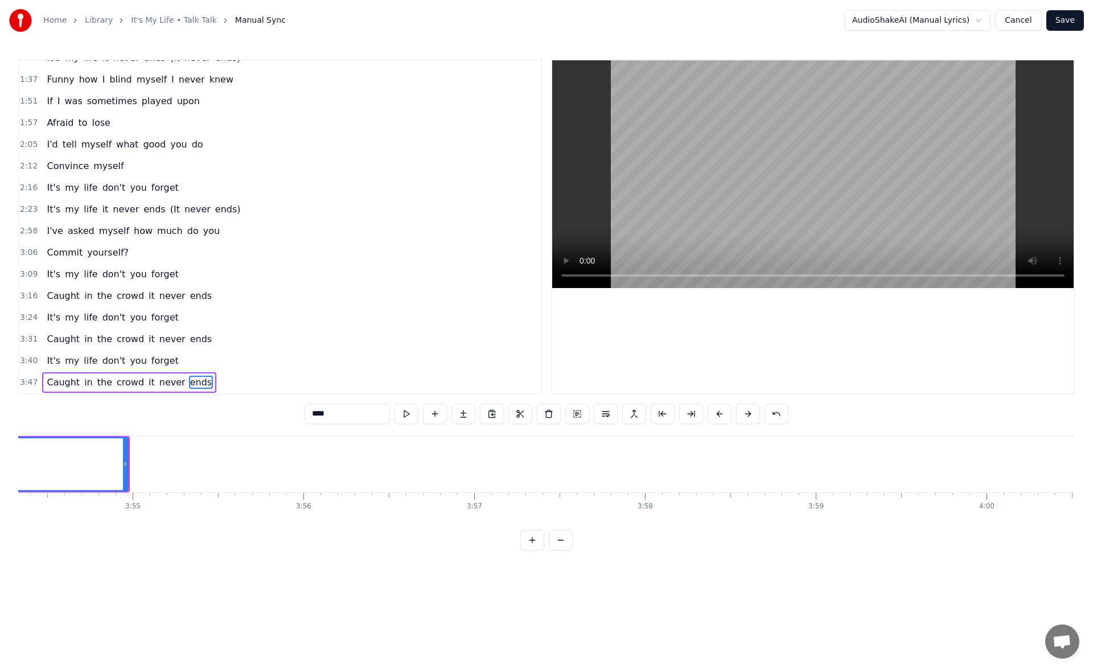
scroll to position [0, 40071]
drag, startPoint x: 74, startPoint y: 466, endPoint x: 141, endPoint y: 469, distance: 67.2
click at [91, 469] on div at bounding box center [89, 464] width 5 height 52
click at [405, 412] on button at bounding box center [407, 414] width 24 height 20
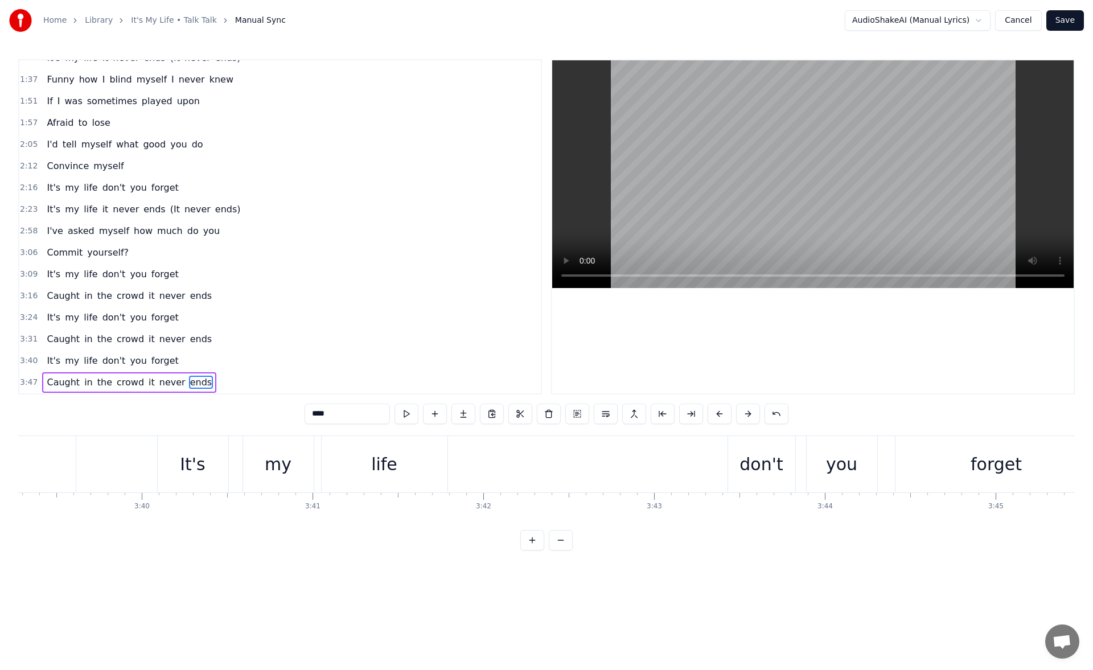
scroll to position [0, 37109]
click at [93, 455] on div "ends" at bounding box center [218, 464] width 393 height 56
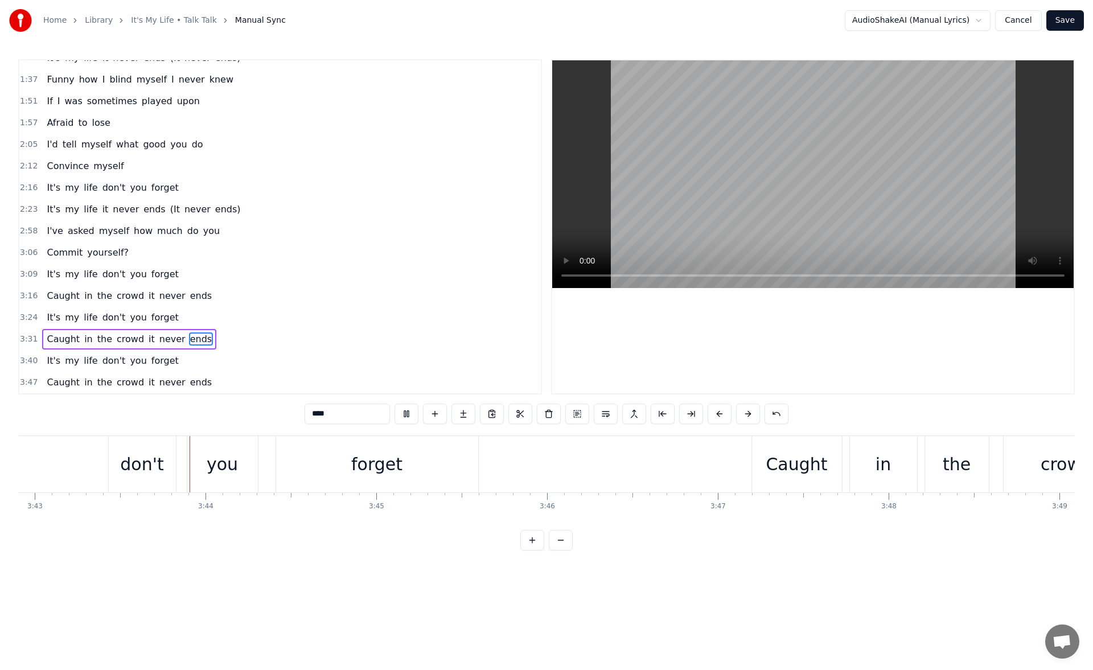
scroll to position [0, 38069]
click at [461, 448] on div "forget" at bounding box center [376, 464] width 202 height 56
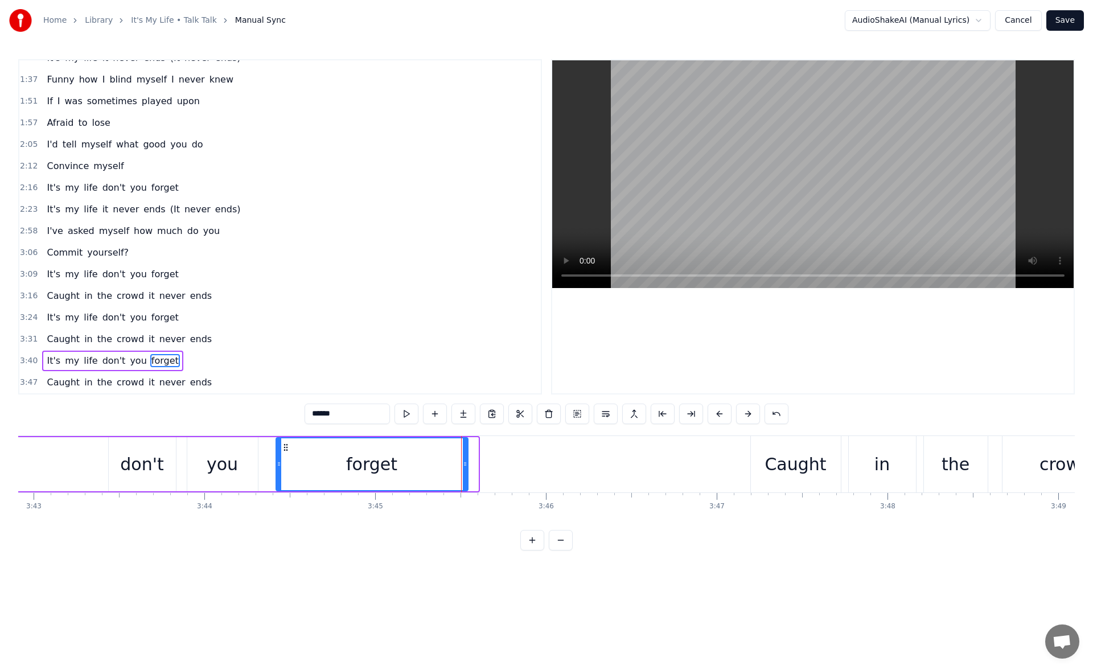
drag, startPoint x: 474, startPoint y: 462, endPoint x: 459, endPoint y: 462, distance: 14.8
click at [463, 462] on icon at bounding box center [465, 463] width 5 height 9
click at [409, 417] on button at bounding box center [407, 414] width 24 height 20
click at [164, 460] on div "don't" at bounding box center [142, 464] width 67 height 54
type input "*****"
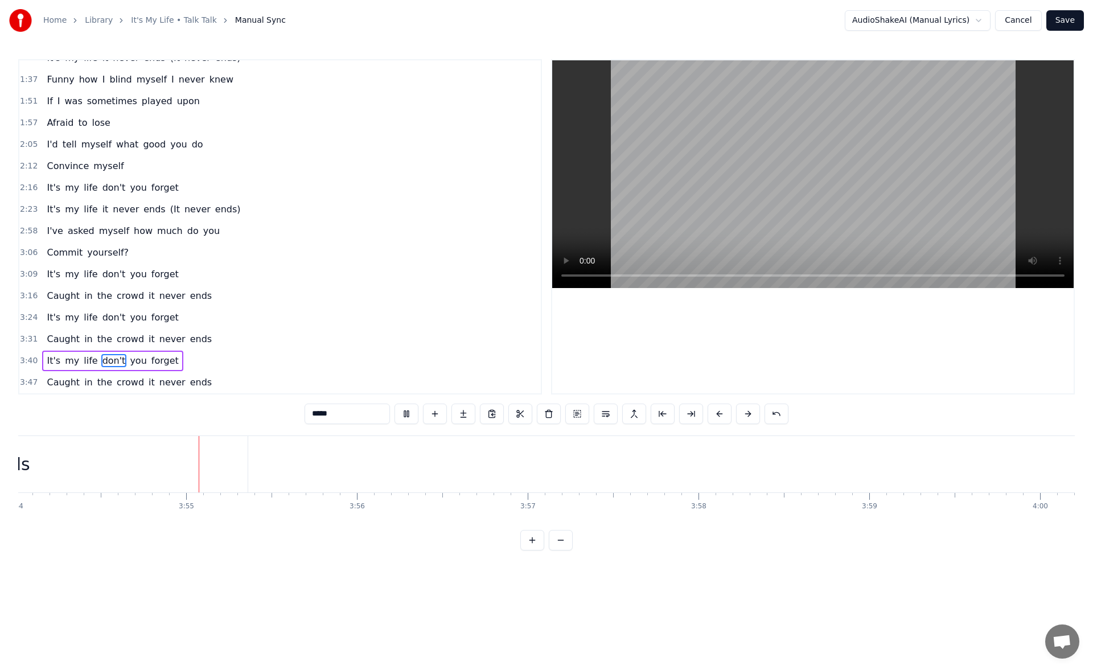
scroll to position [0, 40006]
click at [1065, 19] on button "Save" at bounding box center [1065, 20] width 38 height 20
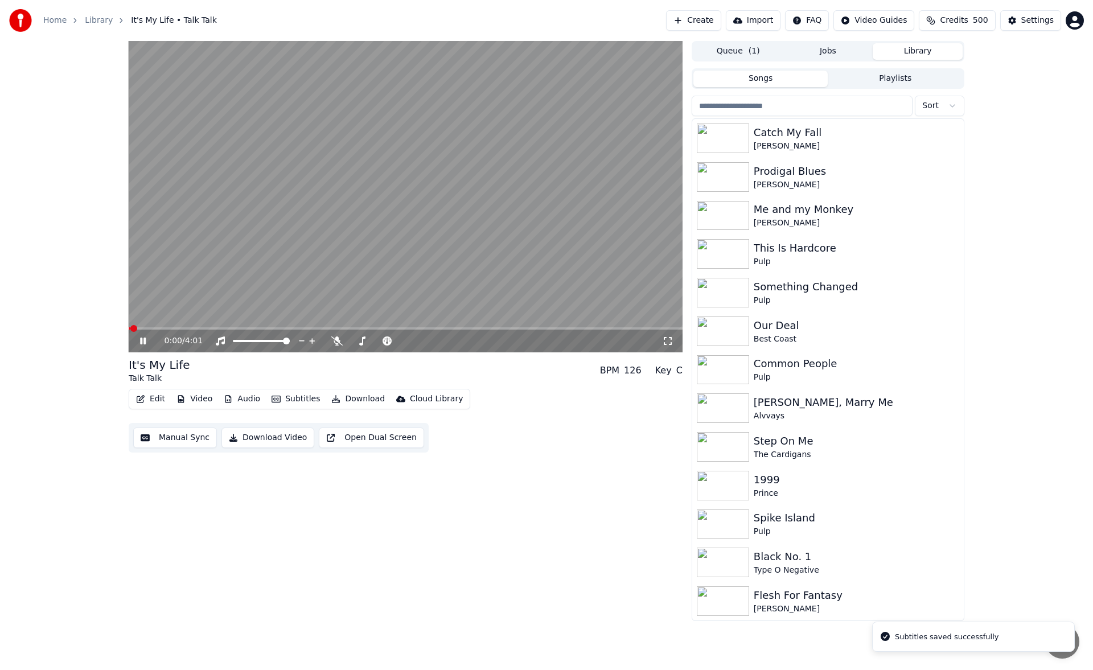
click at [145, 340] on icon at bounding box center [143, 341] width 6 height 7
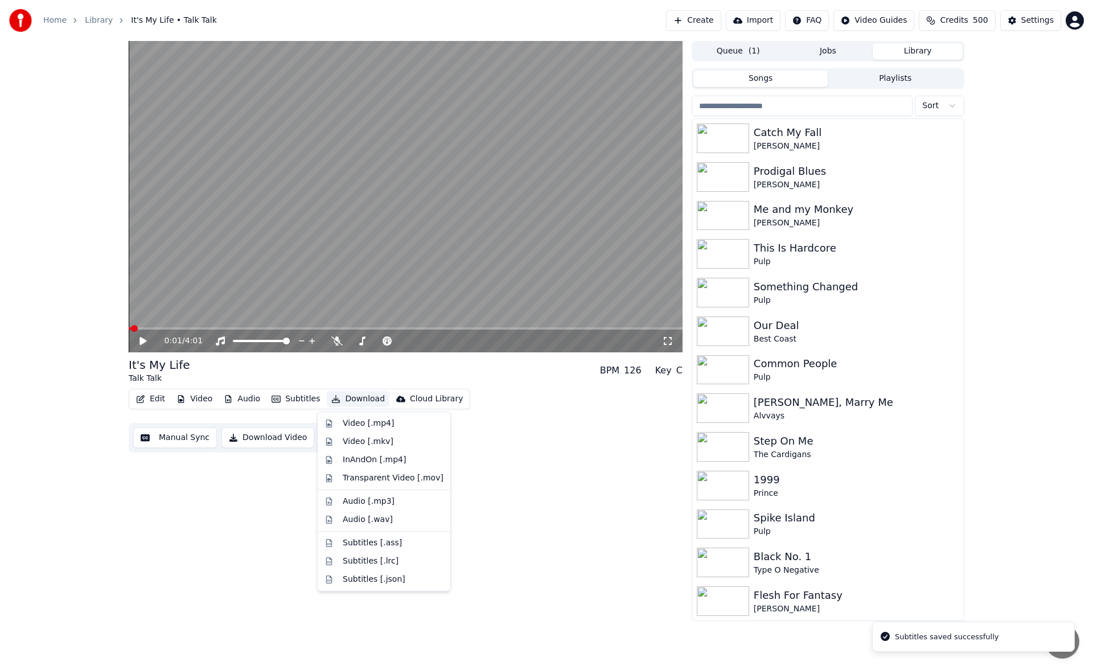
click at [360, 397] on button "Download" at bounding box center [358, 399] width 63 height 16
click at [365, 421] on div "Video [.mp4]" at bounding box center [368, 423] width 51 height 11
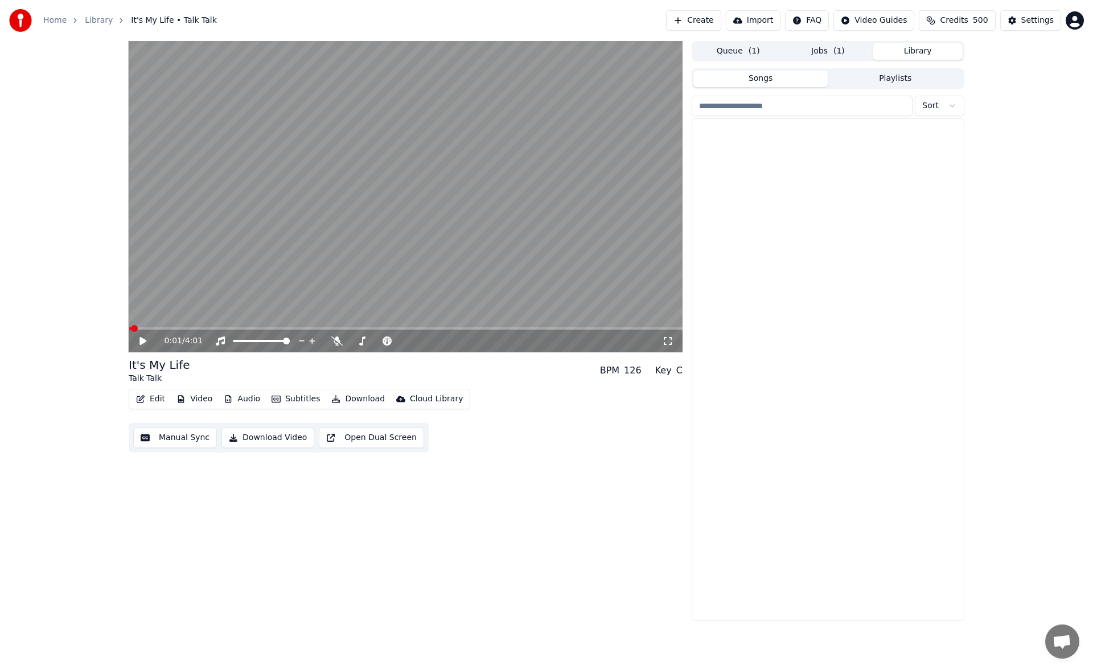
click at [923, 50] on button "Library" at bounding box center [918, 51] width 90 height 17
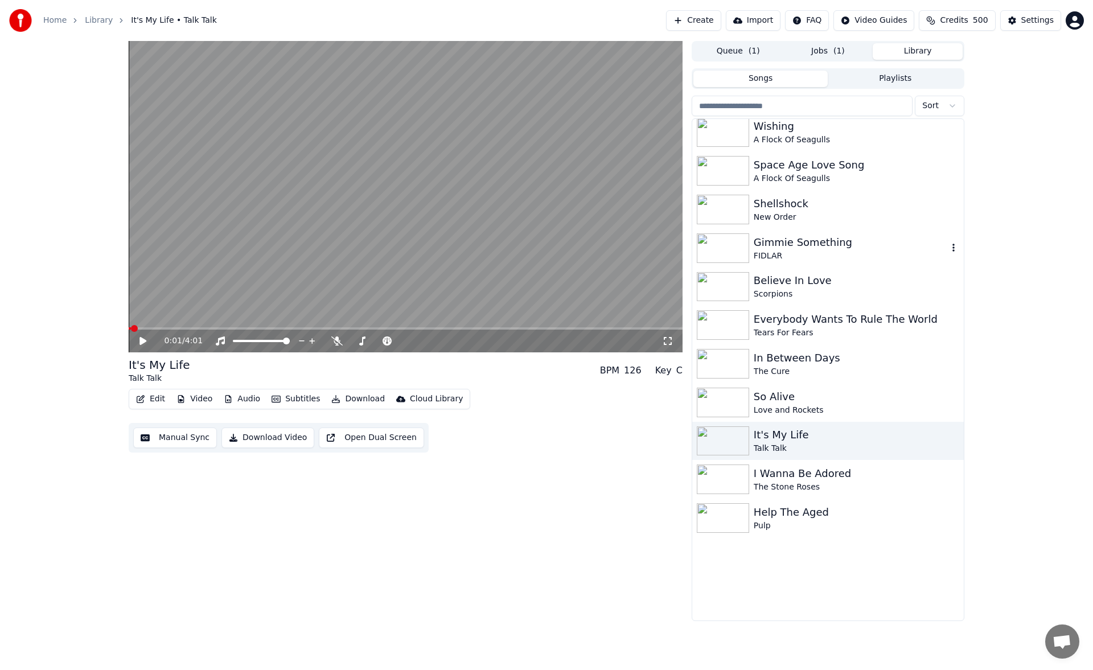
scroll to position [1139, 0]
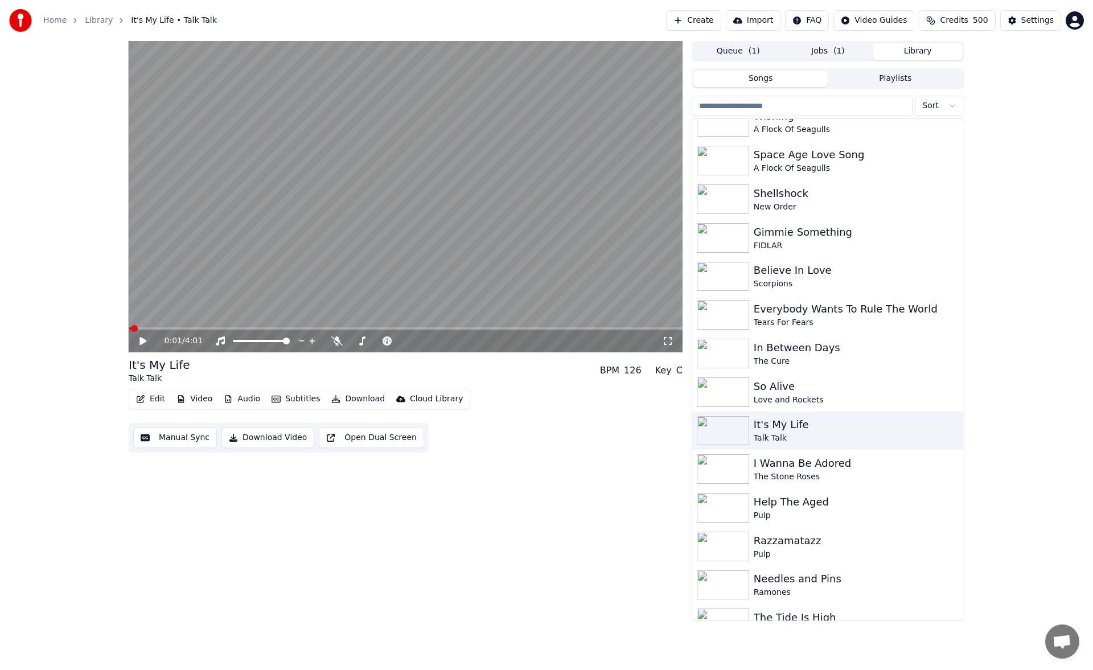
click at [835, 47] on span "( 1 )" at bounding box center [838, 51] width 11 height 11
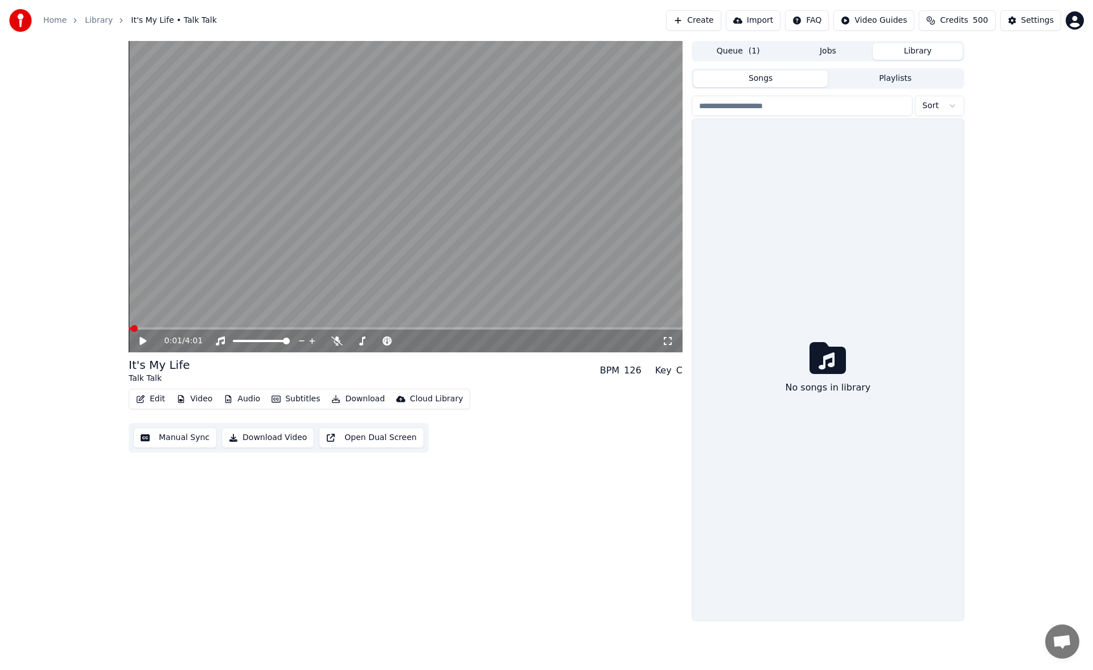
click at [919, 52] on button "Library" at bounding box center [918, 51] width 90 height 17
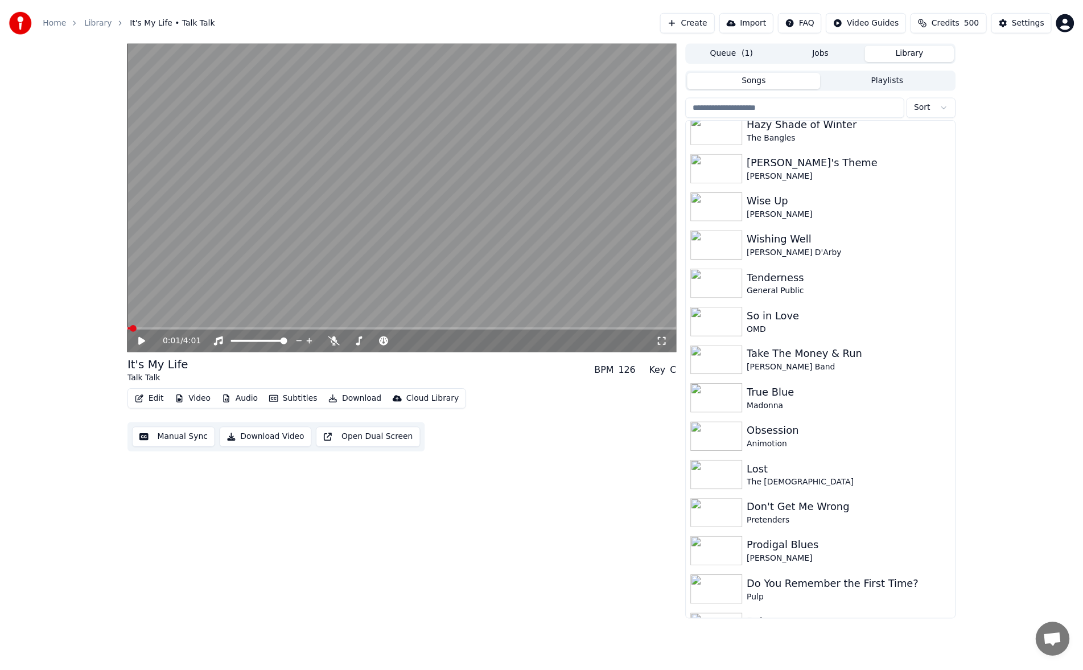
scroll to position [2498, 0]
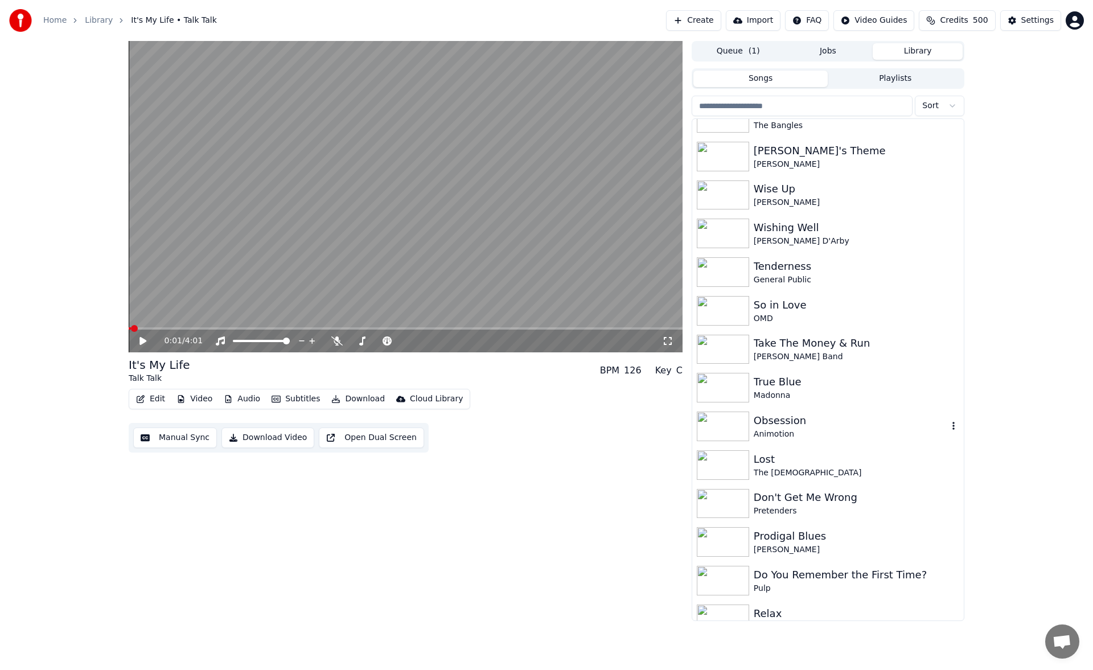
click at [860, 431] on div "Animotion" at bounding box center [851, 434] width 194 height 11
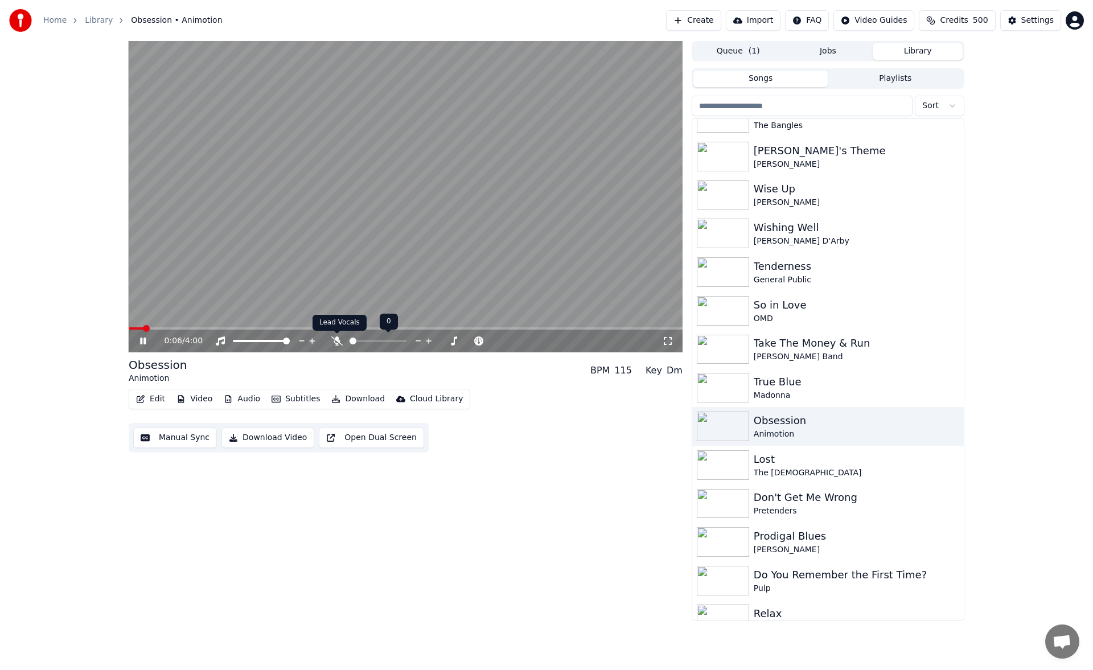
click at [336, 340] on icon at bounding box center [336, 340] width 11 height 9
click at [303, 402] on button "Subtitles" at bounding box center [295, 399] width 57 height 16
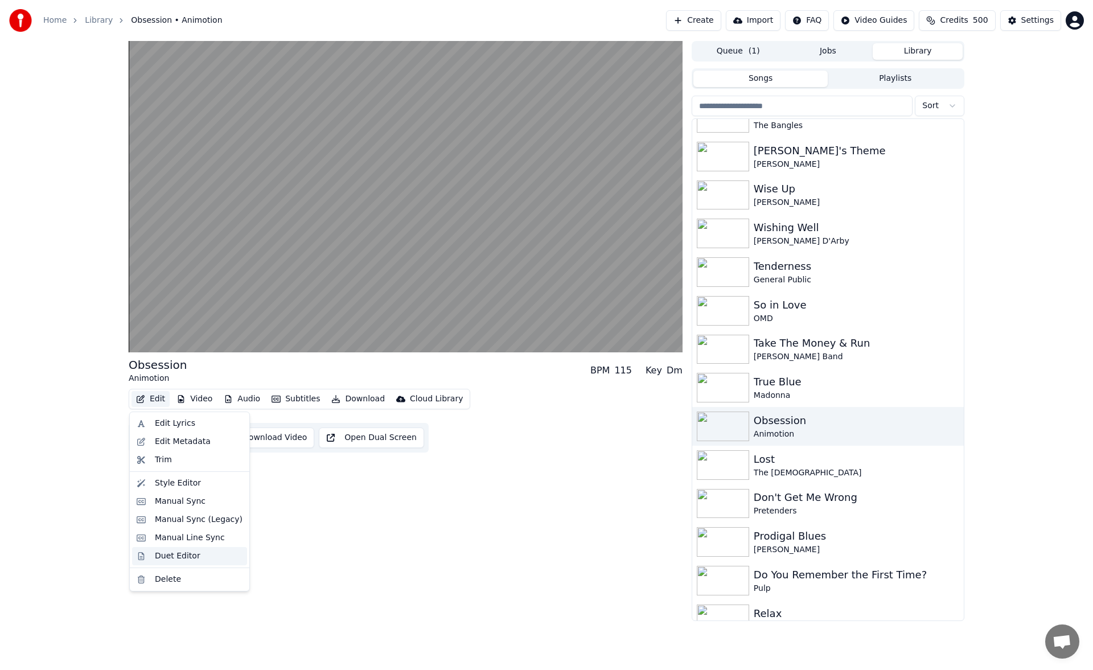
click at [176, 564] on div "Duet Editor" at bounding box center [189, 556] width 115 height 18
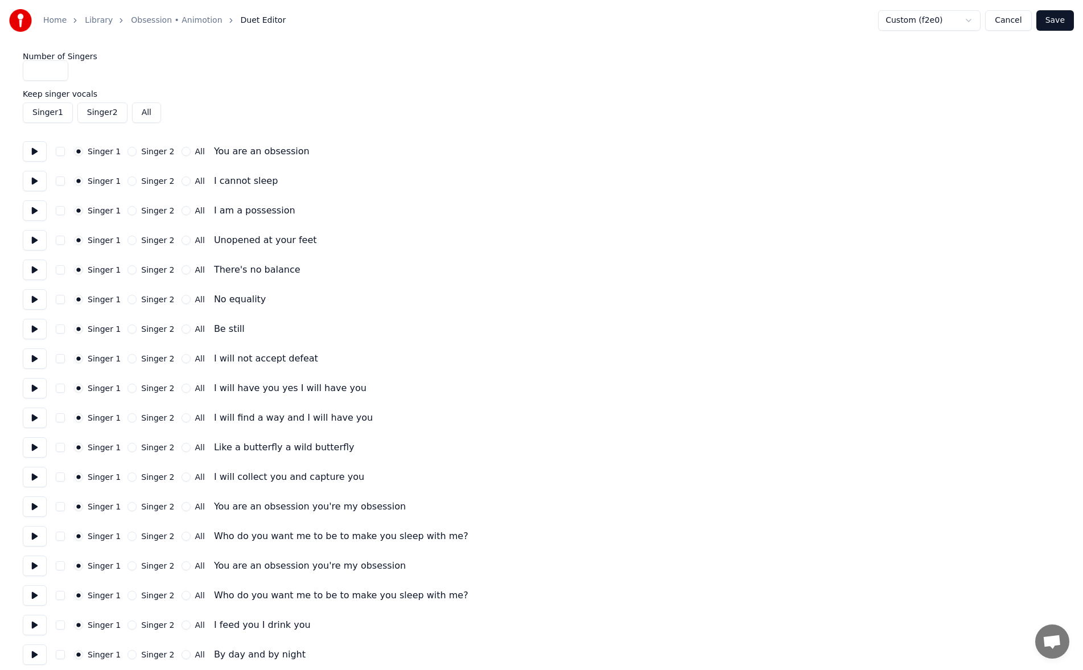
click at [128, 387] on button "Singer 2" at bounding box center [132, 388] width 9 height 9
click at [35, 386] on button at bounding box center [35, 388] width 24 height 20
click at [128, 420] on button "Singer 2" at bounding box center [132, 417] width 9 height 9
click at [128, 447] on button "Singer 2" at bounding box center [132, 447] width 9 height 9
click at [128, 480] on button "Singer 2" at bounding box center [132, 476] width 9 height 9
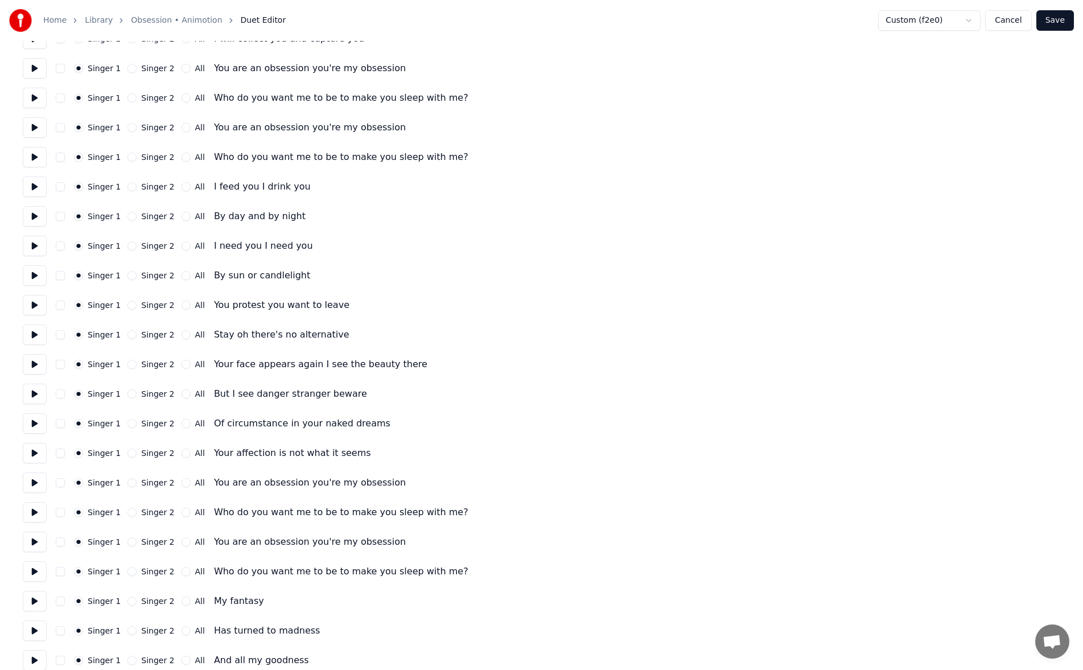
scroll to position [455, 0]
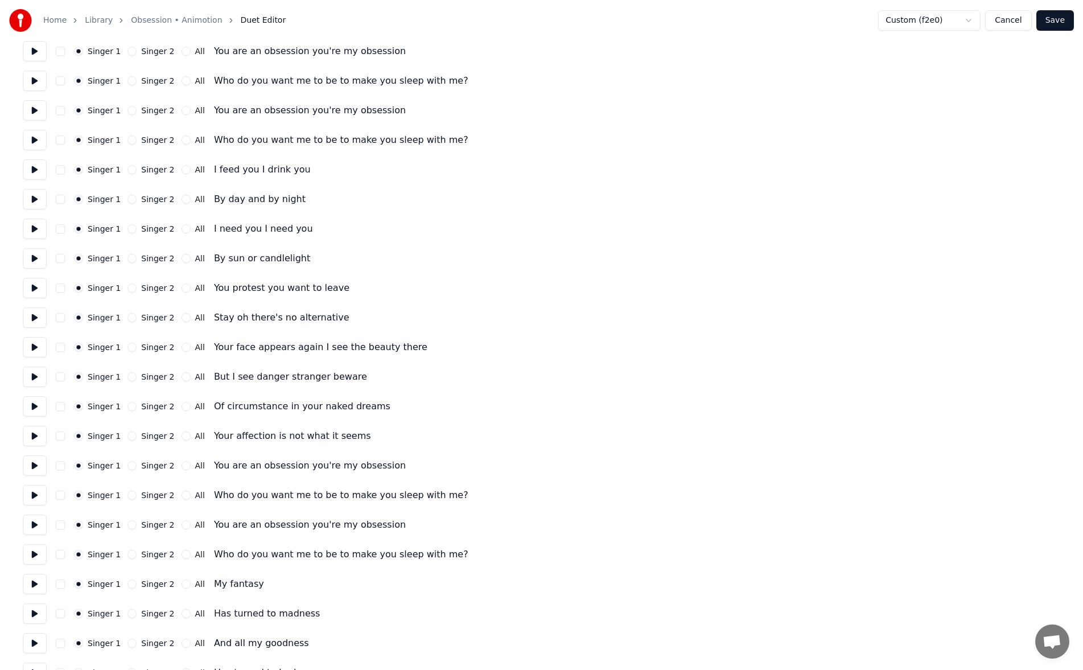
click at [132, 380] on div "Singer 2" at bounding box center [151, 376] width 47 height 9
click at [129, 379] on button "Singer 2" at bounding box center [132, 376] width 9 height 9
click at [129, 406] on button "Singer 2" at bounding box center [132, 406] width 9 height 9
click at [128, 435] on button "Singer 2" at bounding box center [132, 436] width 9 height 9
click at [33, 462] on button at bounding box center [35, 465] width 24 height 20
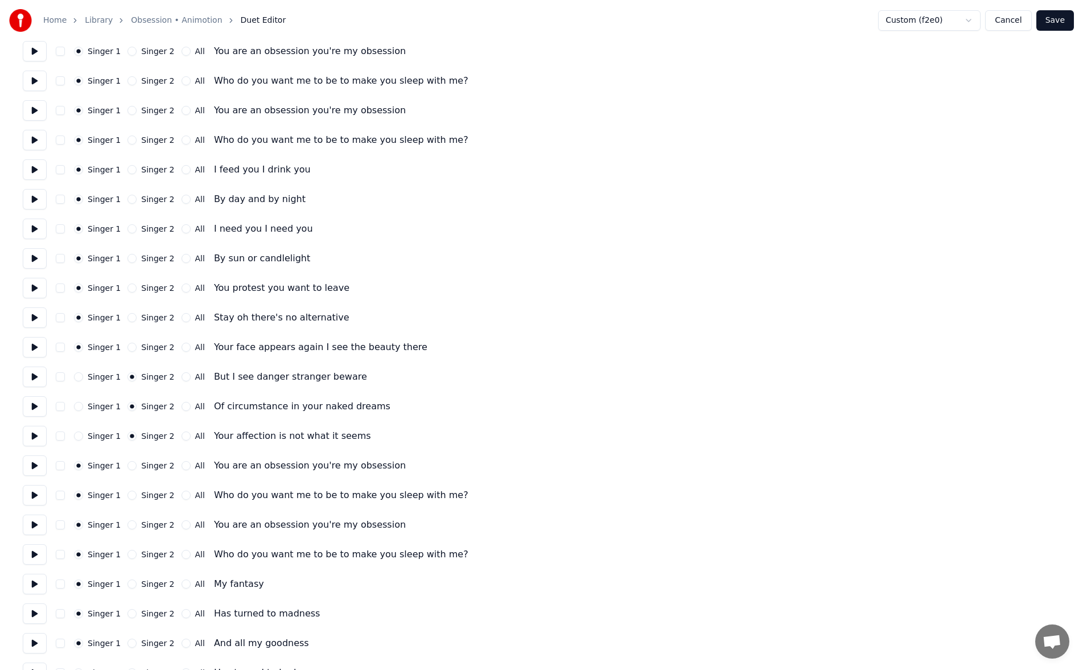
click at [34, 405] on button at bounding box center [35, 406] width 24 height 20
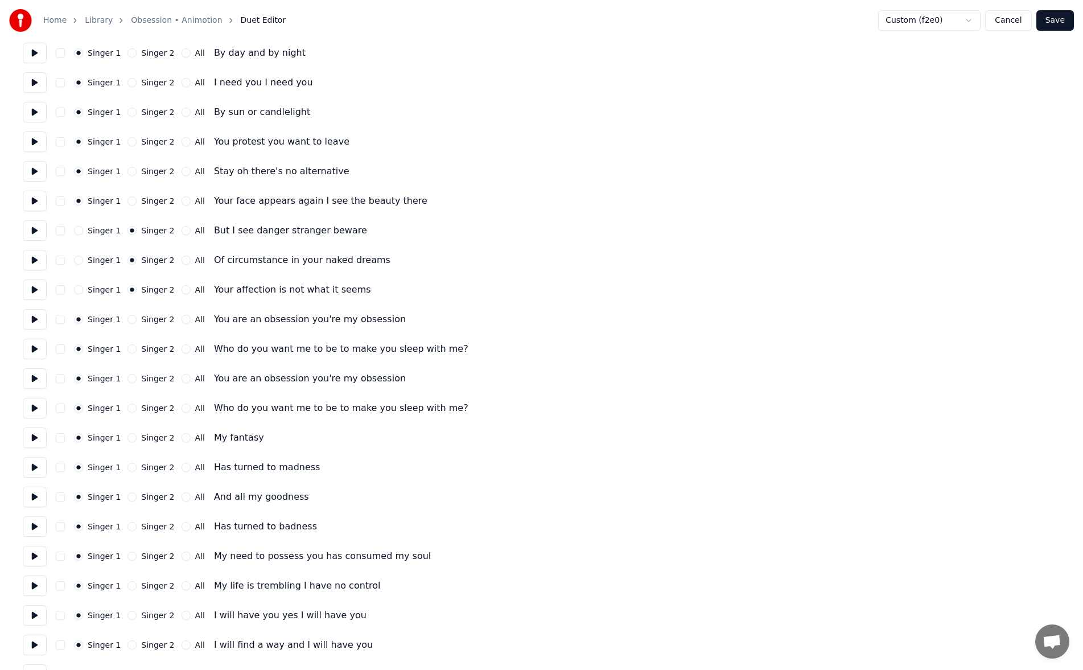
scroll to position [569, 0]
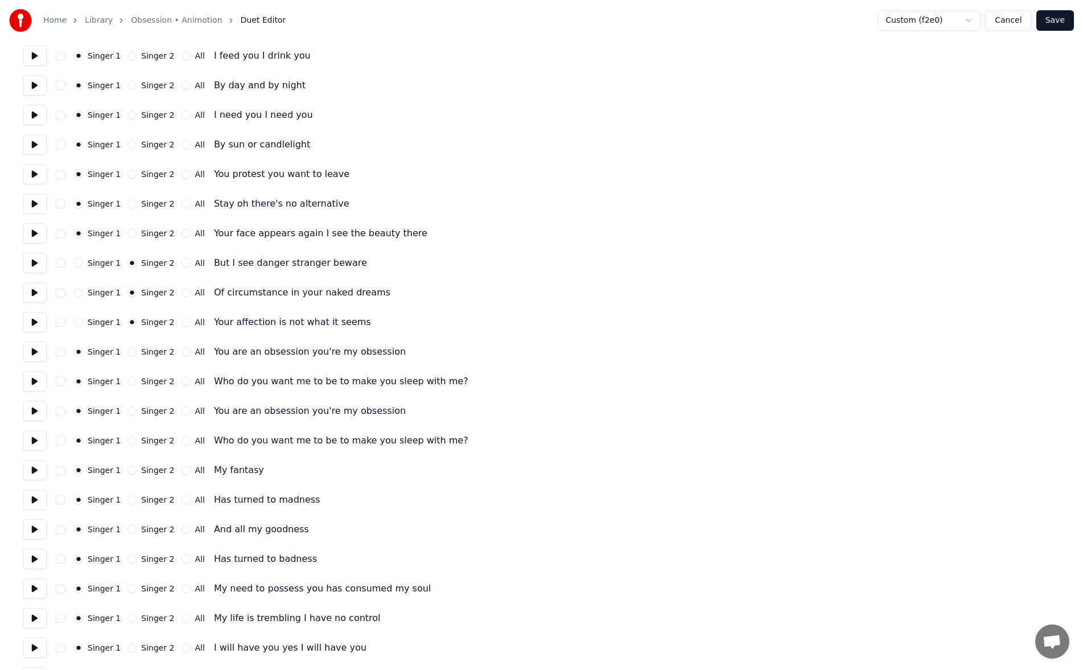
click at [40, 355] on button at bounding box center [35, 352] width 24 height 20
click at [36, 470] on button at bounding box center [35, 470] width 24 height 20
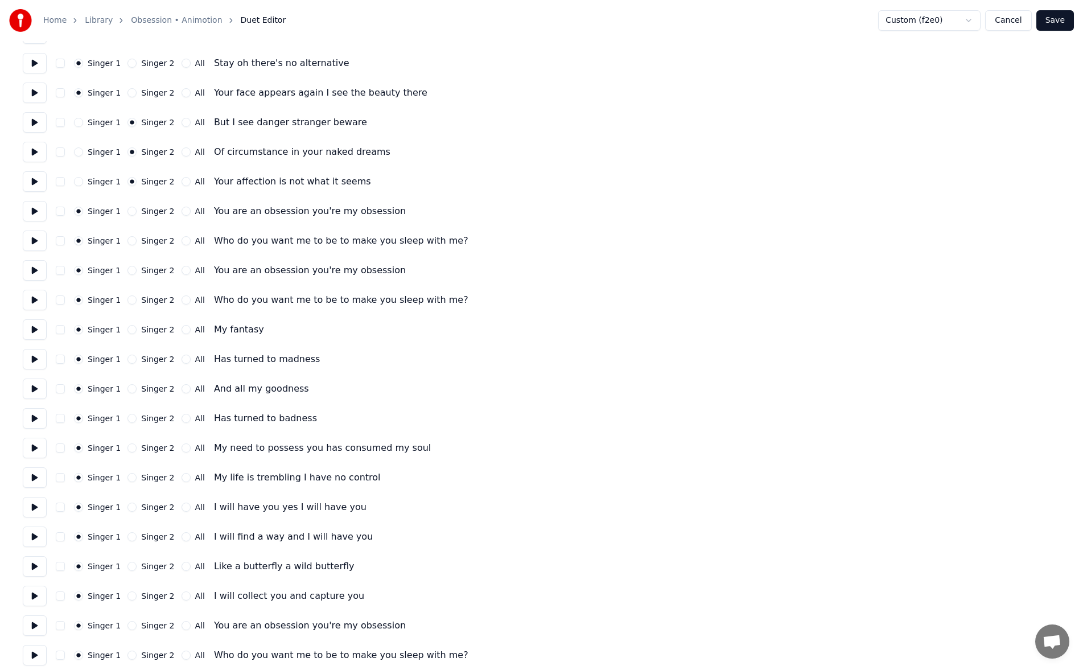
scroll to position [740, 0]
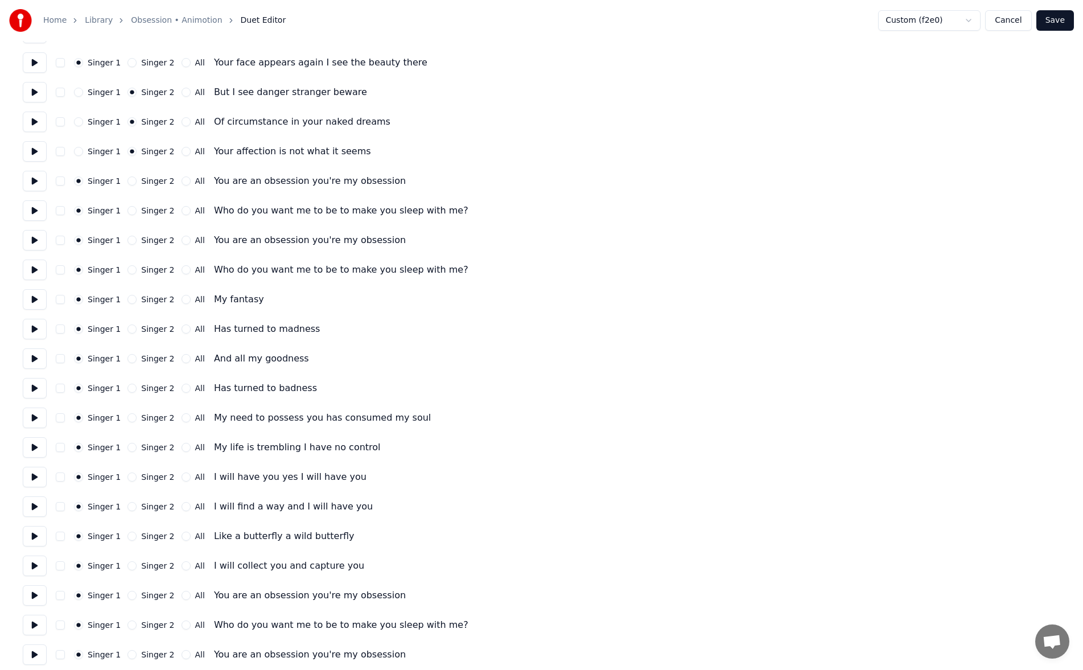
click at [39, 447] on button at bounding box center [35, 447] width 24 height 20
click at [39, 478] on button at bounding box center [35, 477] width 24 height 20
click at [129, 477] on button "Singer 2" at bounding box center [132, 476] width 9 height 9
click at [131, 510] on button "Singer 2" at bounding box center [132, 506] width 9 height 9
click at [130, 538] on button "Singer 2" at bounding box center [132, 536] width 9 height 9
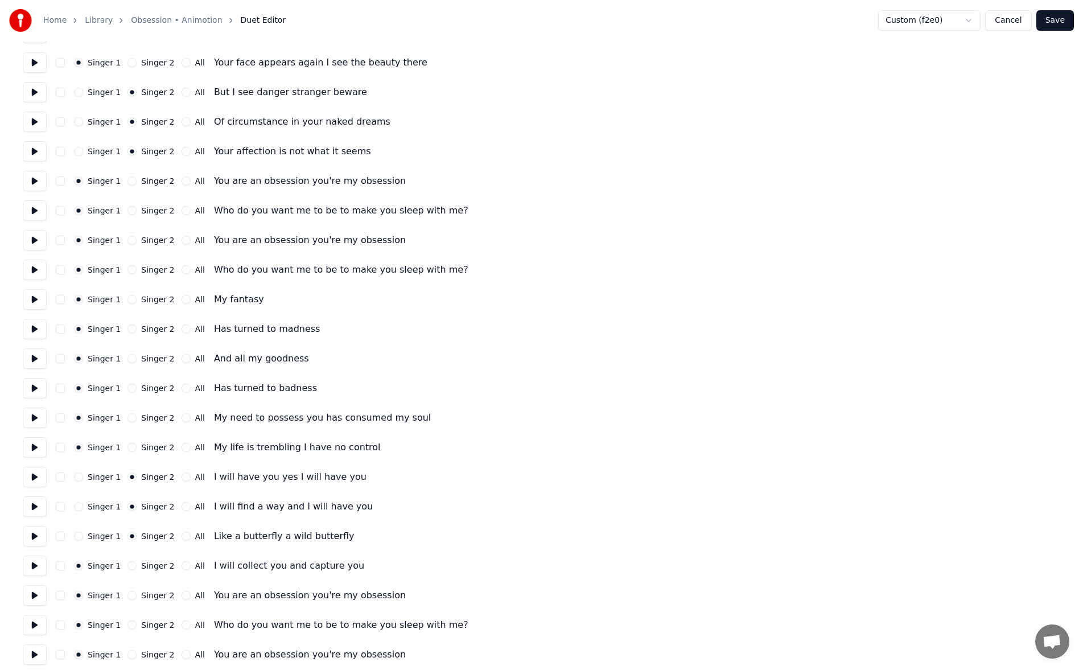
click at [129, 568] on button "Singer 2" at bounding box center [132, 565] width 9 height 9
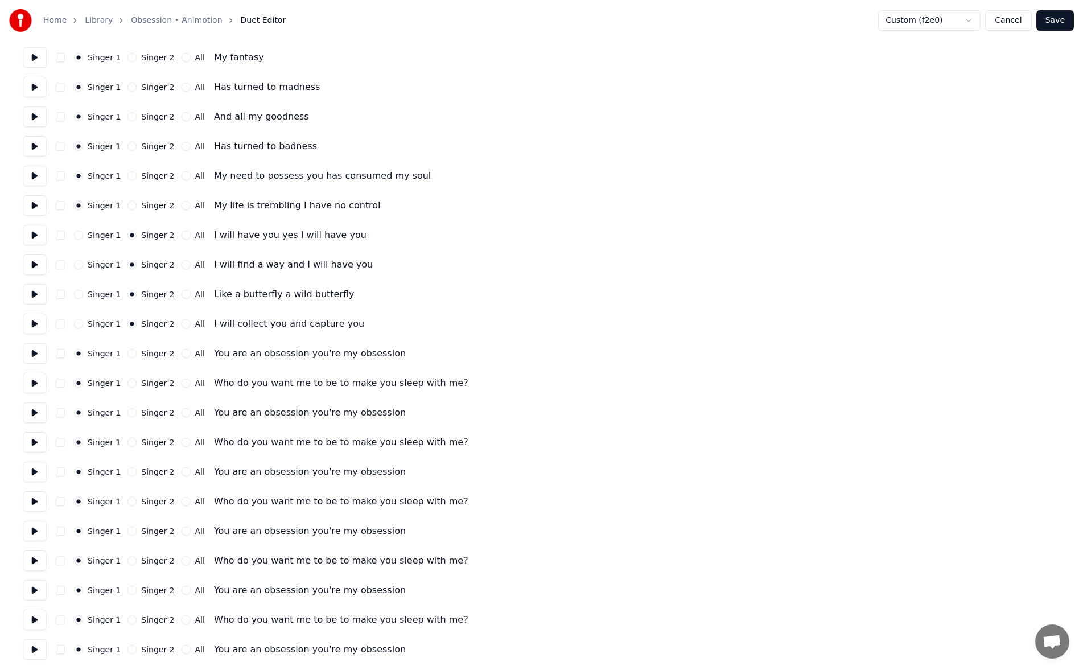
scroll to position [983, 0]
click at [1069, 23] on button "Save" at bounding box center [1056, 20] width 38 height 20
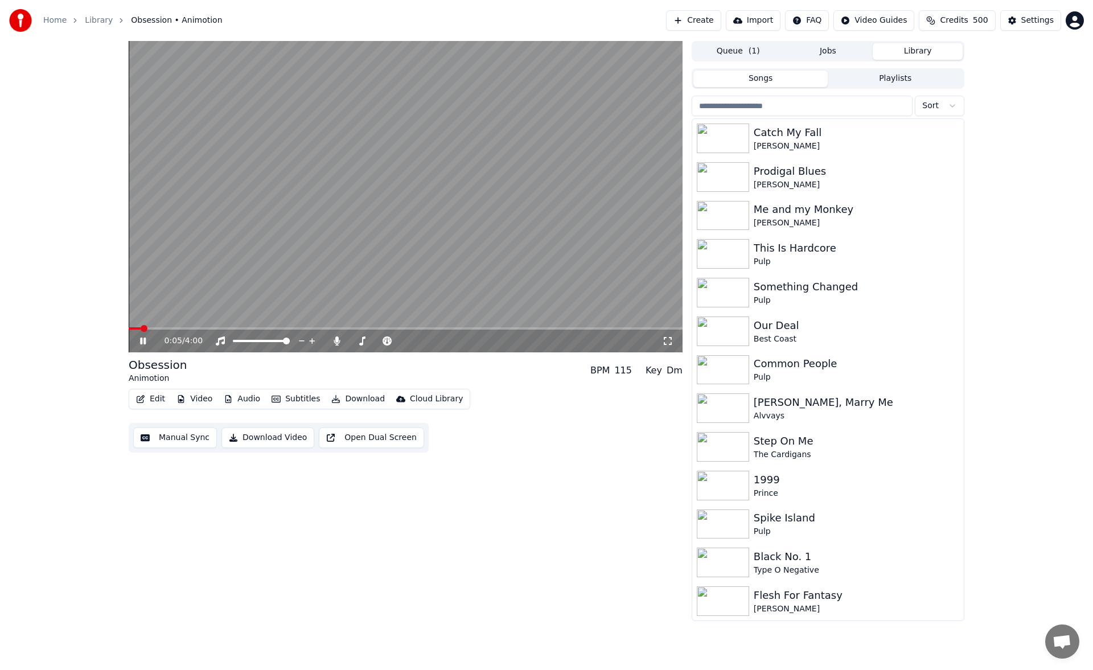
click at [189, 443] on button "Manual Sync" at bounding box center [175, 438] width 84 height 20
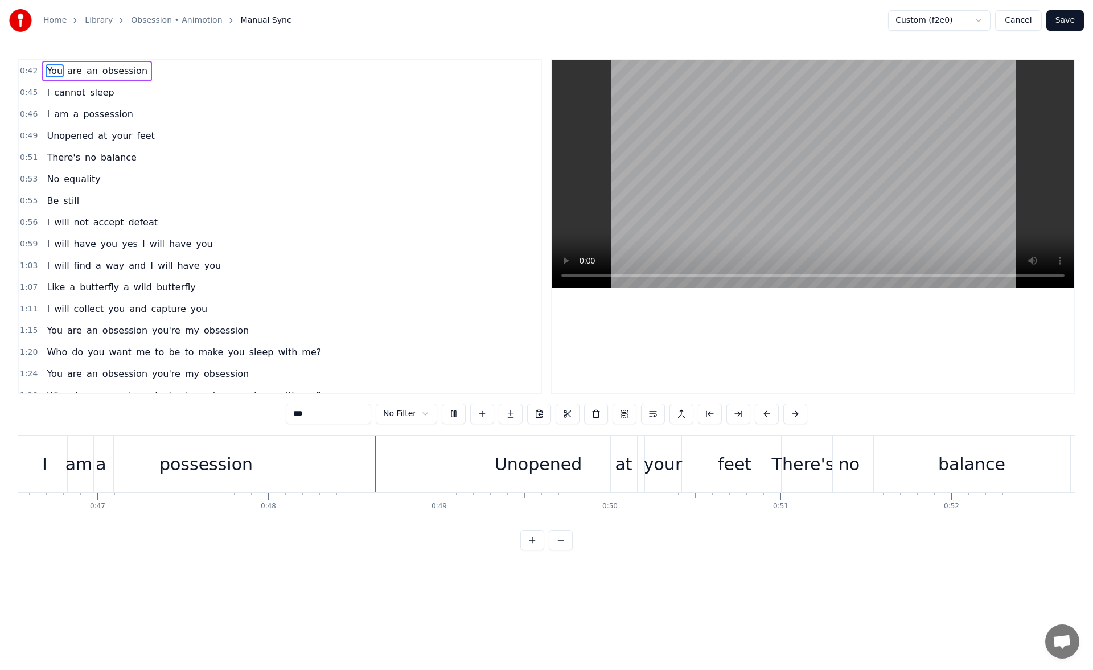
scroll to position [0, 8169]
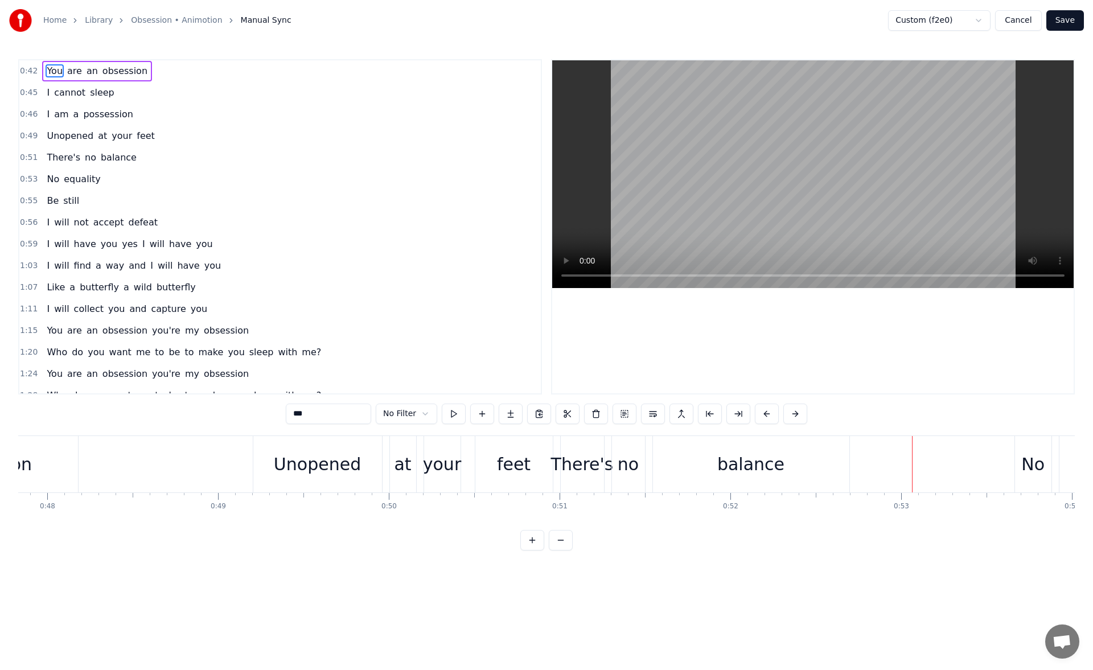
click at [717, 467] on div "balance" at bounding box center [751, 464] width 196 height 56
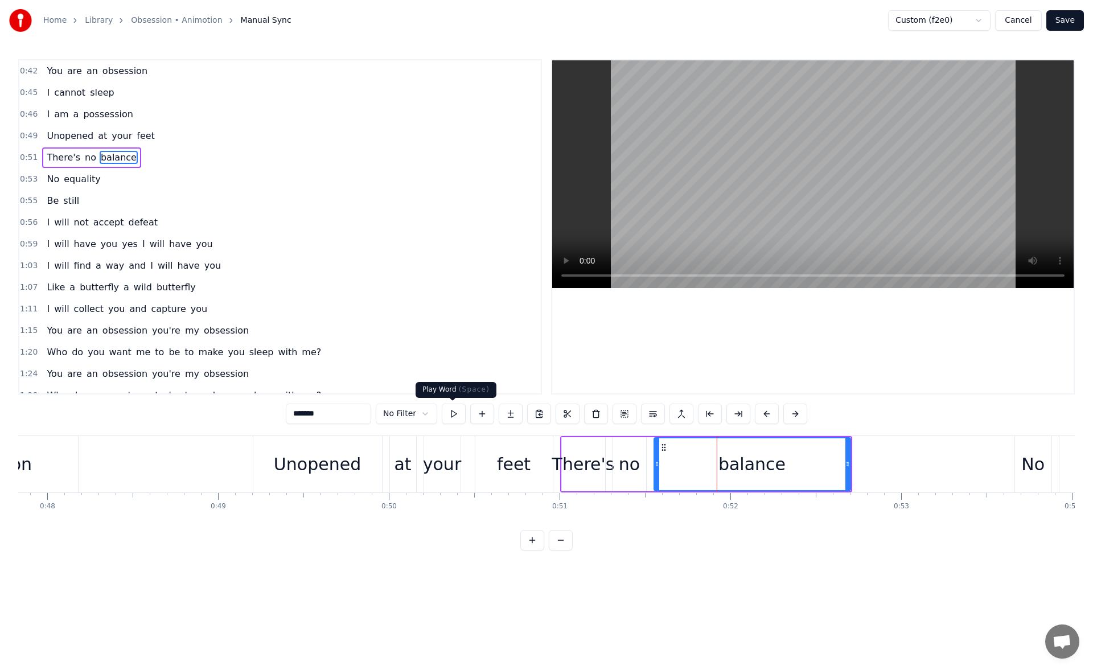
click at [455, 408] on button at bounding box center [454, 414] width 24 height 20
drag, startPoint x: 847, startPoint y: 463, endPoint x: 816, endPoint y: 466, distance: 30.9
click at [816, 466] on icon at bounding box center [817, 463] width 5 height 9
click at [440, 412] on button at bounding box center [440, 414] width 24 height 20
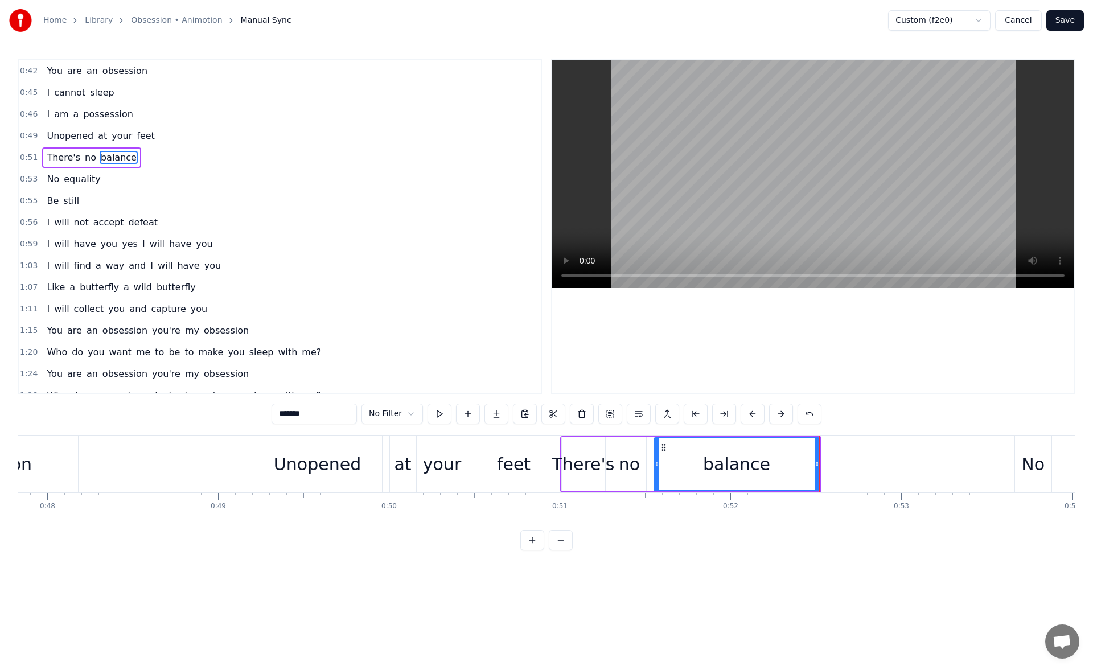
click at [440, 412] on button at bounding box center [440, 414] width 24 height 20
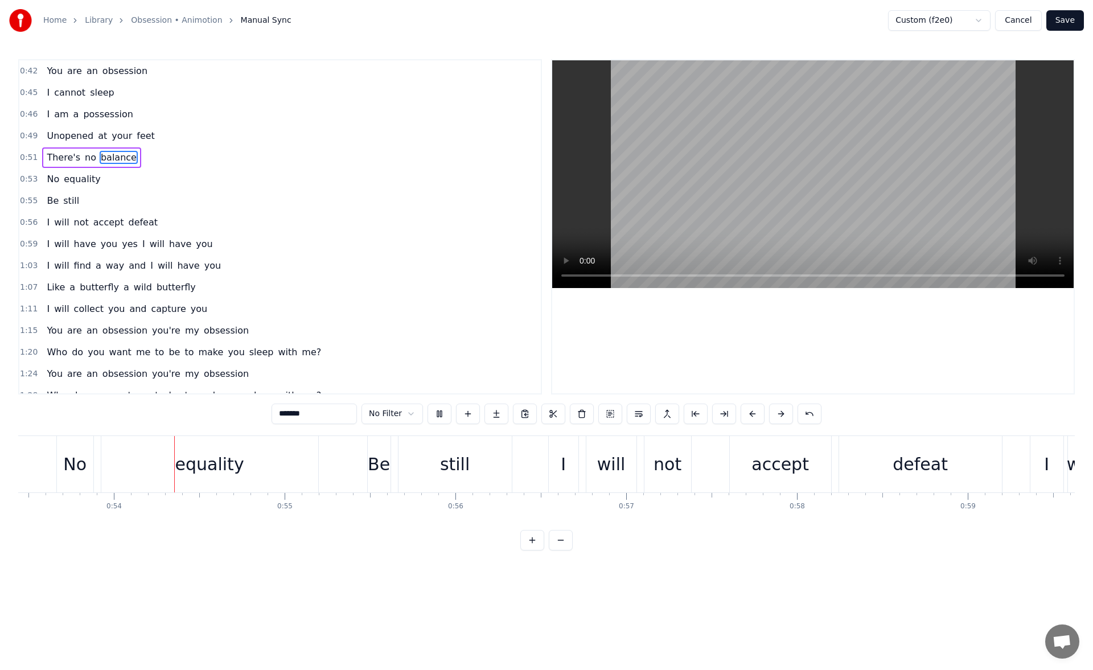
scroll to position [0, 9128]
click at [284, 477] on div "equality" at bounding box center [208, 464] width 217 height 56
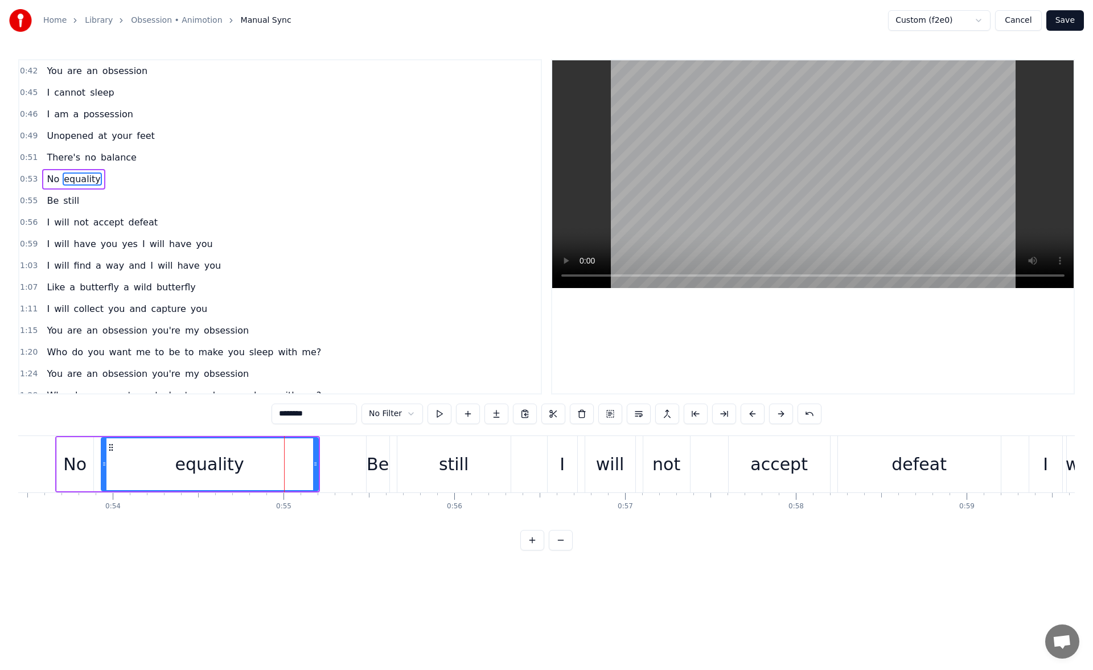
click at [412, 416] on html "Home Library Obsession • Animotion Manual Sync Custom (f2e0) Cancel Save 0:42 Y…" at bounding box center [546, 284] width 1093 height 569
click at [412, 314] on html "Home Library Obsession • Animotion Manual Sync Custom (f2e0) Cancel Save 0:42 Y…" at bounding box center [546, 284] width 1093 height 569
click at [437, 417] on button at bounding box center [440, 414] width 24 height 20
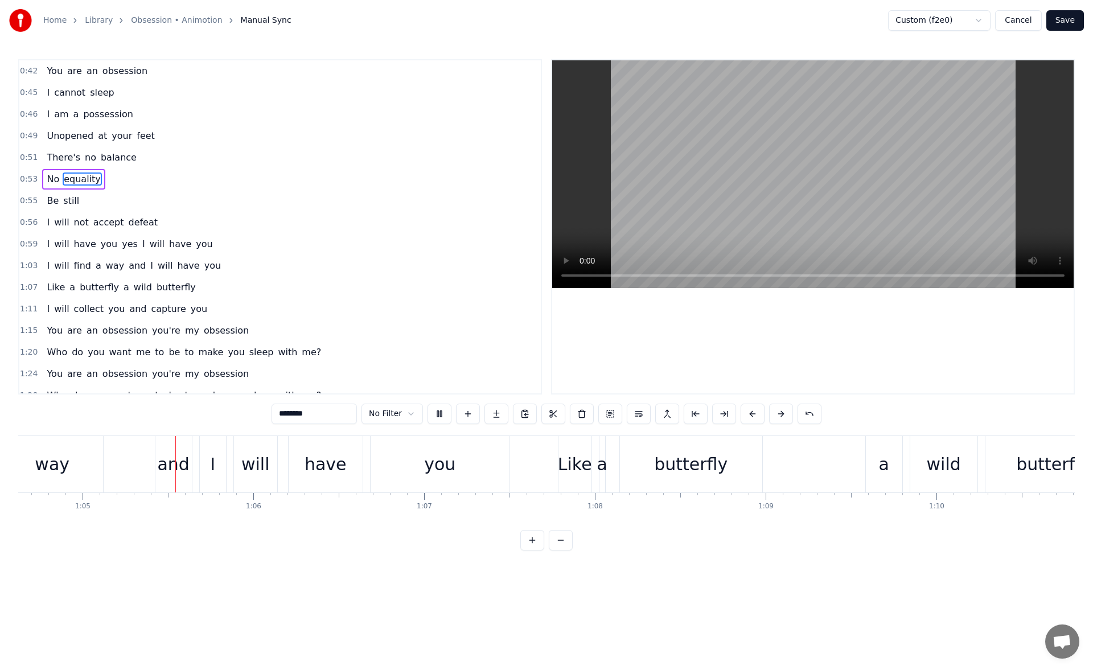
scroll to position [0, 11038]
click at [67, 466] on div "way" at bounding box center [51, 464] width 101 height 56
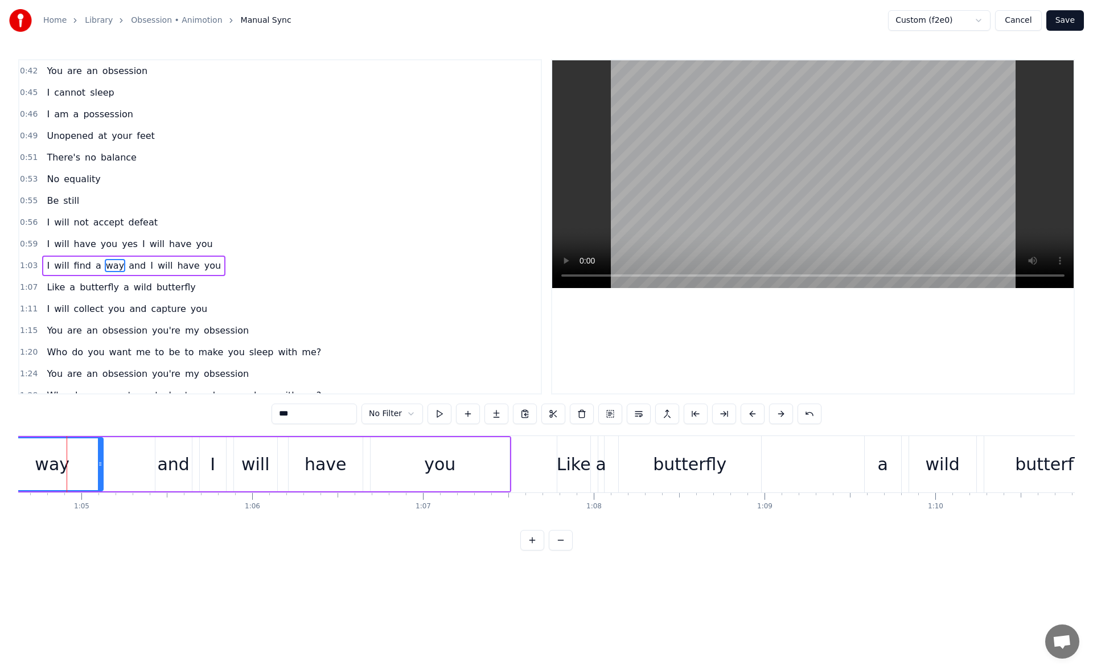
scroll to position [26, 0]
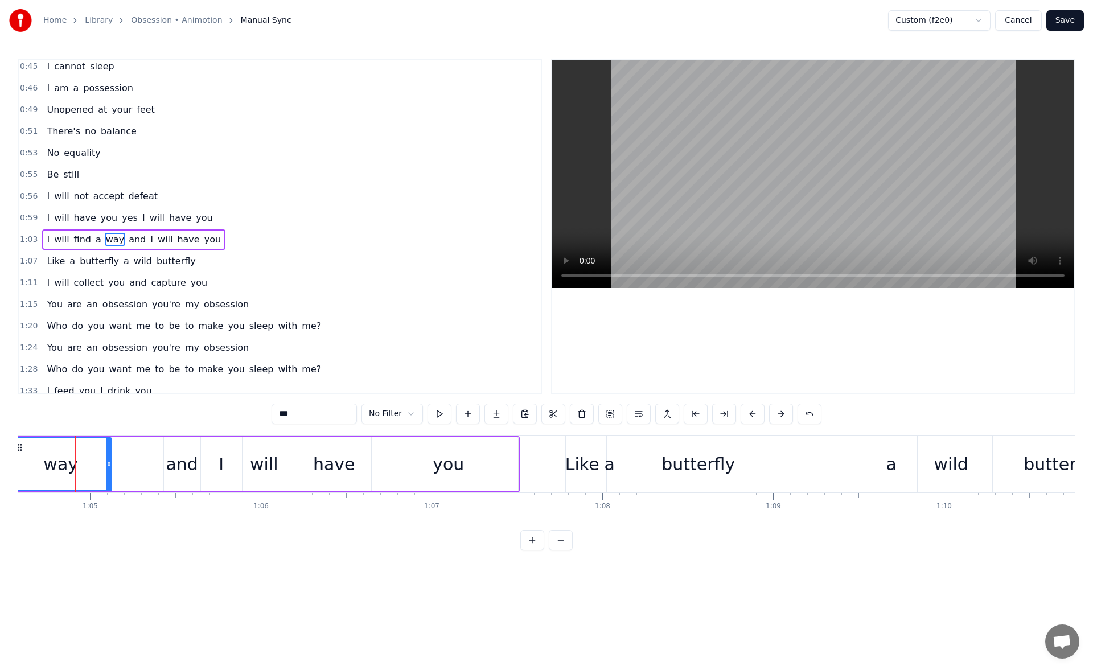
click at [438, 416] on button at bounding box center [440, 414] width 24 height 20
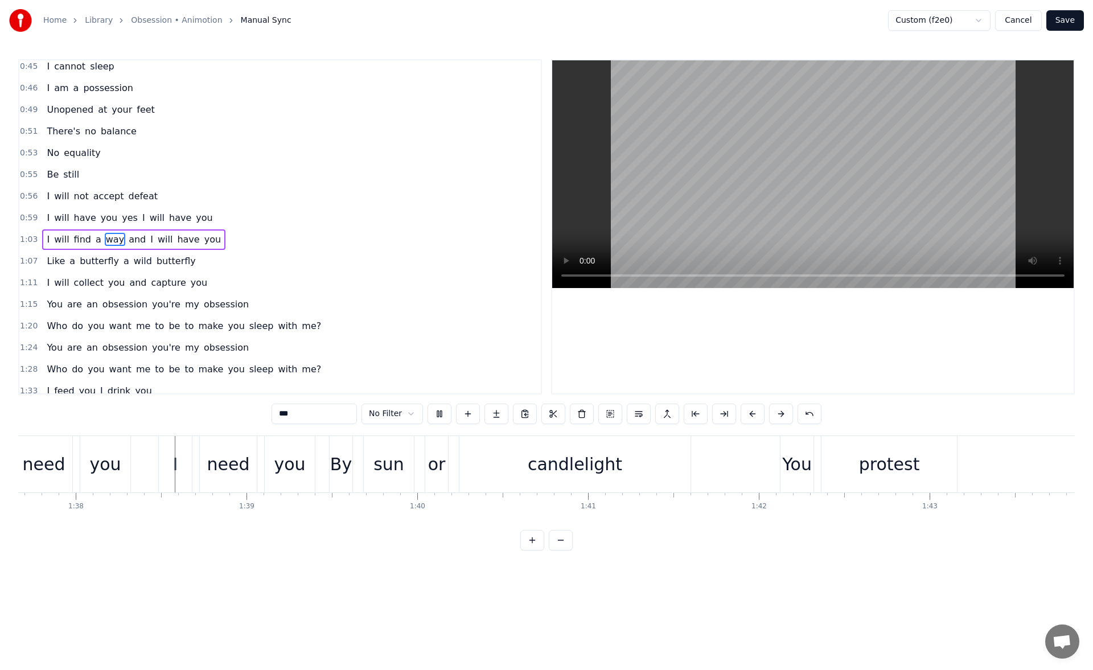
scroll to position [0, 16680]
click at [593, 463] on div "candlelight" at bounding box center [574, 464] width 94 height 26
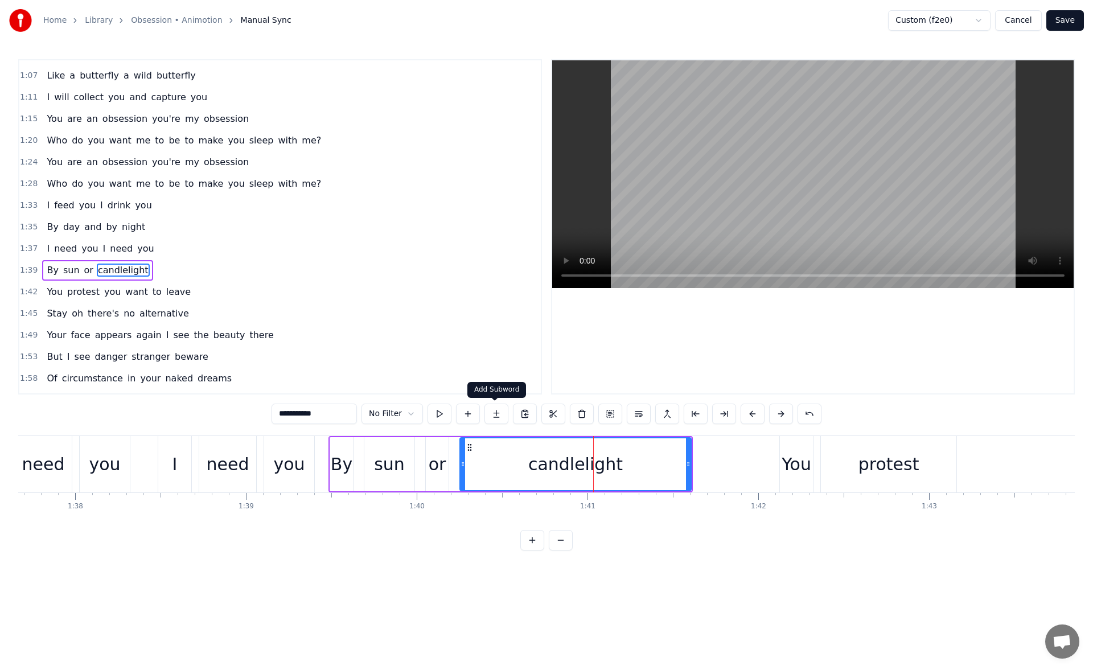
scroll to position [255, 0]
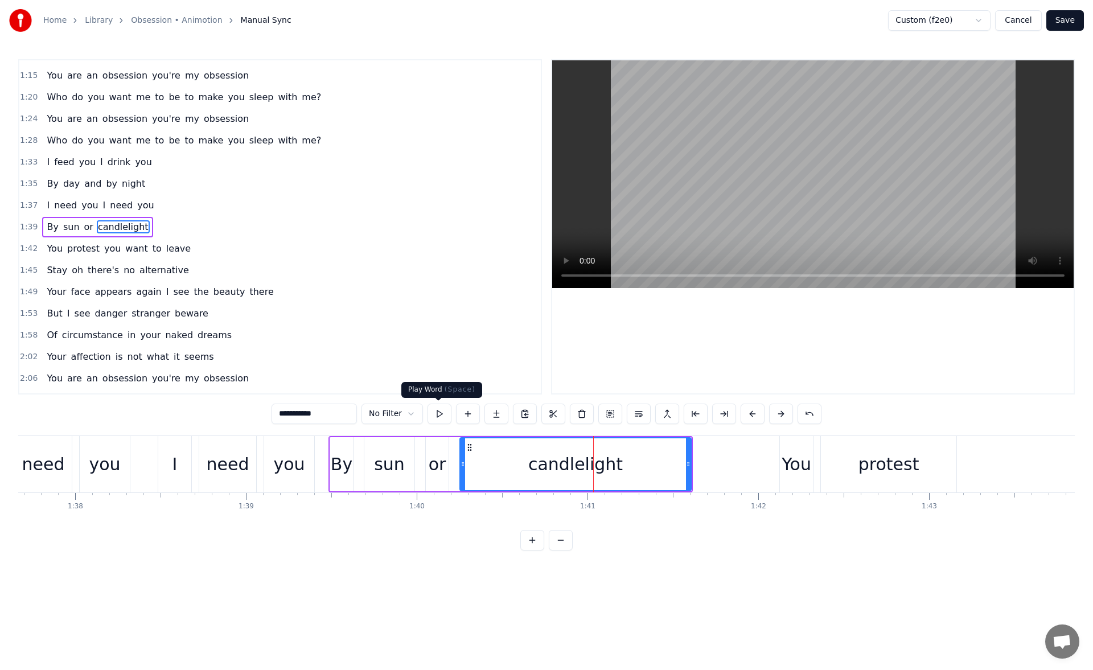
click at [439, 413] on button at bounding box center [440, 414] width 24 height 20
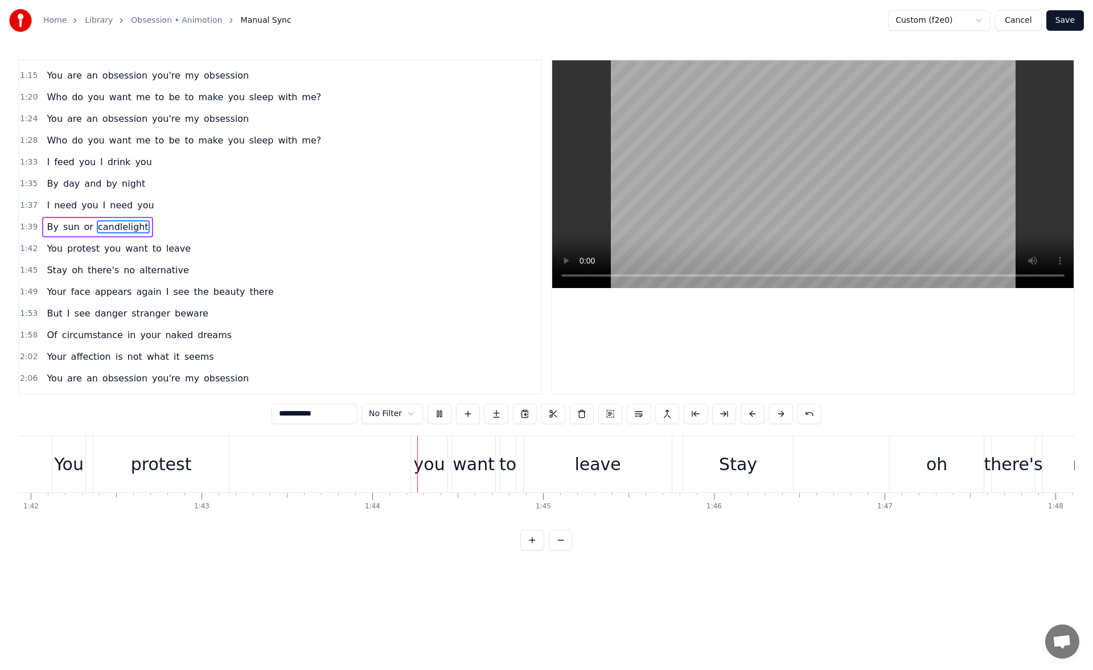
scroll to position [0, 17647]
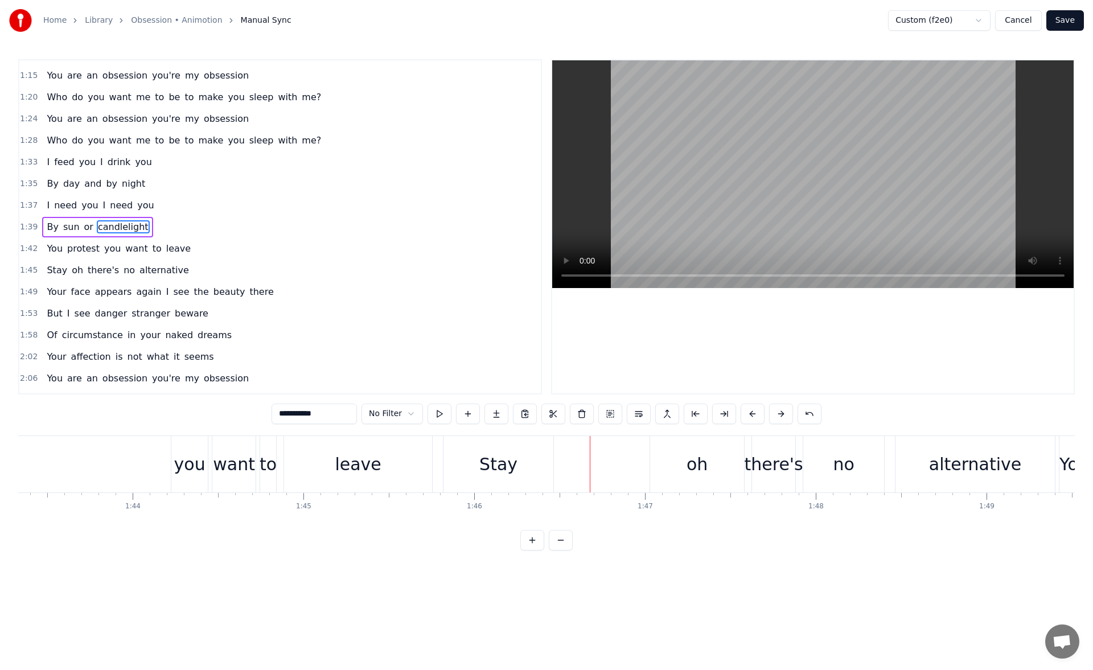
click at [379, 456] on div "leave" at bounding box center [358, 464] width 148 height 56
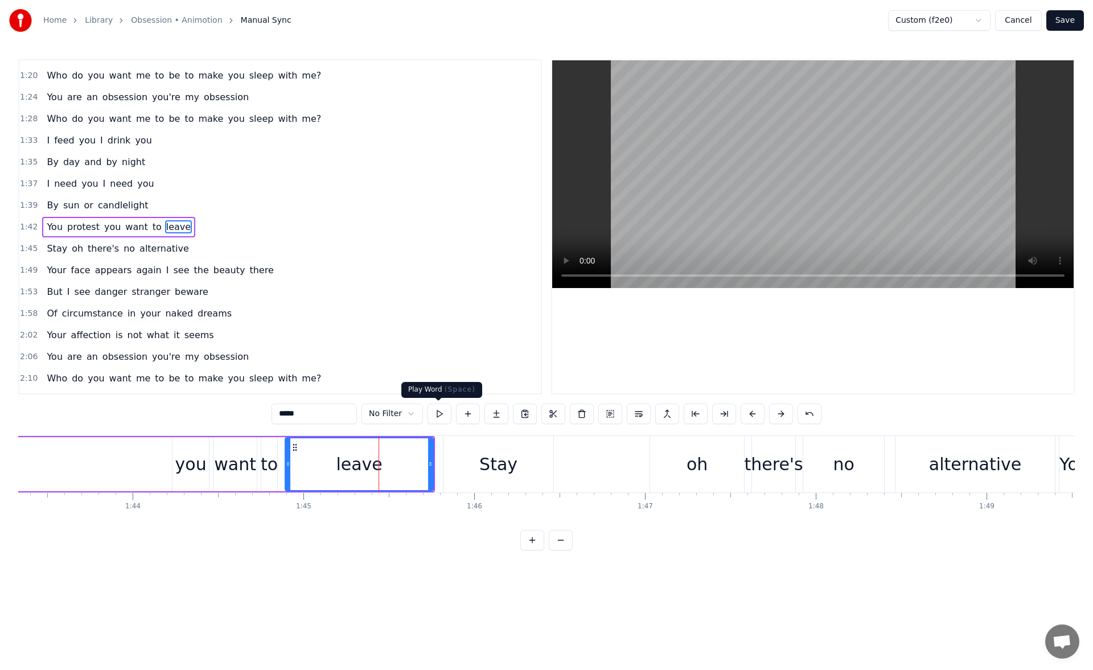
click at [444, 416] on button at bounding box center [440, 414] width 24 height 20
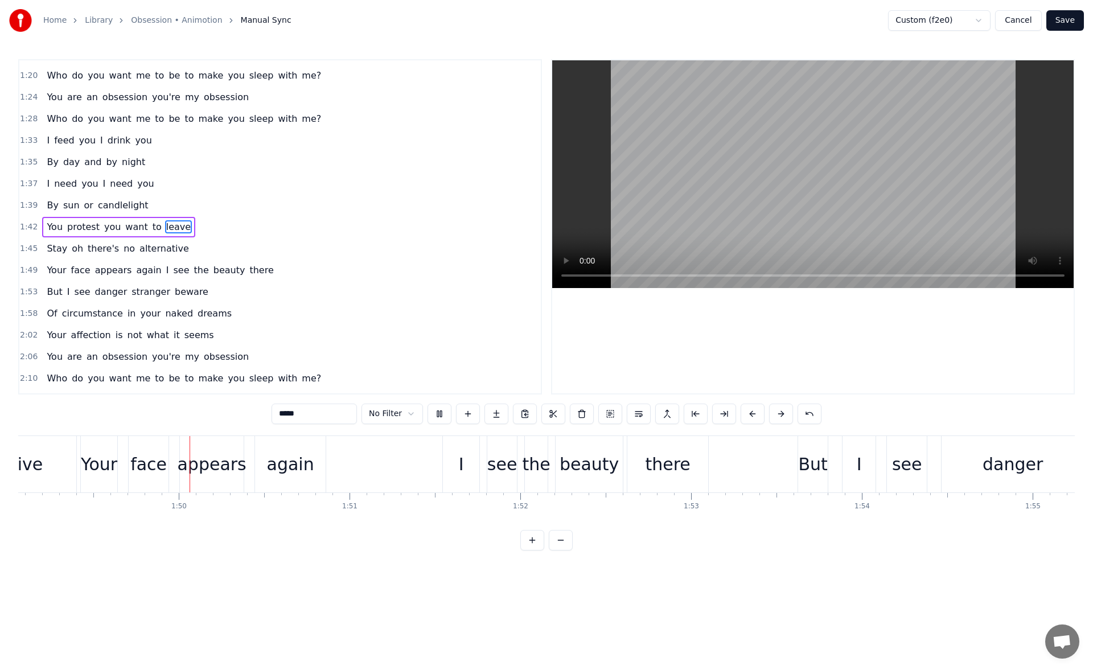
scroll to position [0, 18628]
click at [54, 271] on span "Your" at bounding box center [57, 270] width 22 height 13
type input "****"
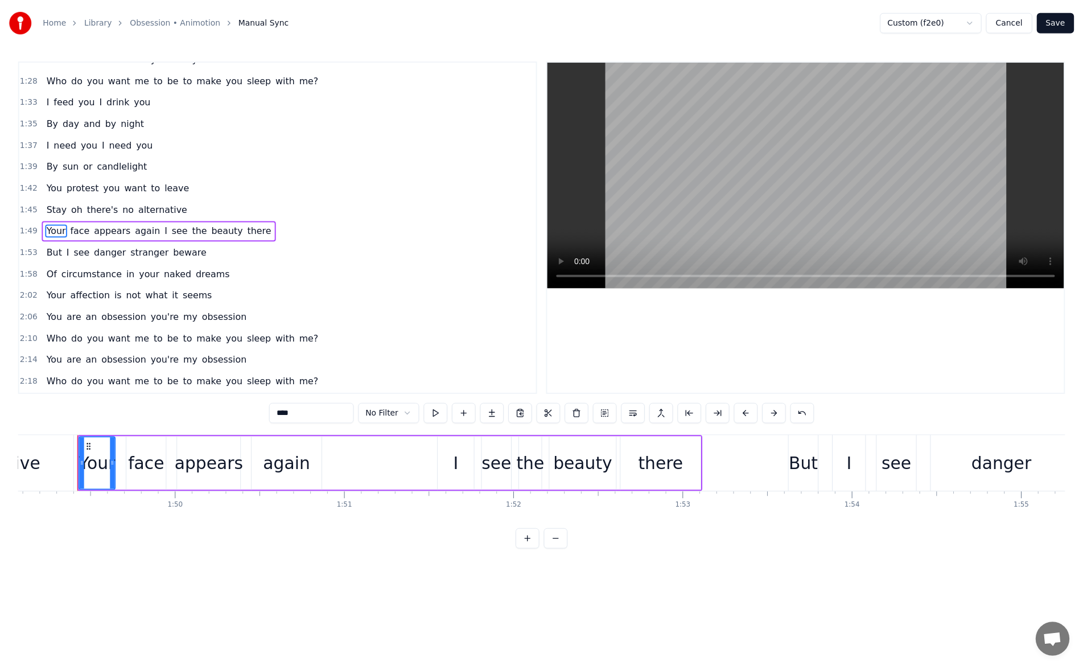
scroll to position [320, 0]
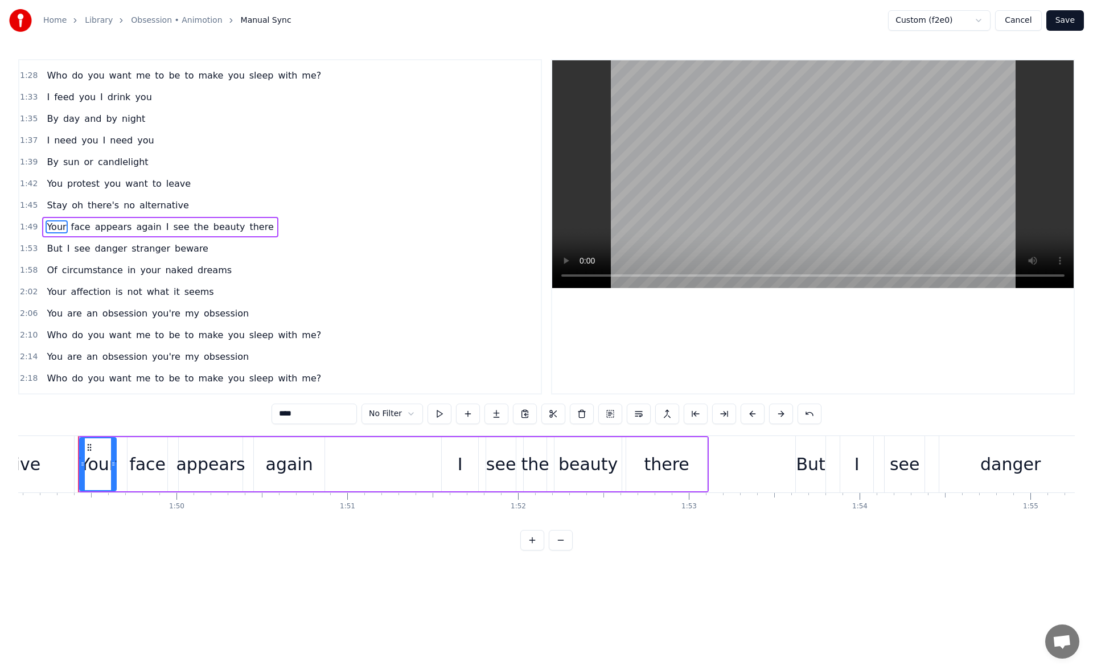
click at [1065, 24] on button "Save" at bounding box center [1065, 20] width 38 height 20
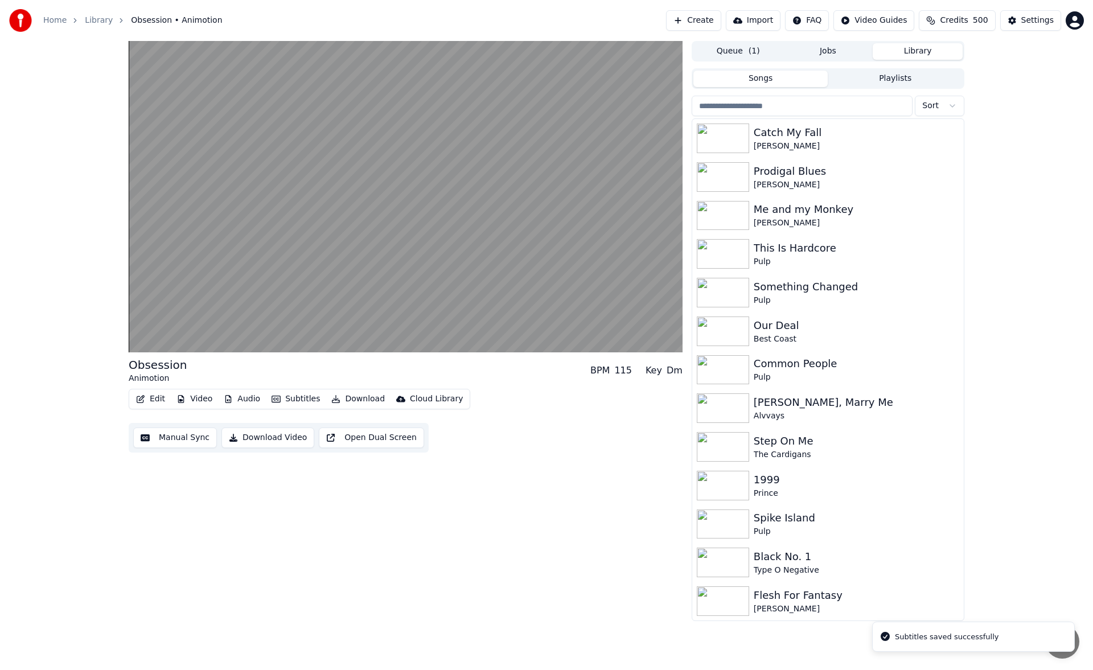
click at [145, 400] on button "Edit" at bounding box center [151, 399] width 38 height 16
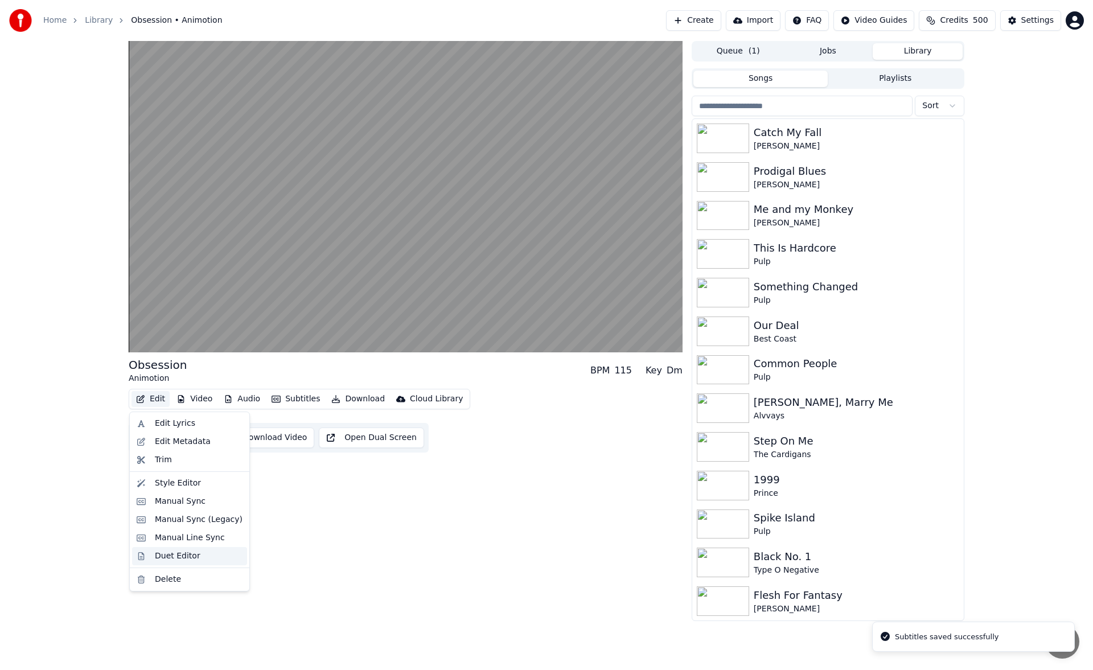
click at [179, 558] on div "Duet Editor" at bounding box center [178, 555] width 46 height 11
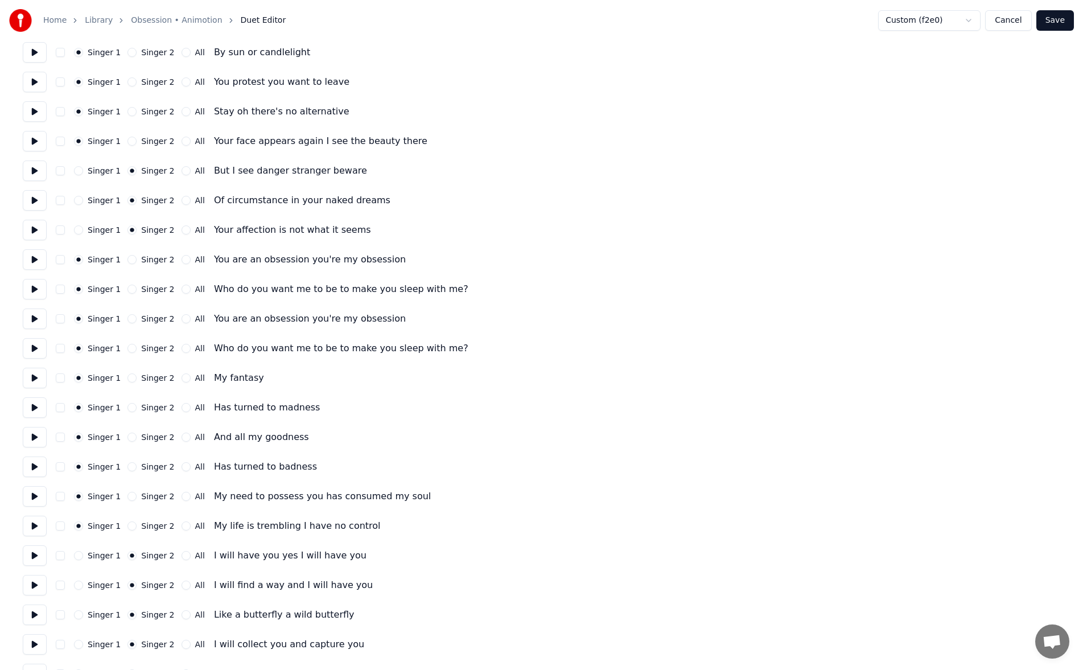
scroll to position [642, 0]
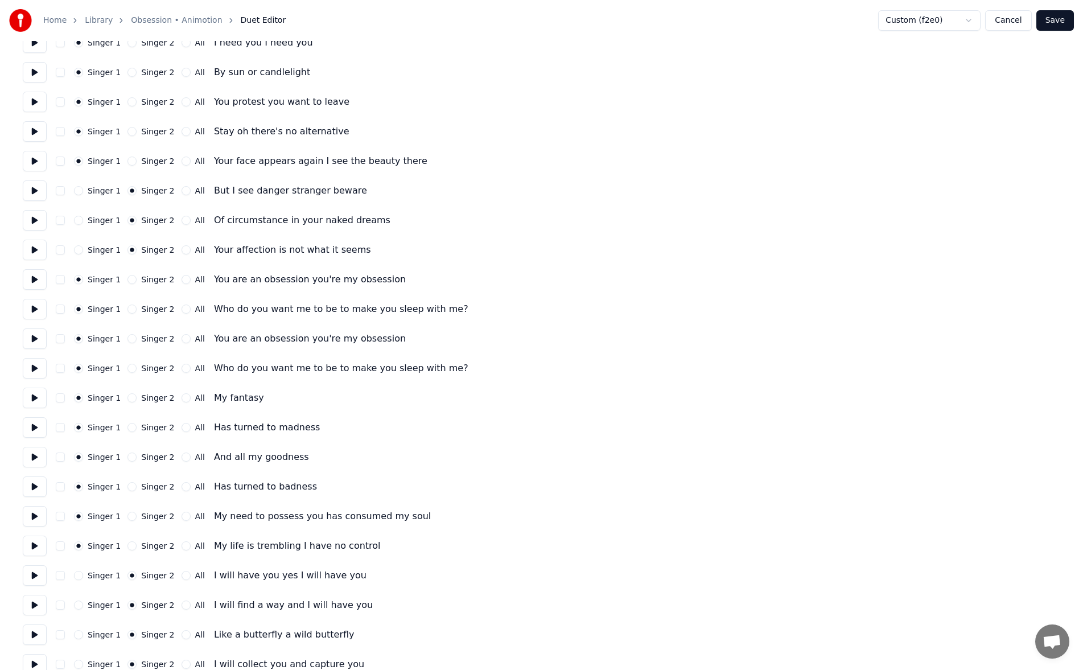
click at [129, 161] on button "Singer 2" at bounding box center [132, 161] width 9 height 9
click at [1063, 20] on button "Save" at bounding box center [1056, 20] width 38 height 20
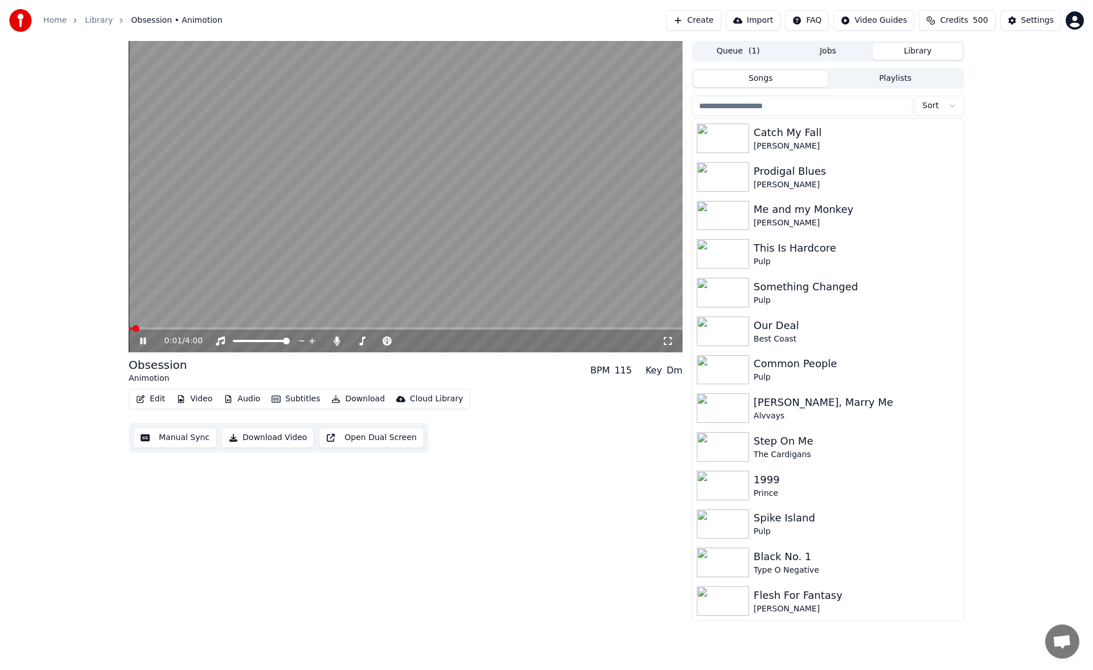
click at [194, 439] on button "Manual Sync" at bounding box center [175, 438] width 84 height 20
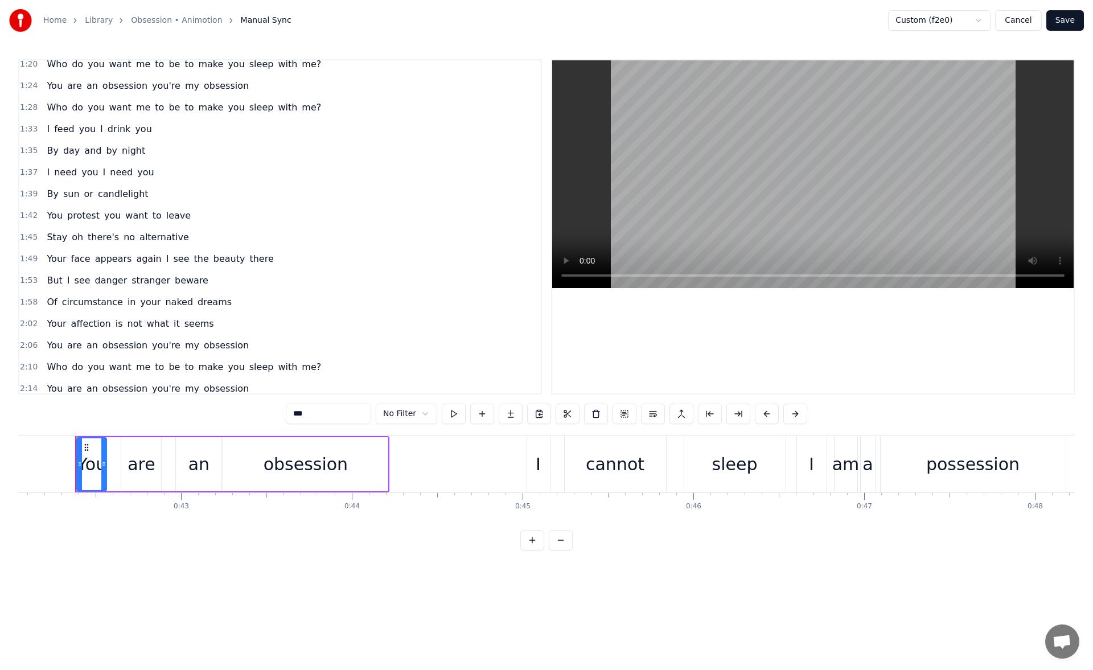
scroll to position [294, 0]
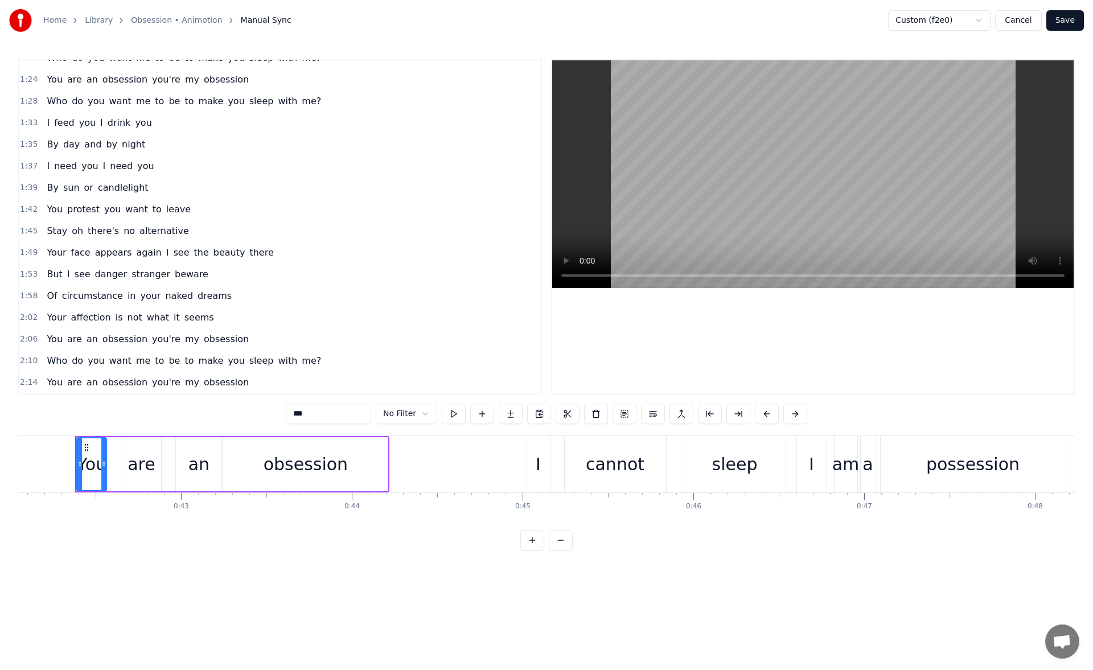
click at [52, 184] on span "By" at bounding box center [53, 187] width 14 height 13
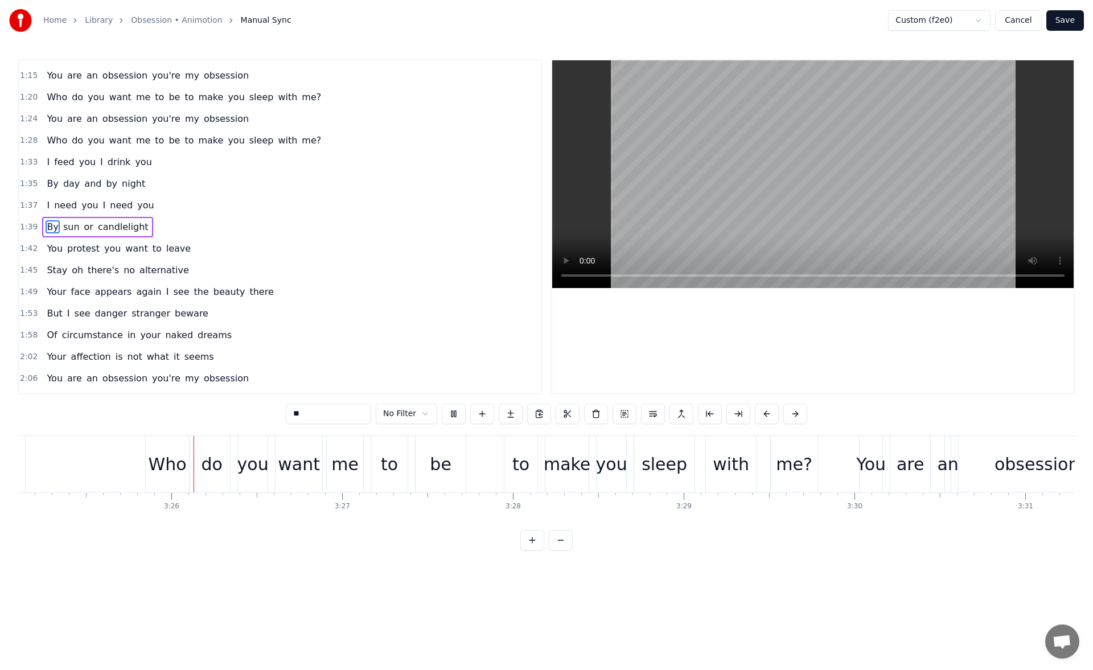
scroll to position [0, 35029]
click at [390, 450] on div "to" at bounding box center [388, 464] width 36 height 56
type input "**"
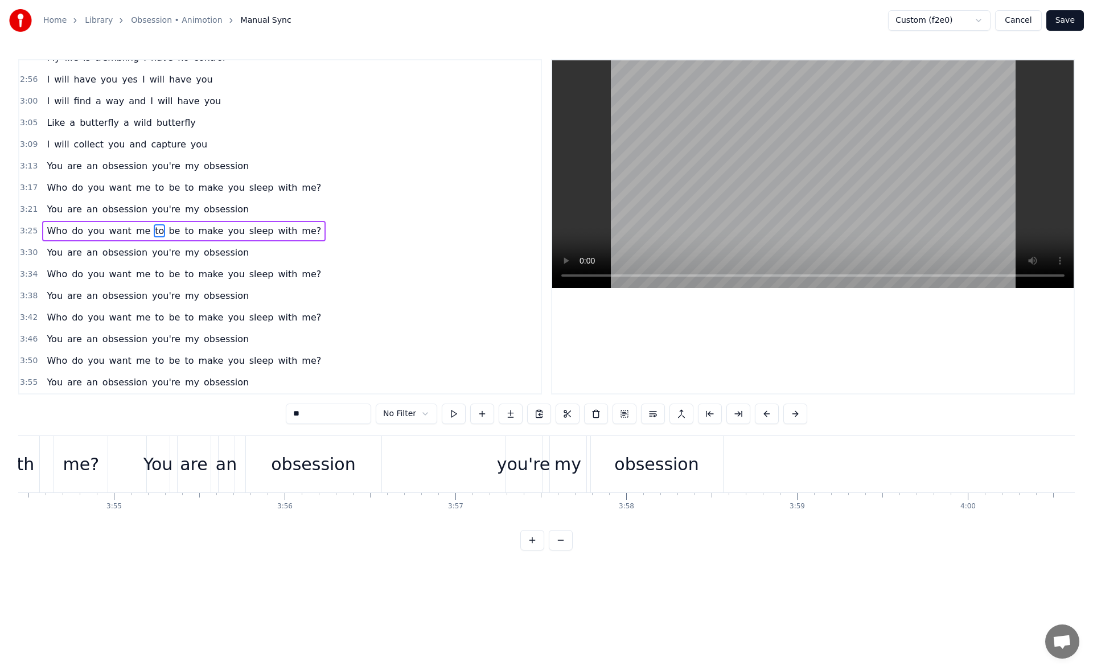
scroll to position [0, 40039]
click at [1069, 27] on button "Save" at bounding box center [1065, 20] width 38 height 20
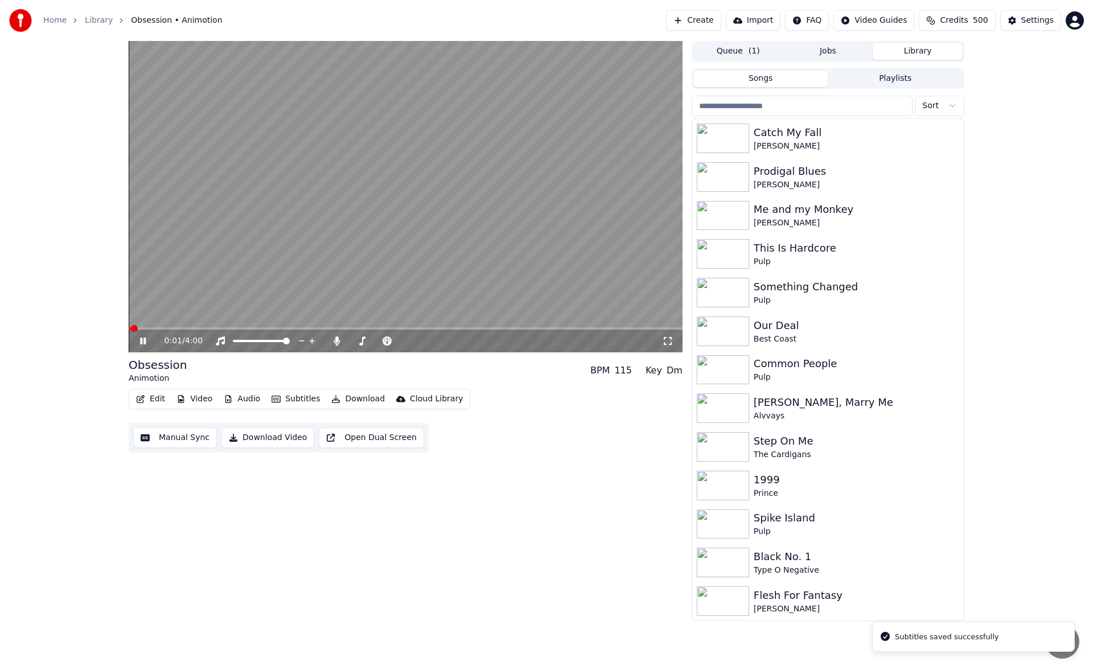
click at [143, 342] on icon at bounding box center [151, 340] width 27 height 9
click at [351, 403] on button "Download" at bounding box center [358, 399] width 63 height 16
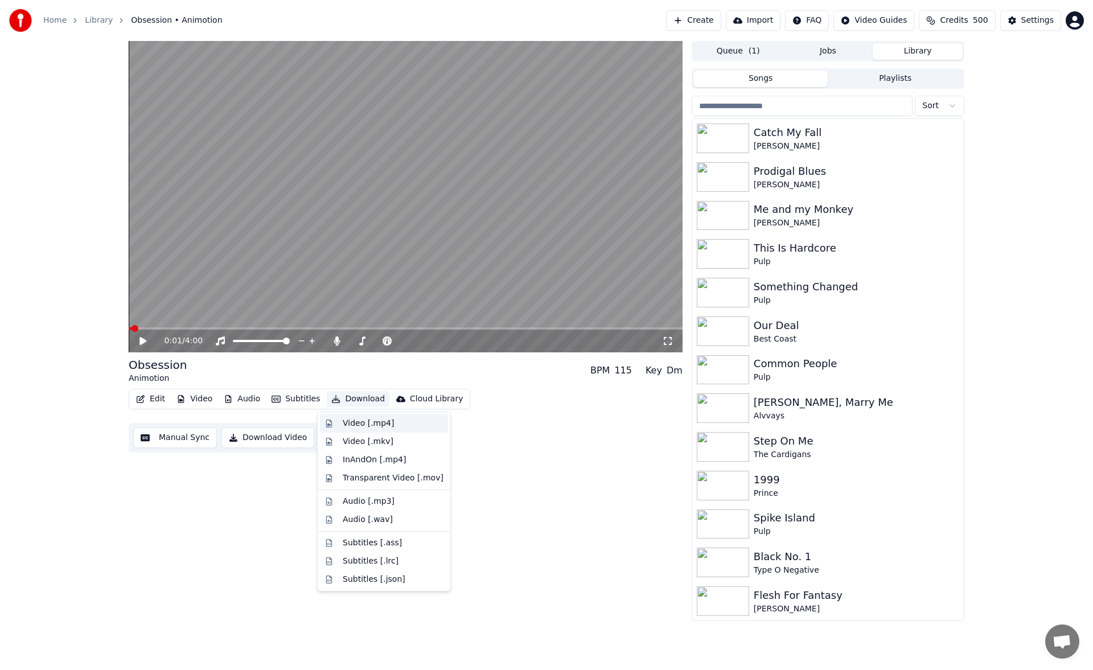
click at [358, 425] on div "Video [.mp4]" at bounding box center [368, 423] width 51 height 11
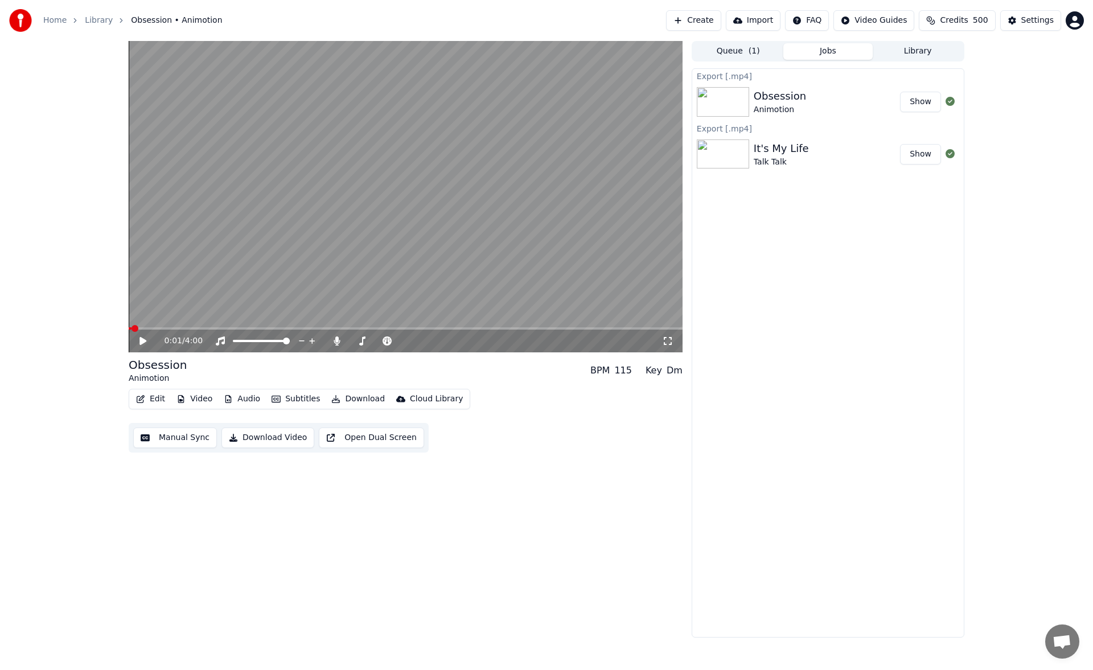
click at [899, 52] on button "Library" at bounding box center [918, 51] width 90 height 17
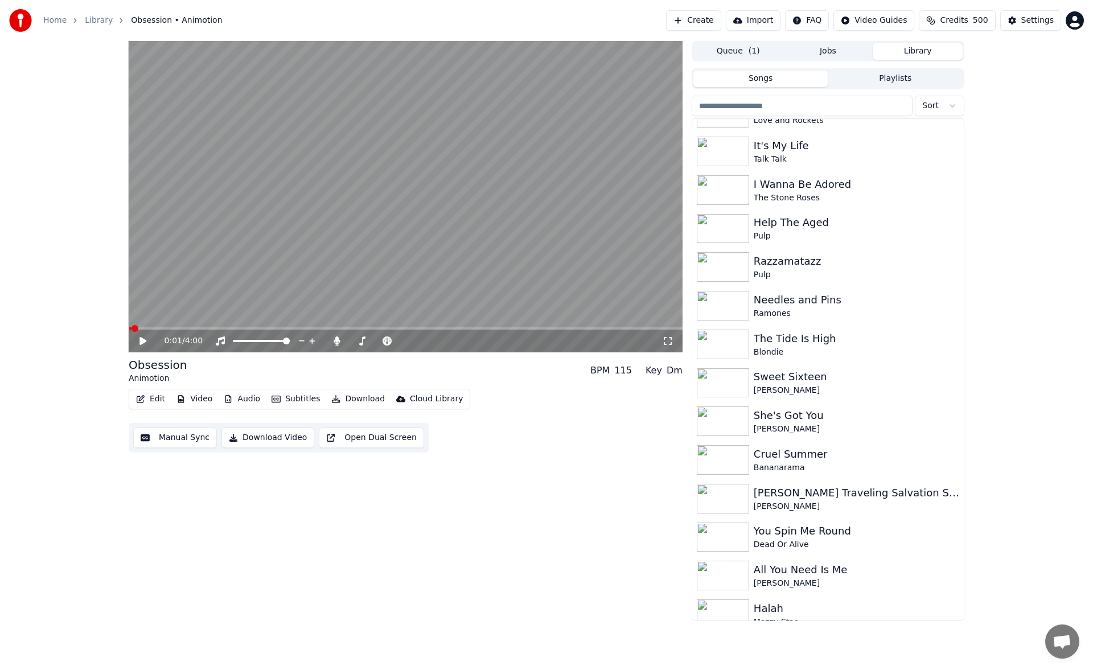
scroll to position [1430, 0]
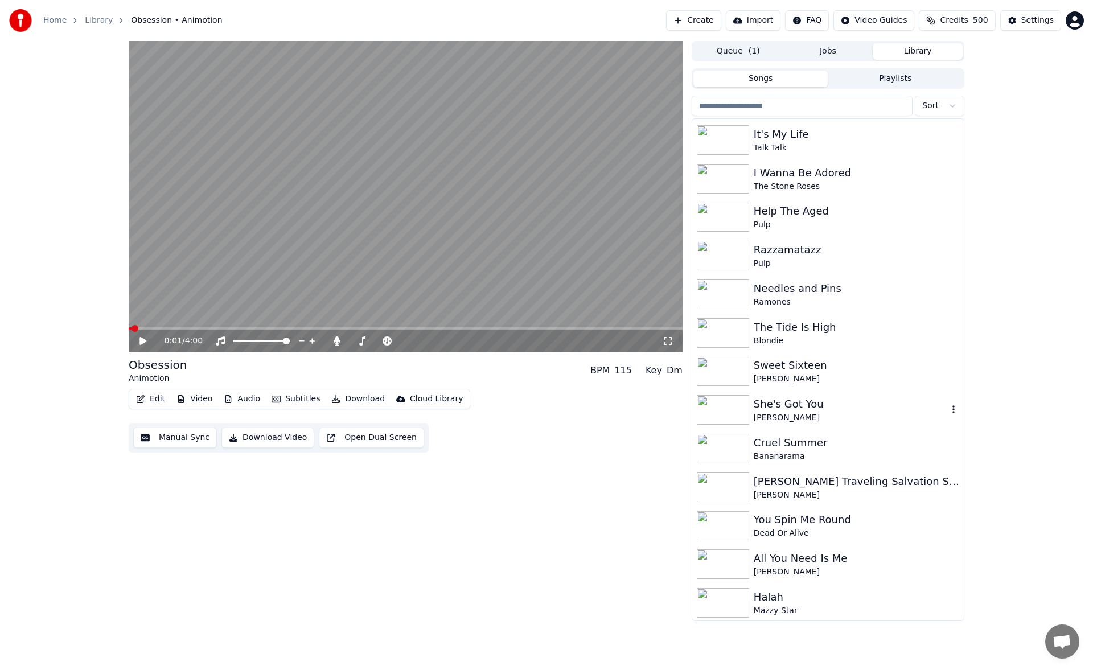
click at [826, 410] on div "She's Got You" at bounding box center [851, 404] width 194 height 16
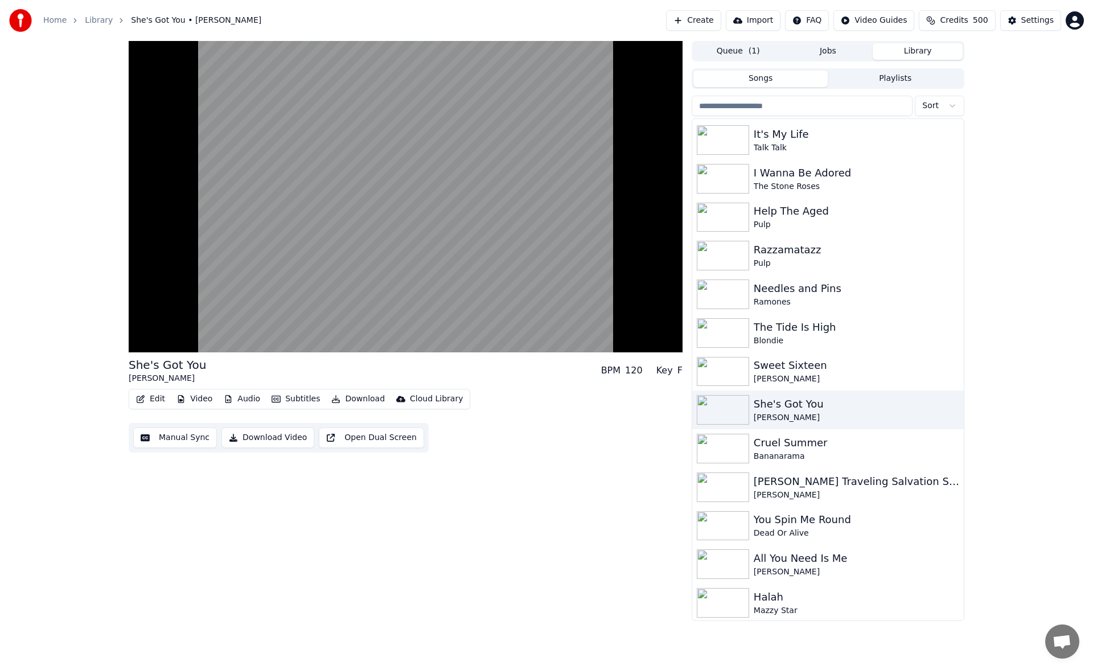
click at [297, 401] on button "Subtitles" at bounding box center [295, 399] width 57 height 16
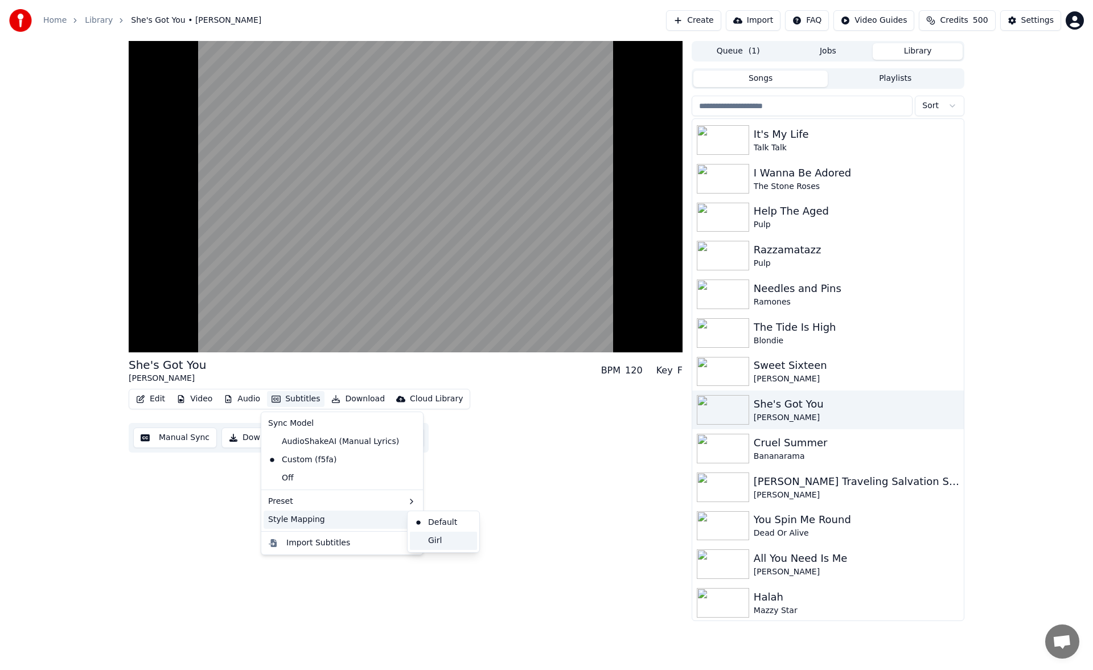
click at [445, 544] on div "Girl" at bounding box center [443, 541] width 67 height 18
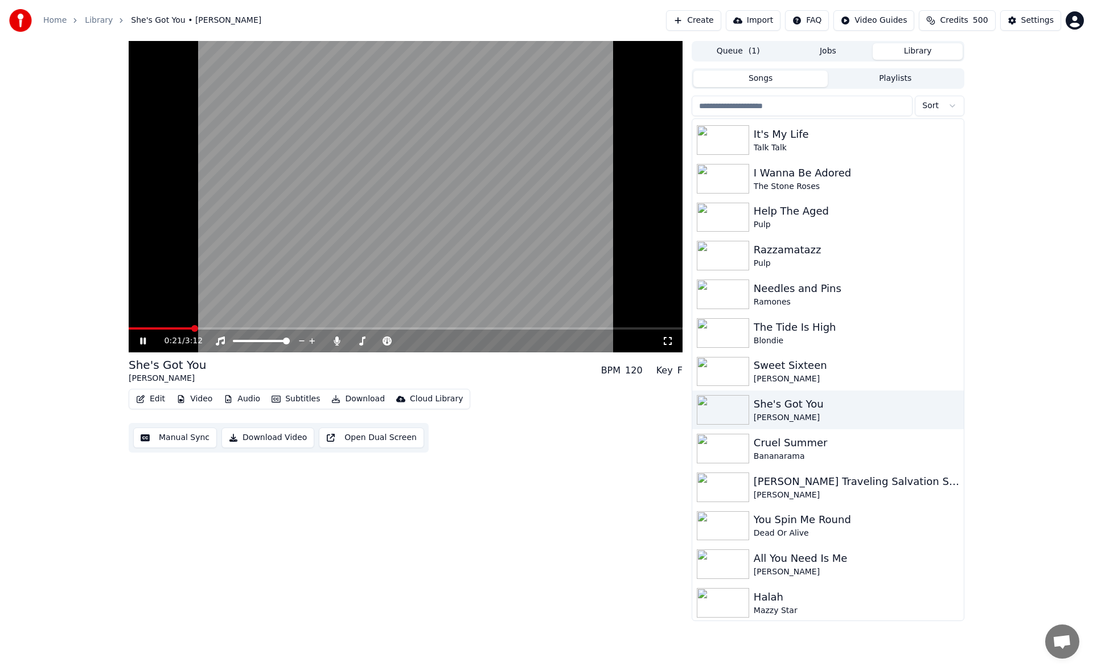
click at [147, 340] on icon at bounding box center [151, 340] width 27 height 9
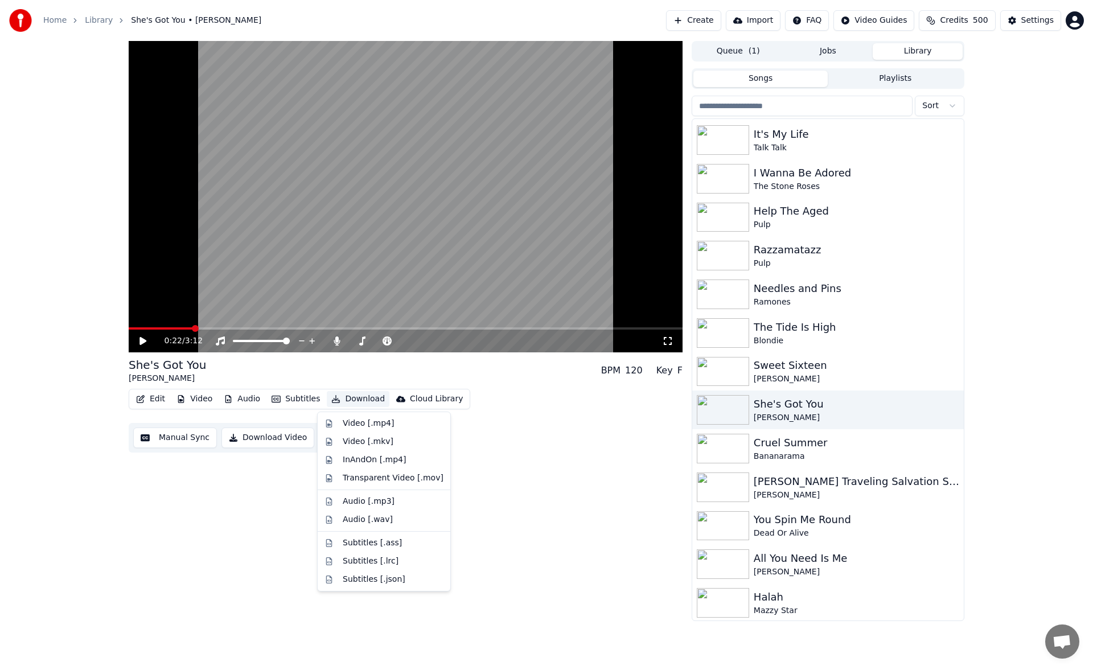
click at [359, 397] on button "Download" at bounding box center [358, 399] width 63 height 16
click at [367, 419] on div "Video [.mp4]" at bounding box center [368, 423] width 51 height 11
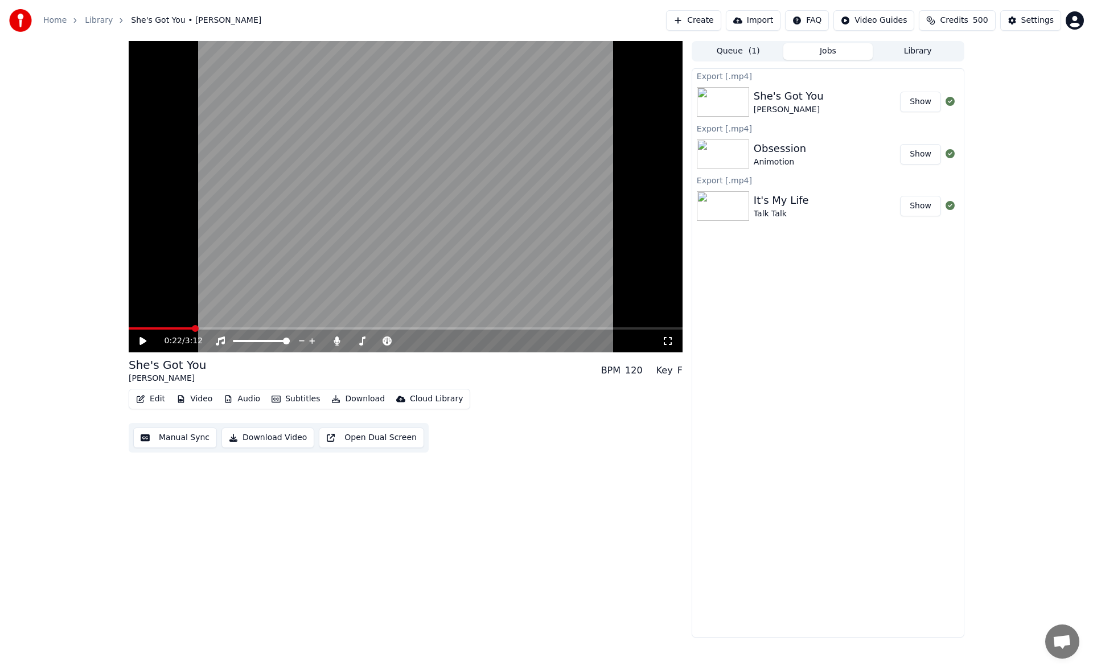
click at [903, 56] on button "Library" at bounding box center [918, 51] width 90 height 17
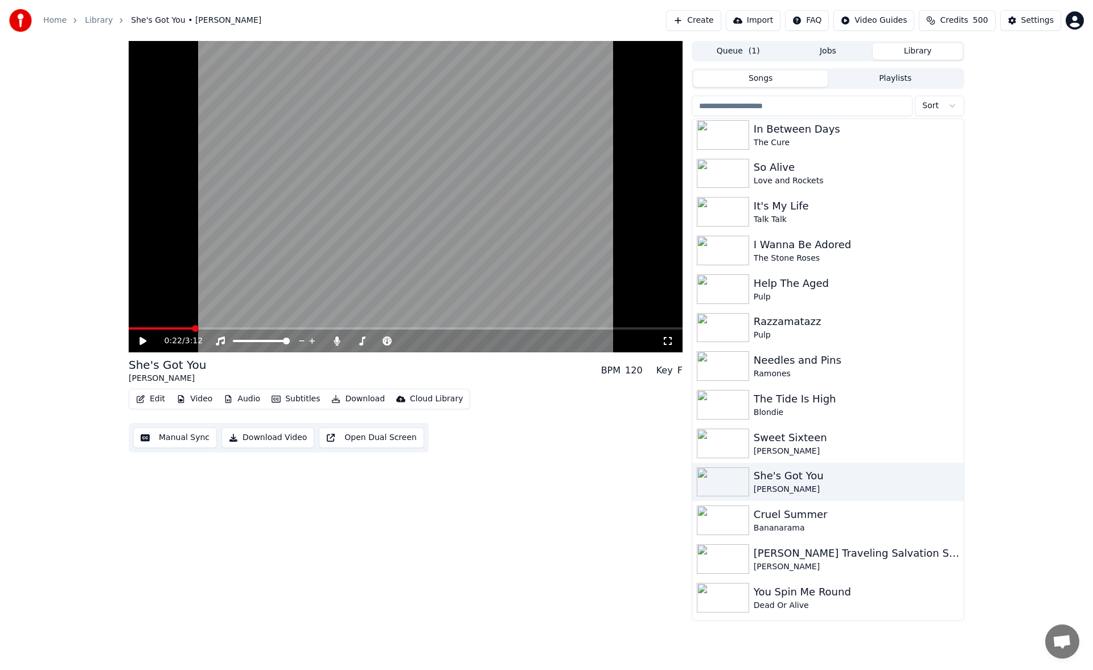
scroll to position [1359, 0]
click at [776, 520] on div "Cruel Summer" at bounding box center [851, 514] width 194 height 16
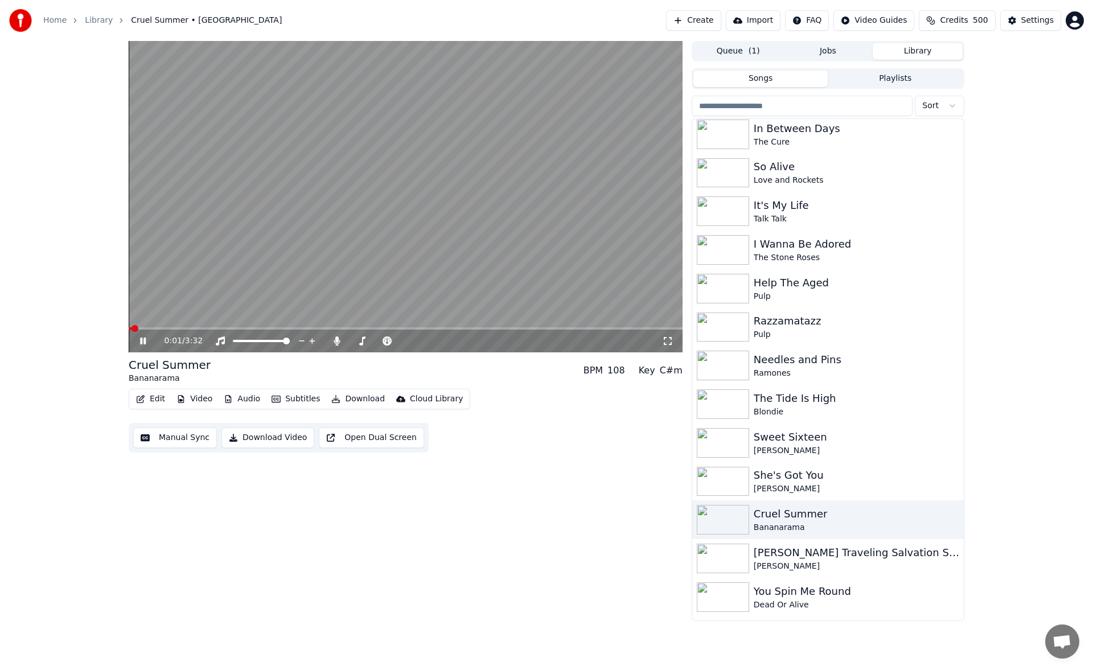
click at [300, 402] on button "Subtitles" at bounding box center [295, 399] width 57 height 16
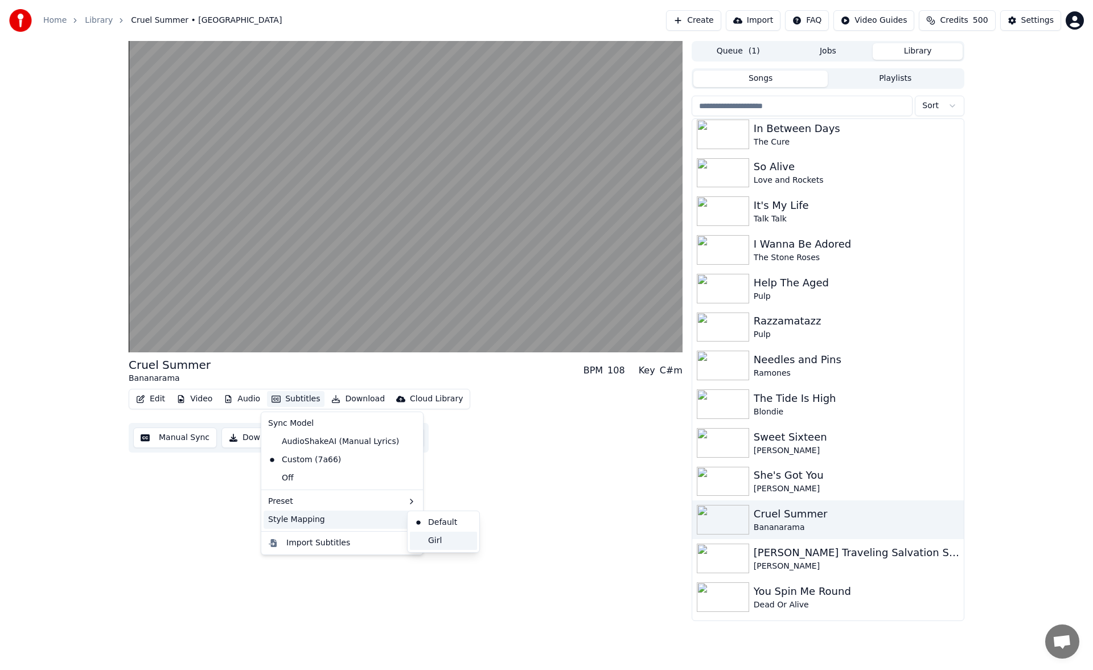
click at [451, 540] on div "Girl" at bounding box center [443, 541] width 67 height 18
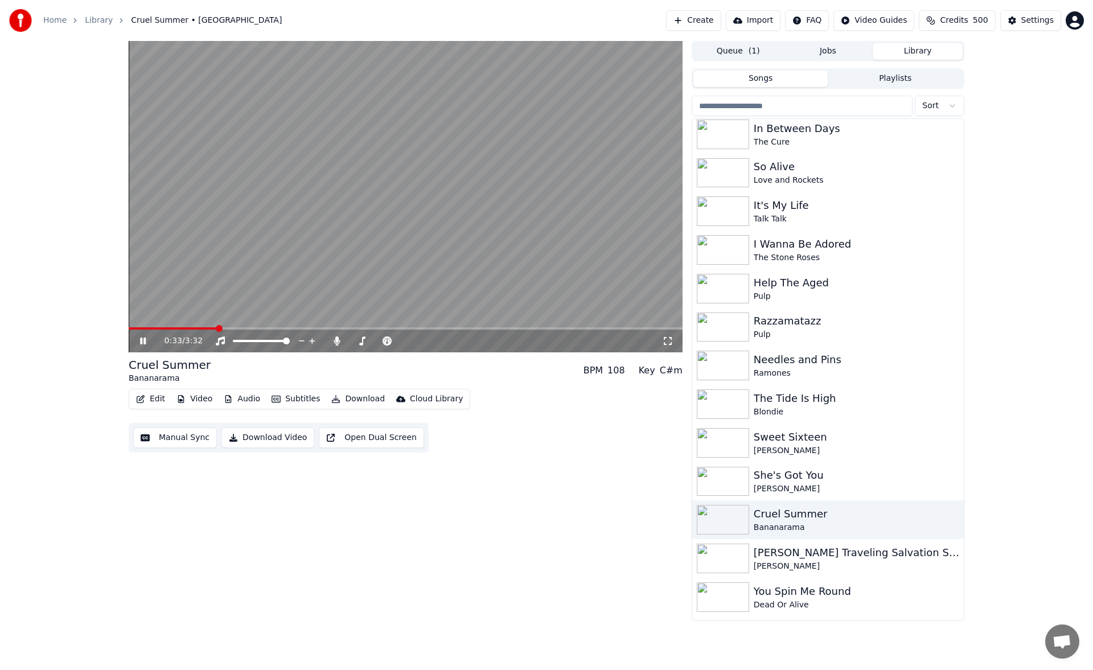
click at [144, 338] on icon at bounding box center [143, 341] width 6 height 7
click at [342, 396] on button "Download" at bounding box center [358, 399] width 63 height 16
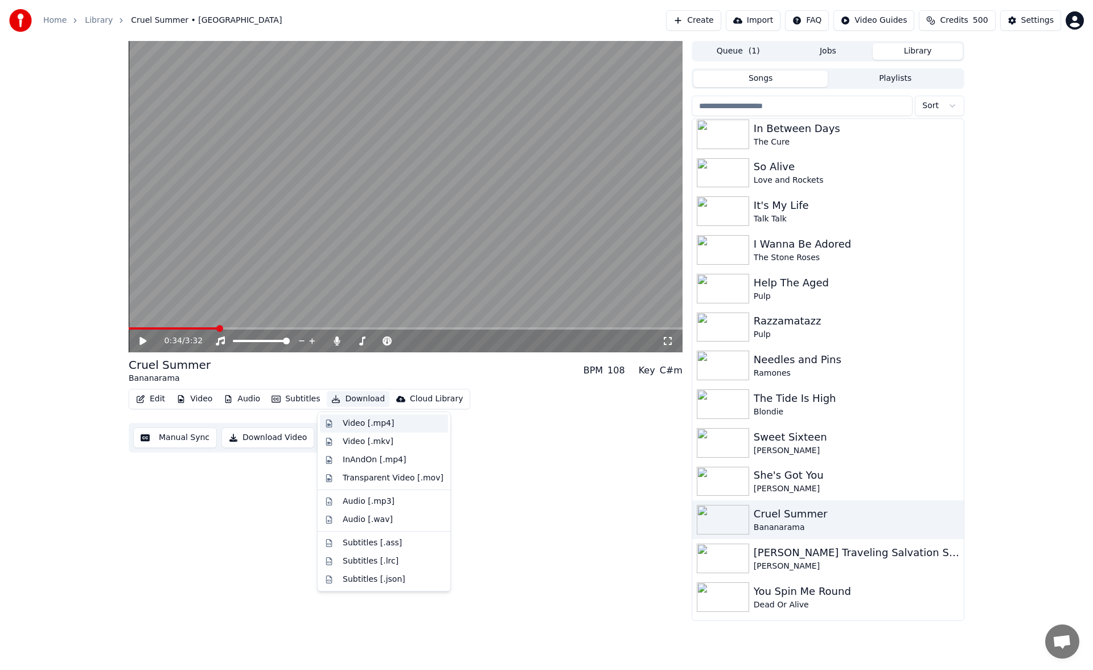
click at [355, 423] on div "Video [.mp4]" at bounding box center [368, 423] width 51 height 11
